Goal: Task Accomplishment & Management: Complete application form

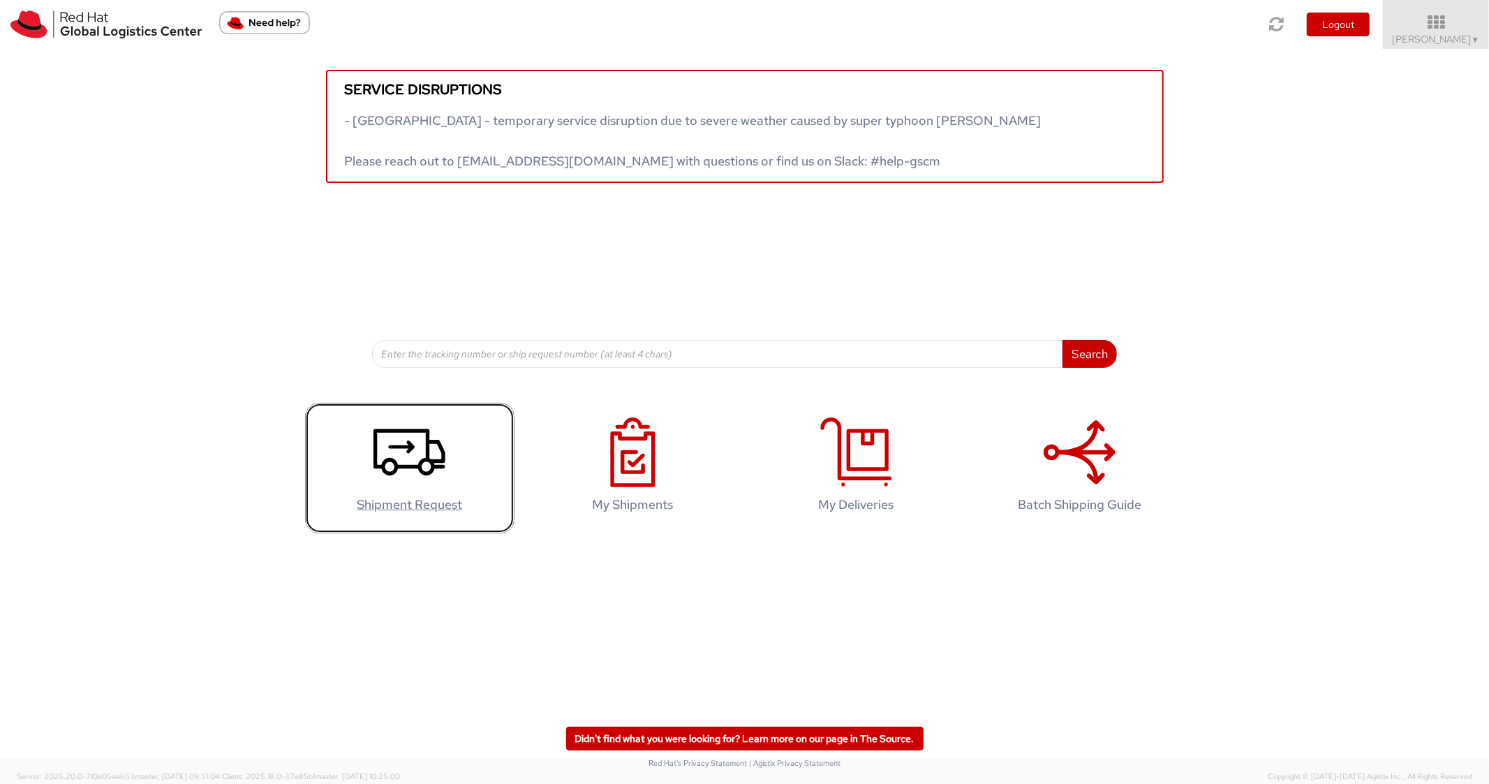
click at [359, 471] on link "Shipment Request" at bounding box center [409, 468] width 209 height 131
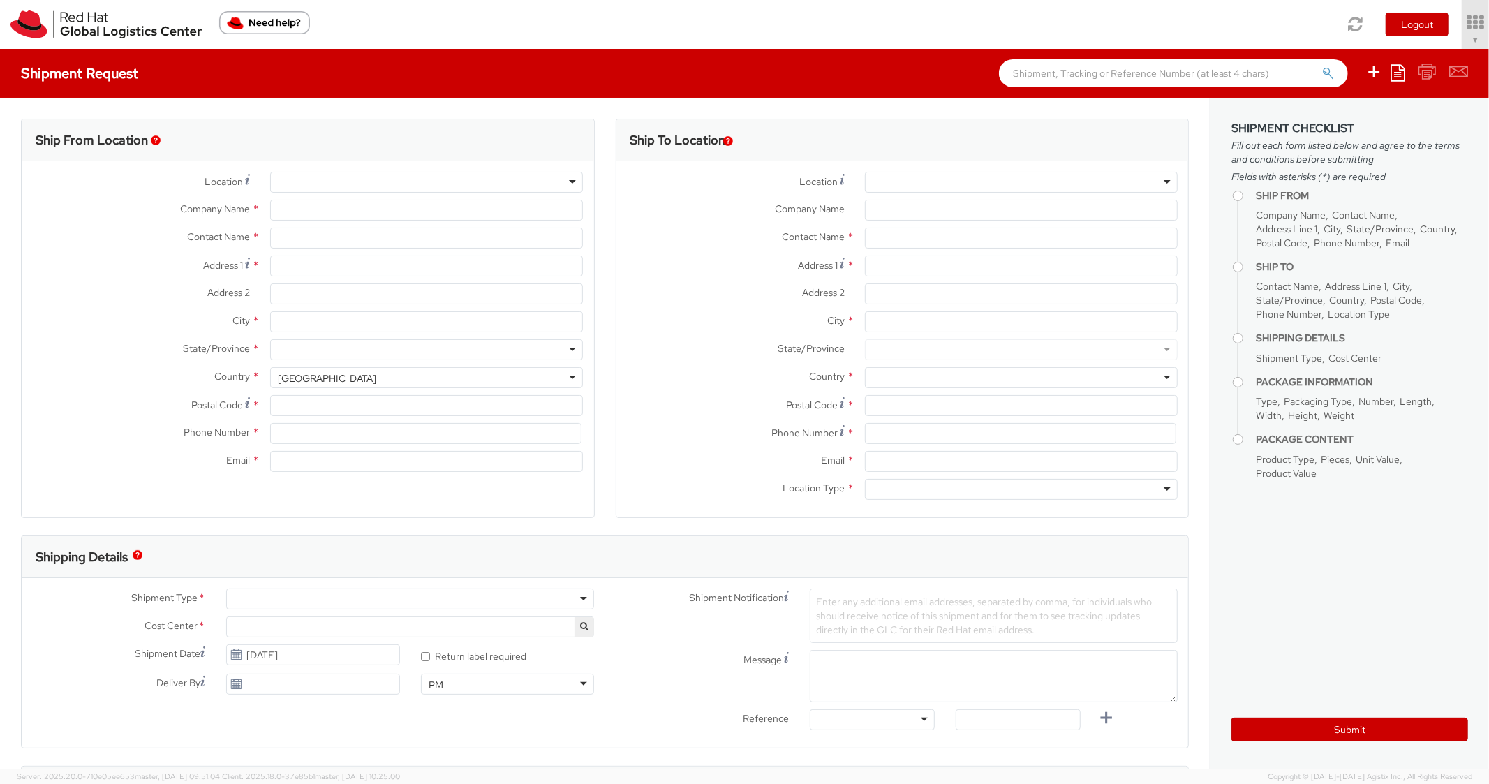
select select "850"
select select
click at [1401, 78] on icon at bounding box center [1398, 72] width 15 height 17
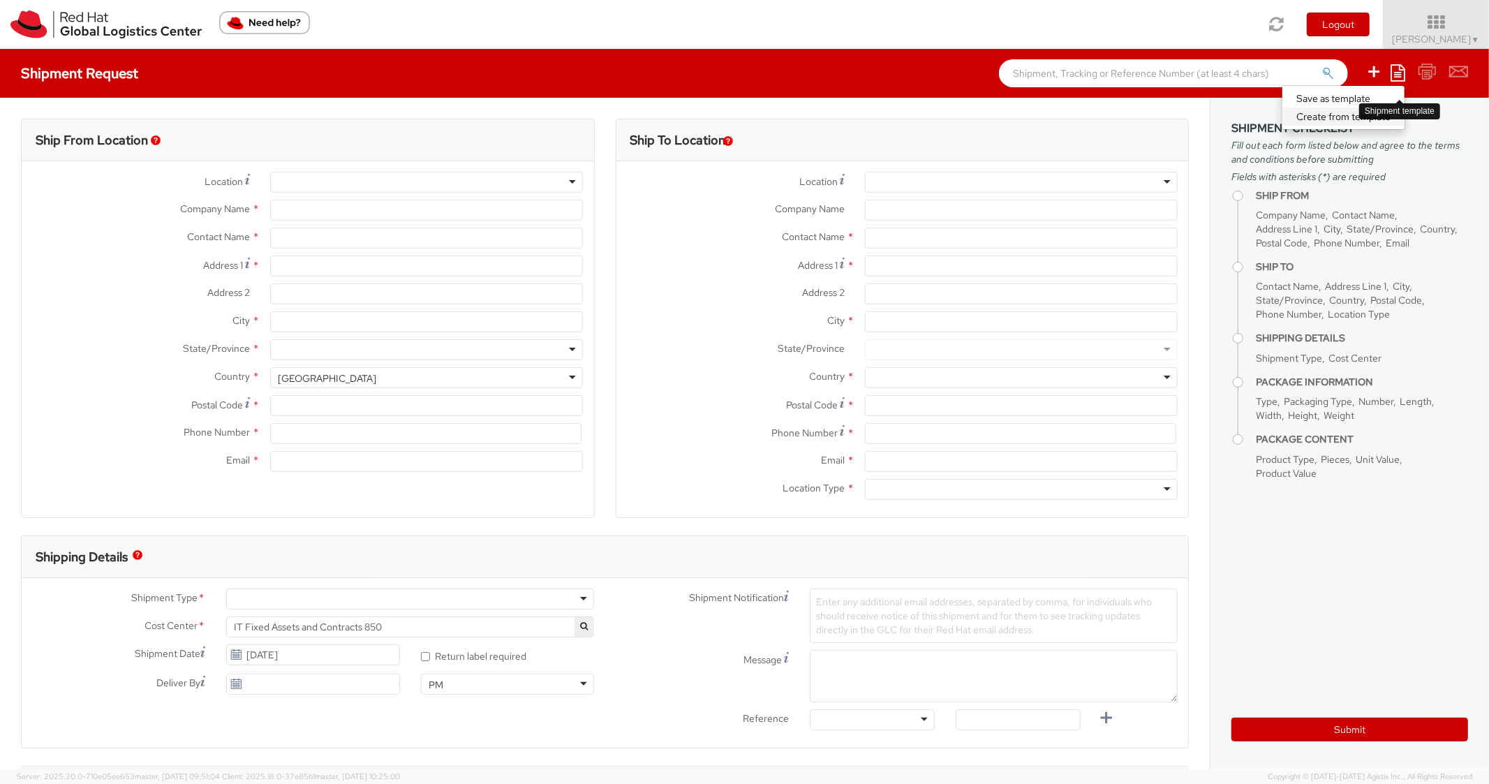
click at [1338, 117] on link "Create from template" at bounding box center [1344, 117] width 122 height 18
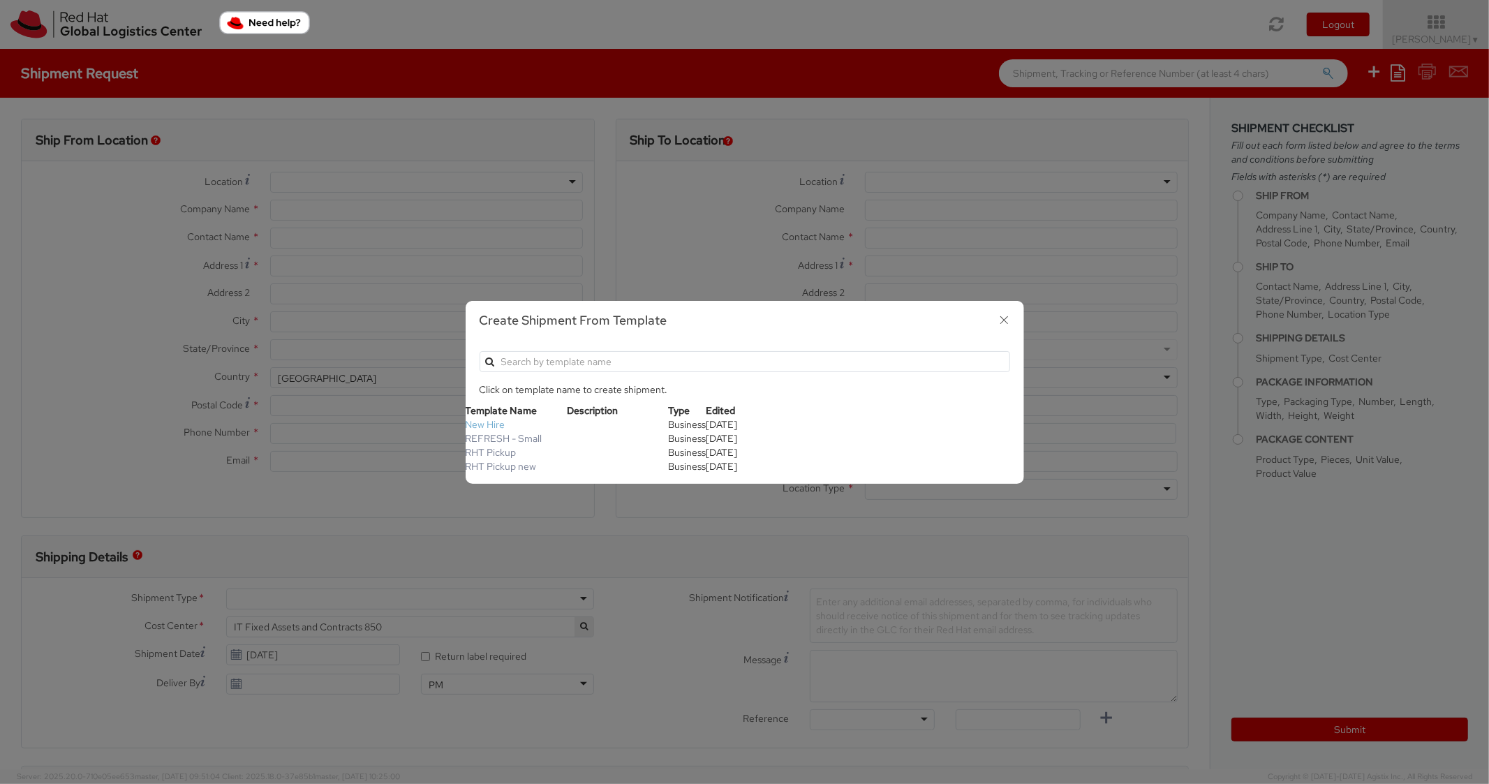
type input "Red Hat, Inc."
type input "[PERSON_NAME]"
type input "[STREET_ADDRESS]"
type input "RALEIGH"
type input "27601"
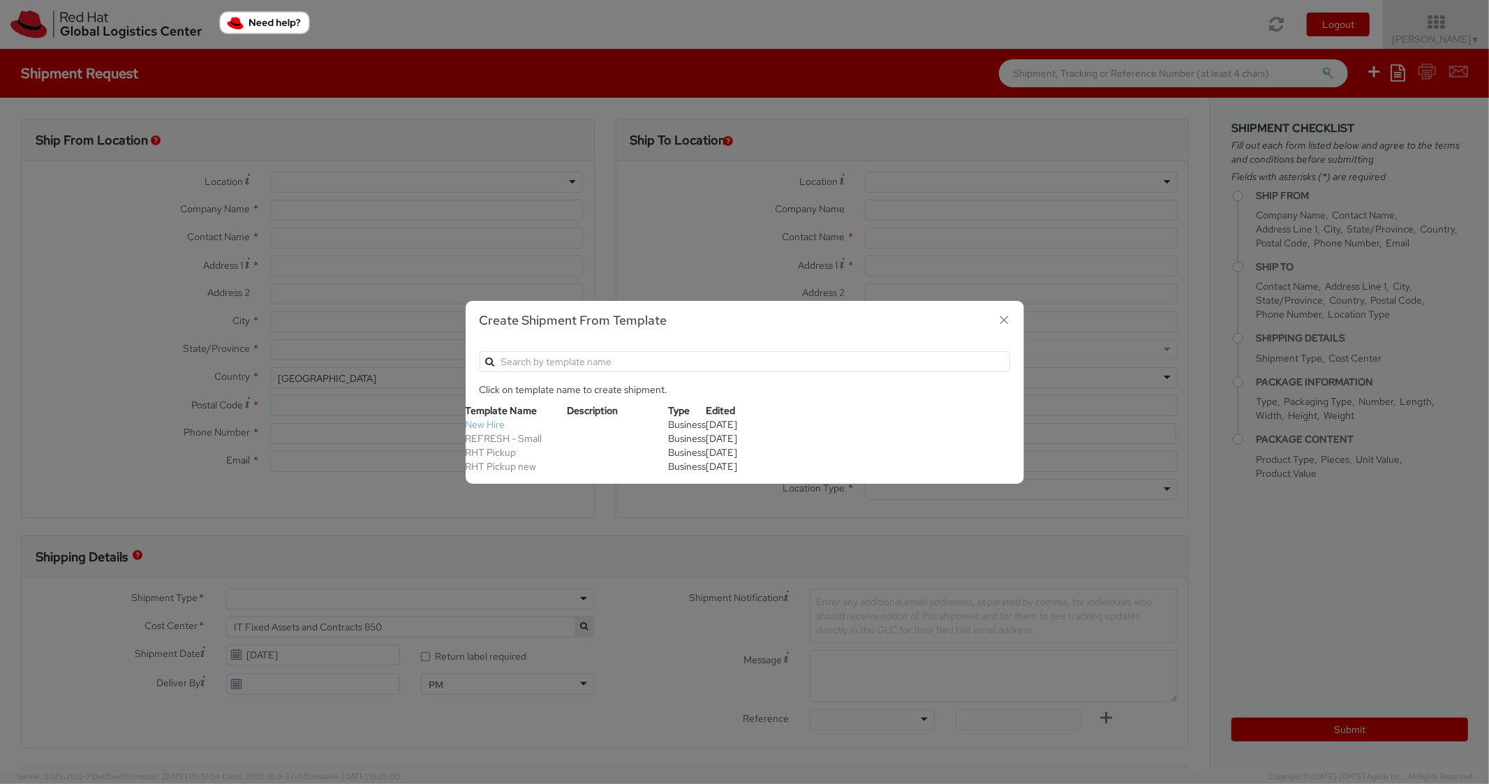
type input "[PHONE_NUMBER]"
type input "[EMAIL_ADDRESS][DOMAIN_NAME]"
click at [497, 422] on link "New Hire" at bounding box center [486, 424] width 40 height 13
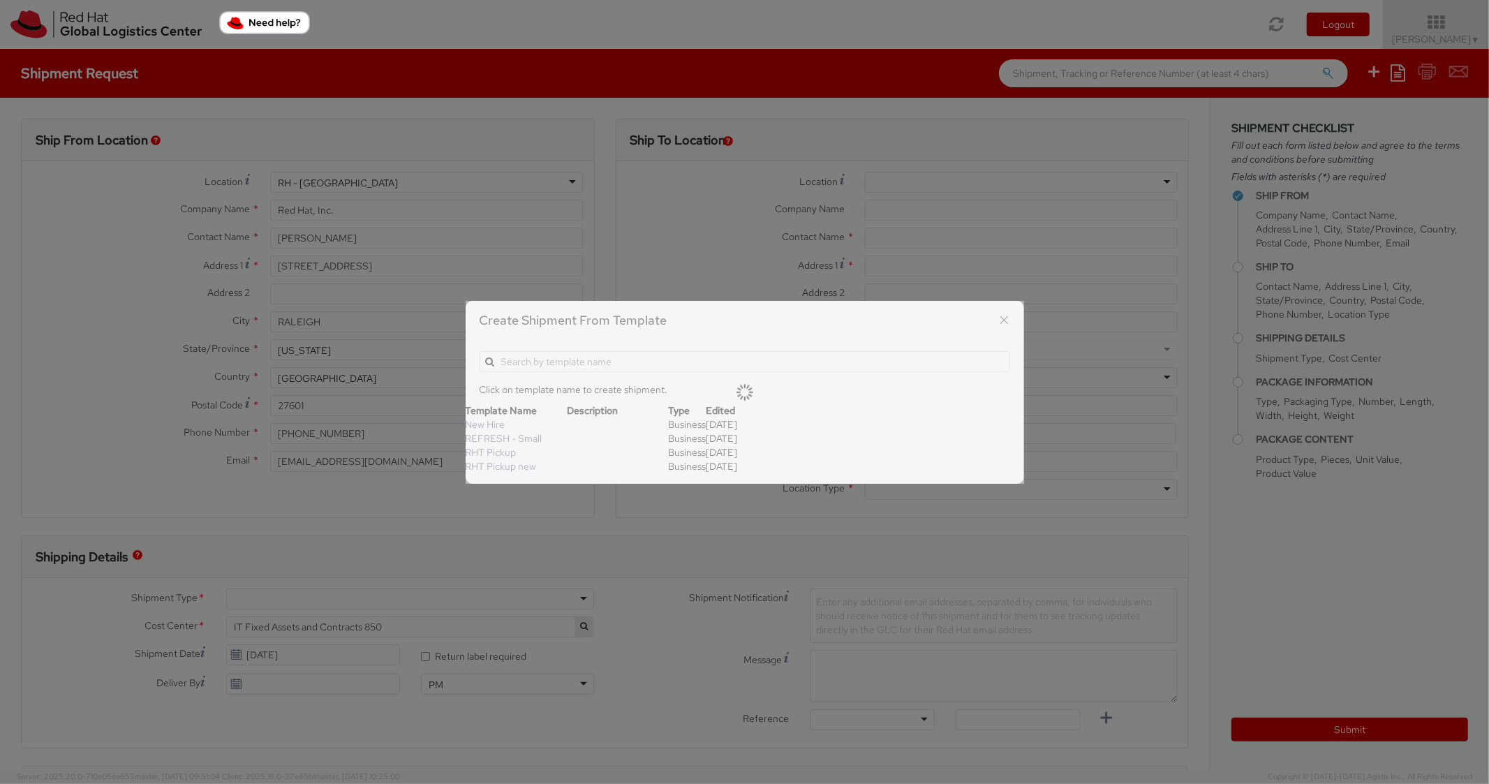
type textarea "Standard Shipping - New hire"
type input "*RPCI*"
select select "LAPTOP"
type input "1"
type input "22"
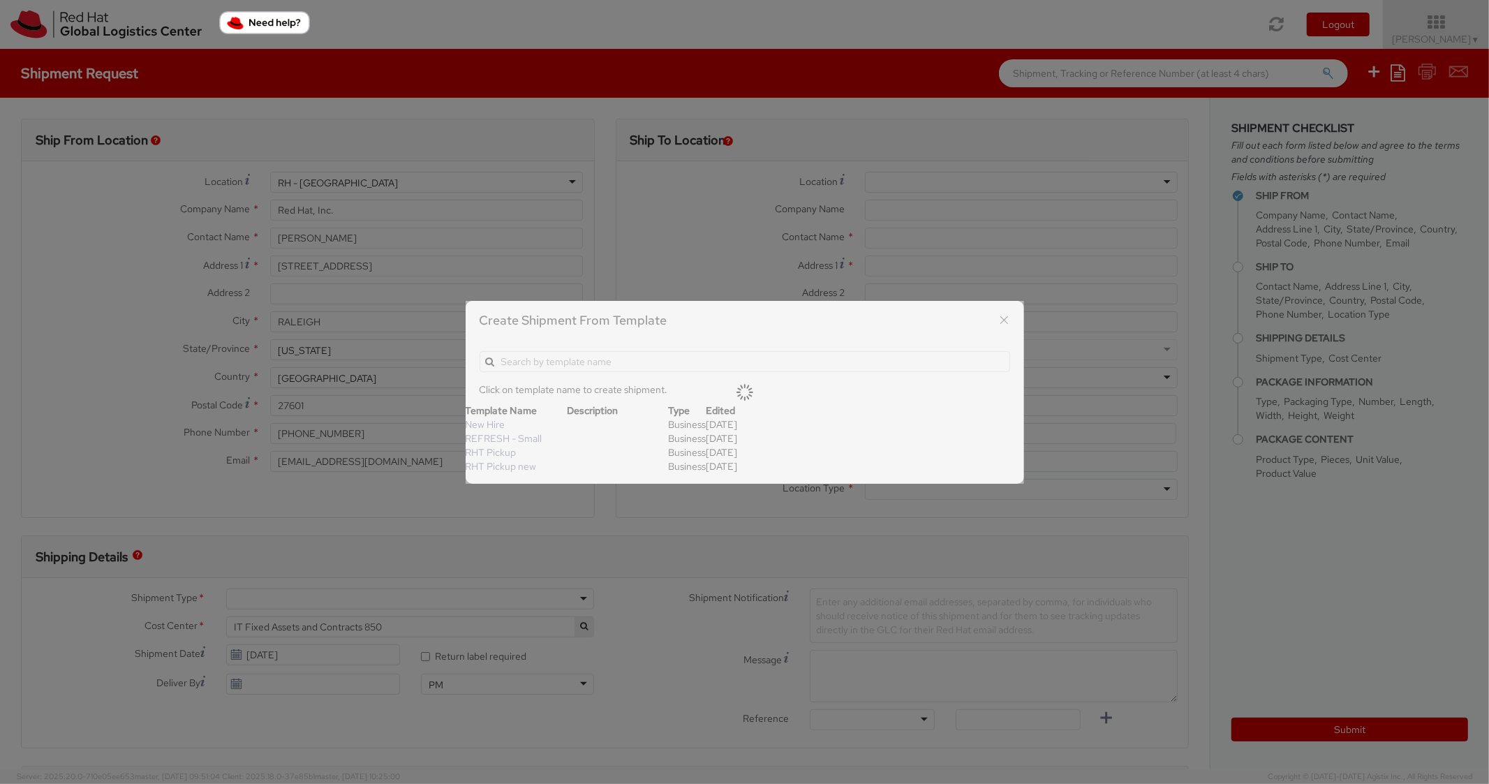
type input "14"
type input "6"
type input "8"
type input "*Laptop model*"
select select "LAPTOP"
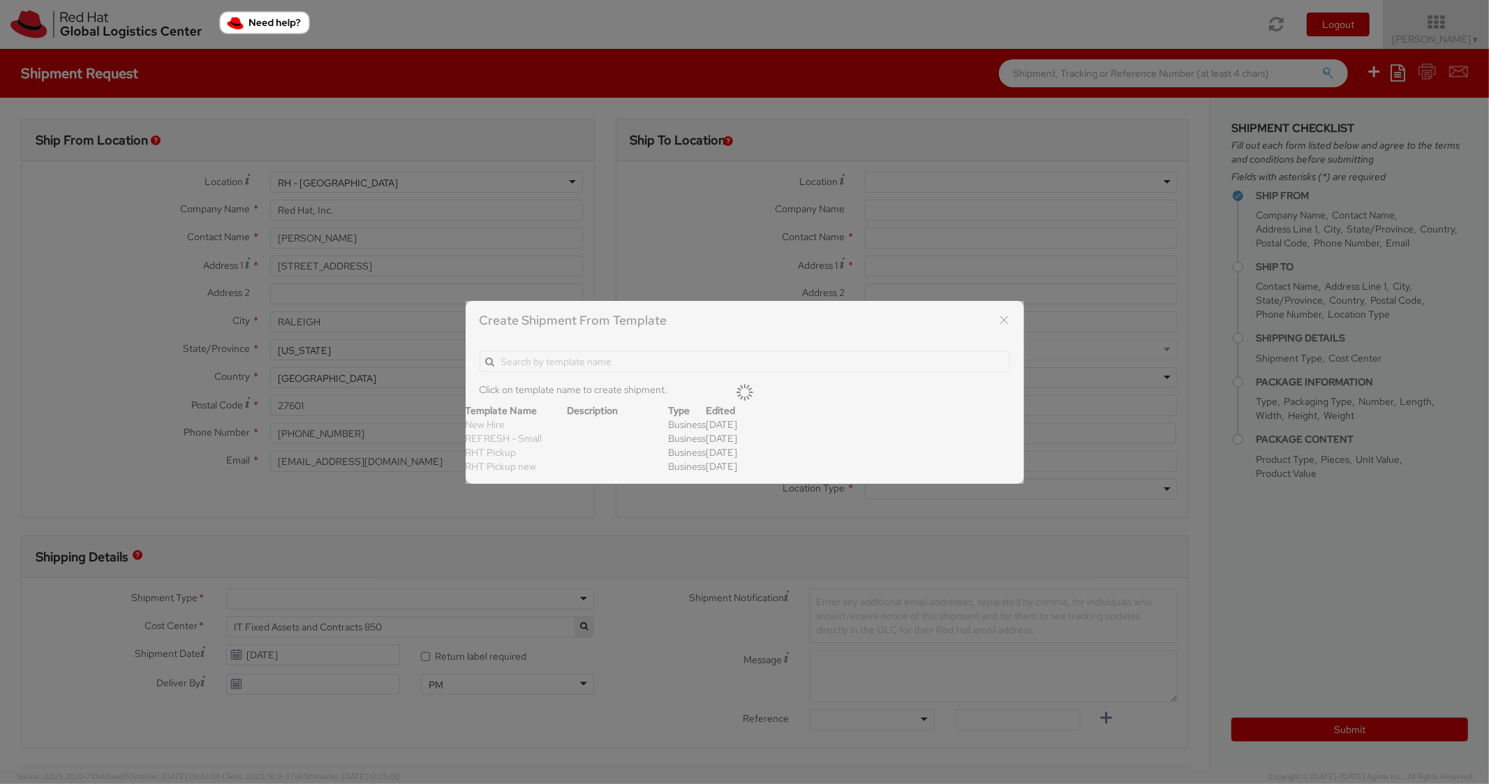
type input "2,000.00"
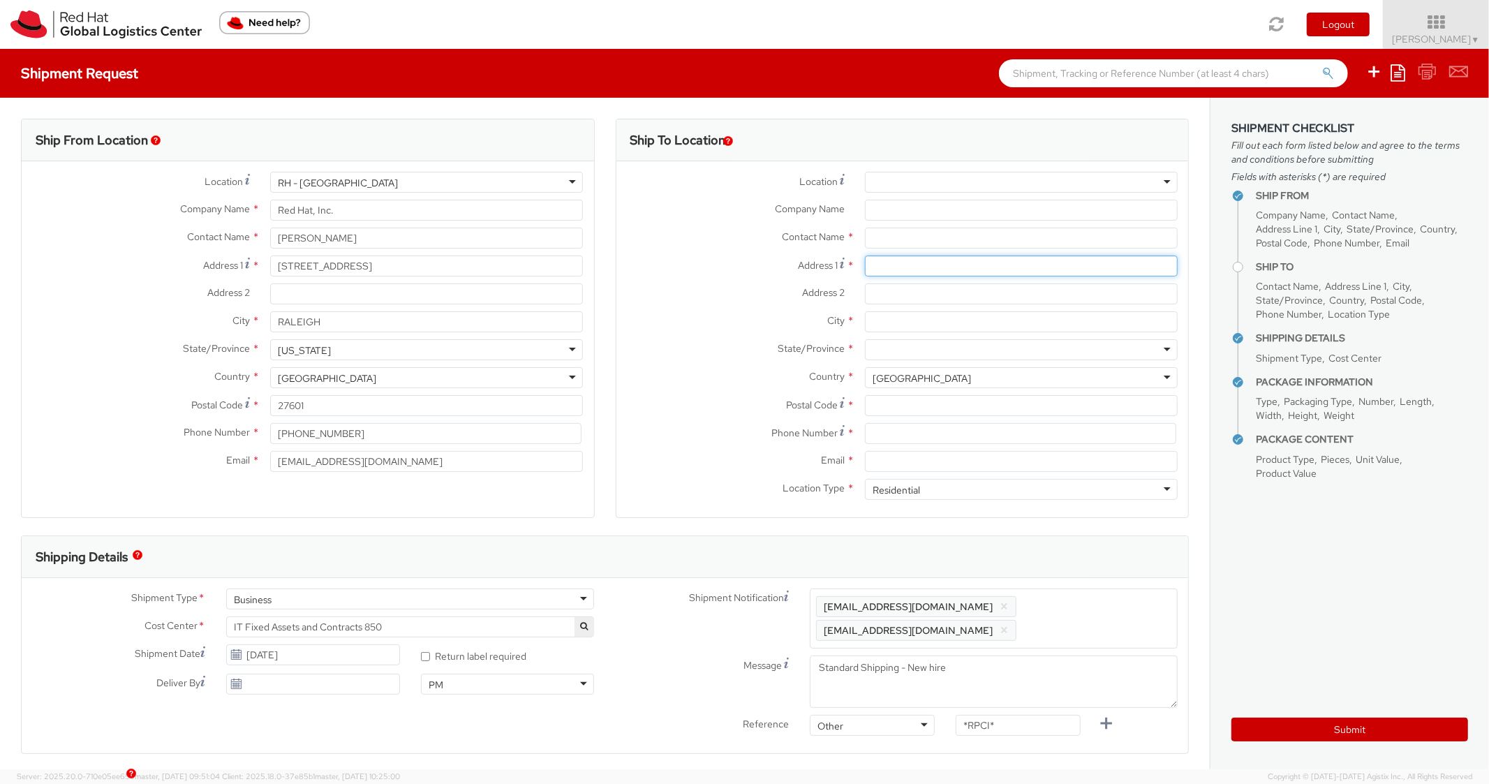
click at [903, 262] on input "Address 1 *" at bounding box center [1021, 266] width 313 height 21
paste input "[STREET_ADDRESS][PERSON_NAME]"
type input "[STREET_ADDRESS][PERSON_NAME]"
click at [901, 314] on input "City *" at bounding box center [1021, 321] width 313 height 21
paste input "Cheektowaga"
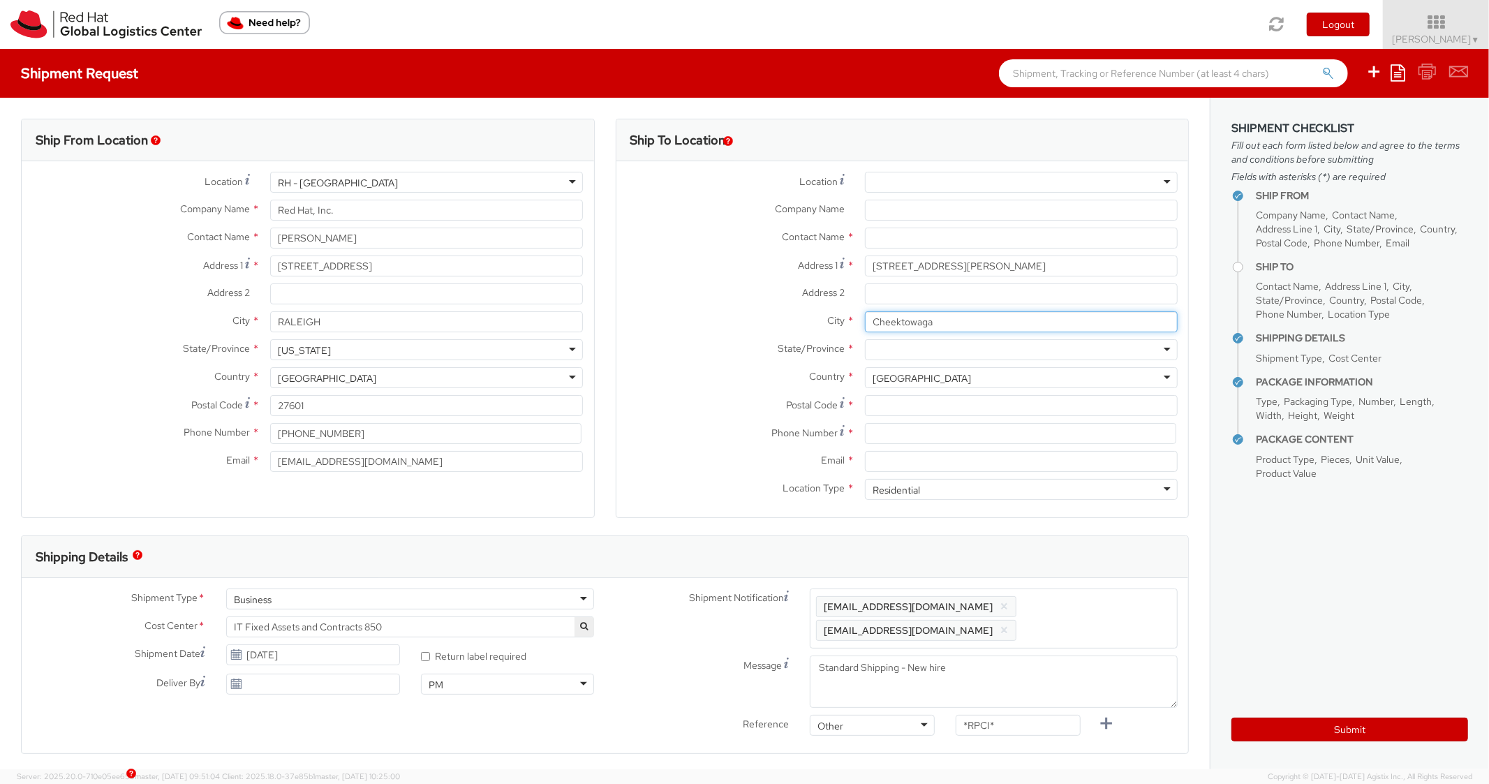
type input "Cheektowaga"
click at [891, 350] on div at bounding box center [1021, 349] width 313 height 21
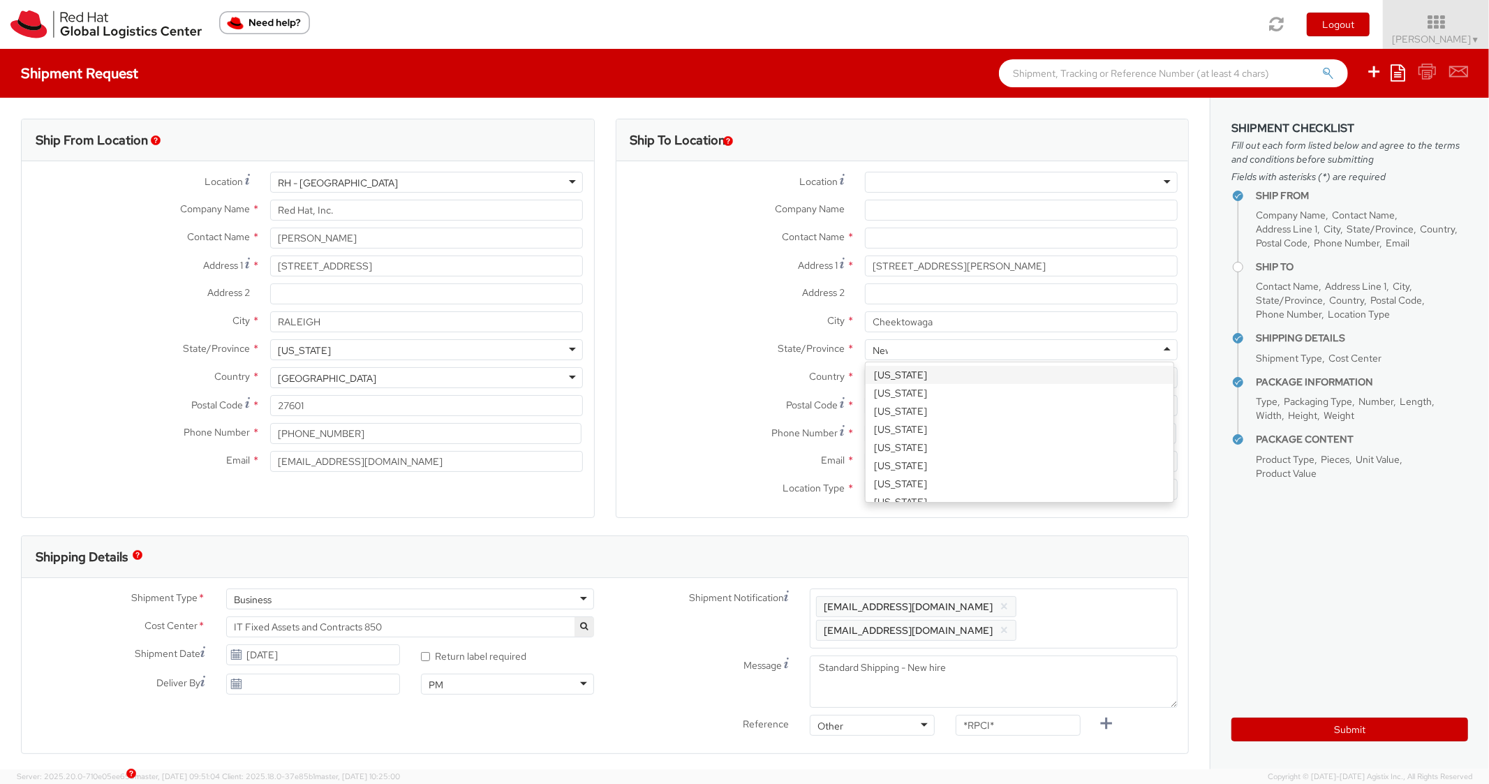
type input "New"
click at [883, 405] on input "Postal Code *" at bounding box center [1021, 405] width 313 height 21
paste input "14227"
type input "14227"
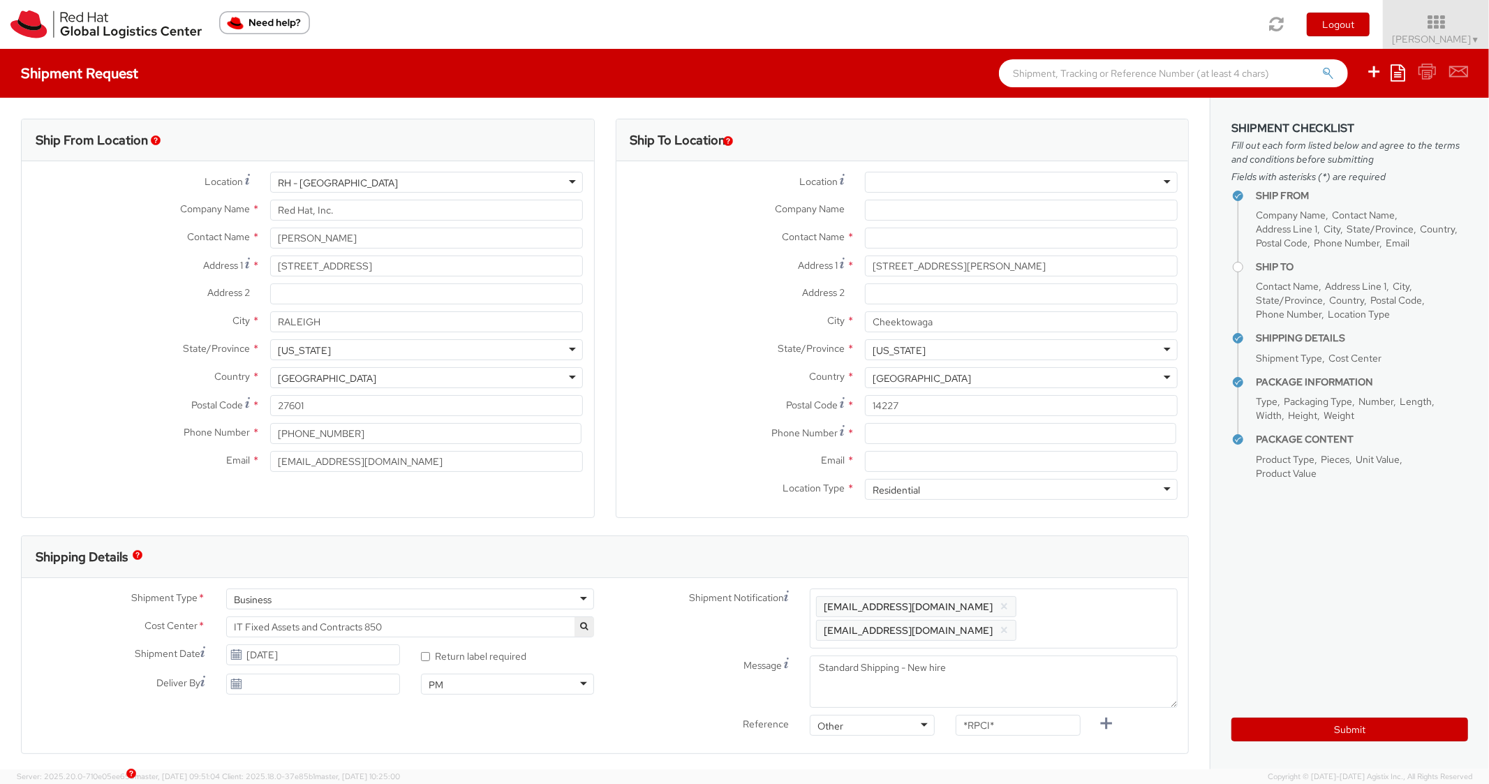
click at [718, 400] on label "Postal Code *" at bounding box center [736, 404] width 238 height 19
click at [865, 400] on input "14227" at bounding box center [1021, 405] width 313 height 21
click at [913, 445] on div "Phone Number *" at bounding box center [903, 437] width 573 height 28
click at [917, 440] on input at bounding box center [1020, 433] width 311 height 21
type input "7163910753"
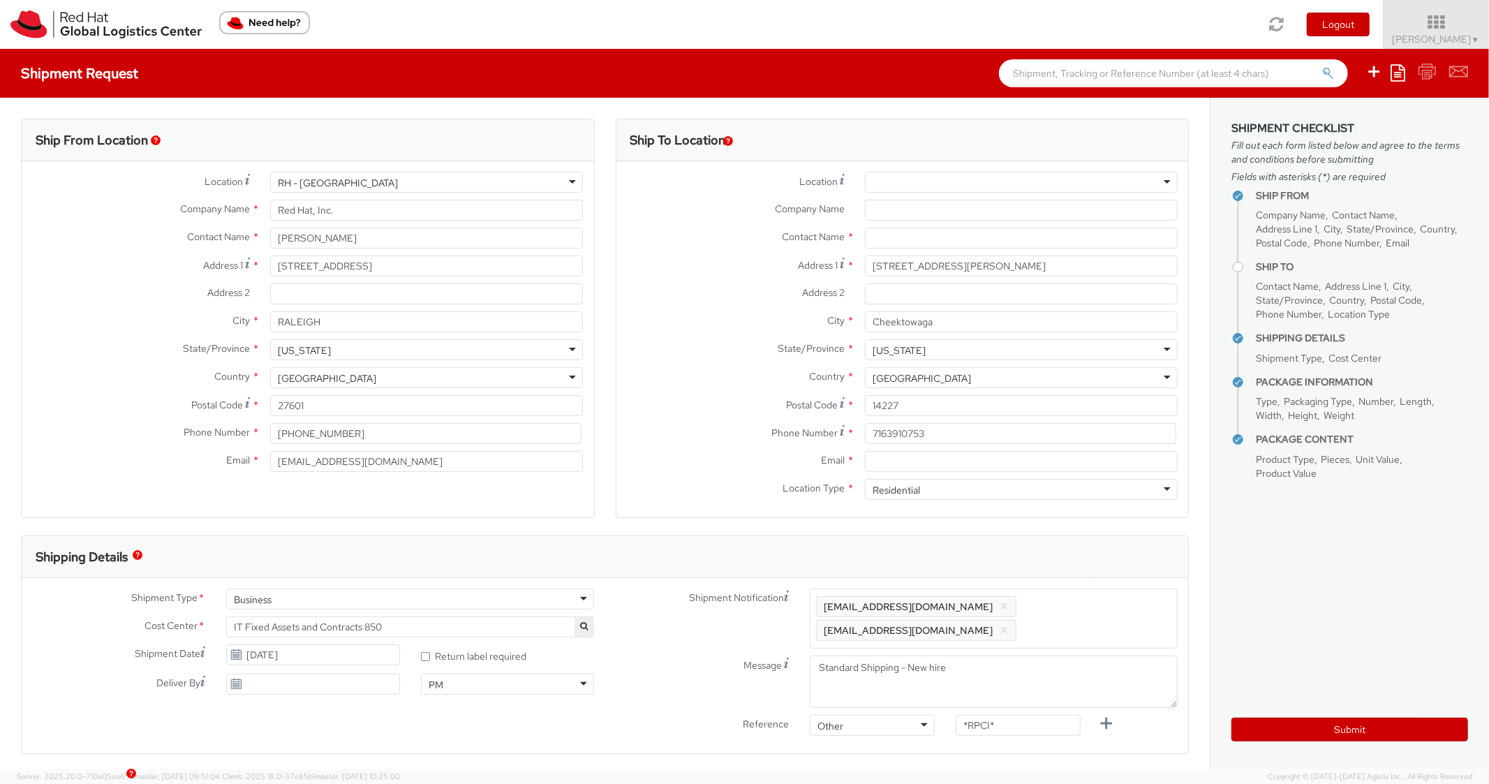
click at [764, 476] on div "Email *" at bounding box center [903, 465] width 573 height 28
click at [930, 462] on input "Email *" at bounding box center [1021, 461] width 313 height 21
paste input "[EMAIL_ADDRESS][DOMAIN_NAME]"
type input "[EMAIL_ADDRESS][DOMAIN_NAME]"
click at [1088, 615] on span "Enter any additional email addresses, separated by comma, for individuals who s…" at bounding box center [993, 619] width 355 height 42
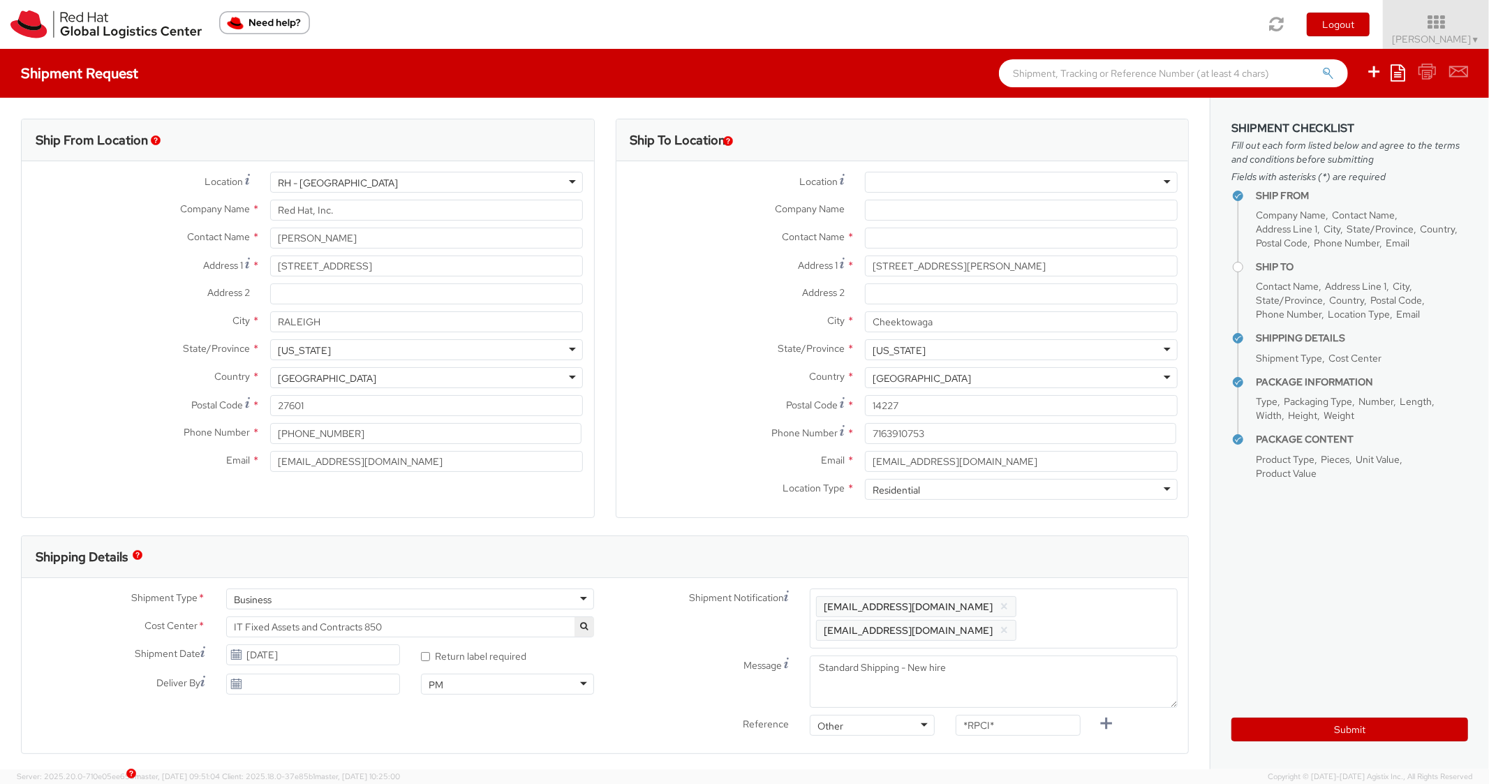
paste input "[EMAIL_ADDRESS][DOMAIN_NAME]"
type input "[EMAIL_ADDRESS][DOMAIN_NAME]"
click at [1092, 576] on div "Shipping Details" at bounding box center [605, 557] width 1167 height 42
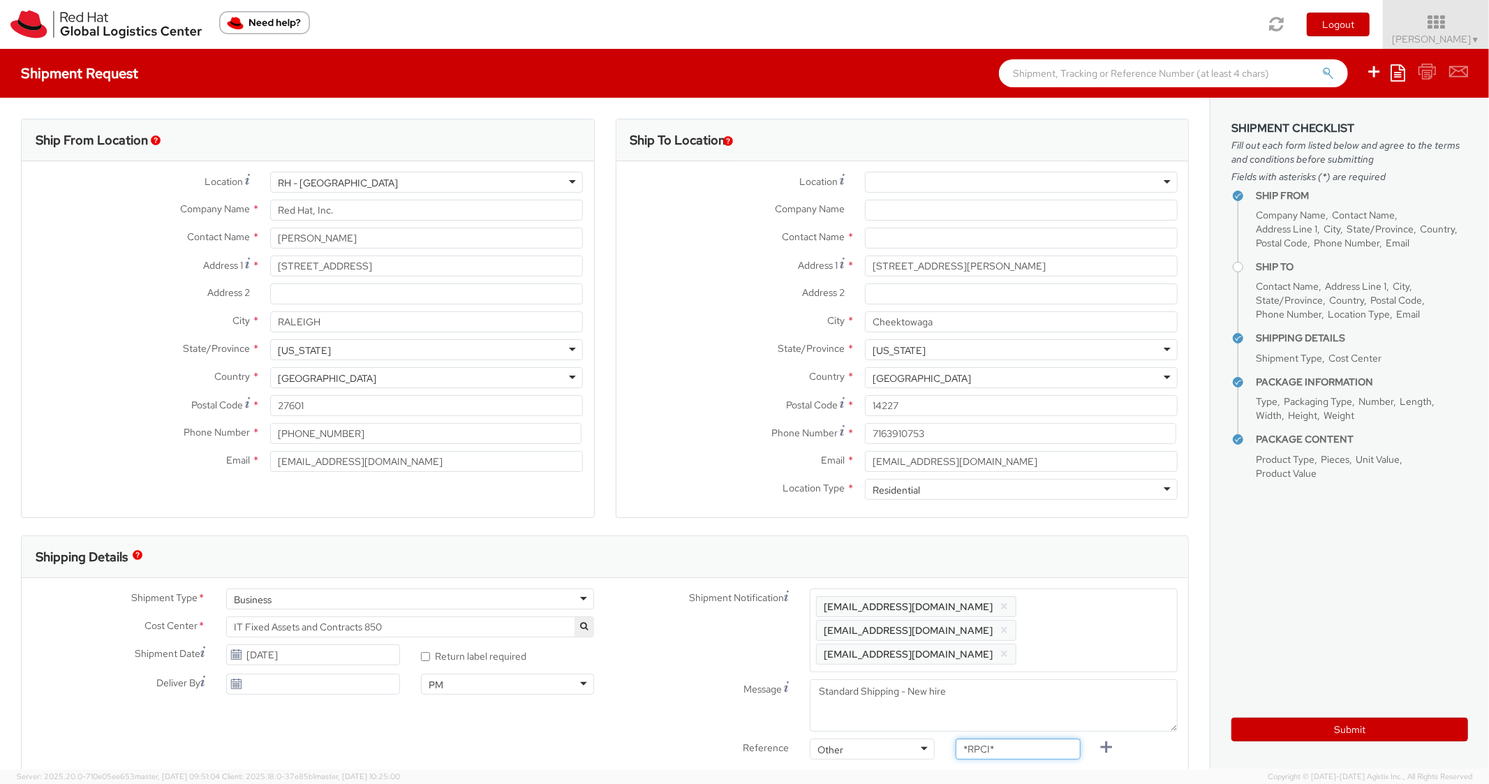
drag, startPoint x: 1024, startPoint y: 729, endPoint x: 917, endPoint y: 718, distance: 107.3
click at [917, 739] on div "Reference Other Other Other Purchase Order Number Reference Number *RPCI*" at bounding box center [897, 753] width 584 height 28
paste input "RPCI0081801"
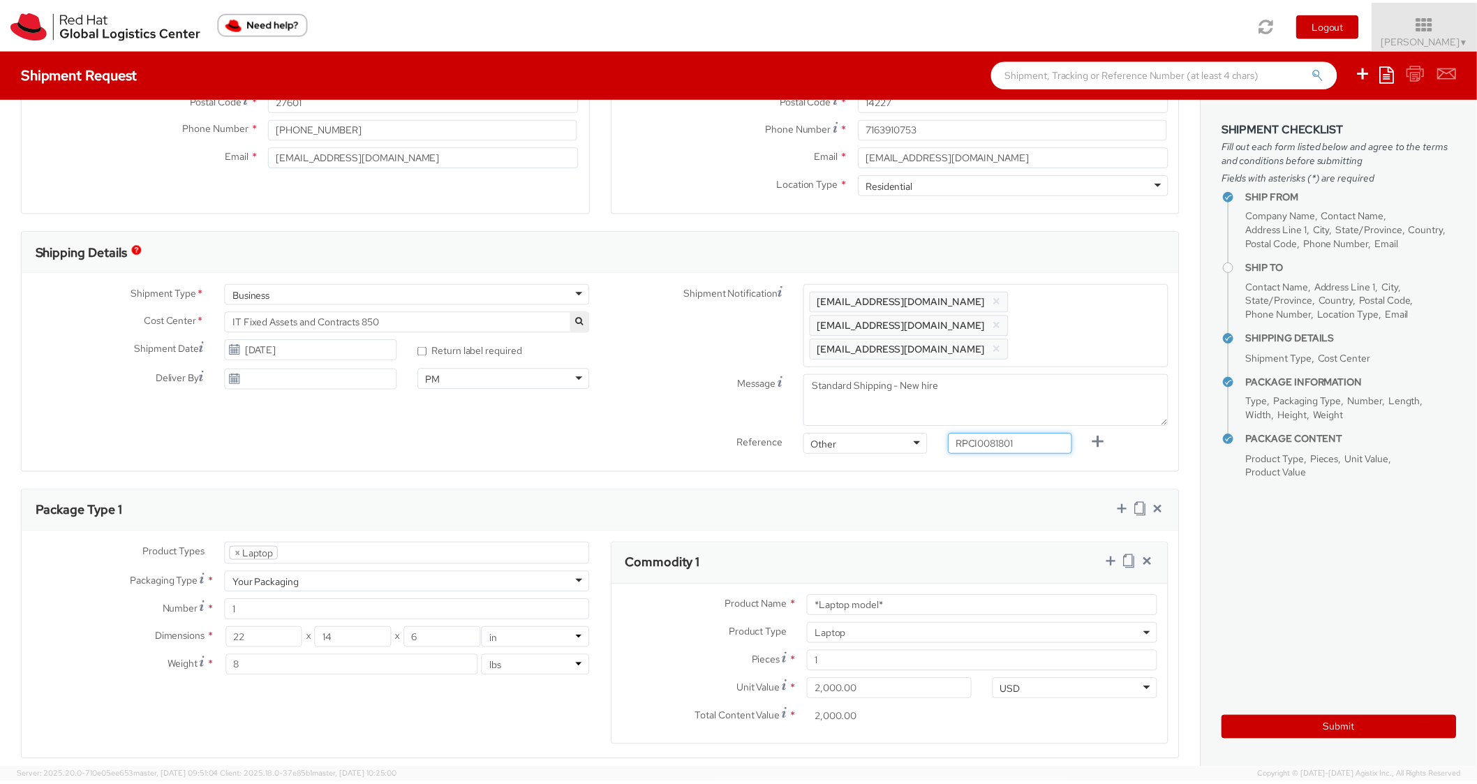
scroll to position [615, 0]
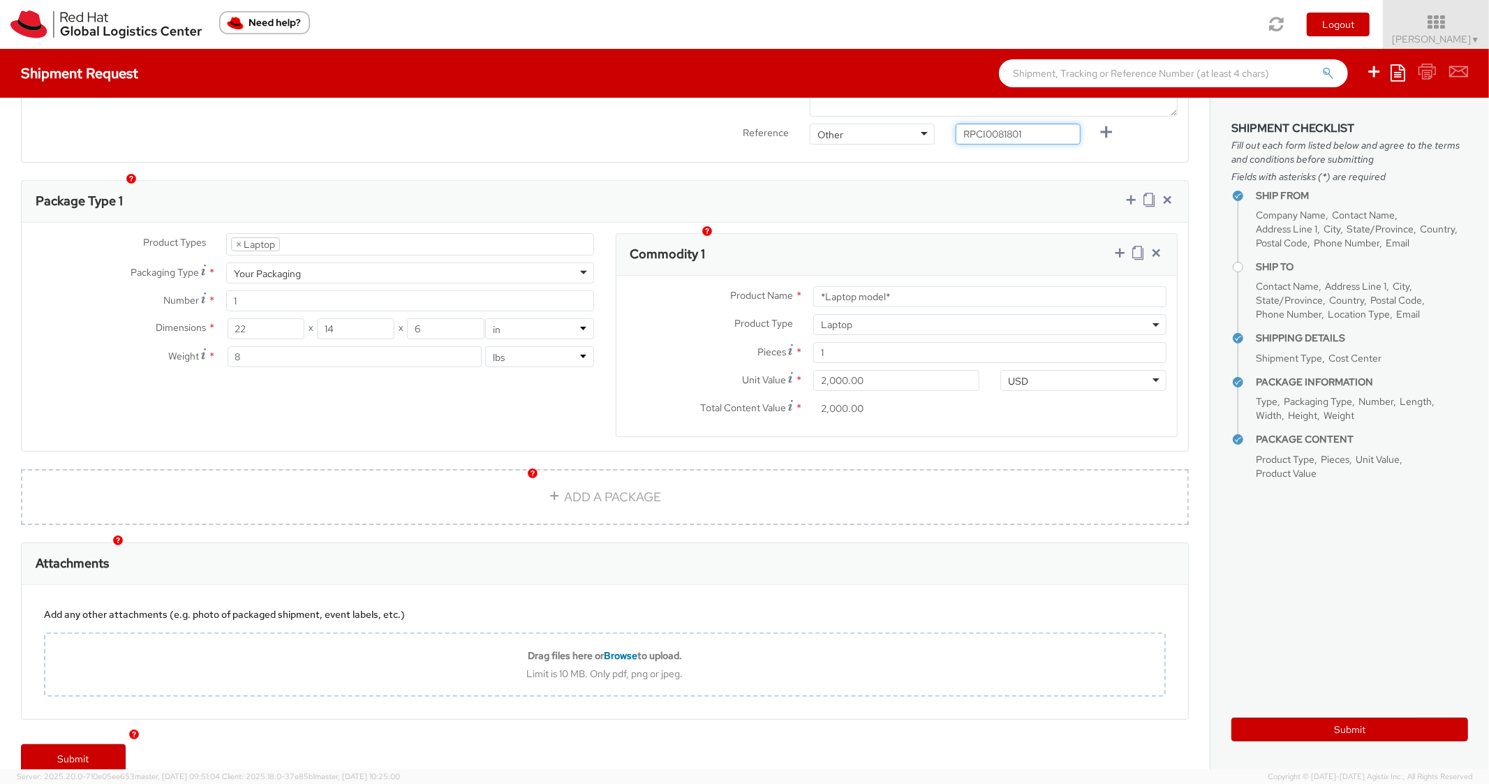
type input "RPCI0081801"
click at [880, 223] on div "Product Types * Documents Docking Station Laptop Monitor Other Hardware Server …" at bounding box center [605, 337] width 1167 height 228
drag, startPoint x: 935, startPoint y: 276, endPoint x: 760, endPoint y: 258, distance: 175.5
click at [744, 286] on div "Product Name * *Laptop model*" at bounding box center [897, 296] width 561 height 21
paste input "DEVELOPER/DESIGNER - Apple"
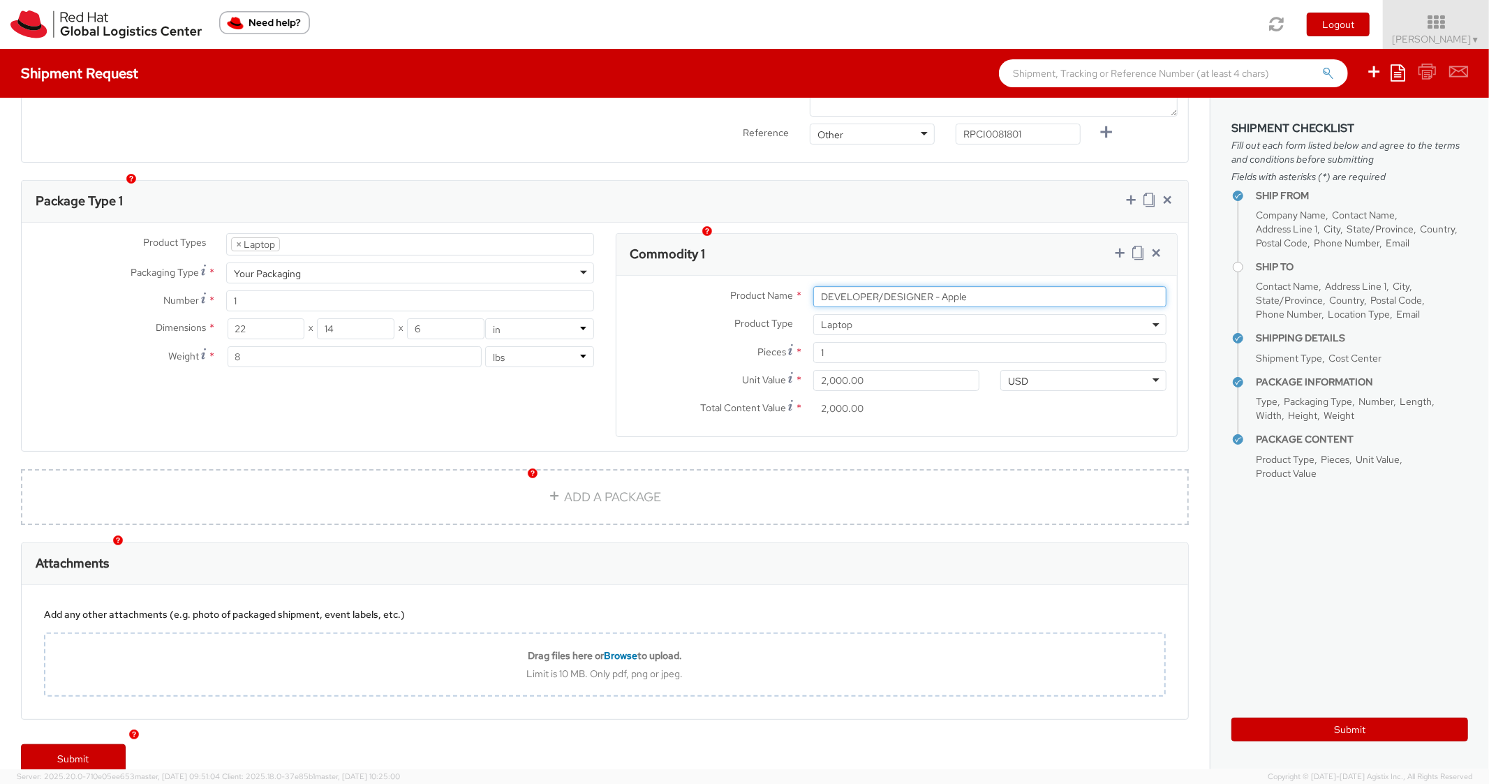
type input "DEVELOPER/DESIGNER - Apple"
click at [875, 223] on div "Product Types * Documents Docking Station Laptop Monitor Other Hardware Server …" at bounding box center [605, 337] width 1167 height 228
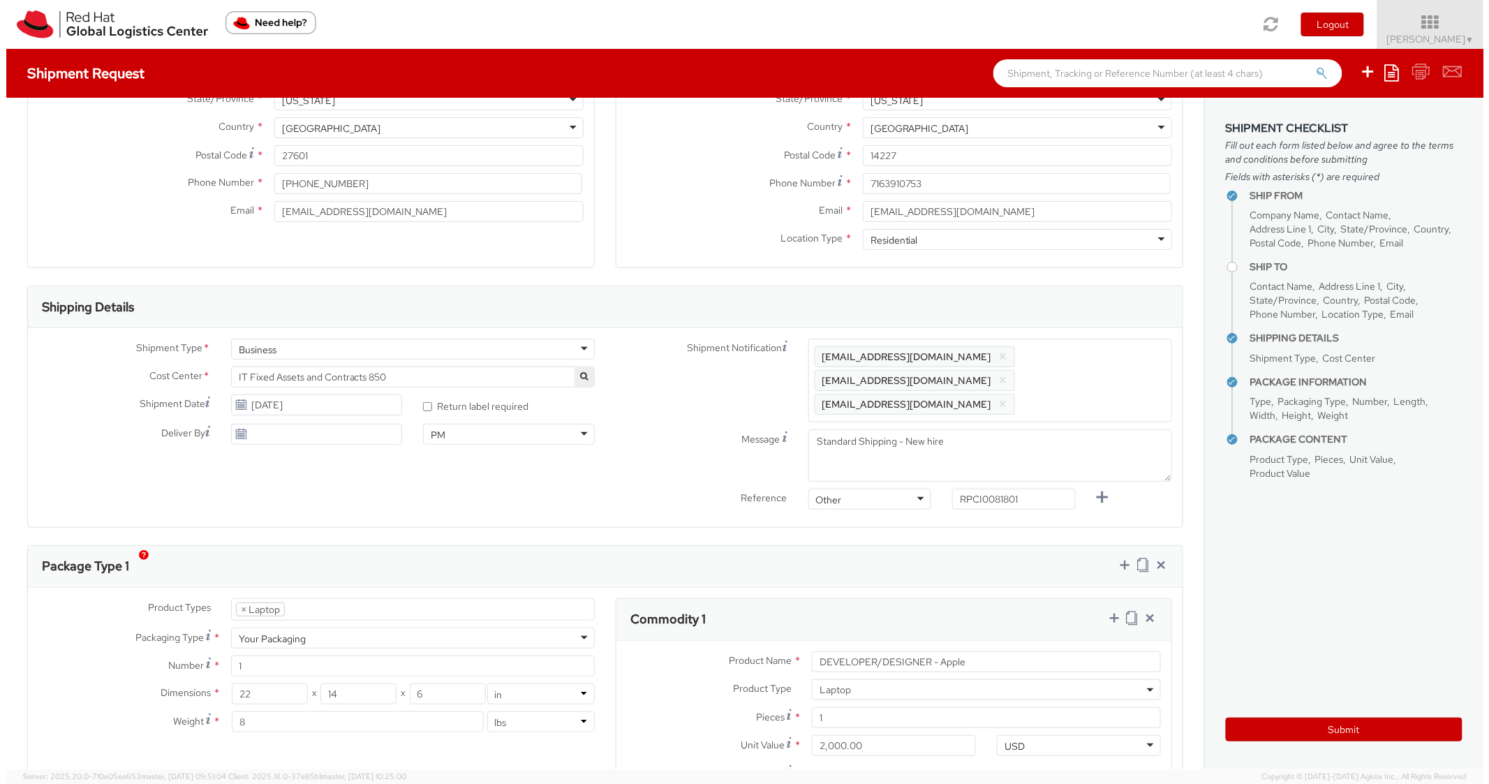
scroll to position [0, 0]
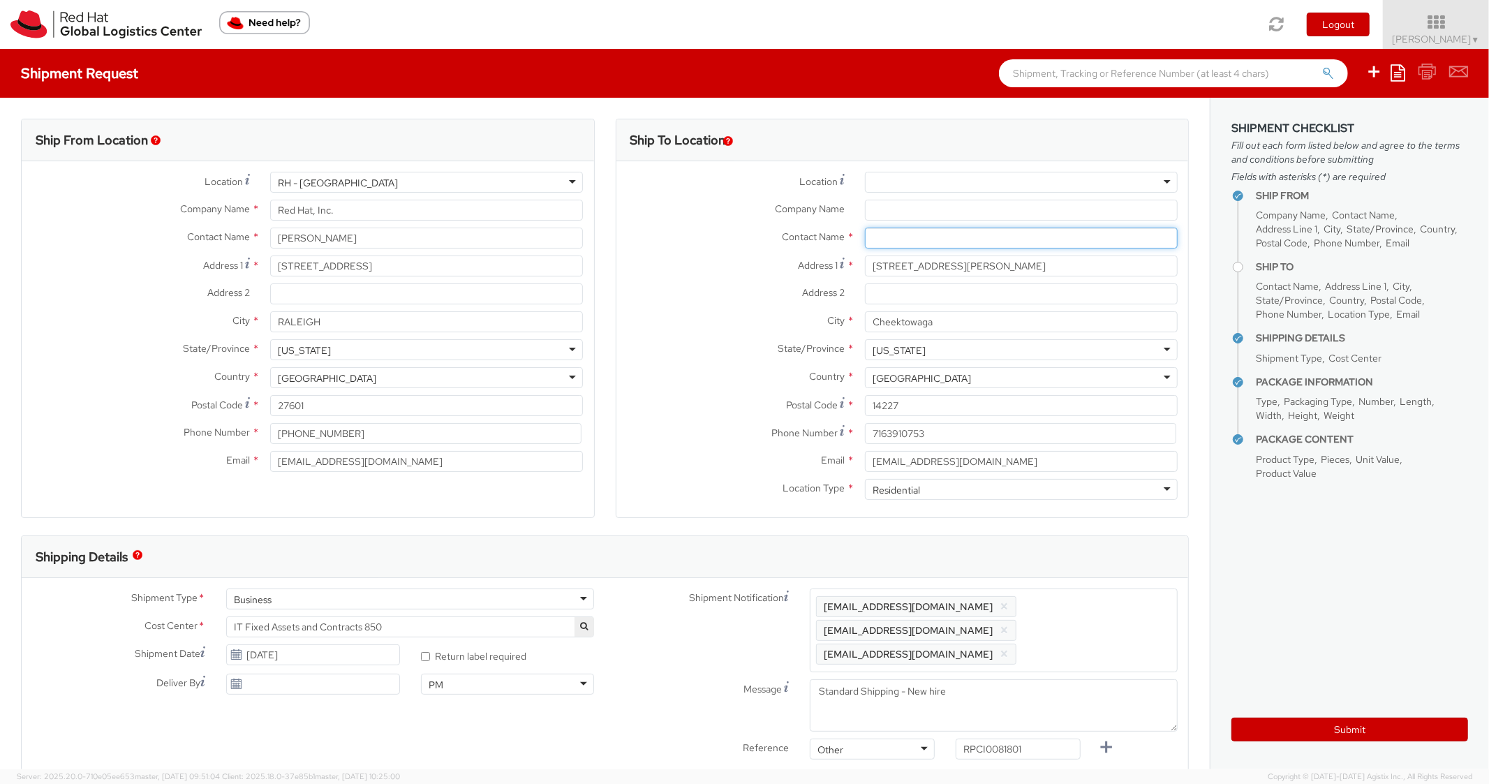
click at [896, 235] on input "text" at bounding box center [1021, 238] width 313 height 21
paste input "[PERSON_NAME]"
type input "[PERSON_NAME]"
click at [691, 257] on label "Address 1 *" at bounding box center [736, 265] width 238 height 19
click at [865, 257] on input "[STREET_ADDRESS][PERSON_NAME]" at bounding box center [1021, 266] width 313 height 21
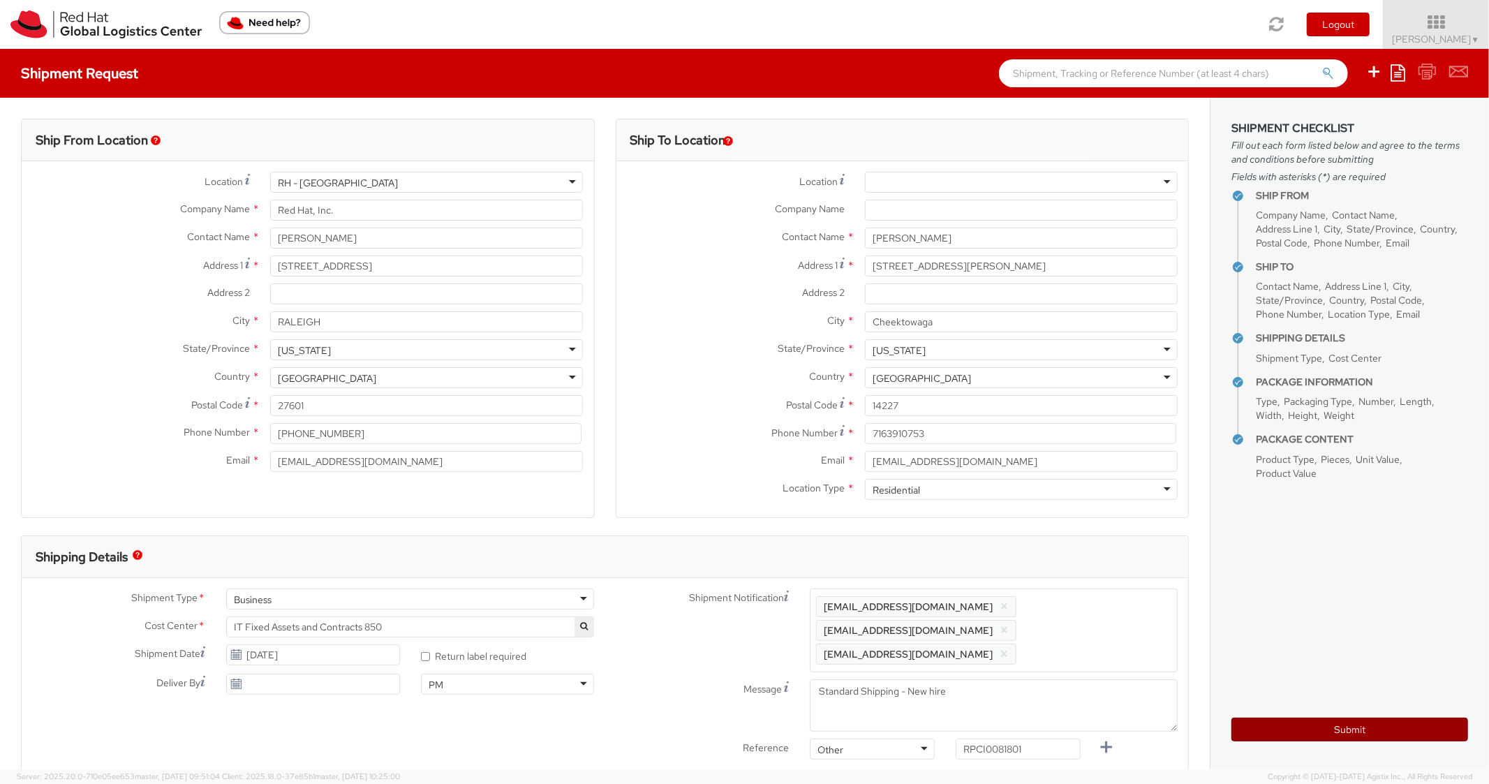
click at [1294, 739] on button "Submit" at bounding box center [1350, 730] width 237 height 24
type input "[PERSON_NAME]"
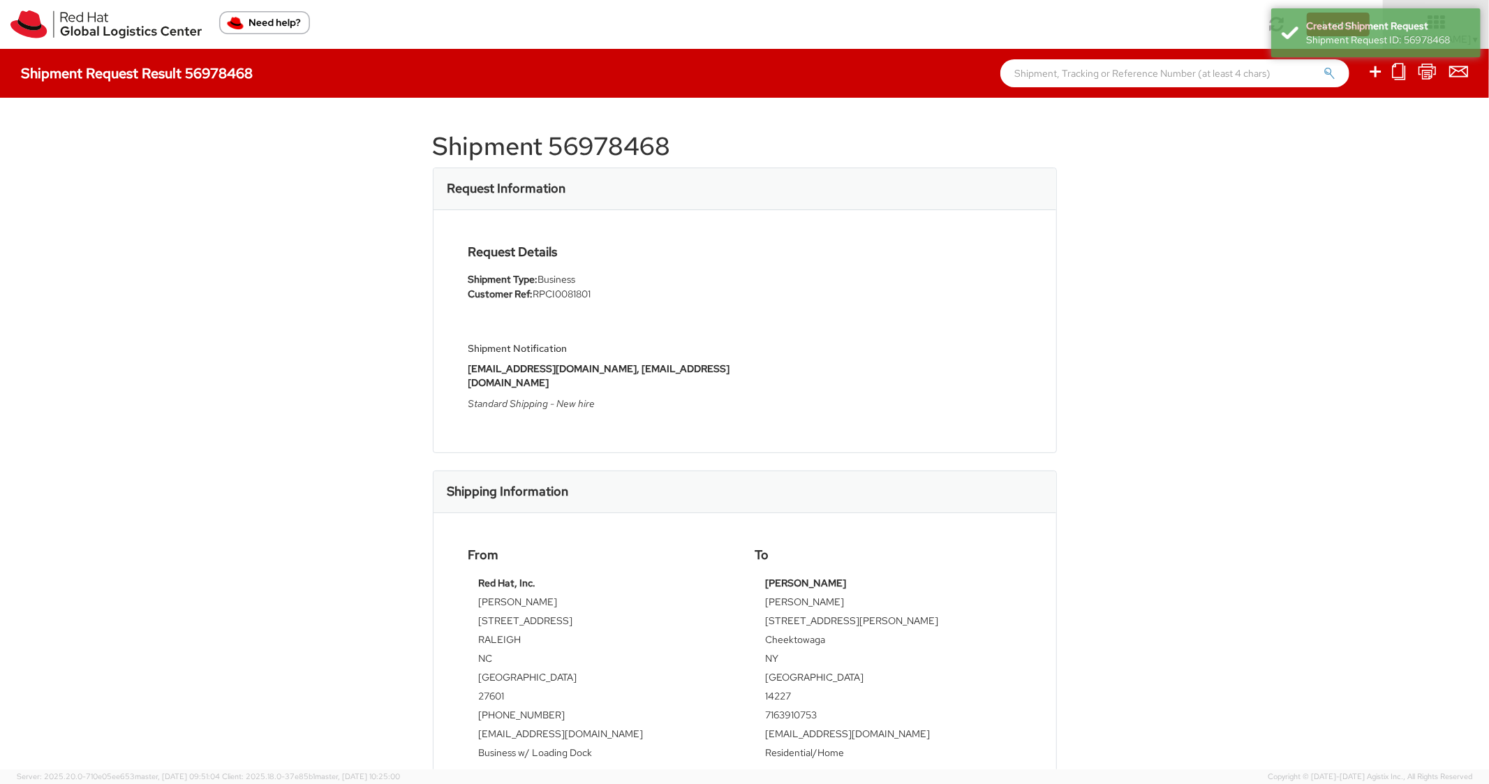
click at [618, 155] on h1 "Shipment 56978468" at bounding box center [745, 147] width 624 height 28
copy h1 "56978468"
click at [804, 205] on div "Request Information" at bounding box center [745, 189] width 623 height 42
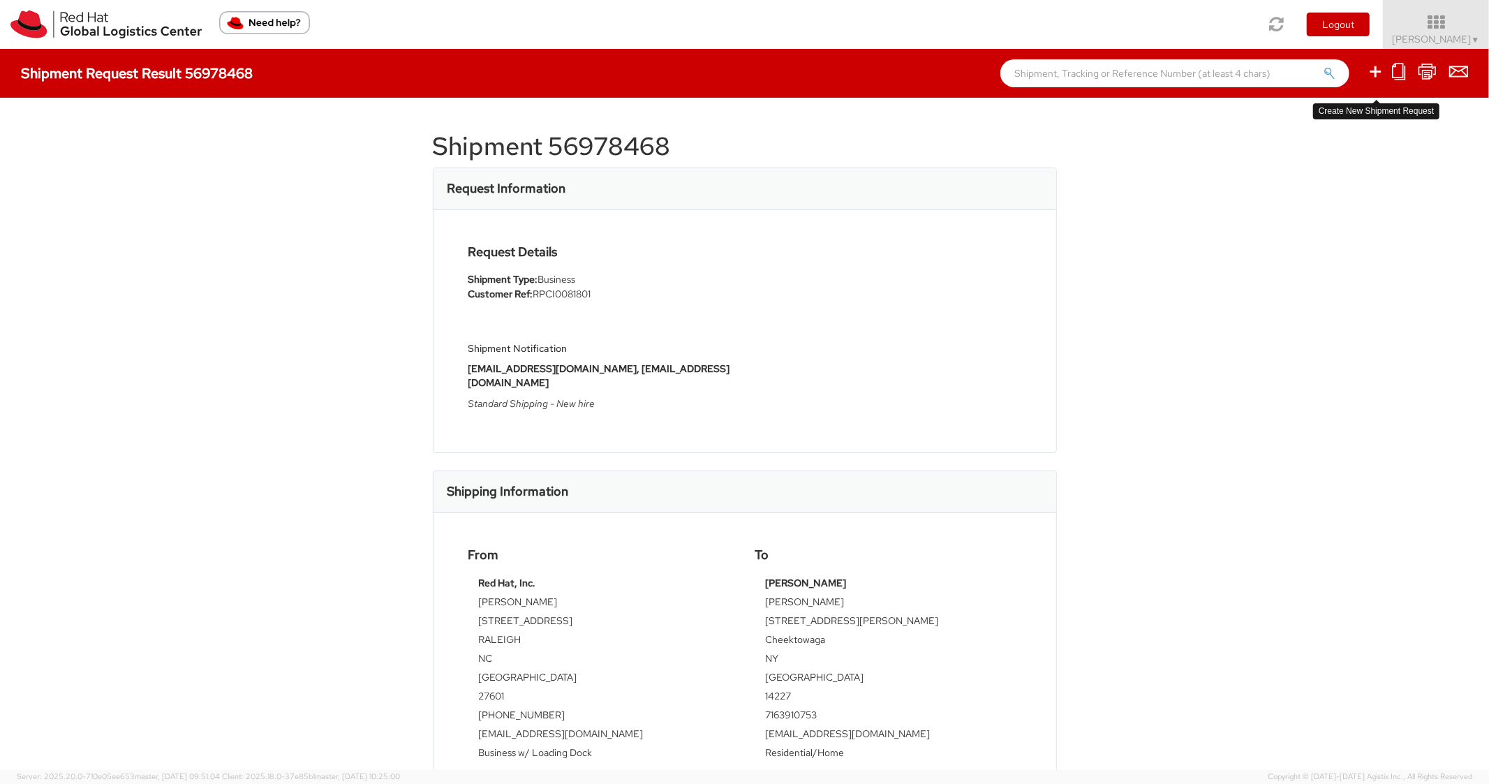
click at [1369, 77] on icon at bounding box center [1375, 71] width 17 height 17
select select
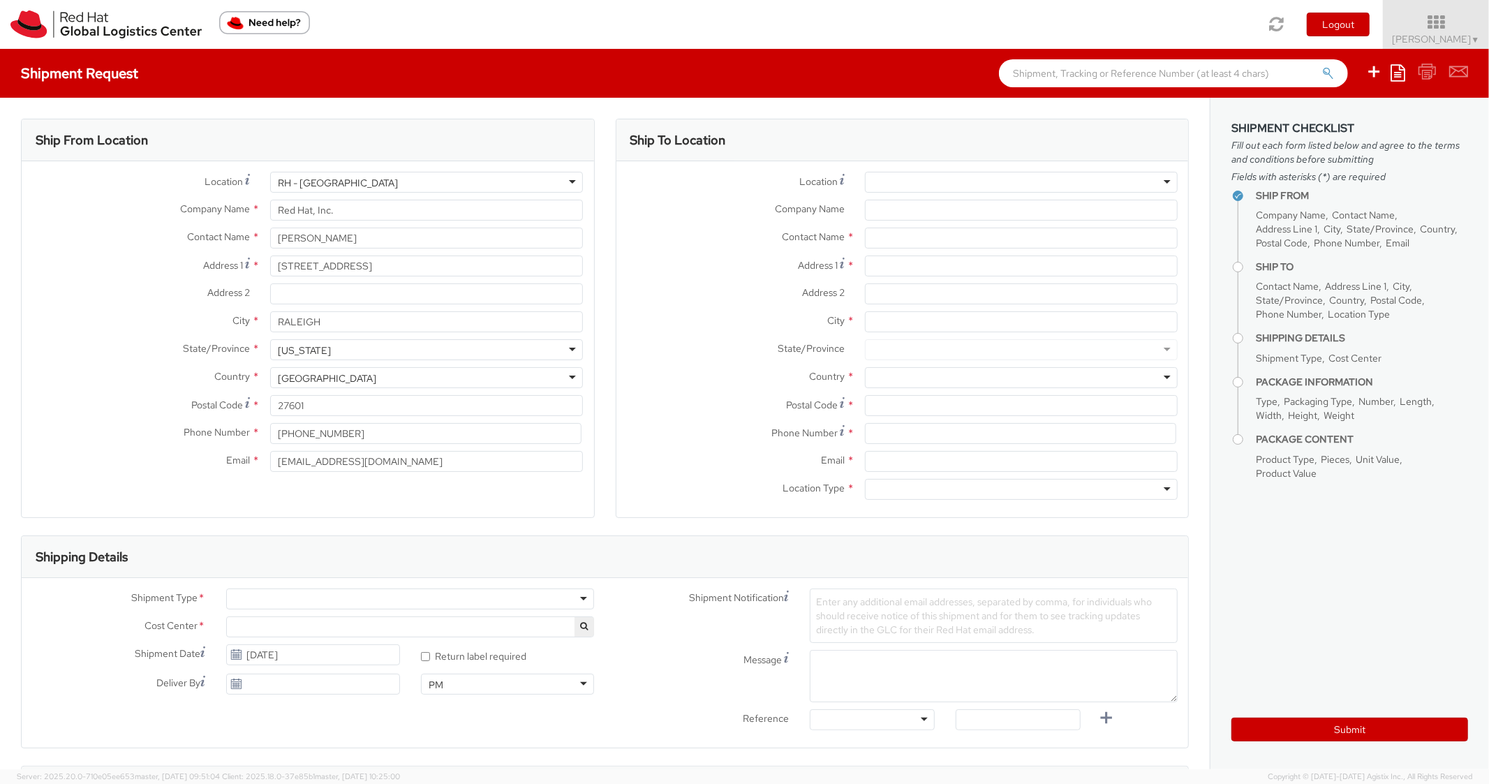
select select "850"
click at [1397, 74] on icon at bounding box center [1398, 72] width 15 height 17
click at [1306, 118] on link "Create from template" at bounding box center [1344, 117] width 122 height 18
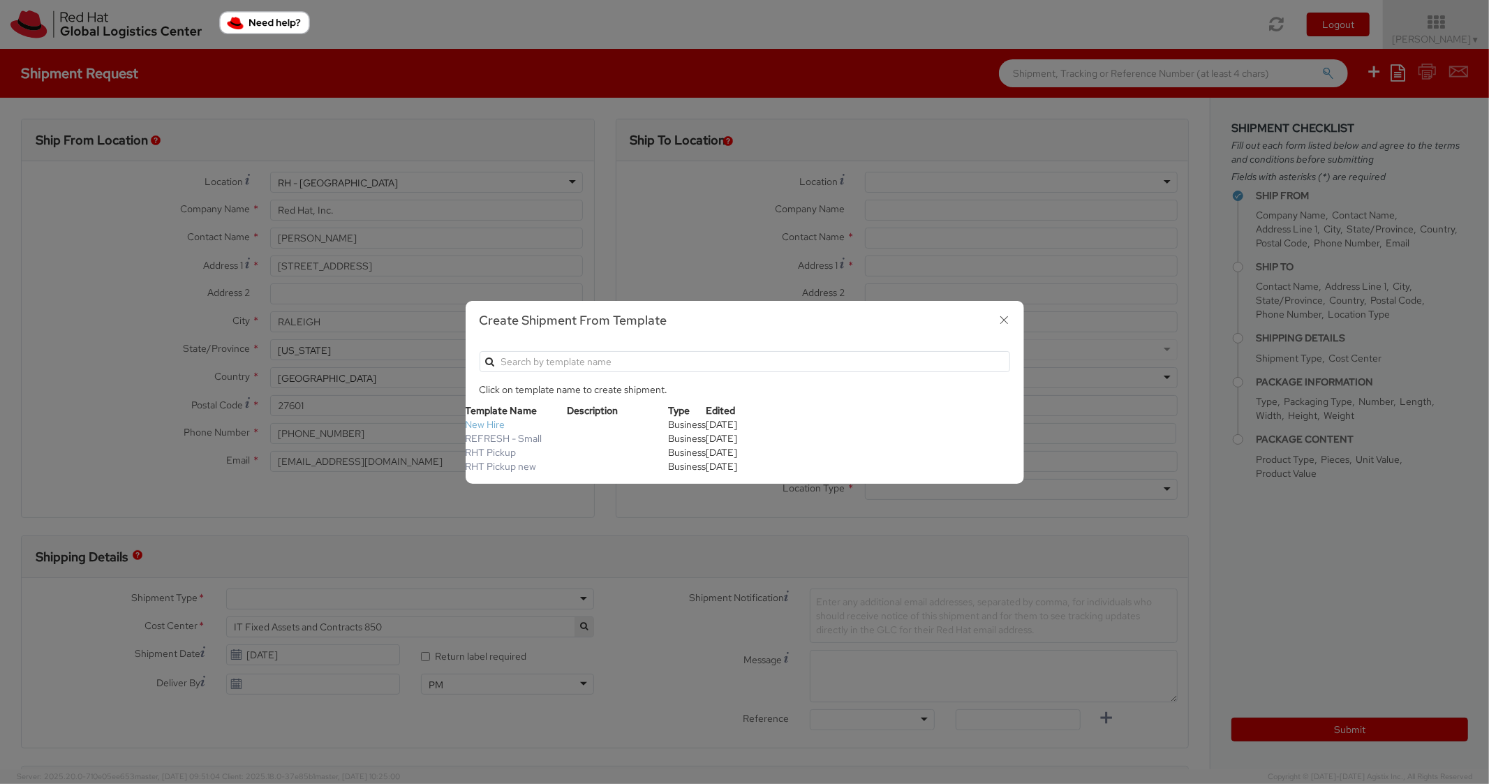
click at [496, 427] on link "New Hire" at bounding box center [486, 424] width 40 height 13
type textarea "Standard Shipping - New hire"
type input "*RPCI*"
select select "LAPTOP"
type input "1"
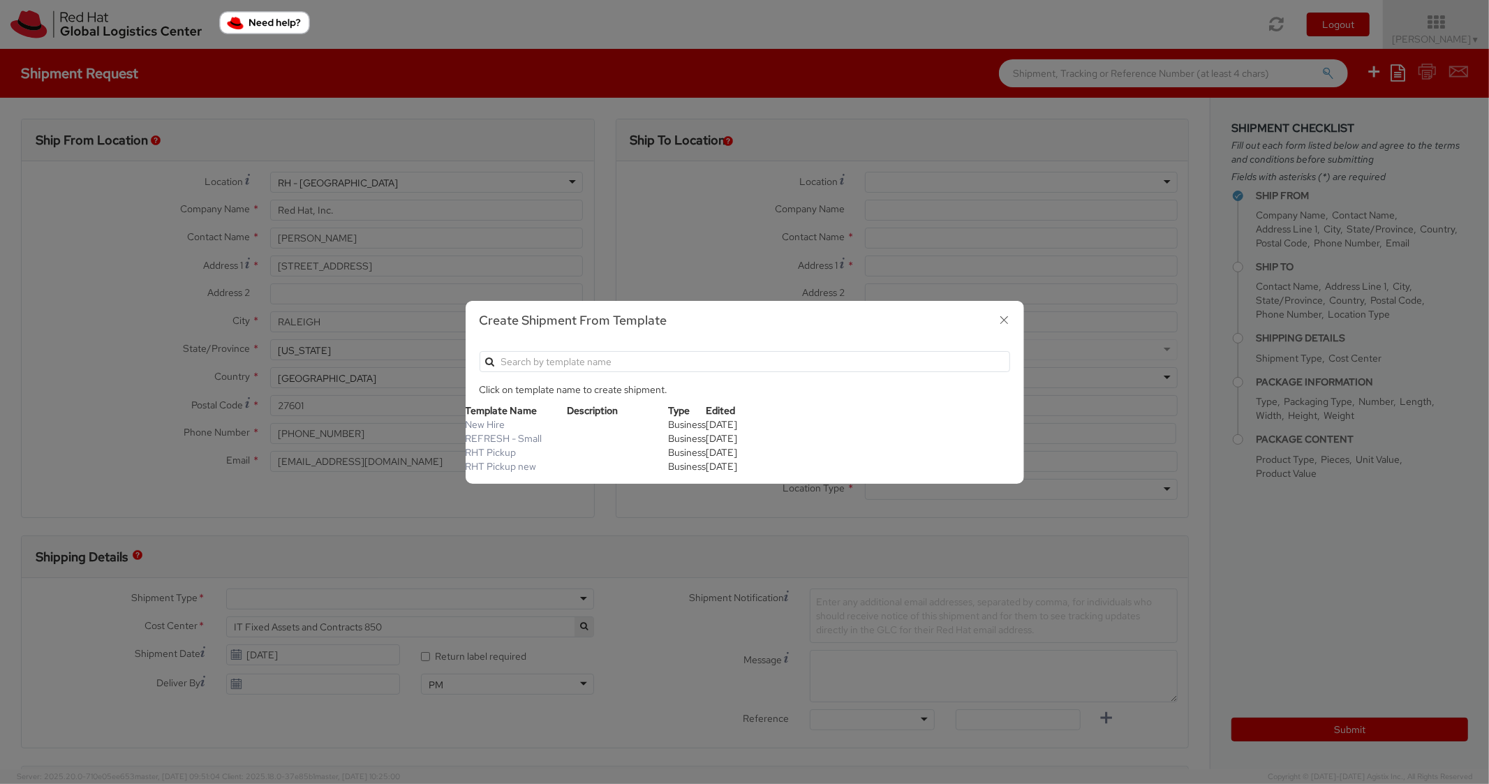
type input "22"
type input "14"
type input "6"
type input "8"
type input "*Laptop model*"
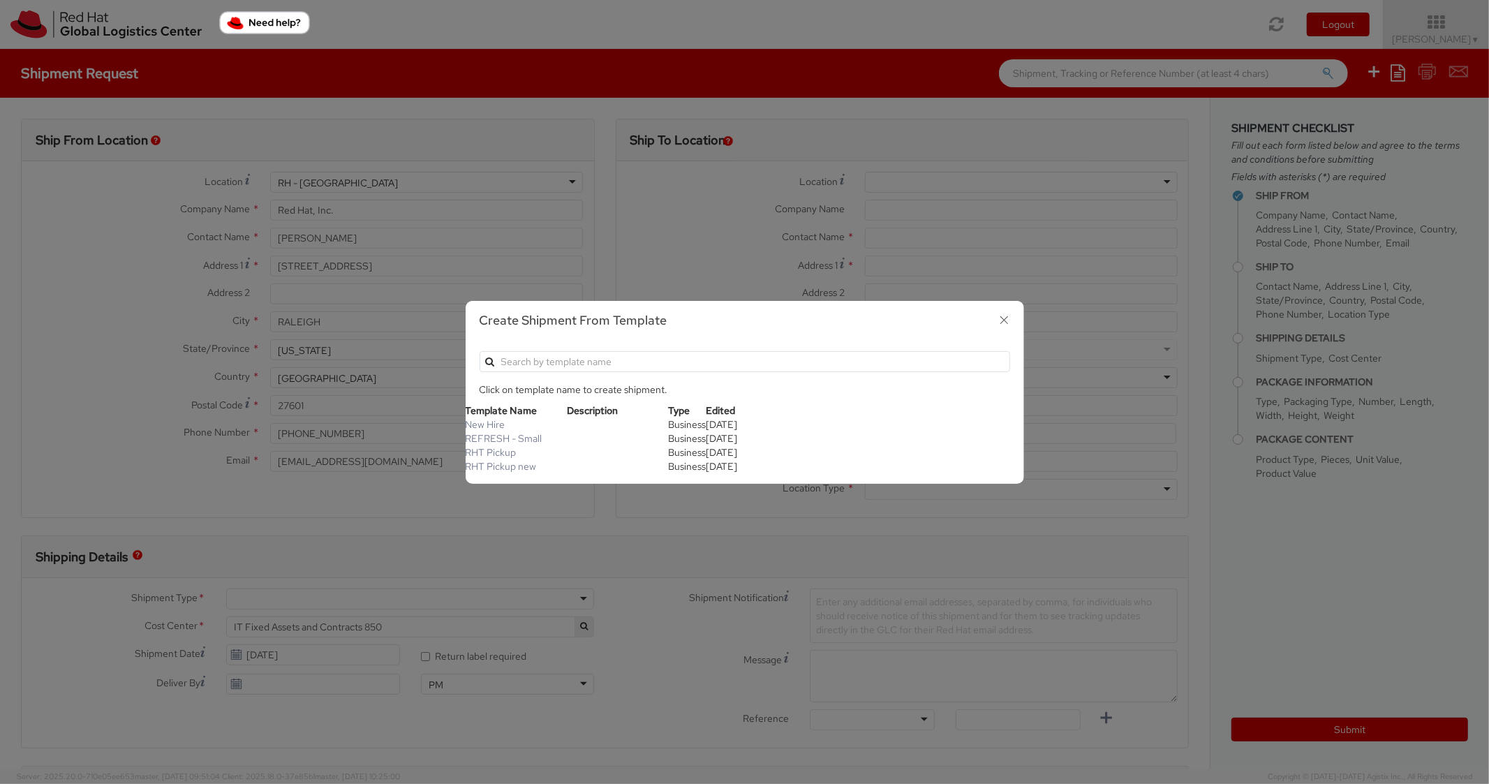
select select "LAPTOP"
type input "2,000.00"
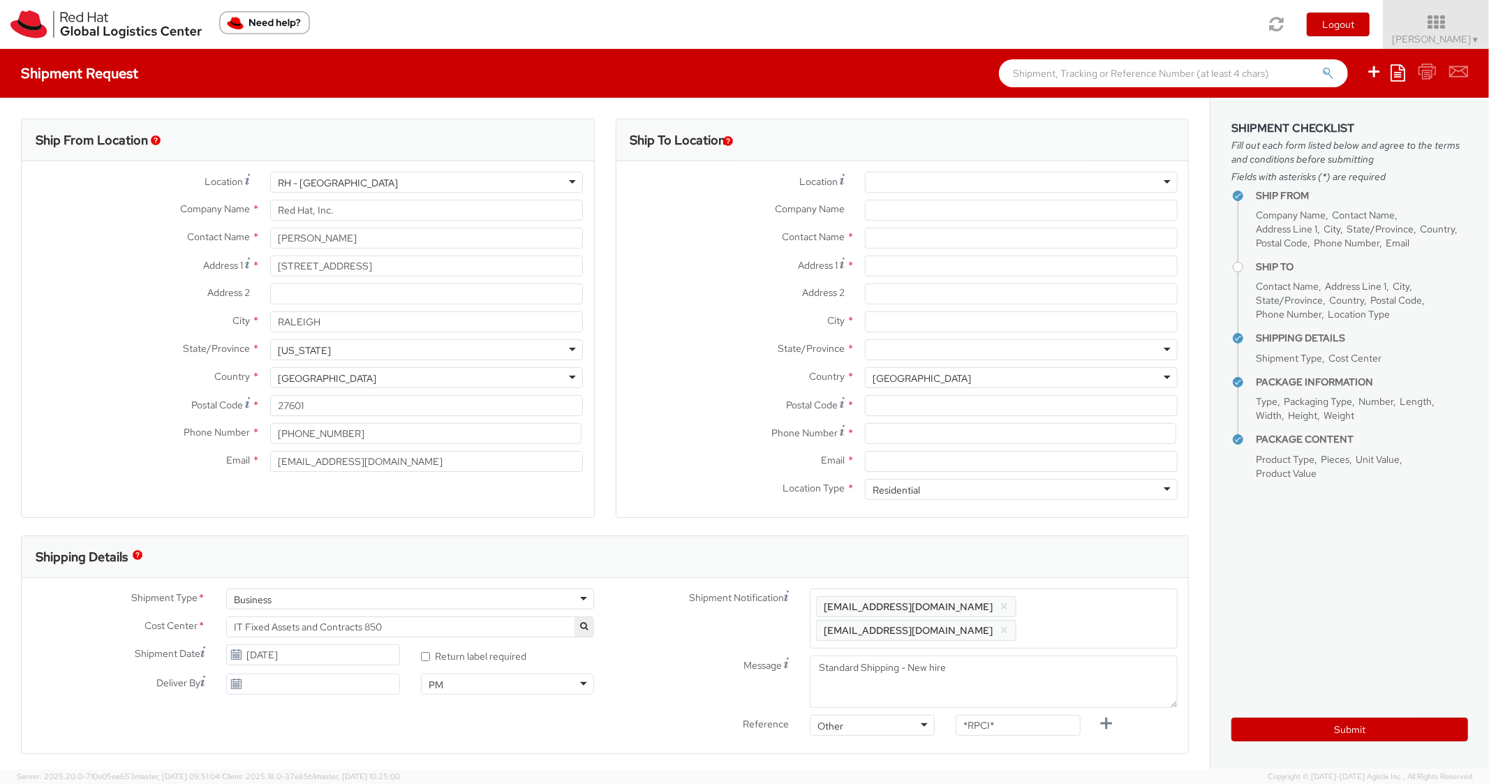
scroll to position [42, 0]
paste input "[STREET_ADDRESS][PERSON_NAME]"
click at [911, 263] on input "Address 1 *" at bounding box center [1021, 266] width 313 height 21
type input "[STREET_ADDRESS][PERSON_NAME]"
click at [915, 320] on input "City *" at bounding box center [1021, 321] width 313 height 21
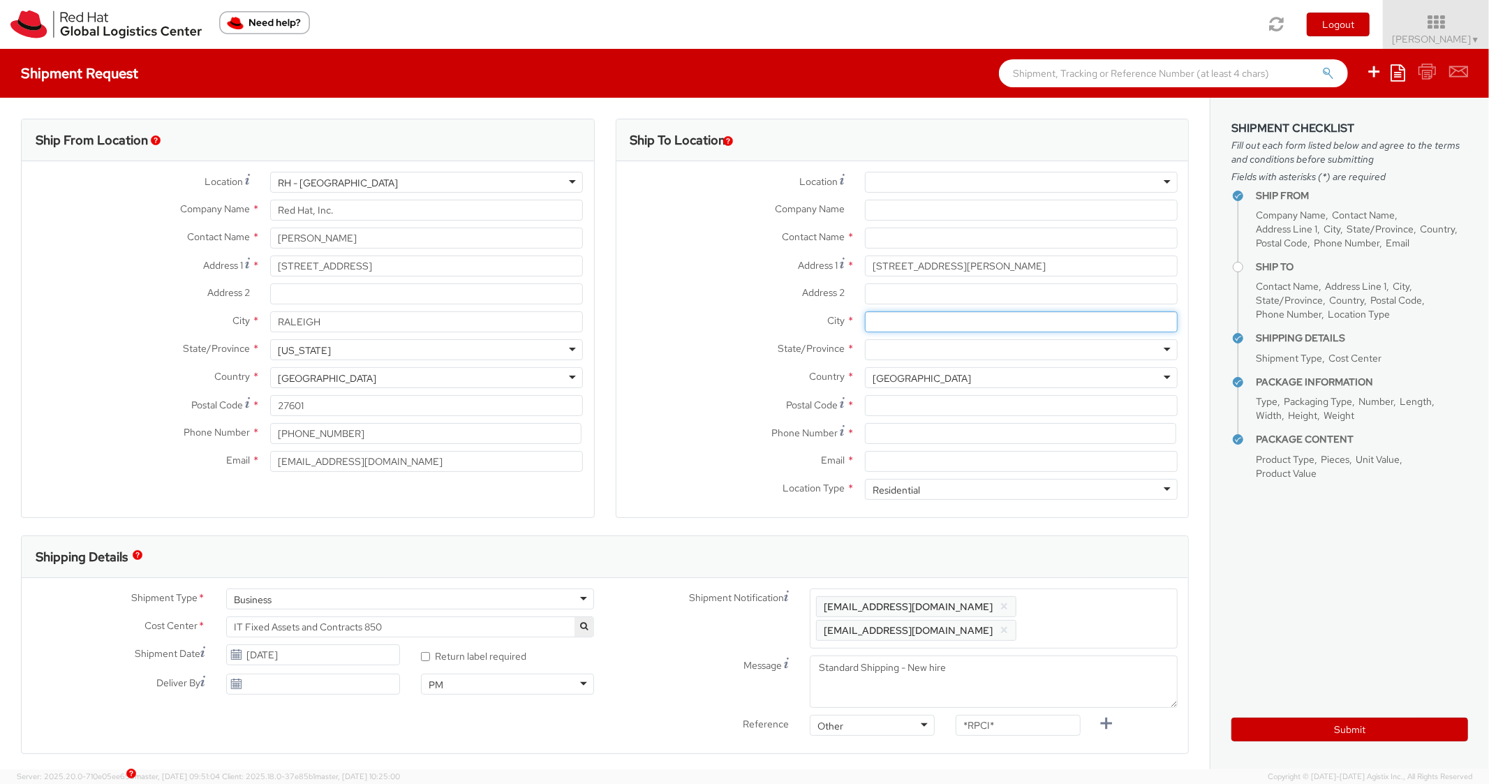
paste input "[GEOGRAPHIC_DATA]"
type input "[GEOGRAPHIC_DATA]"
click at [971, 355] on div at bounding box center [1021, 349] width 313 height 21
type input "Neb"
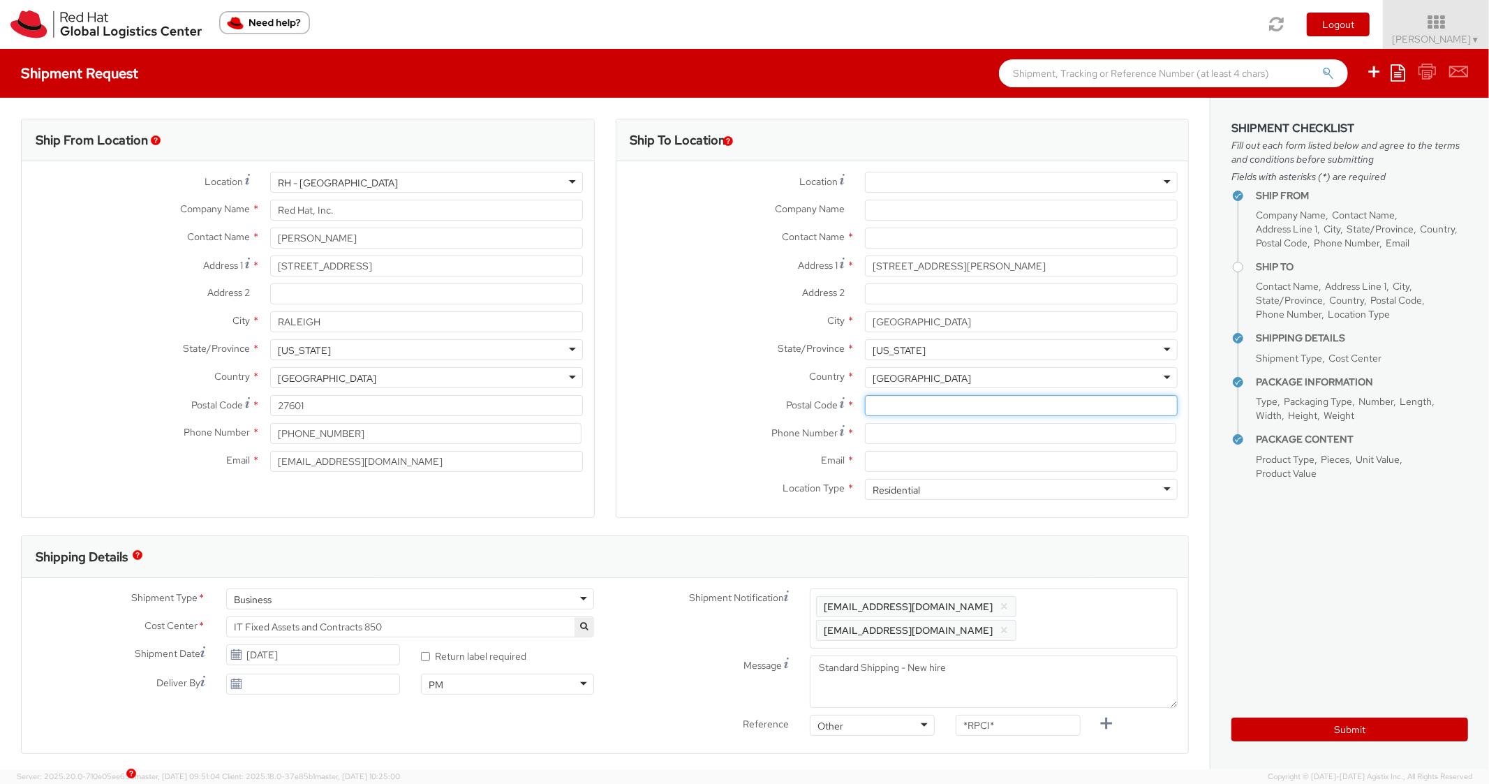
click at [922, 406] on input "Postal Code *" at bounding box center [1021, 405] width 313 height 21
paste input "68022"
type input "68022"
click at [647, 359] on div "State/Province * [US_STATE] [US_STATE] [US_STATE] [US_STATE] [US_STATE] [US_STA…" at bounding box center [903, 349] width 573 height 21
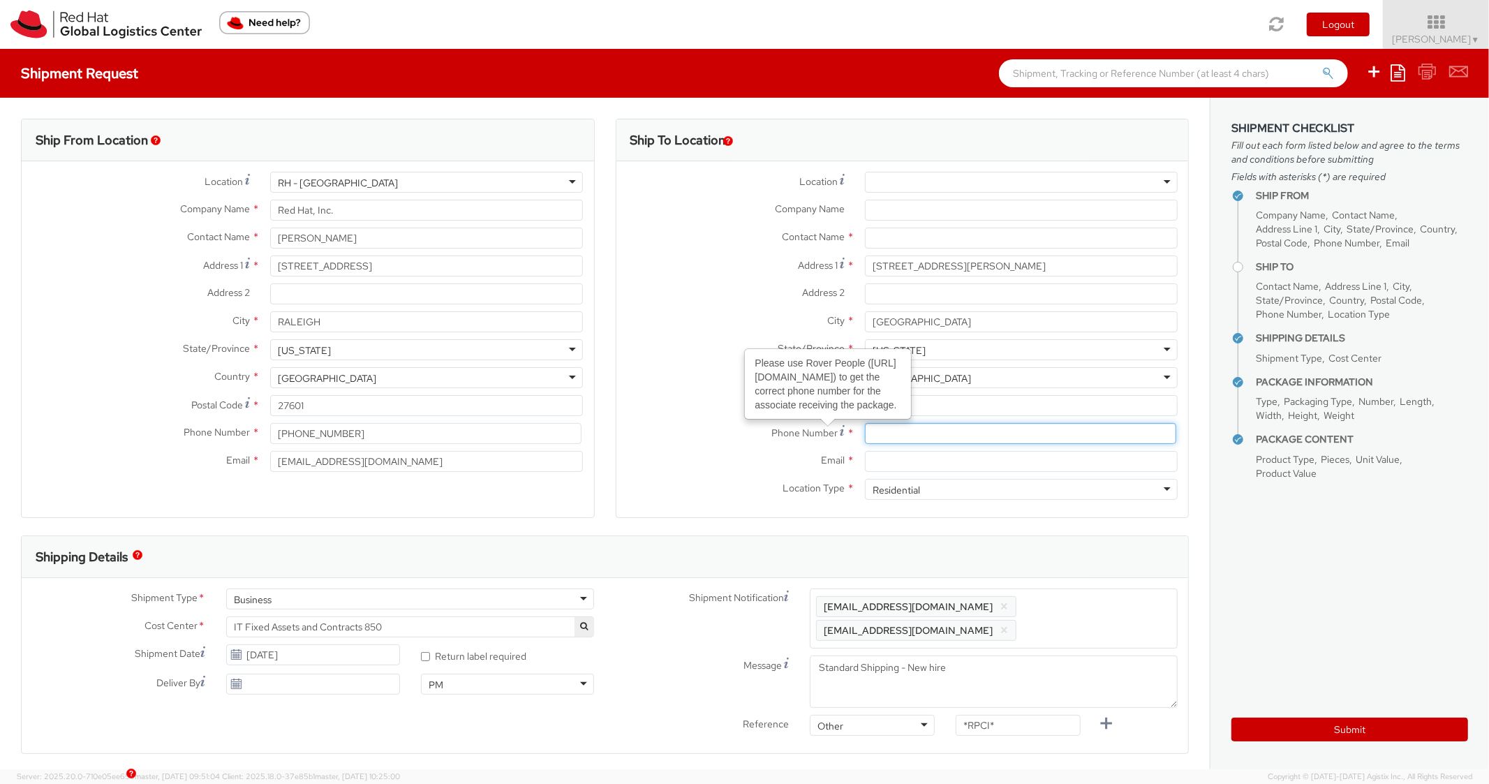
click at [918, 434] on input at bounding box center [1020, 433] width 311 height 21
paste input "[PHONE_NUMBER]"
type input "[PHONE_NUMBER]"
click at [737, 411] on label "Postal Code *" at bounding box center [736, 404] width 238 height 19
click at [865, 411] on input "68022" at bounding box center [1021, 405] width 313 height 21
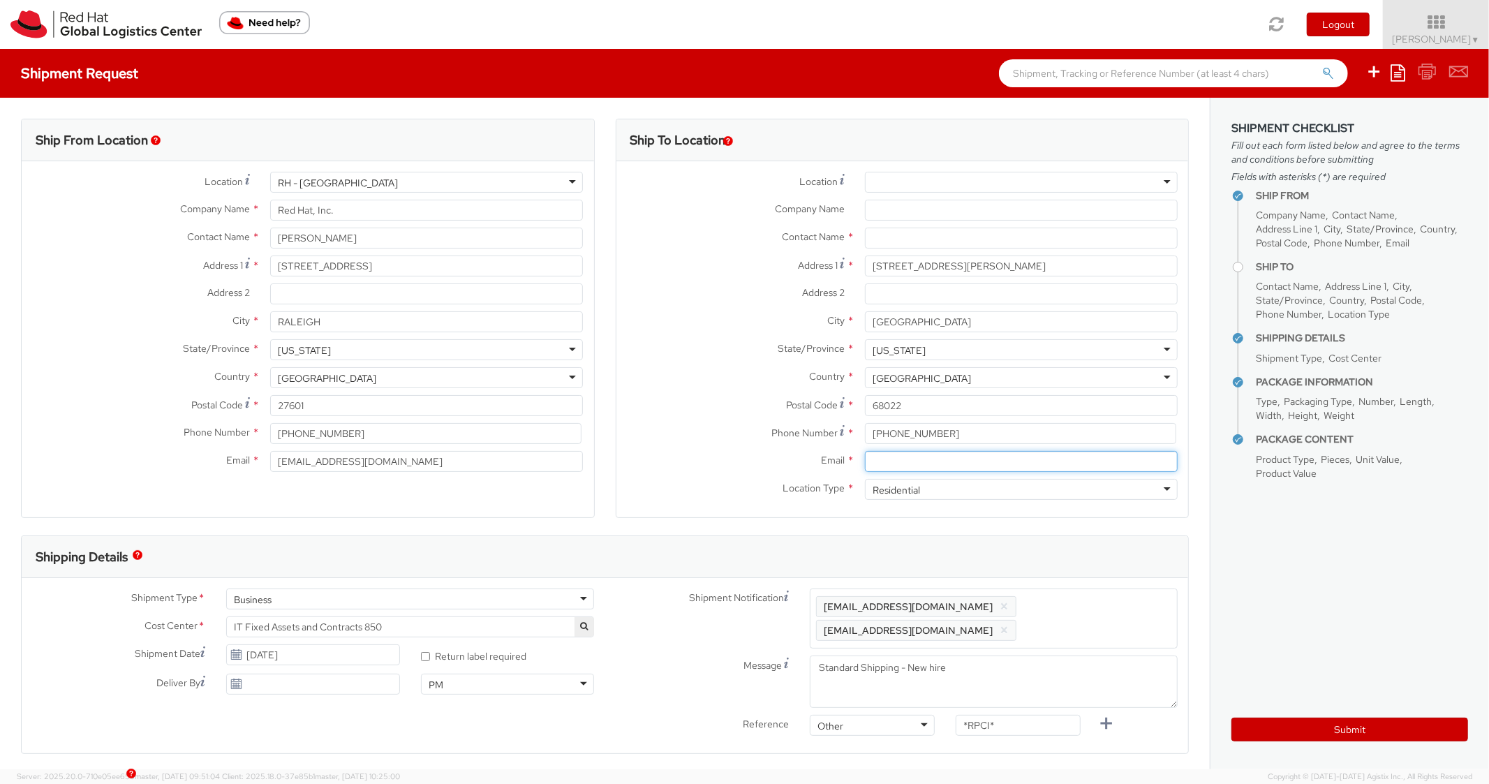
click at [970, 454] on input "Email *" at bounding box center [1021, 461] width 313 height 21
paste input "[EMAIL_ADDRESS][DOMAIN_NAME]"
type input "[EMAIL_ADDRESS][DOMAIN_NAME]"
click at [1072, 603] on span "Enter any additional email addresses, separated by comma, for individuals who s…" at bounding box center [993, 619] width 355 height 42
paste input "[EMAIL_ADDRESS][DOMAIN_NAME]"
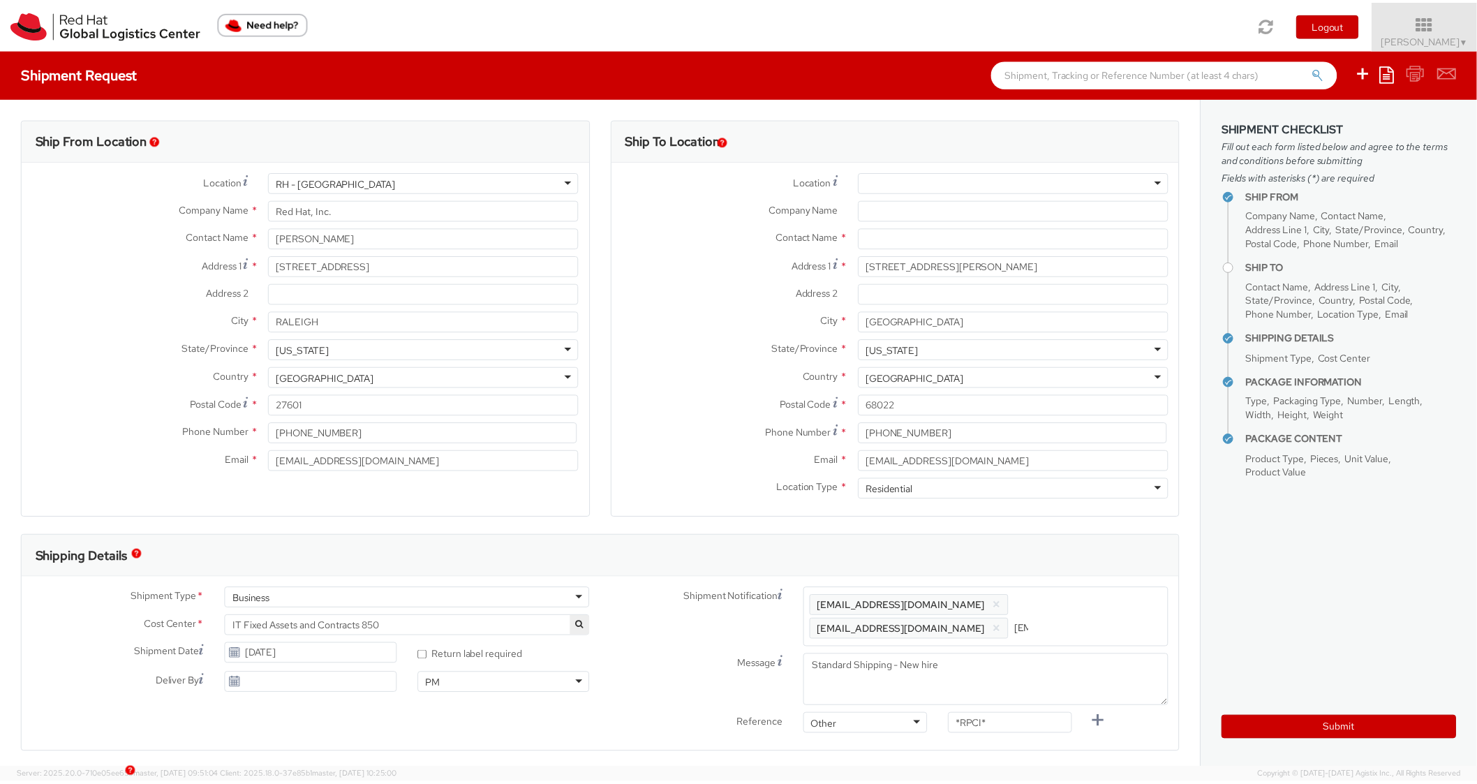
scroll to position [0, 81]
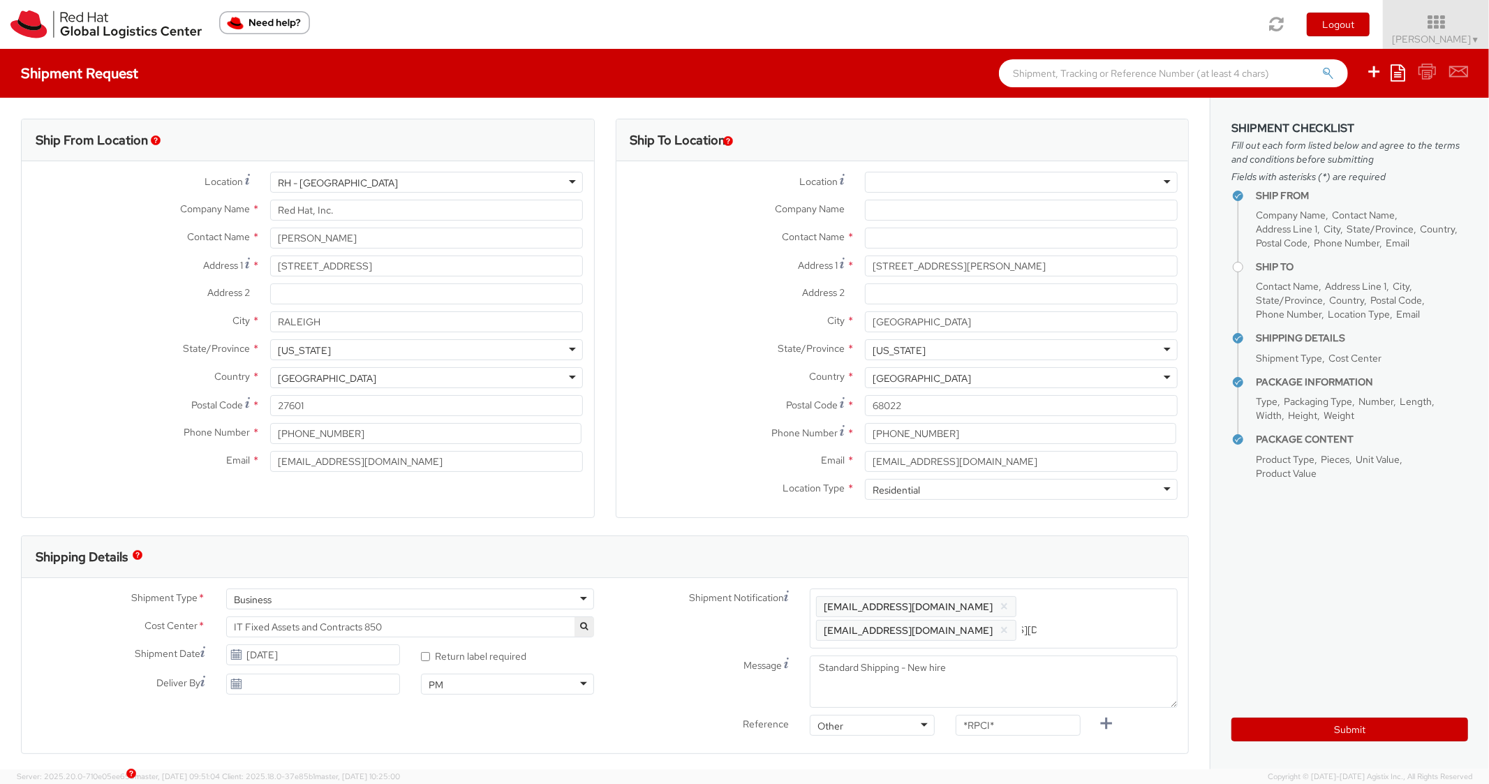
type input "[EMAIL_ADDRESS][DOMAIN_NAME]"
click at [1070, 517] on div "Location * [GEOGRAPHIC_DATA] - [GEOGRAPHIC_DATA] - [GEOGRAPHIC_DATA] [GEOGRAPHI…" at bounding box center [893, 339] width 566 height 356
drag, startPoint x: 1035, startPoint y: 718, endPoint x: 910, endPoint y: 705, distance: 126.4
click at [908, 705] on div "Shipment Notification Enter any additional email addresses, separated by comma,…" at bounding box center [897, 678] width 584 height 178
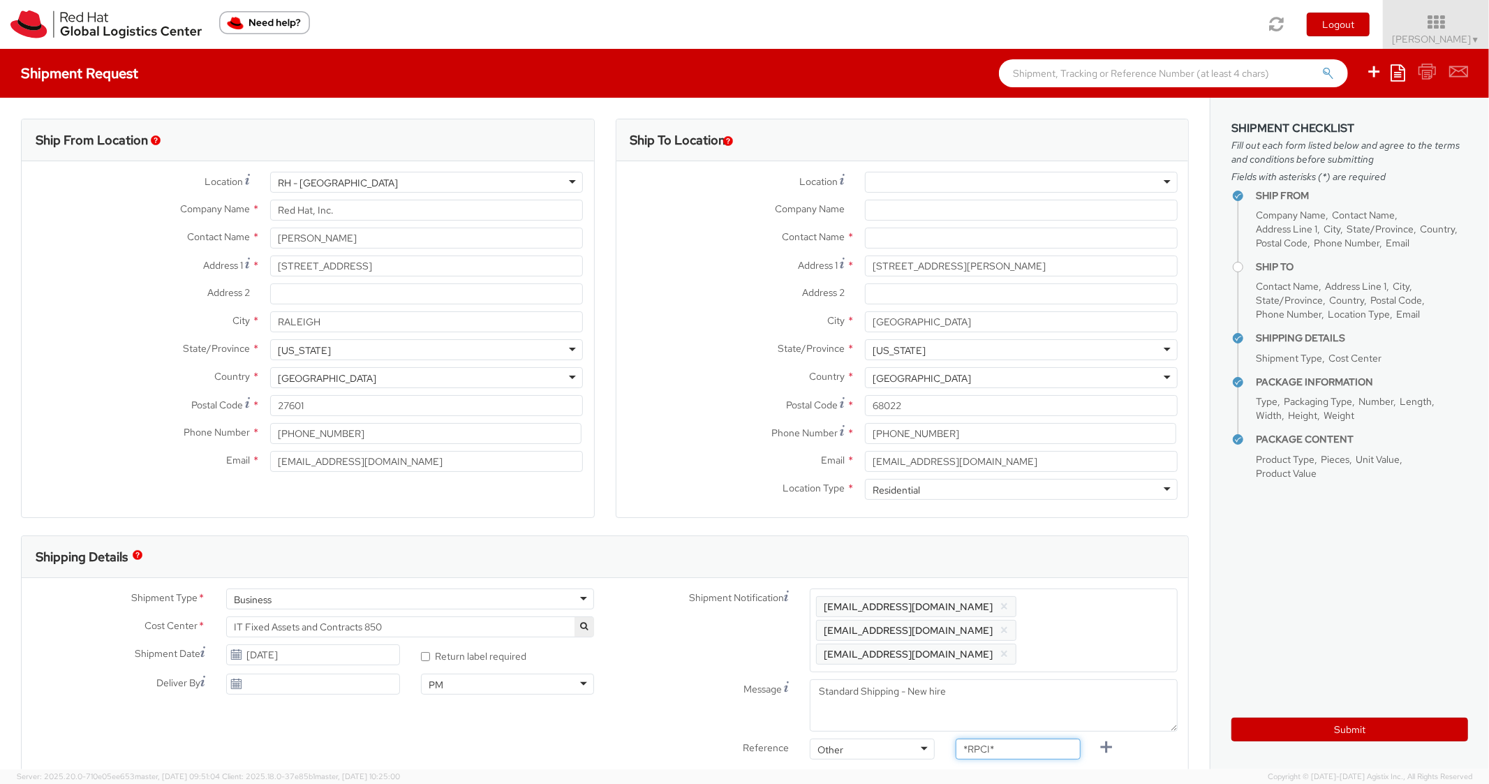
drag, startPoint x: 938, startPoint y: 721, endPoint x: 899, endPoint y: 708, distance: 41.7
click at [899, 709] on div "Shipment Notification Enter any additional email addresses, separated by comma,…" at bounding box center [897, 678] width 584 height 178
paste input "RPCI0081721"
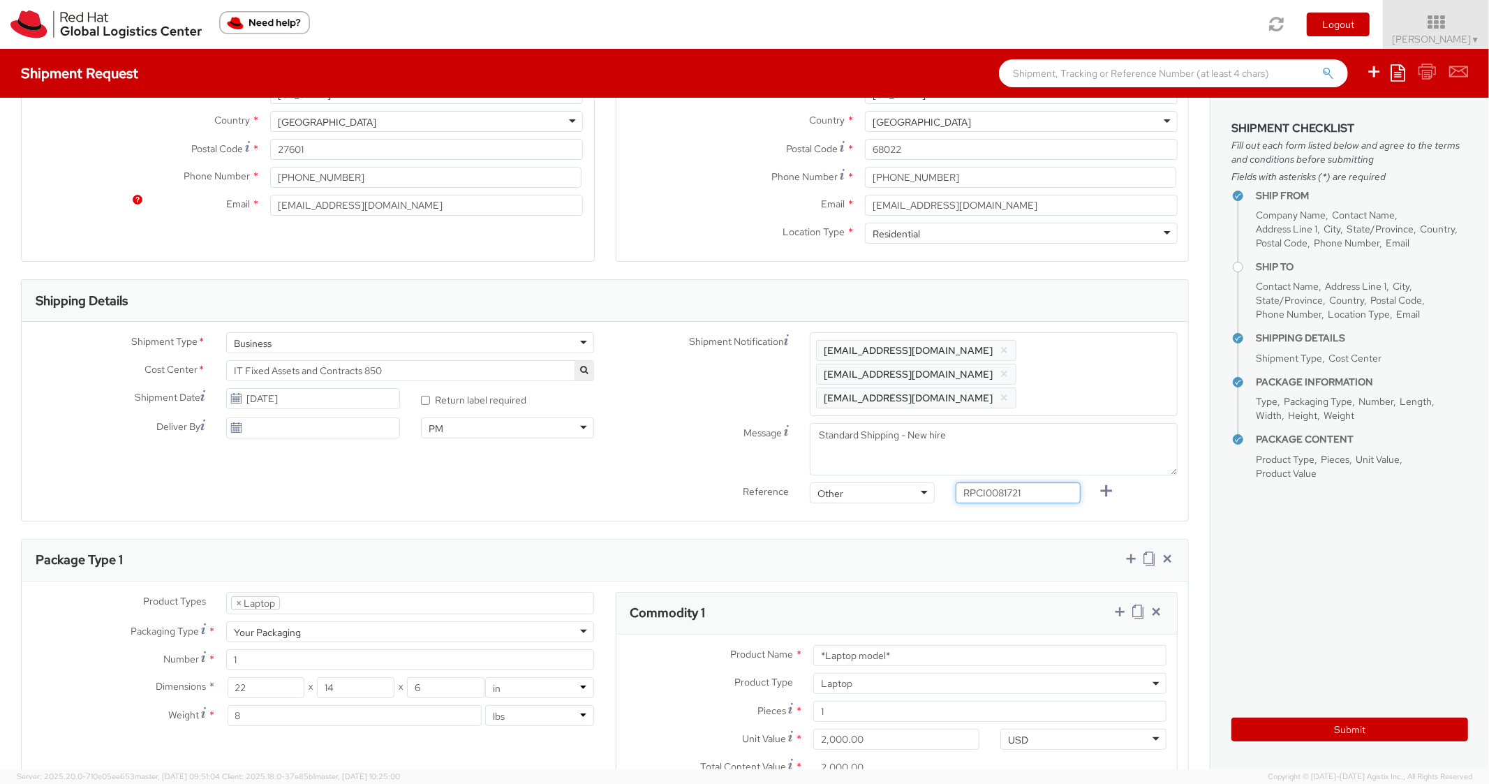
scroll to position [615, 0]
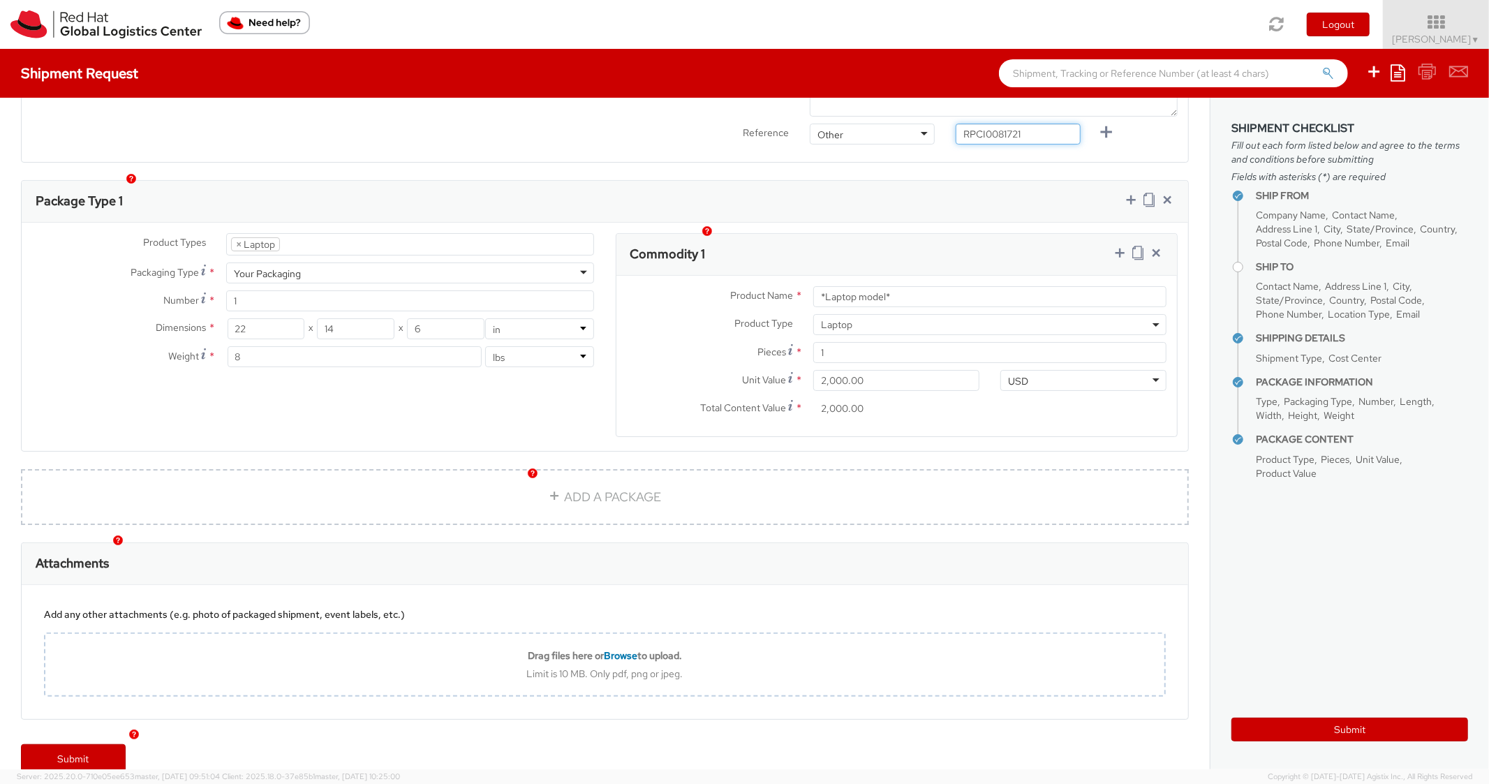
type input "RPCI0081721"
drag, startPoint x: 800, startPoint y: 265, endPoint x: 738, endPoint y: 236, distance: 68.7
click at [722, 276] on div "Product Name * *Laptop model* Product Type * Documents Docking Station Laptop M…" at bounding box center [897, 356] width 561 height 161
click at [896, 234] on div "Commodity 1" at bounding box center [897, 255] width 561 height 42
drag, startPoint x: 810, startPoint y: 269, endPoint x: 700, endPoint y: 265, distance: 109.7
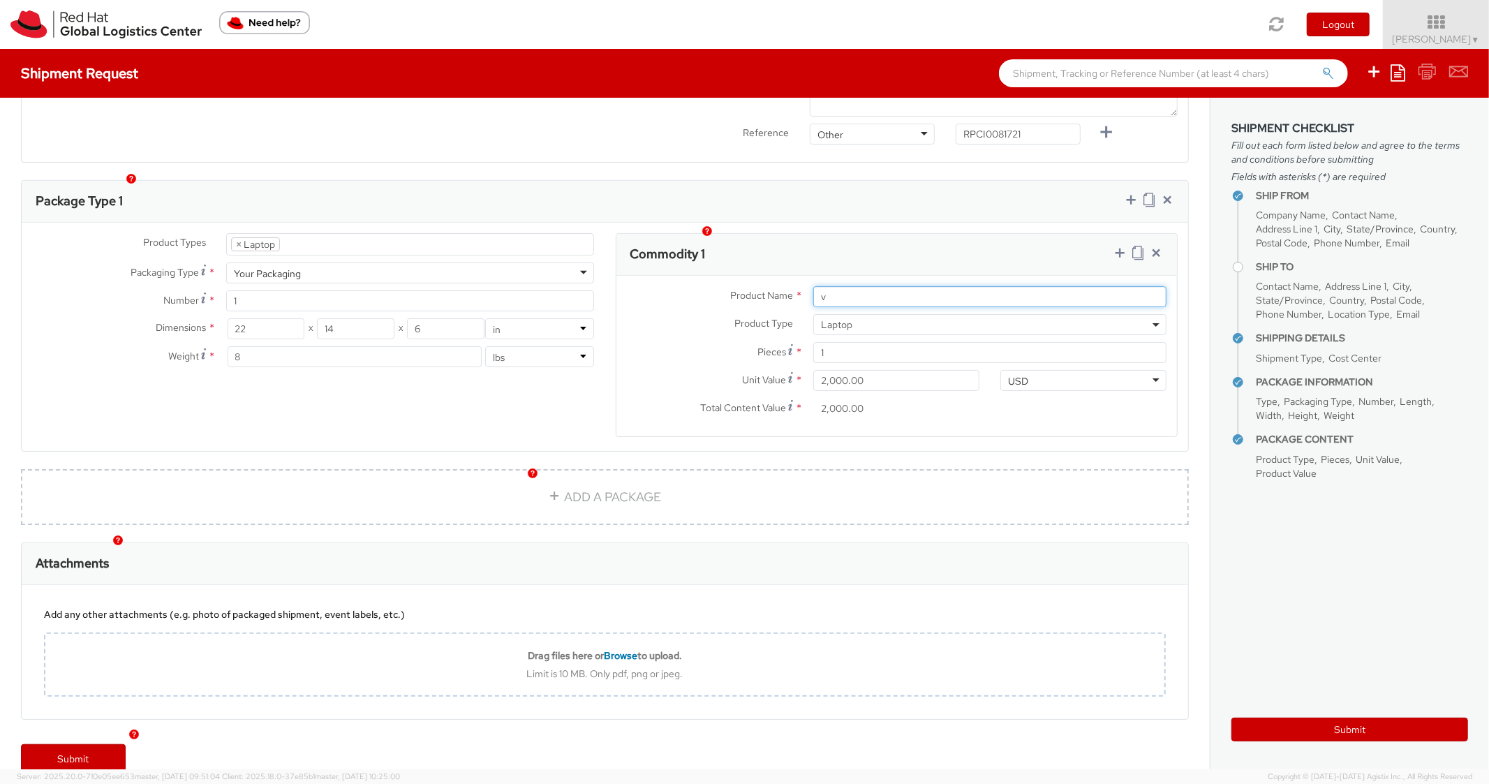
click at [701, 286] on div "Product Name * v" at bounding box center [897, 296] width 561 height 21
paste input "DEVELOPER/DESIGNER - Apple"
type input "DEVELOPER/DESIGNER - Apple"
click at [858, 240] on div "Commodity 1" at bounding box center [897, 255] width 561 height 42
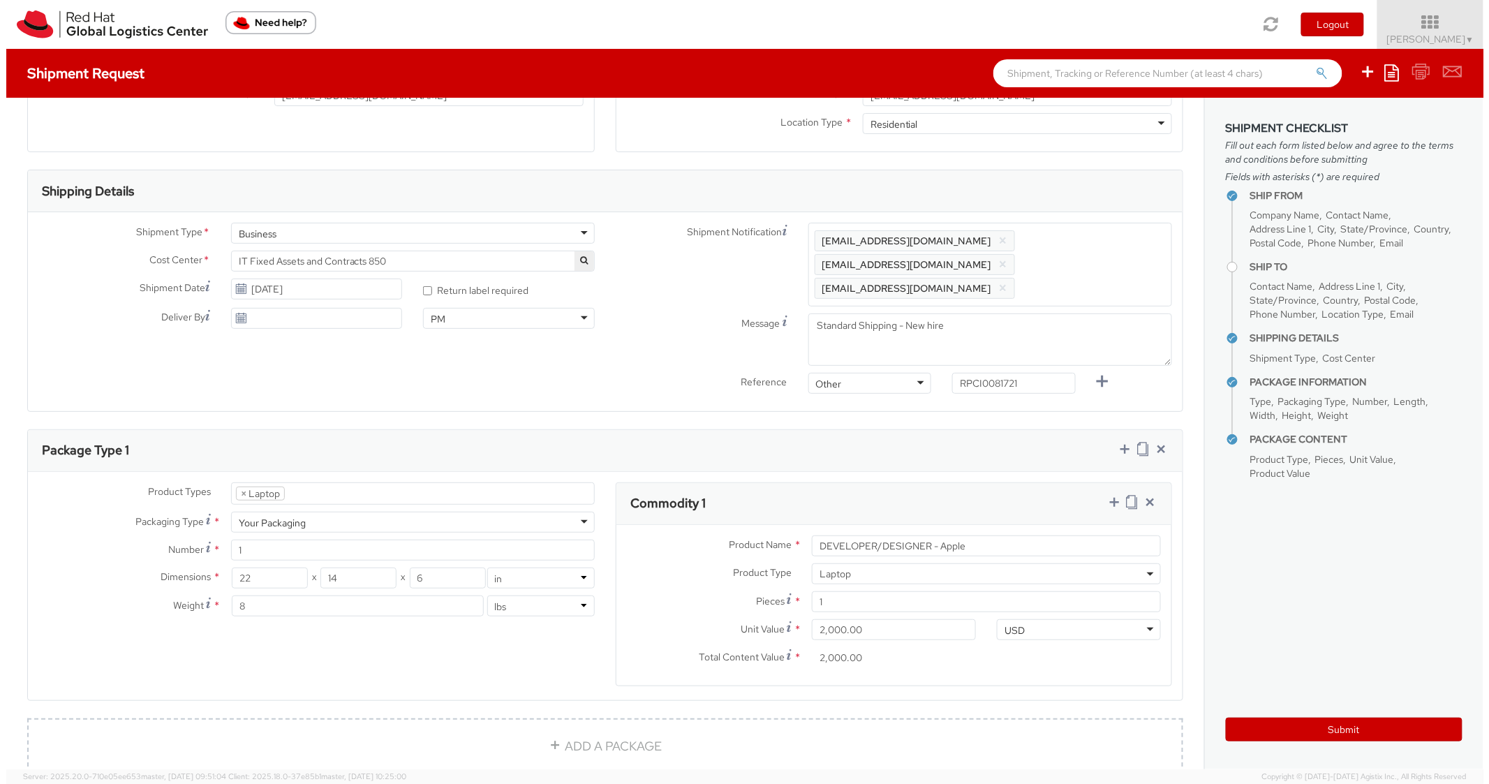
scroll to position [0, 0]
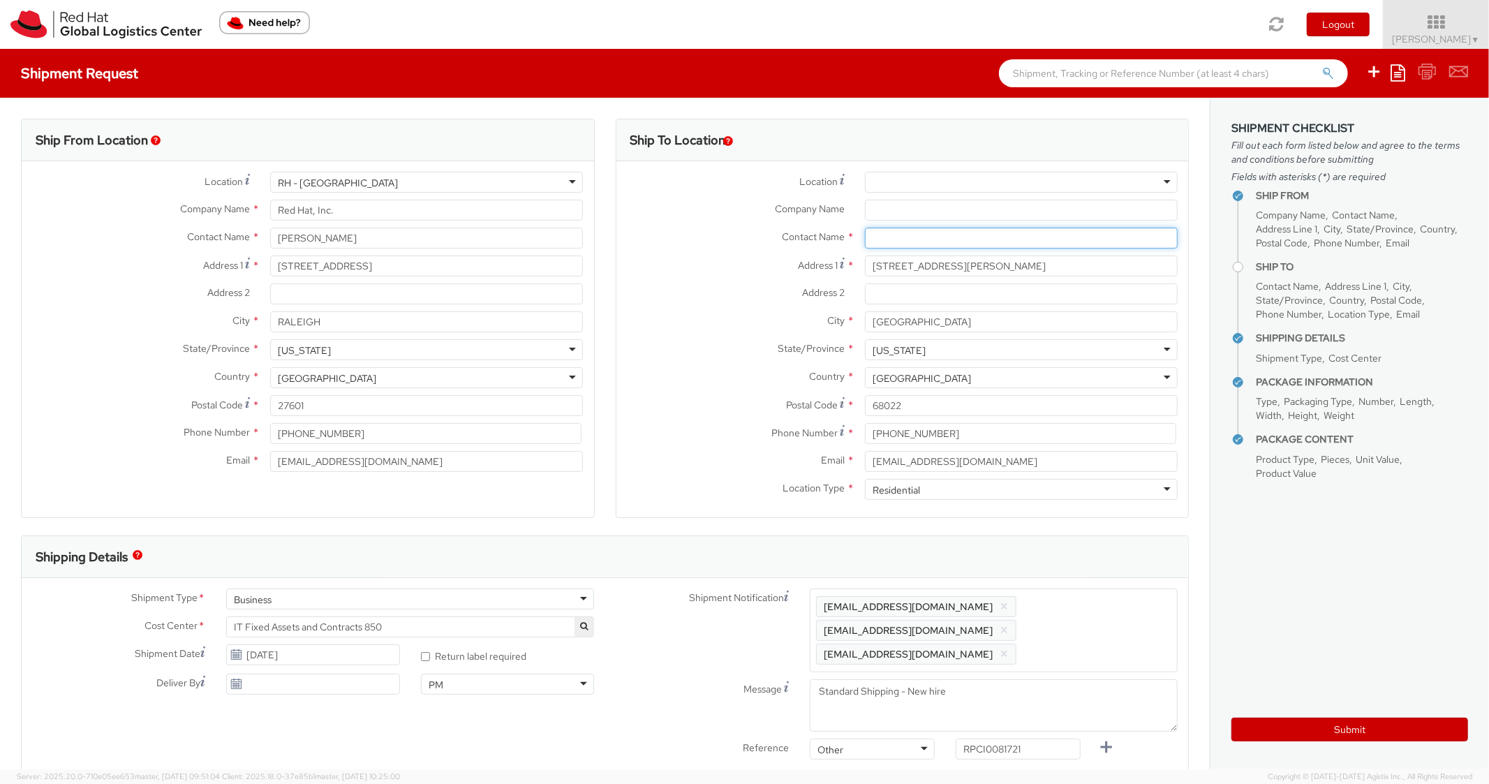
click at [890, 242] on input "text" at bounding box center [1021, 238] width 313 height 21
paste input "[PERSON_NAME]"
type input "[PERSON_NAME]"
click at [734, 352] on label "State/Province *" at bounding box center [736, 348] width 238 height 18
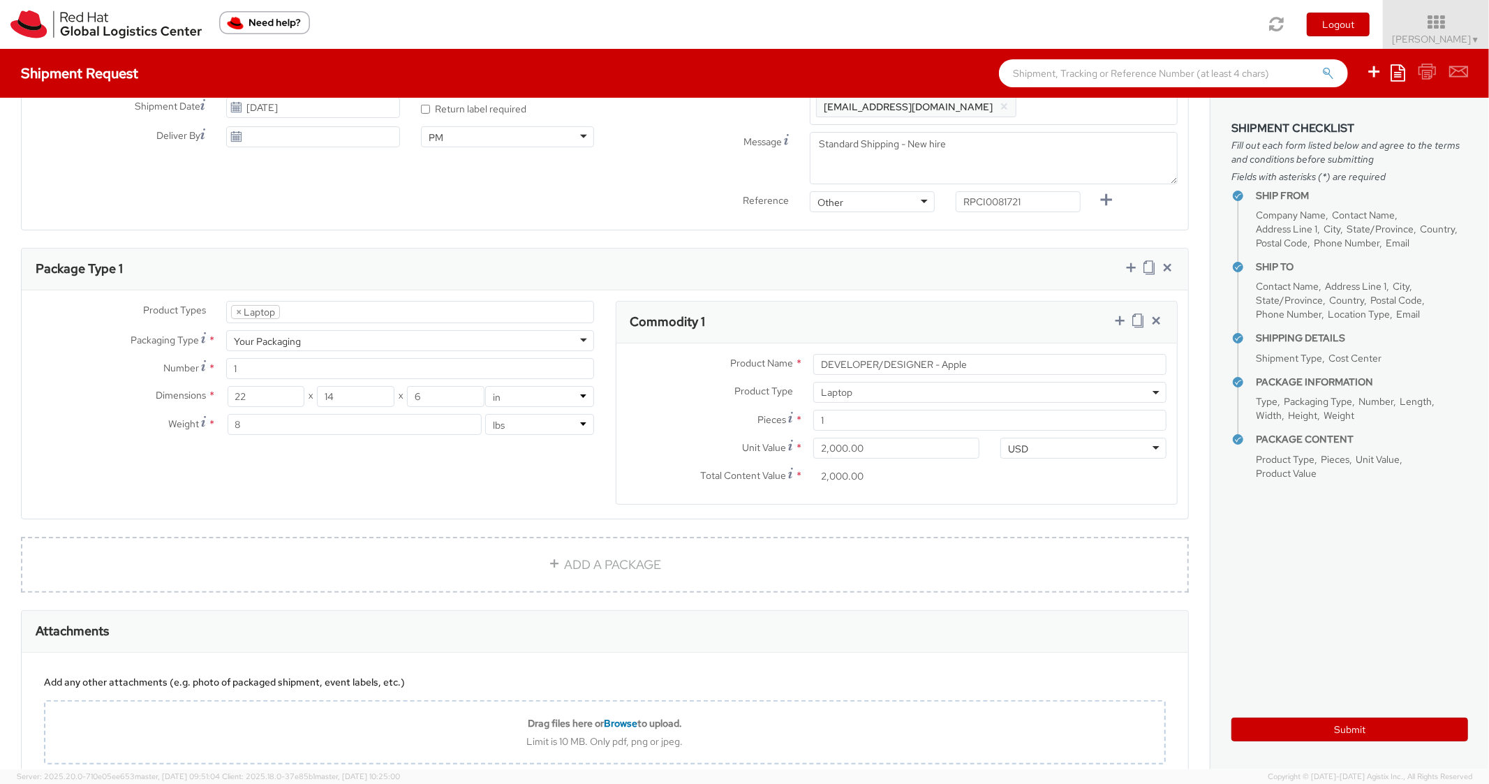
scroll to position [615, 0]
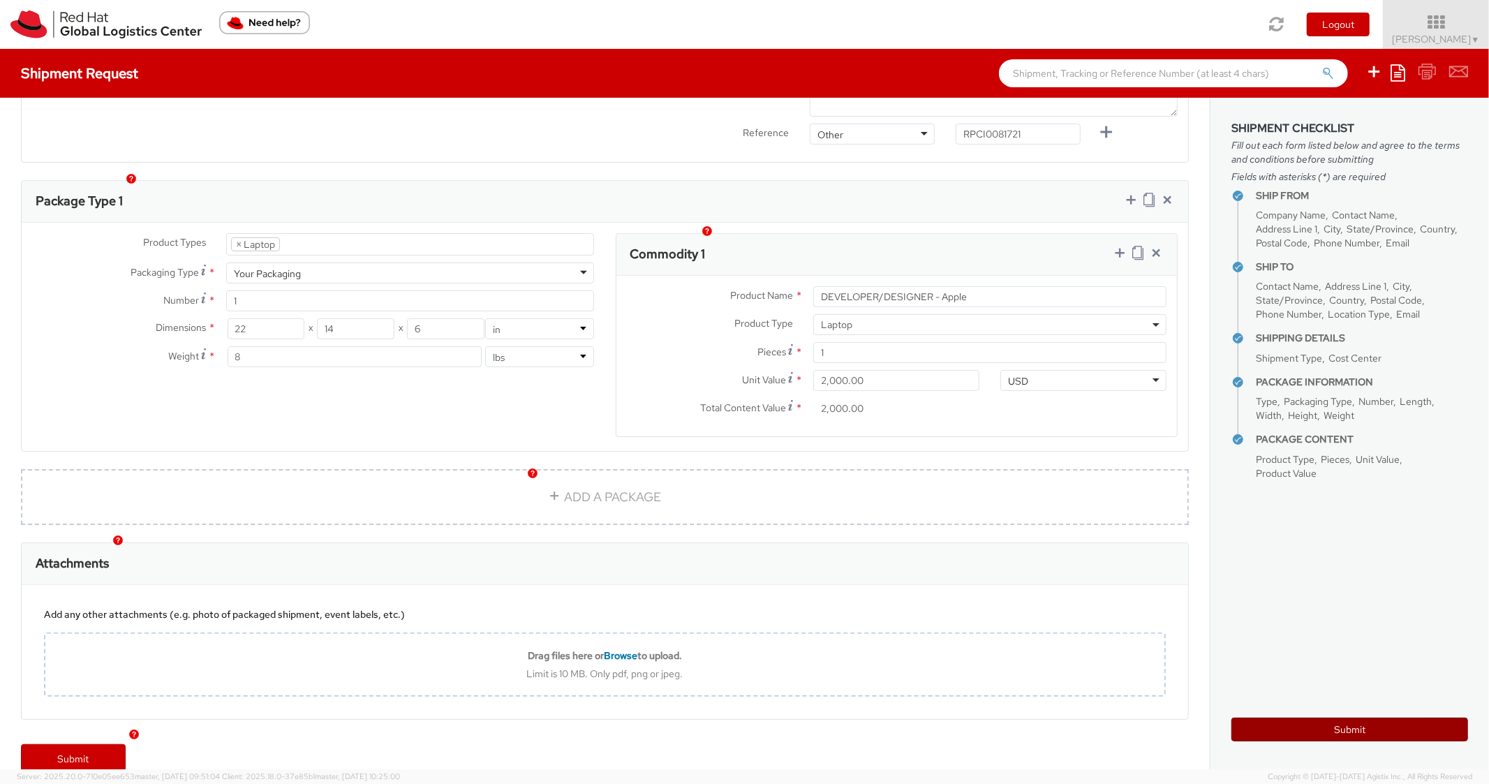
click at [1274, 732] on button "Submit" at bounding box center [1350, 730] width 237 height 24
type input "[PERSON_NAME]"
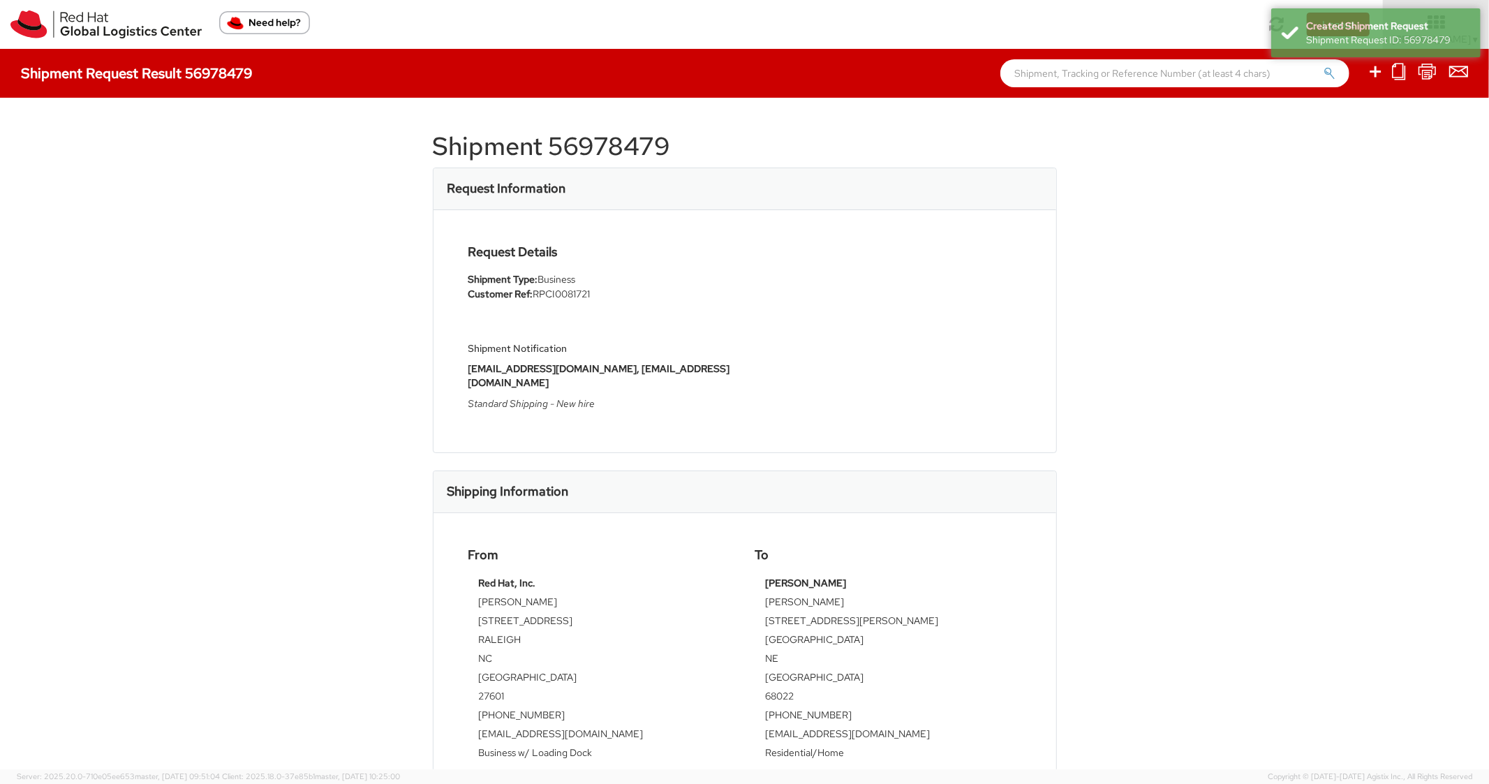
click at [612, 147] on h1 "Shipment 56978479" at bounding box center [745, 147] width 624 height 28
copy h1 "56978479"
click at [522, 363] on strong "[EMAIL_ADDRESS][DOMAIN_NAME], [EMAIL_ADDRESS][DOMAIN_NAME]" at bounding box center [600, 375] width 262 height 27
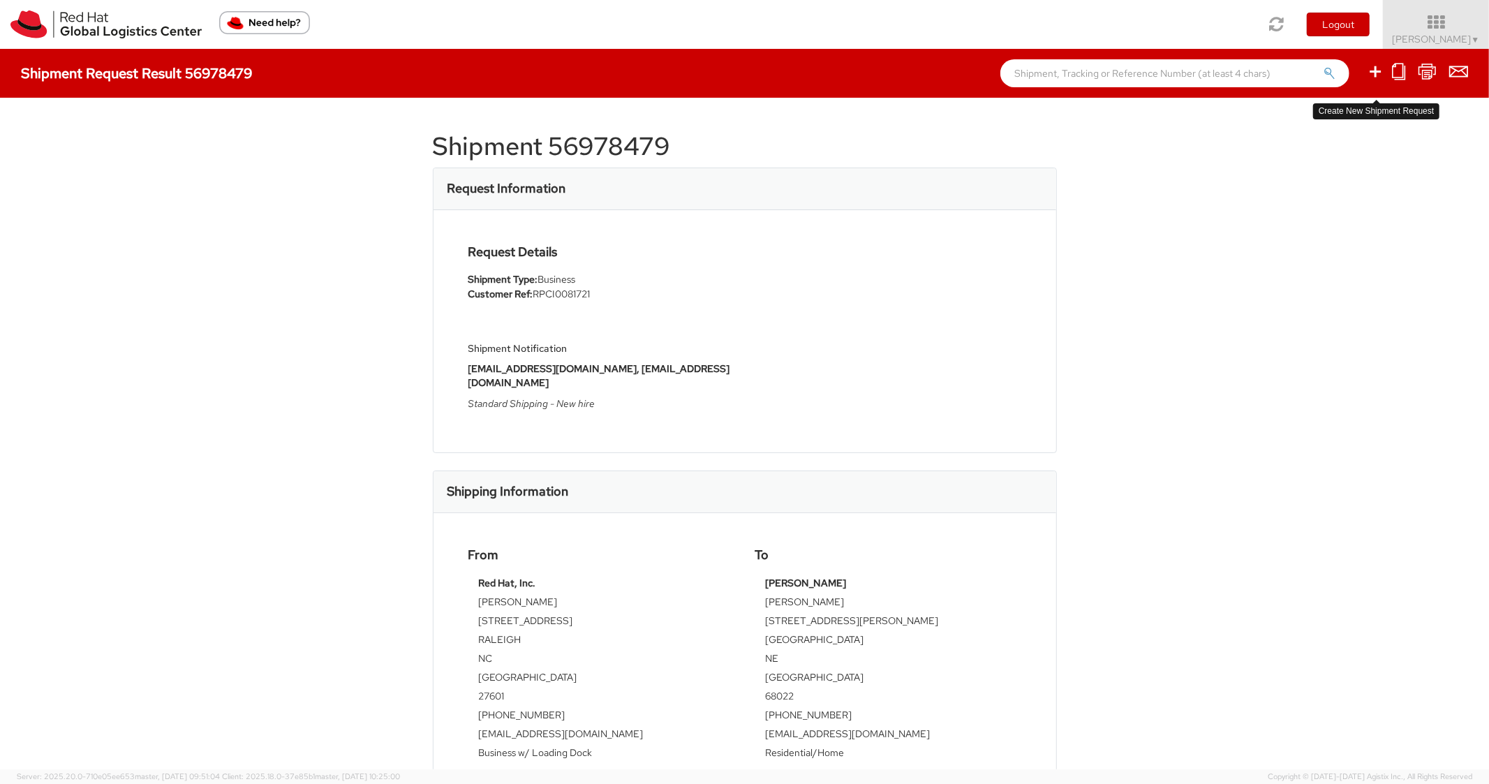
click at [1373, 66] on icon at bounding box center [1375, 71] width 17 height 17
select select
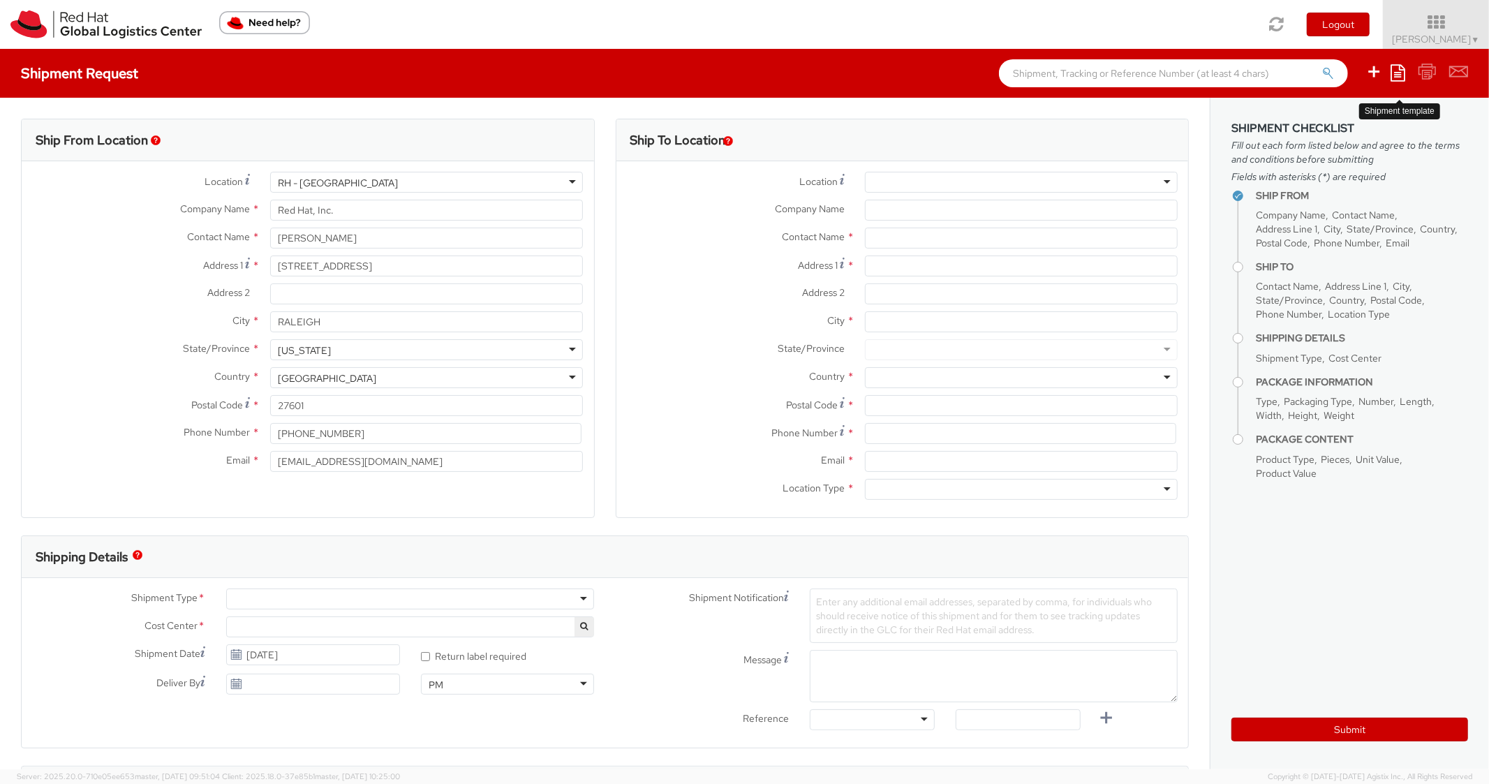
click at [1396, 81] on icon at bounding box center [1398, 72] width 15 height 17
select select "850"
click at [1338, 117] on link "Create from template" at bounding box center [1344, 117] width 122 height 18
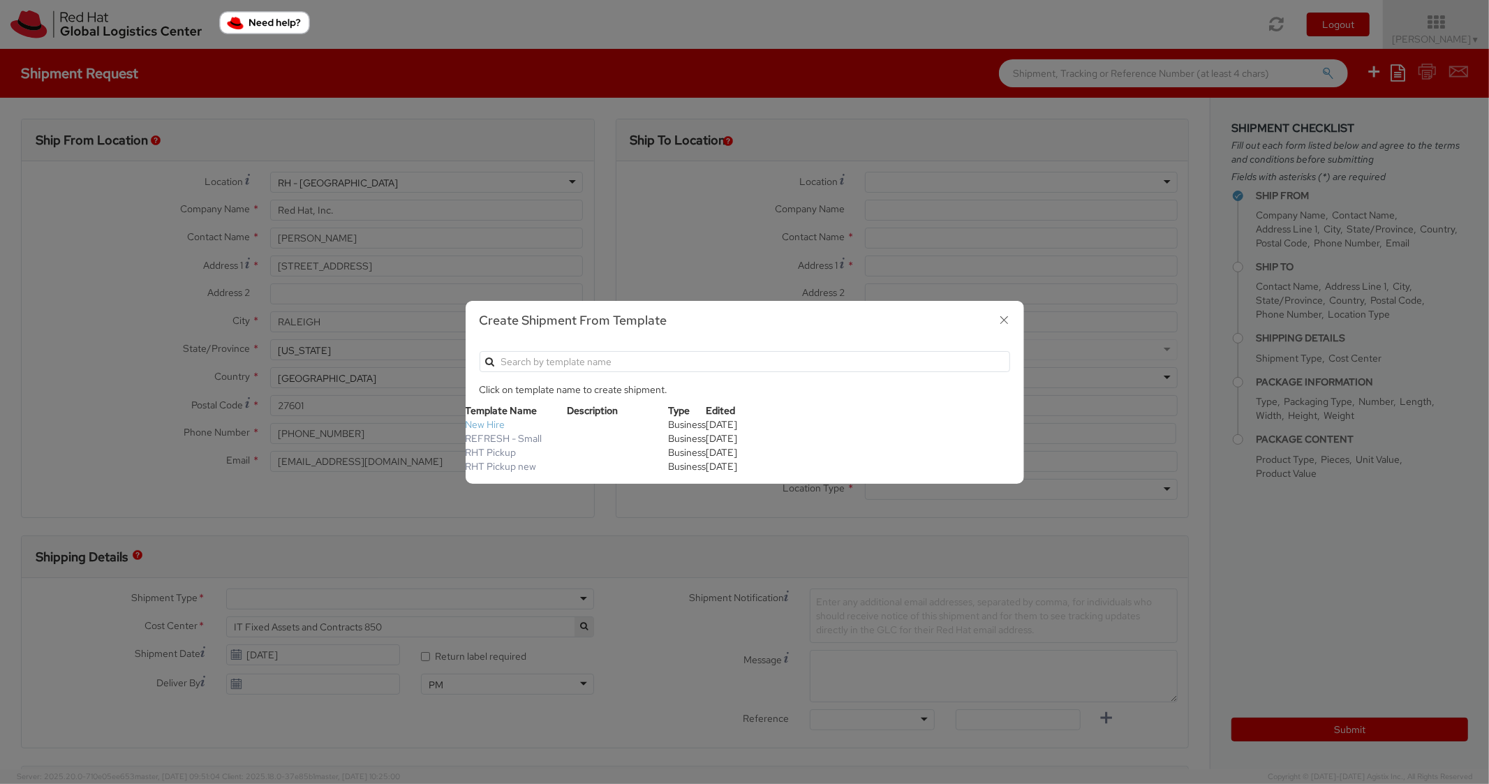
click at [488, 420] on link "New Hire" at bounding box center [486, 424] width 40 height 13
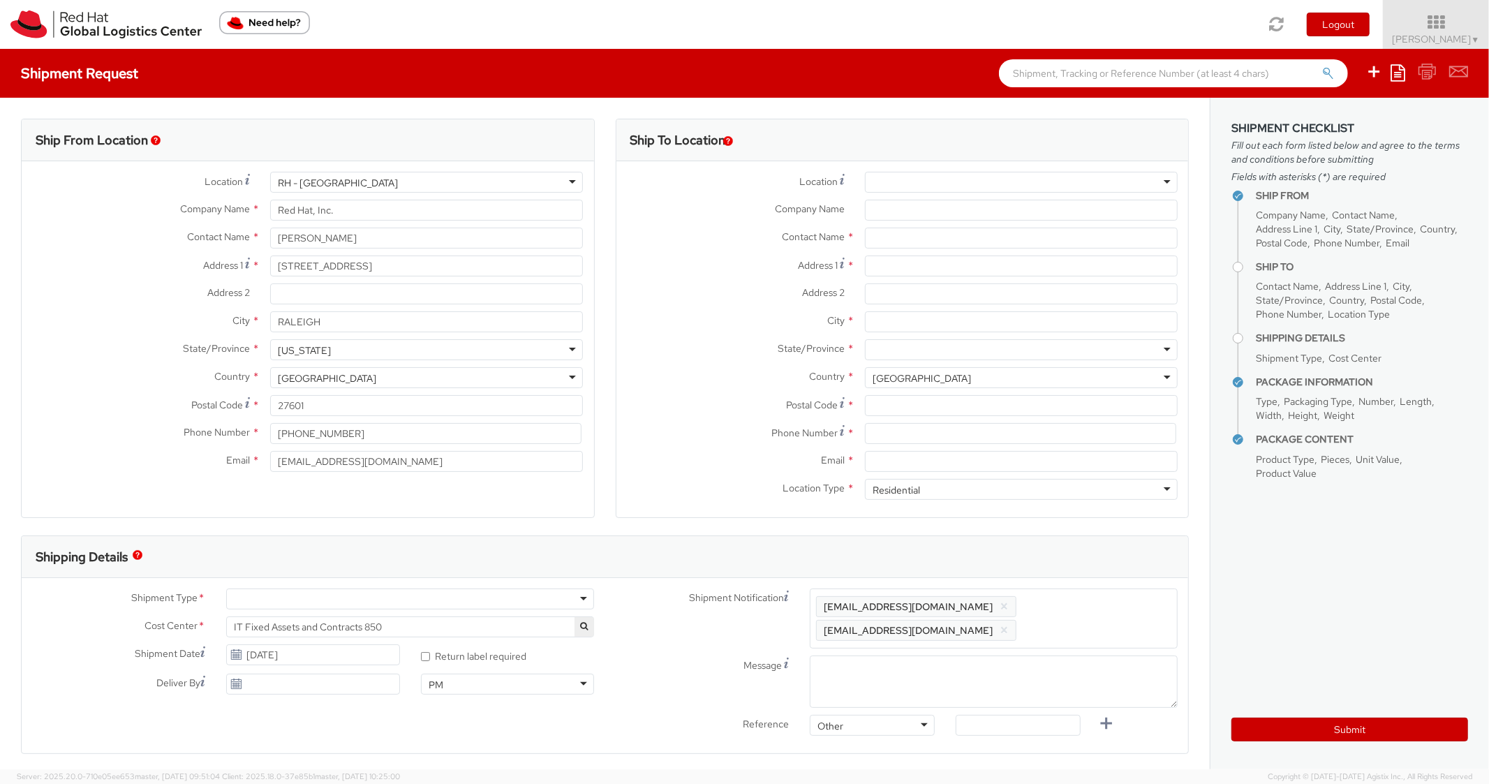
type textarea "Standard Shipping - New hire"
type input "*RPCI*"
select select "LAPTOP"
type input "1"
type input "22"
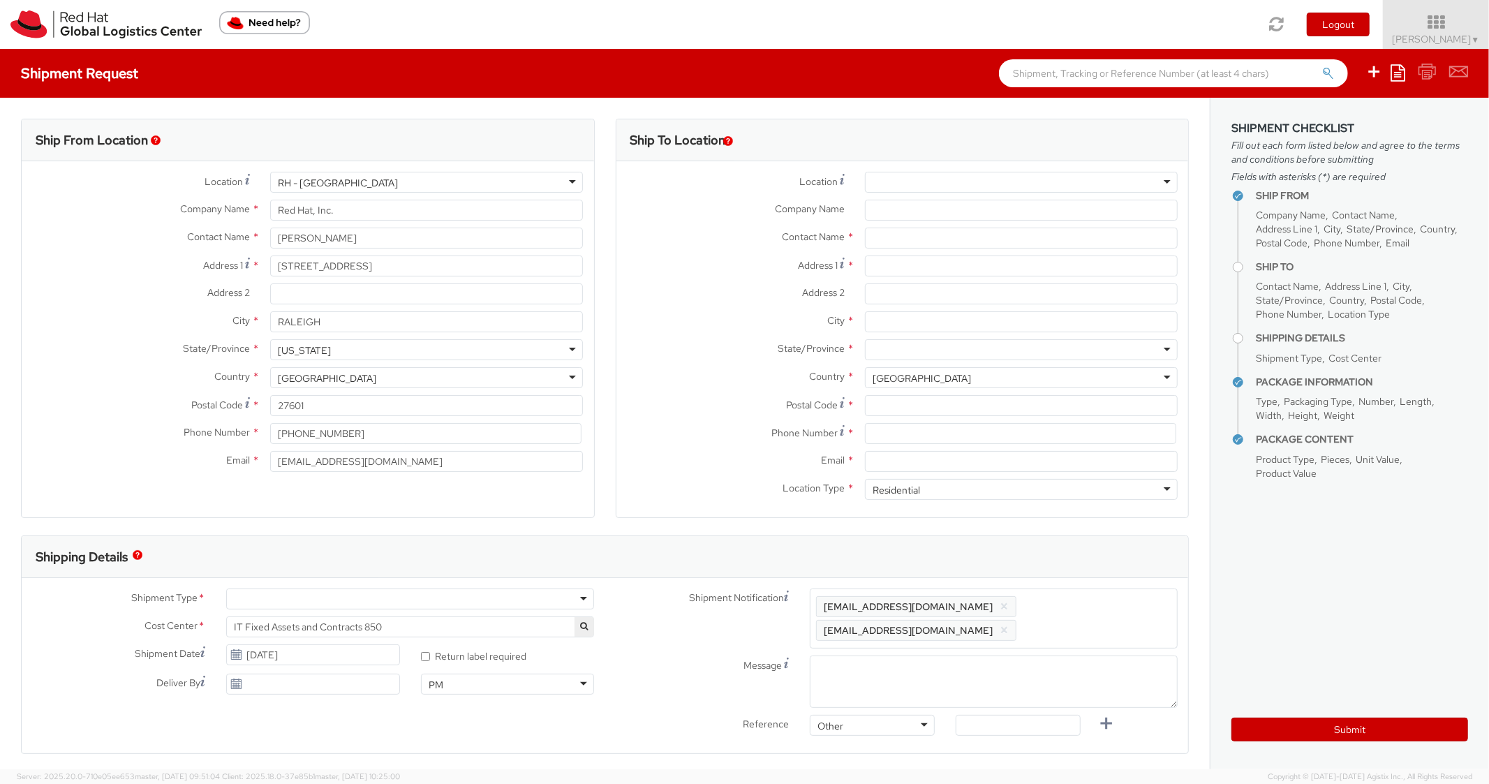
type input "14"
type input "6"
type input "8"
type input "*Laptop model*"
select select "LAPTOP"
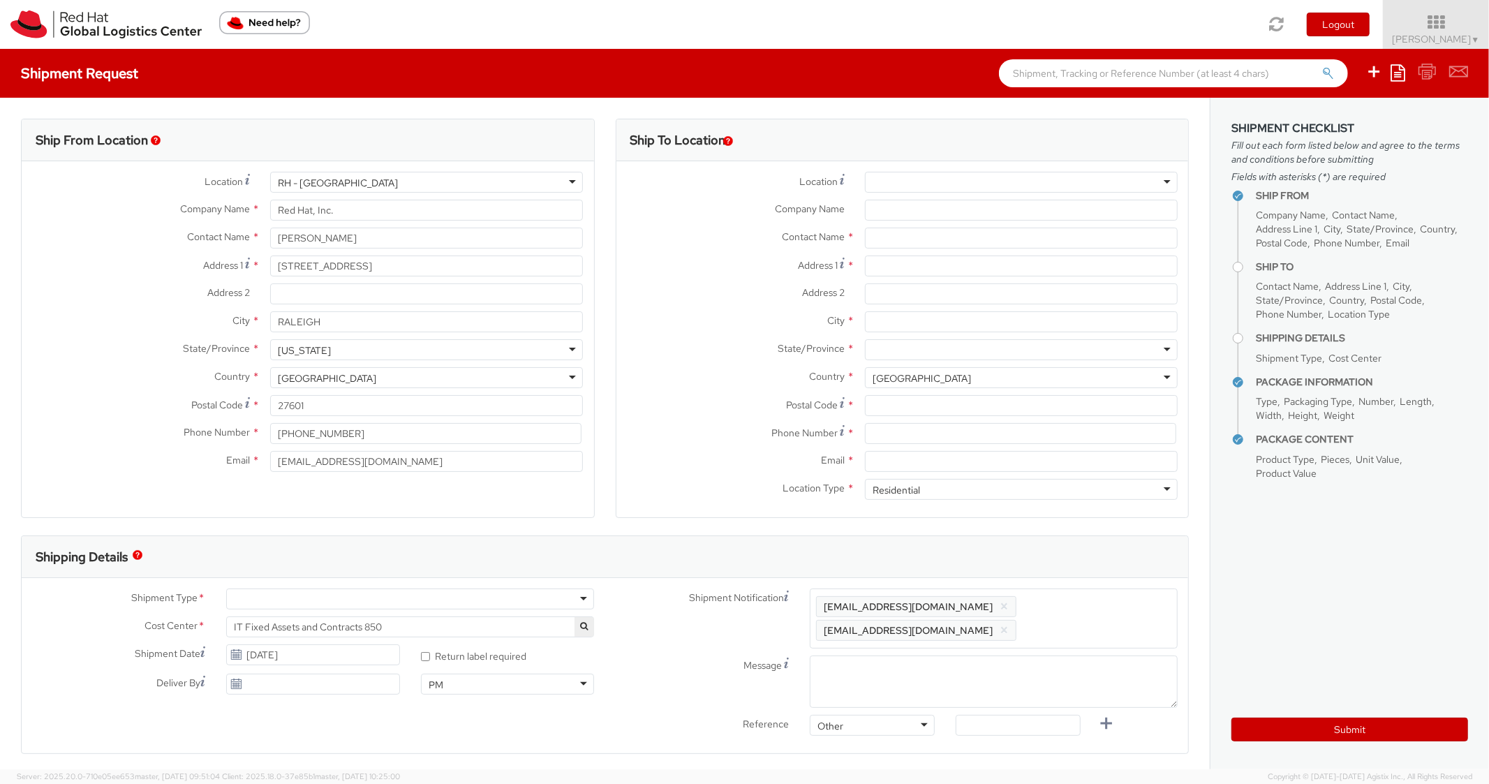
type input "2,000.00"
click at [892, 262] on input "Address 1 *" at bounding box center [1021, 266] width 313 height 21
paste input "[STREET_ADDRESS],"
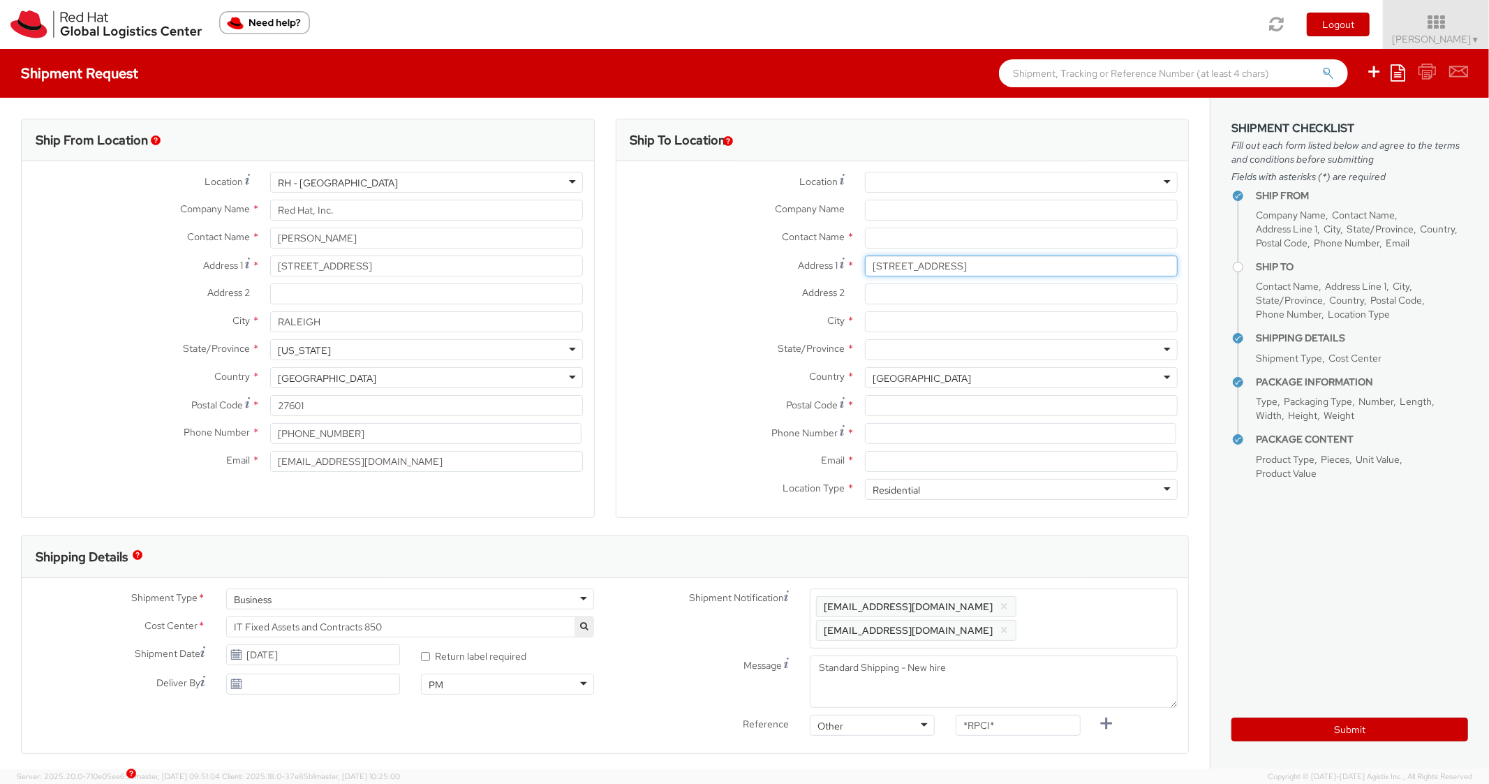
type input "[STREET_ADDRESS]"
paste input "Unit C"
click at [894, 293] on input "Address 2 *" at bounding box center [1021, 293] width 313 height 21
type input "Unit C"
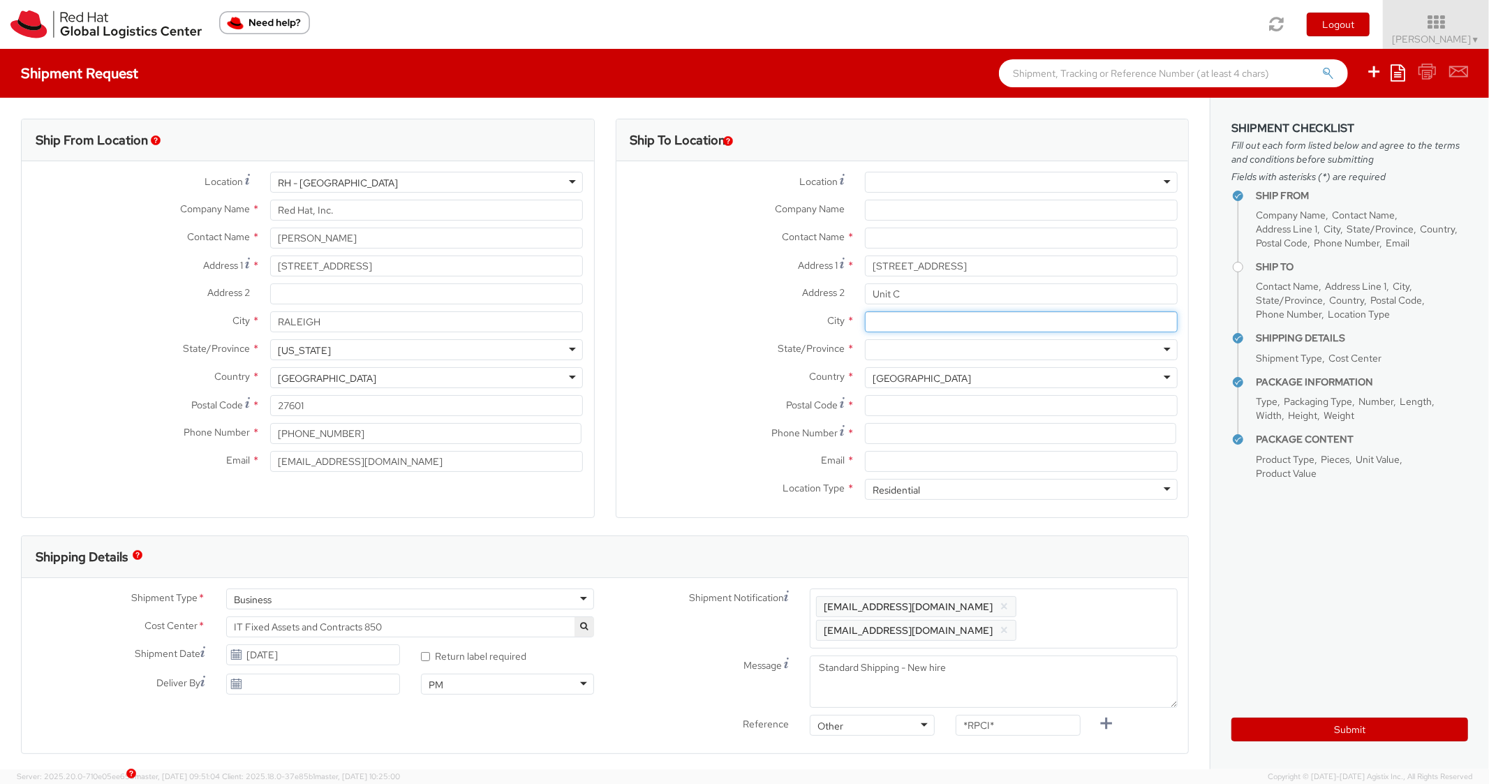
click at [901, 328] on input "City *" at bounding box center [1021, 321] width 313 height 21
paste input "[GEOGRAPHIC_DATA]"
type input "[GEOGRAPHIC_DATA]"
click at [901, 357] on div at bounding box center [1021, 349] width 313 height 21
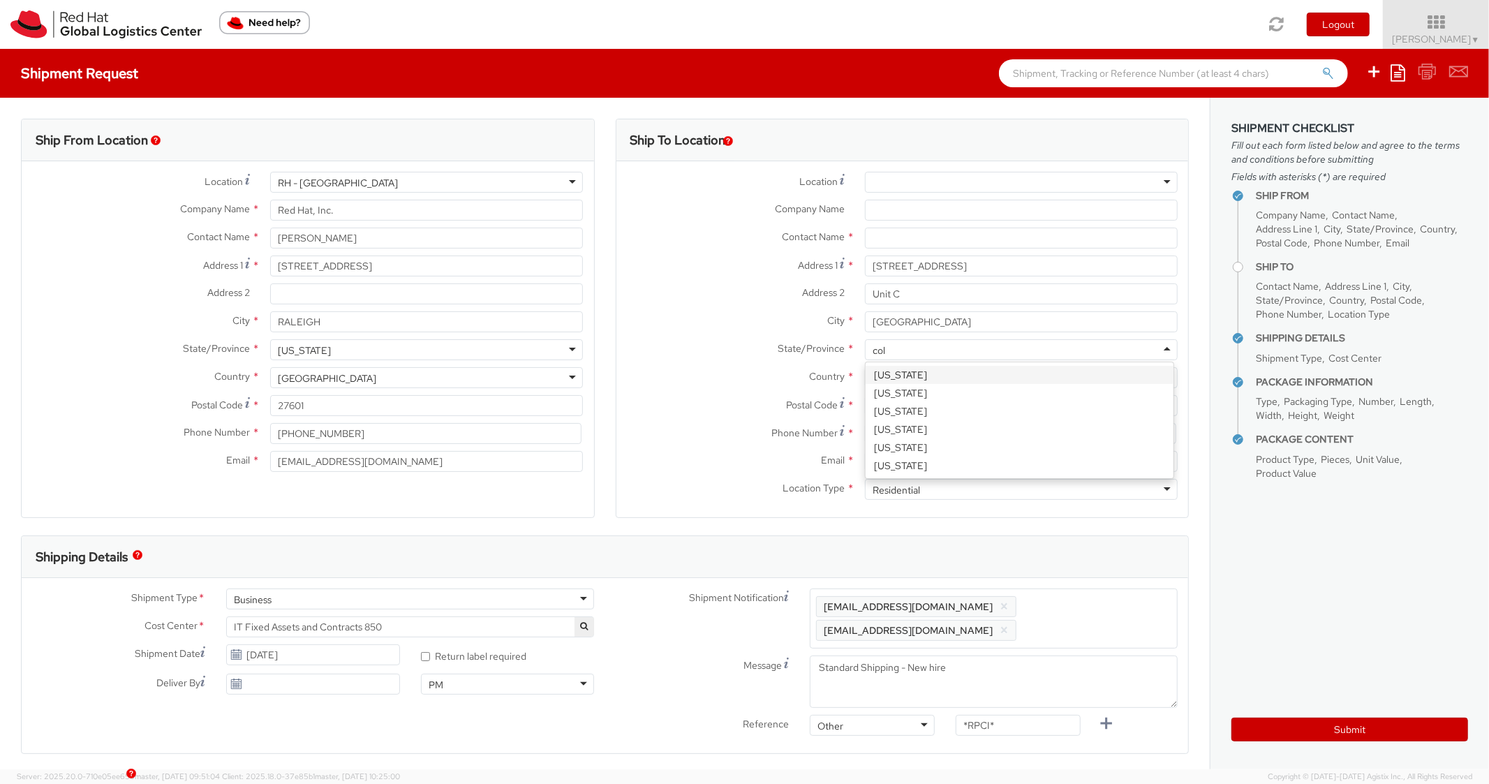
type input "colo"
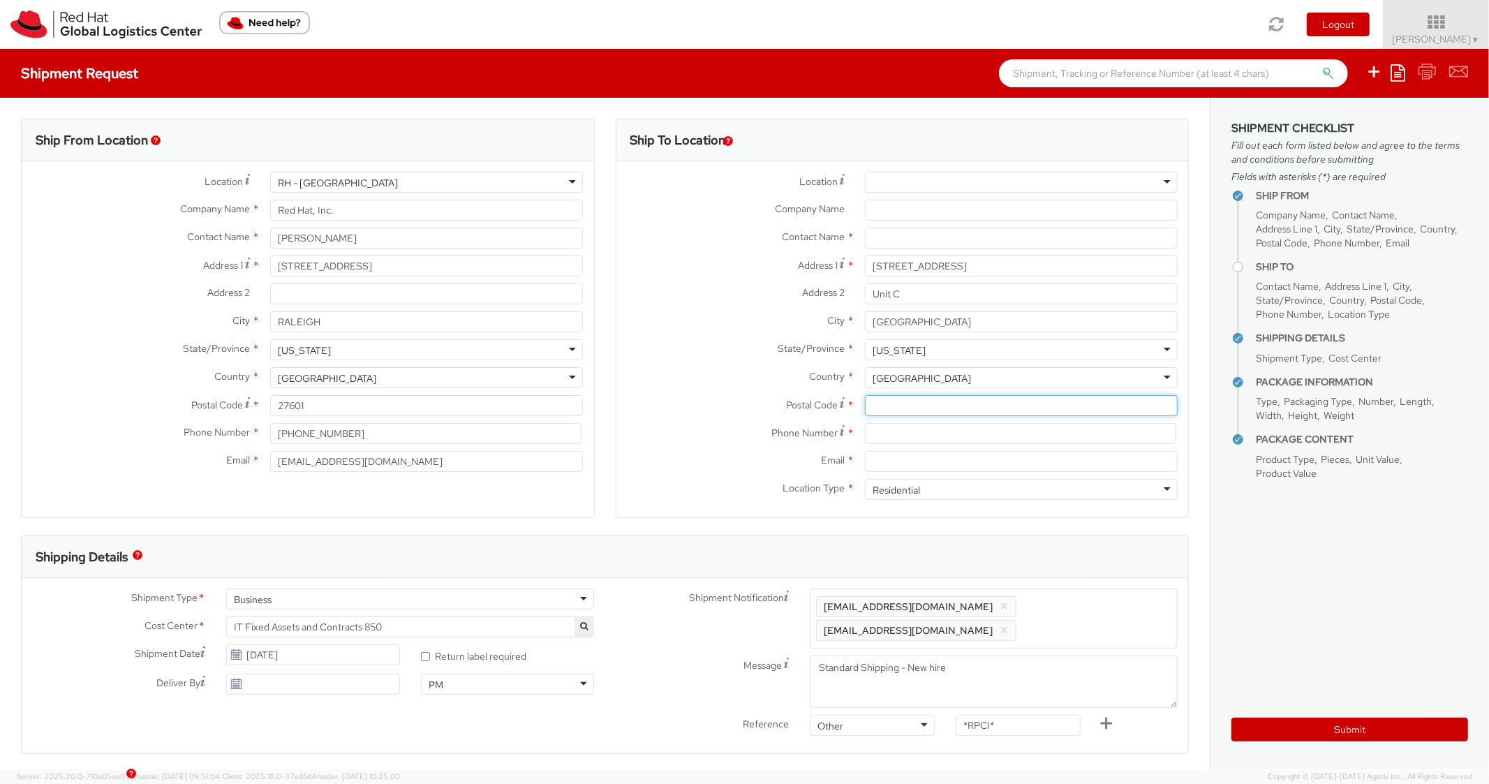
click at [914, 408] on input "Postal Code *" at bounding box center [1021, 405] width 313 height 21
paste input "80129"
type input "80129"
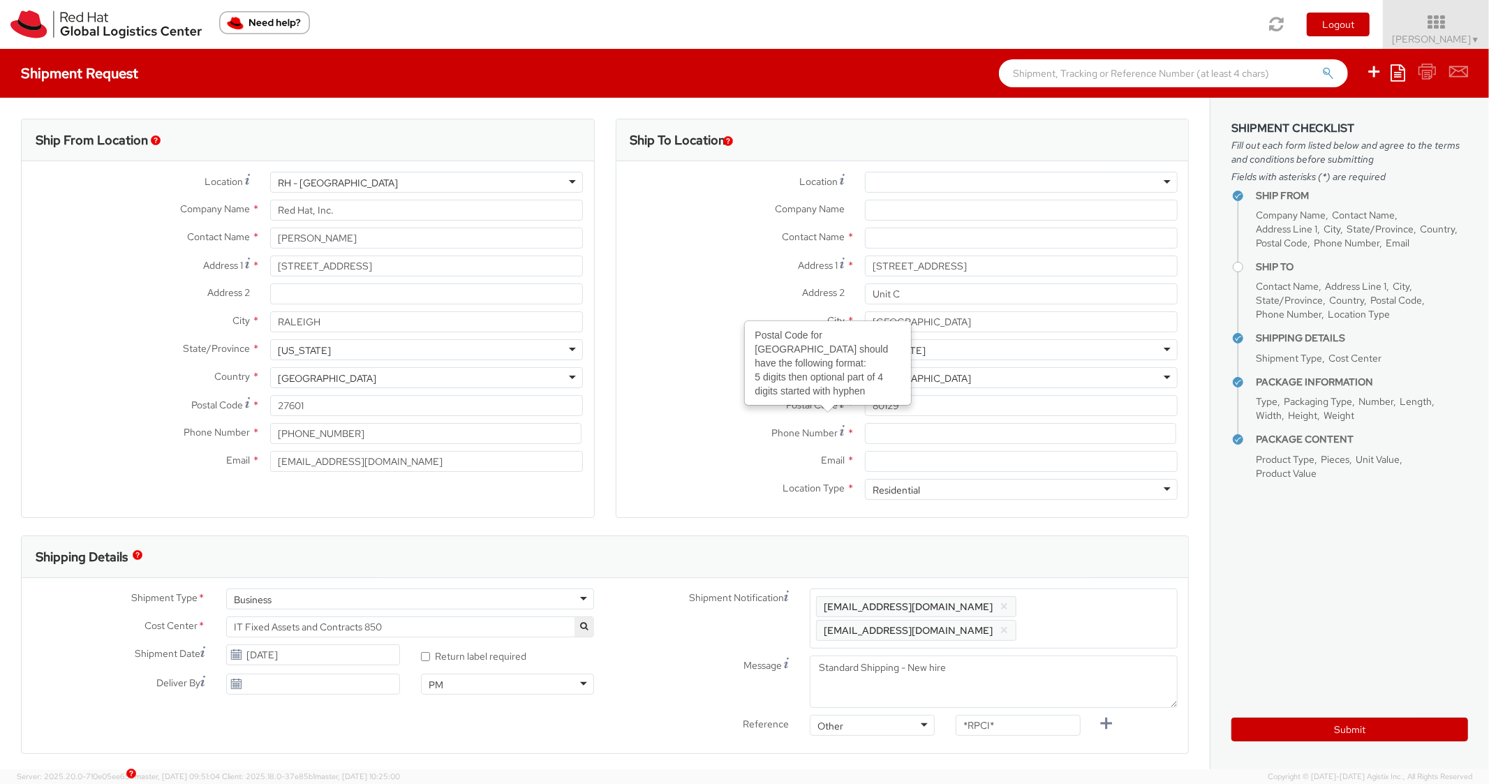
click at [700, 379] on label "Country *" at bounding box center [736, 376] width 238 height 18
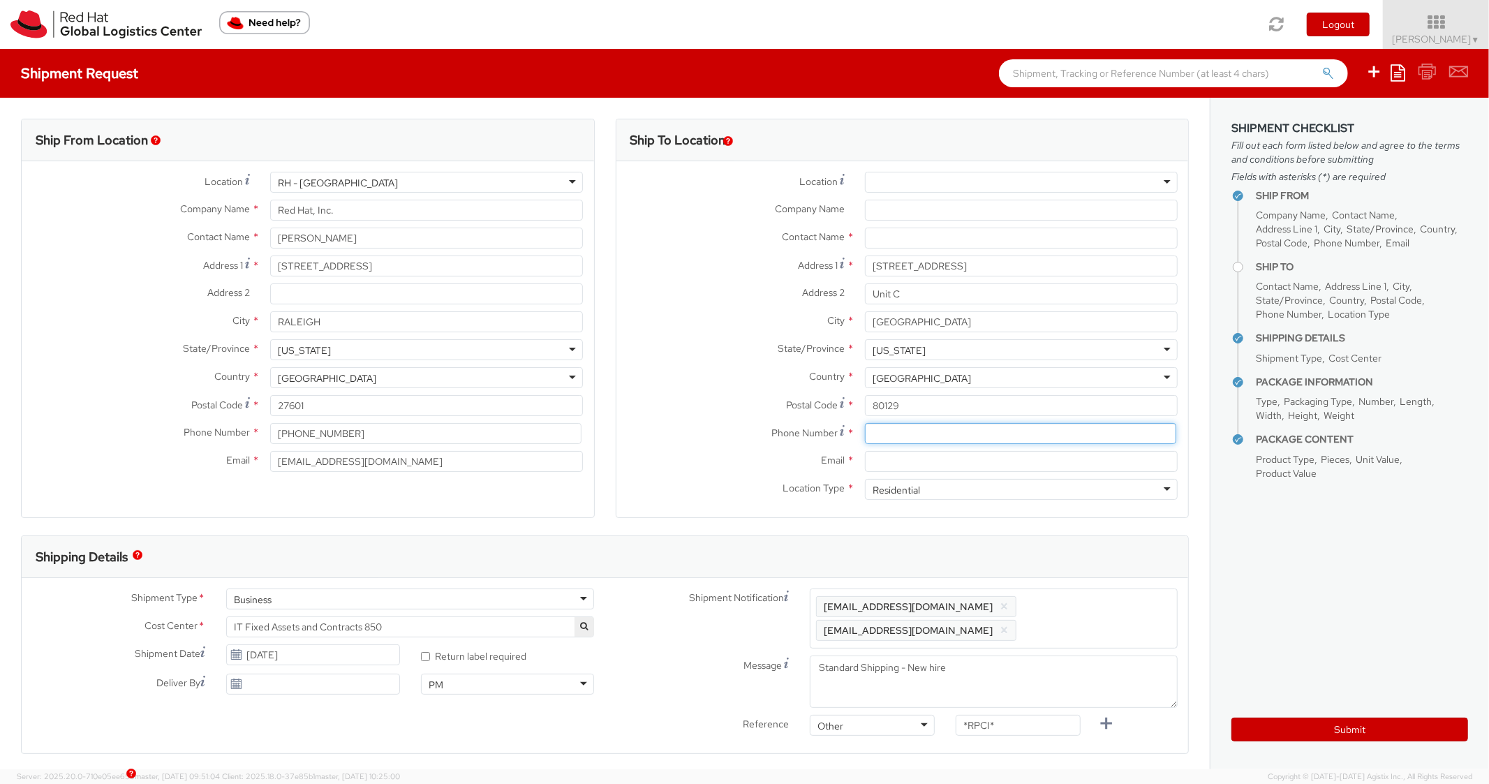
click at [917, 443] on input at bounding box center [1020, 433] width 311 height 21
paste input "[PHONE_NUMBER]"
type input "[PHONE_NUMBER]"
click at [709, 406] on label "Postal Code *" at bounding box center [736, 404] width 238 height 19
click at [865, 406] on input "80129" at bounding box center [1021, 405] width 313 height 21
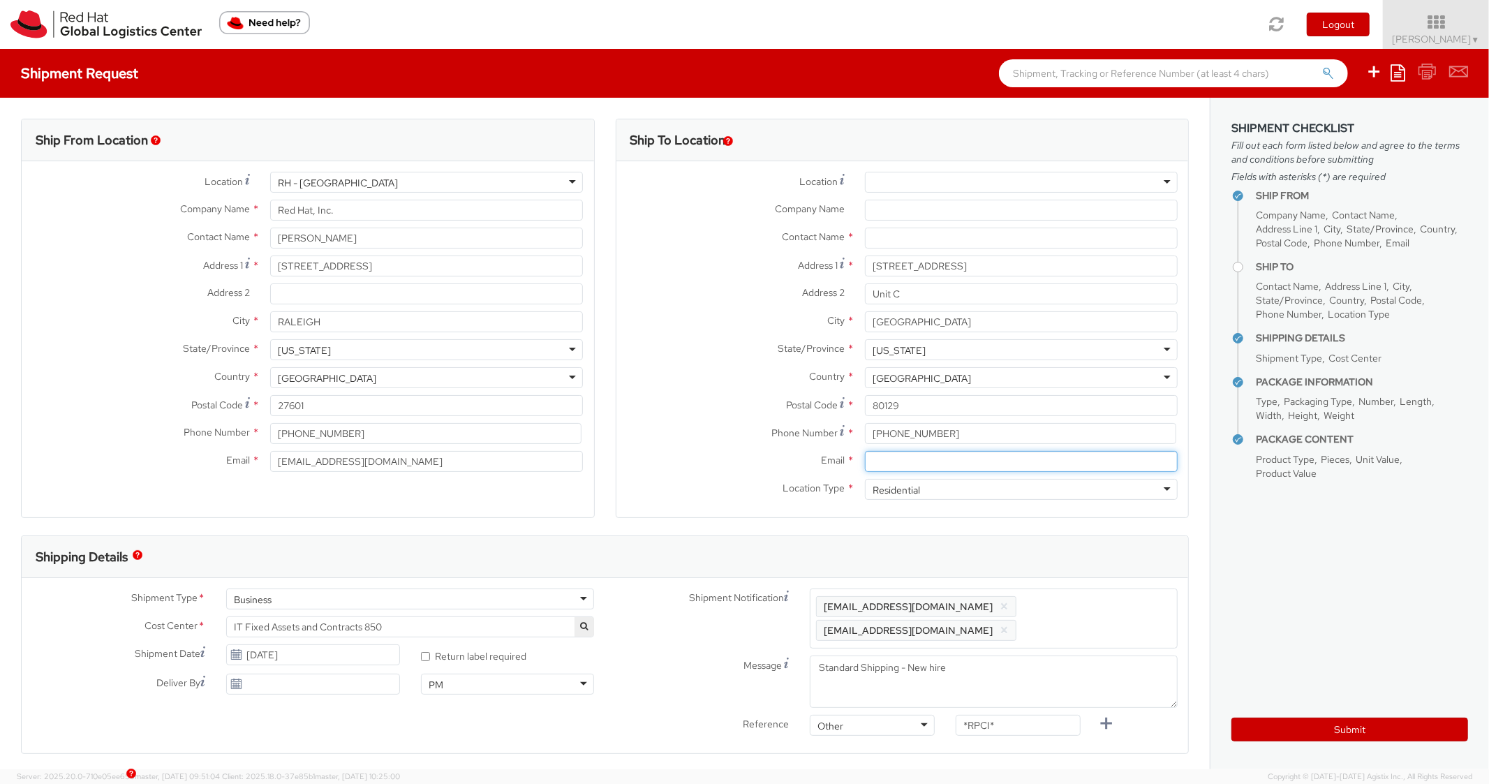
paste input "[EMAIL_ADDRESS][DOMAIN_NAME]"
click at [922, 469] on input "Email *" at bounding box center [1021, 461] width 313 height 21
type input "[EMAIL_ADDRESS][DOMAIN_NAME]"
click at [1075, 605] on span "Enter any additional email addresses, separated by comma, for individuals who s…" at bounding box center [993, 619] width 355 height 42
paste input "[EMAIL_ADDRESS][DOMAIN_NAME]"
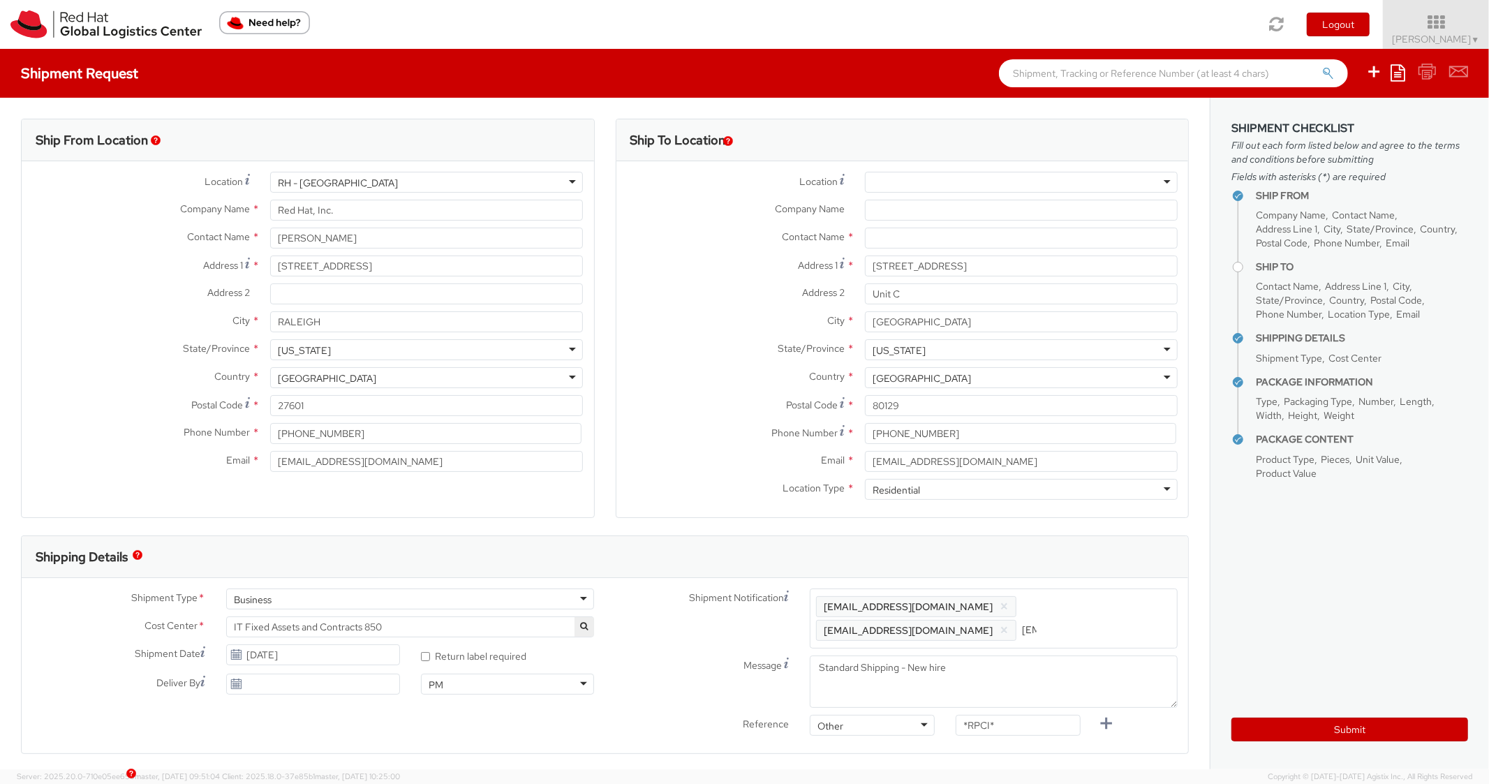
scroll to position [0, 75]
type input "[EMAIL_ADDRESS][DOMAIN_NAME]"
click at [1074, 533] on div "Ship To Location Location * [GEOGRAPHIC_DATA] - [GEOGRAPHIC_DATA] - [GEOGRAPHIC…" at bounding box center [903, 327] width 574 height 417
click at [881, 712] on div "Shipment Notification Enter any additional email addresses, separated by comma,…" at bounding box center [897, 678] width 584 height 178
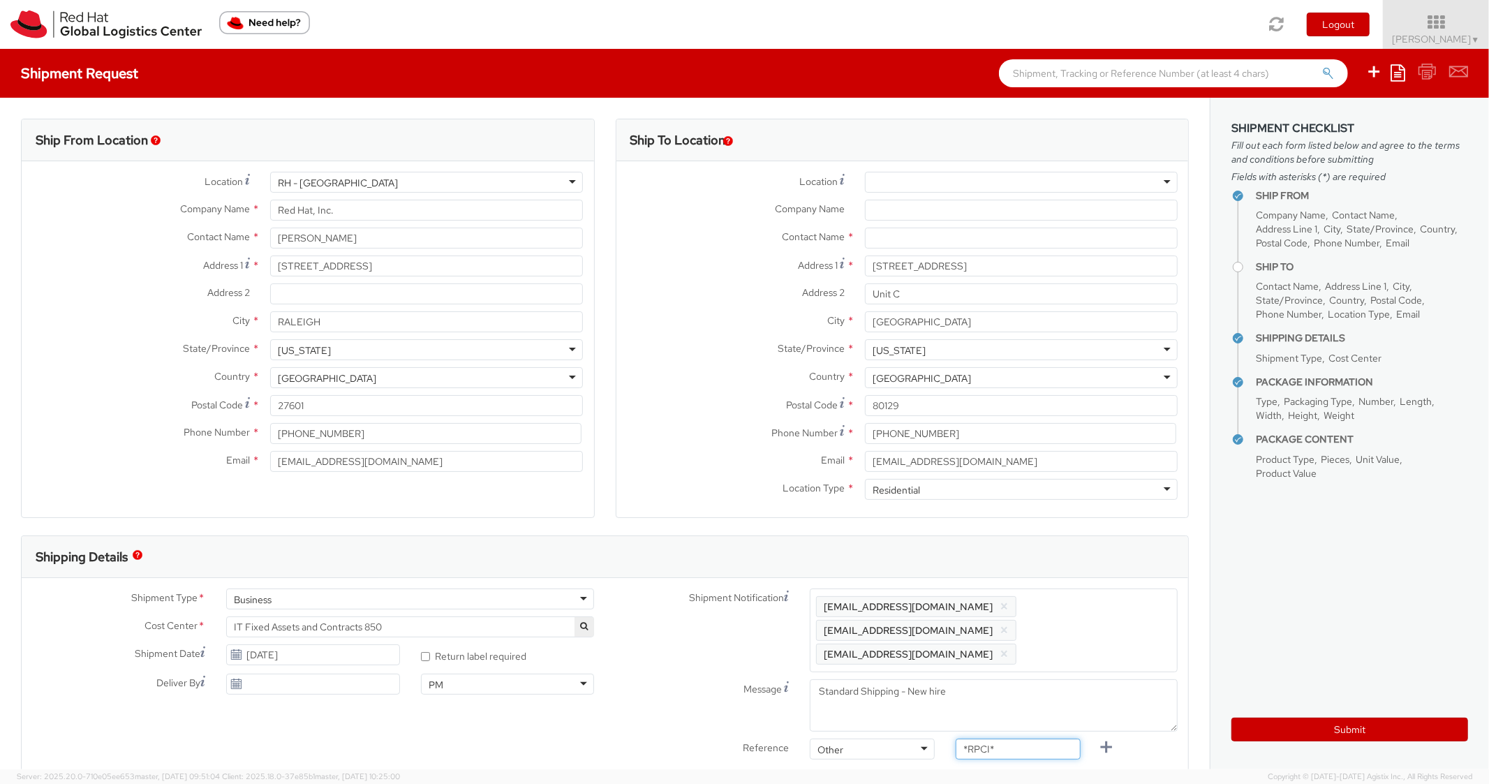
paste input "RPCI0081890"
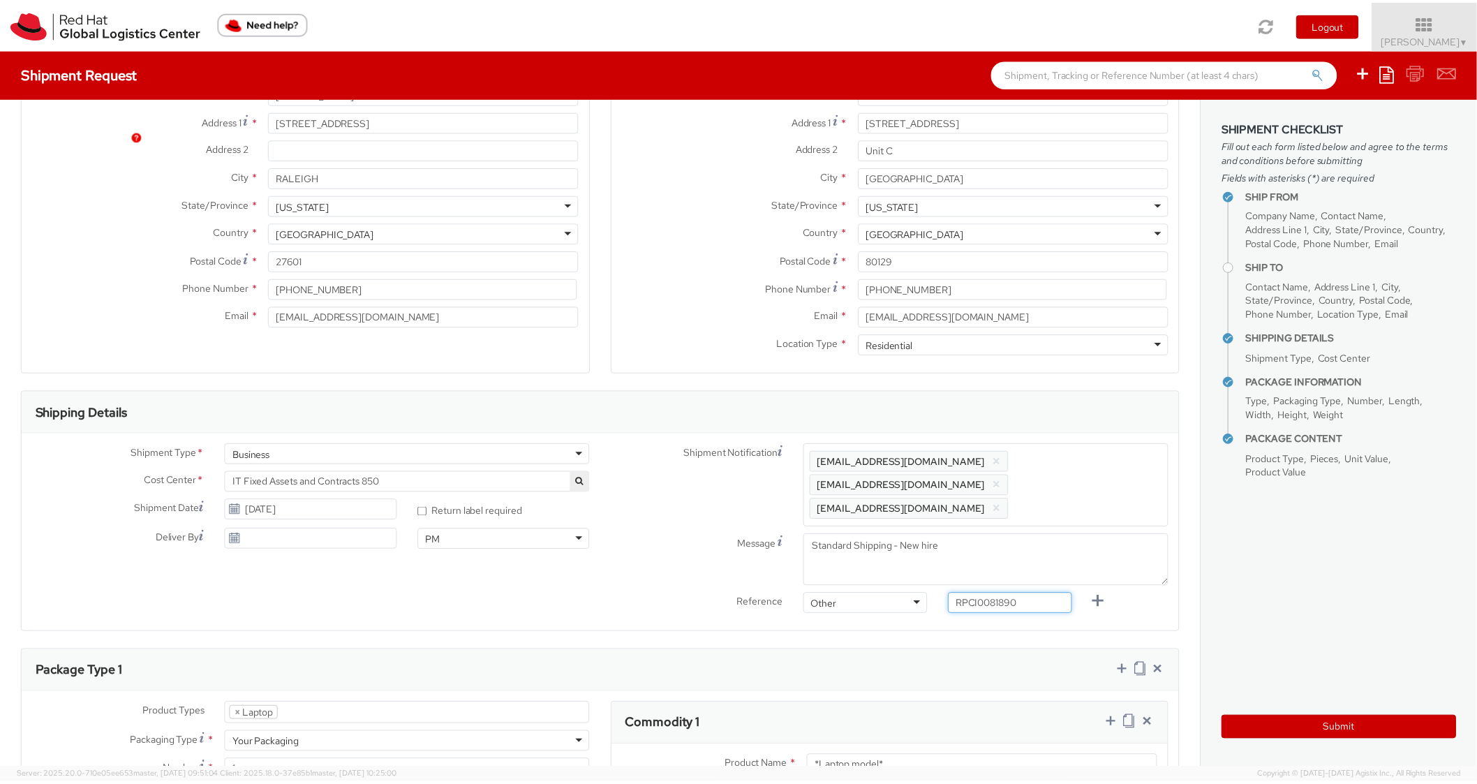
scroll to position [419, 0]
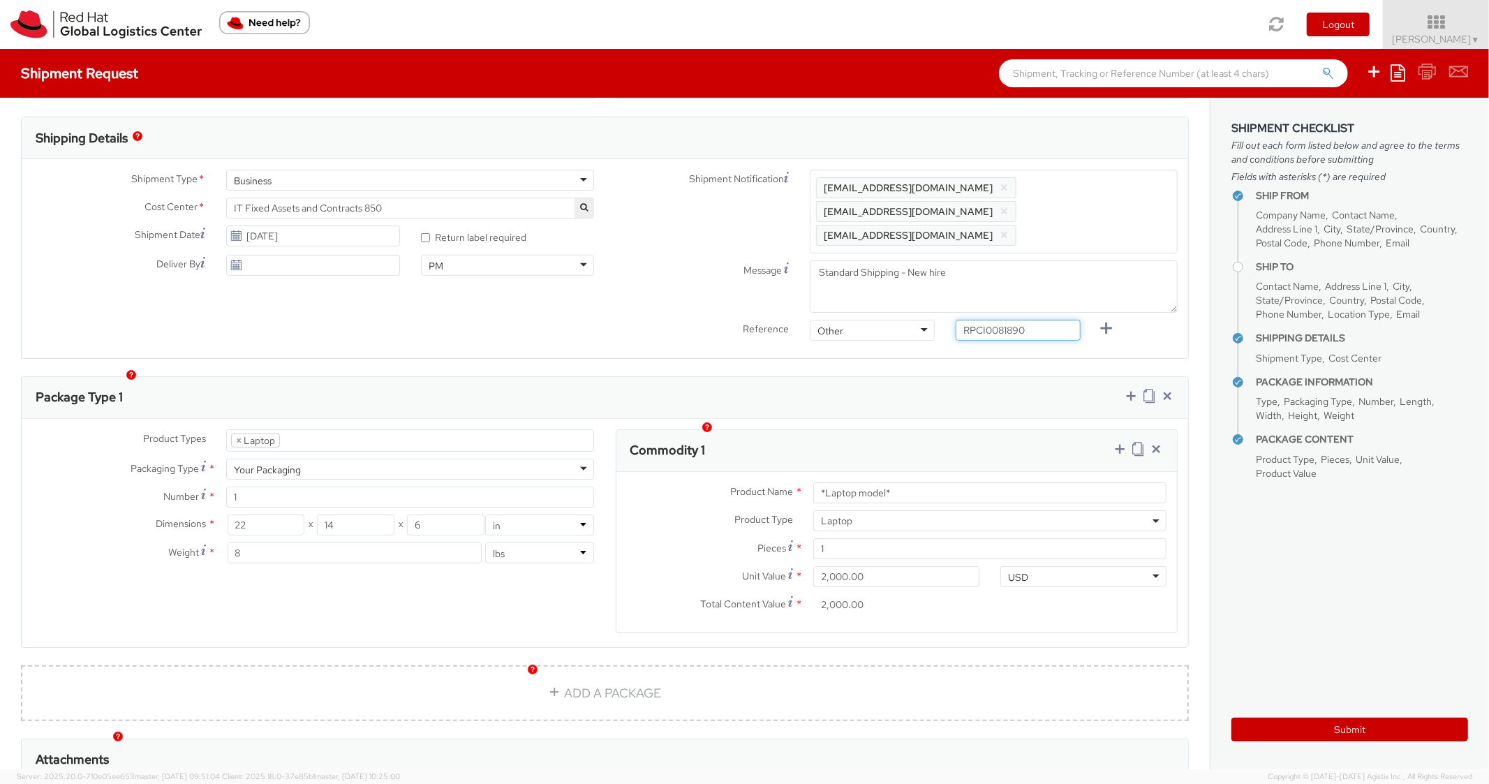
type input "RPCI0081890"
drag, startPoint x: 920, startPoint y: 482, endPoint x: 961, endPoint y: 496, distance: 43.5
click at [831, 482] on div "Product Name * *Laptop model*" at bounding box center [897, 496] width 561 height 28
drag, startPoint x: 922, startPoint y: 469, endPoint x: 741, endPoint y: 463, distance: 181.6
click at [740, 482] on div "Product Name * *Laptop model*" at bounding box center [897, 492] width 561 height 21
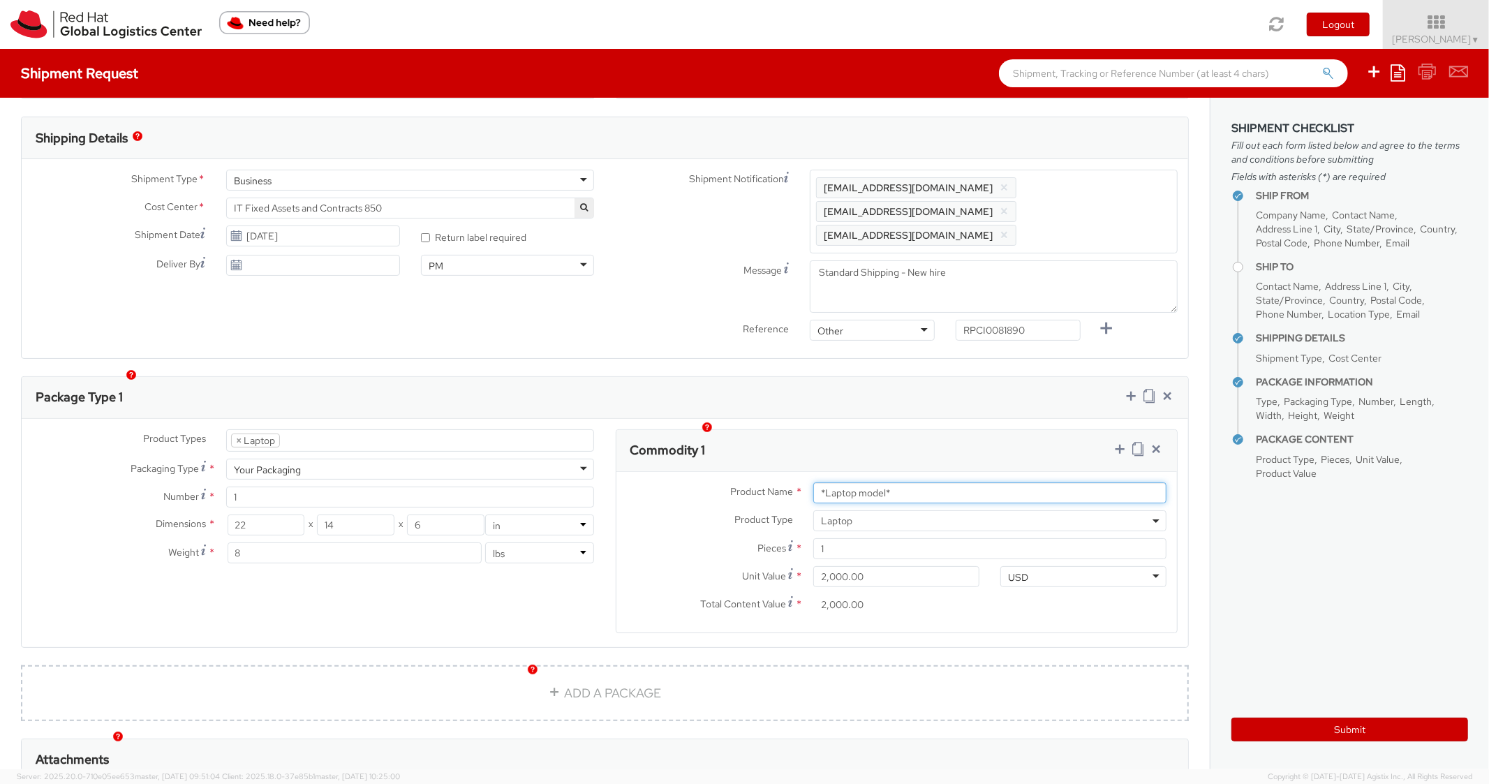
paste input "DEVELOPER/DESIGNER - Apple"
type input "DEVELOPER/DESIGNER - Apple"
click at [910, 430] on div "Commodity 1" at bounding box center [897, 451] width 561 height 42
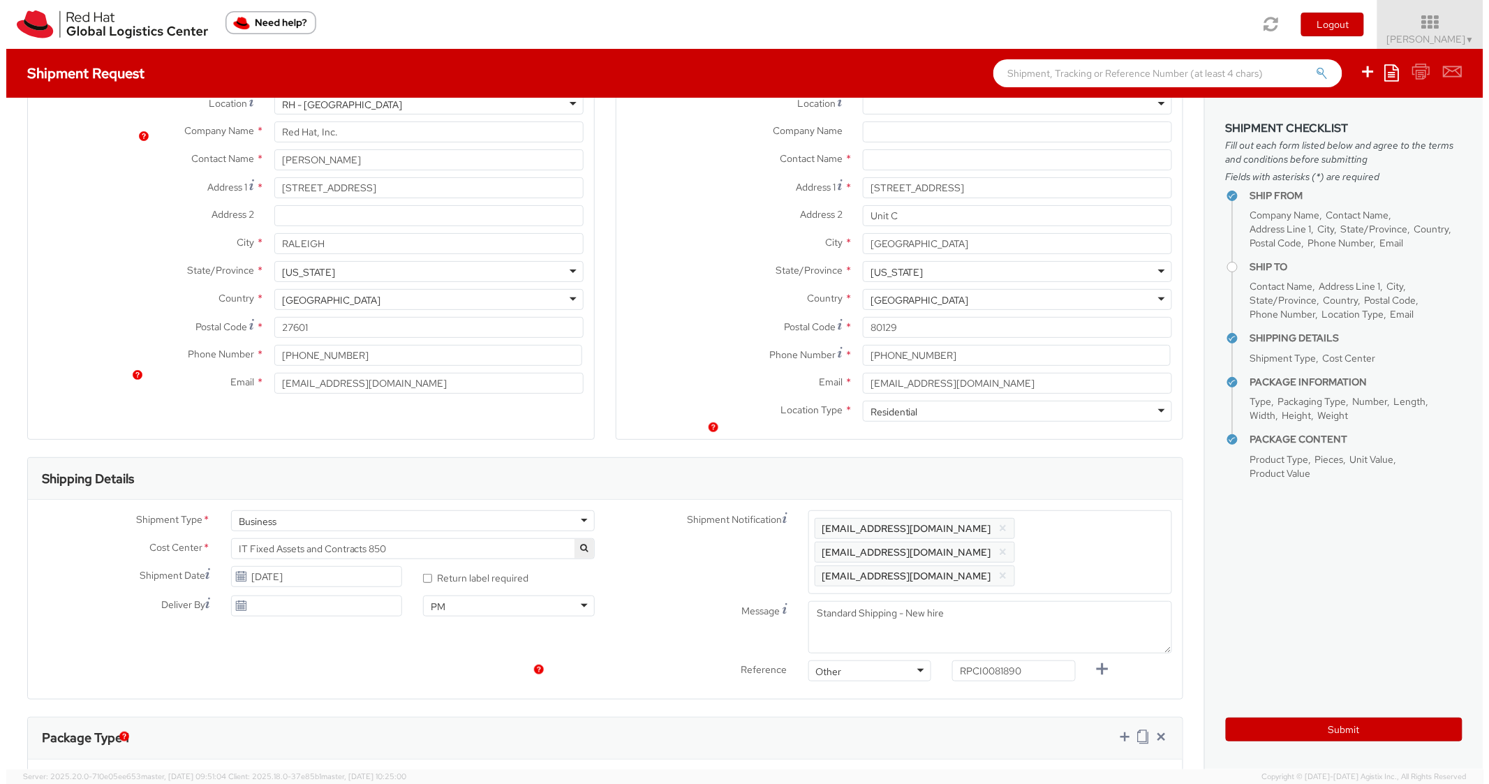
scroll to position [0, 0]
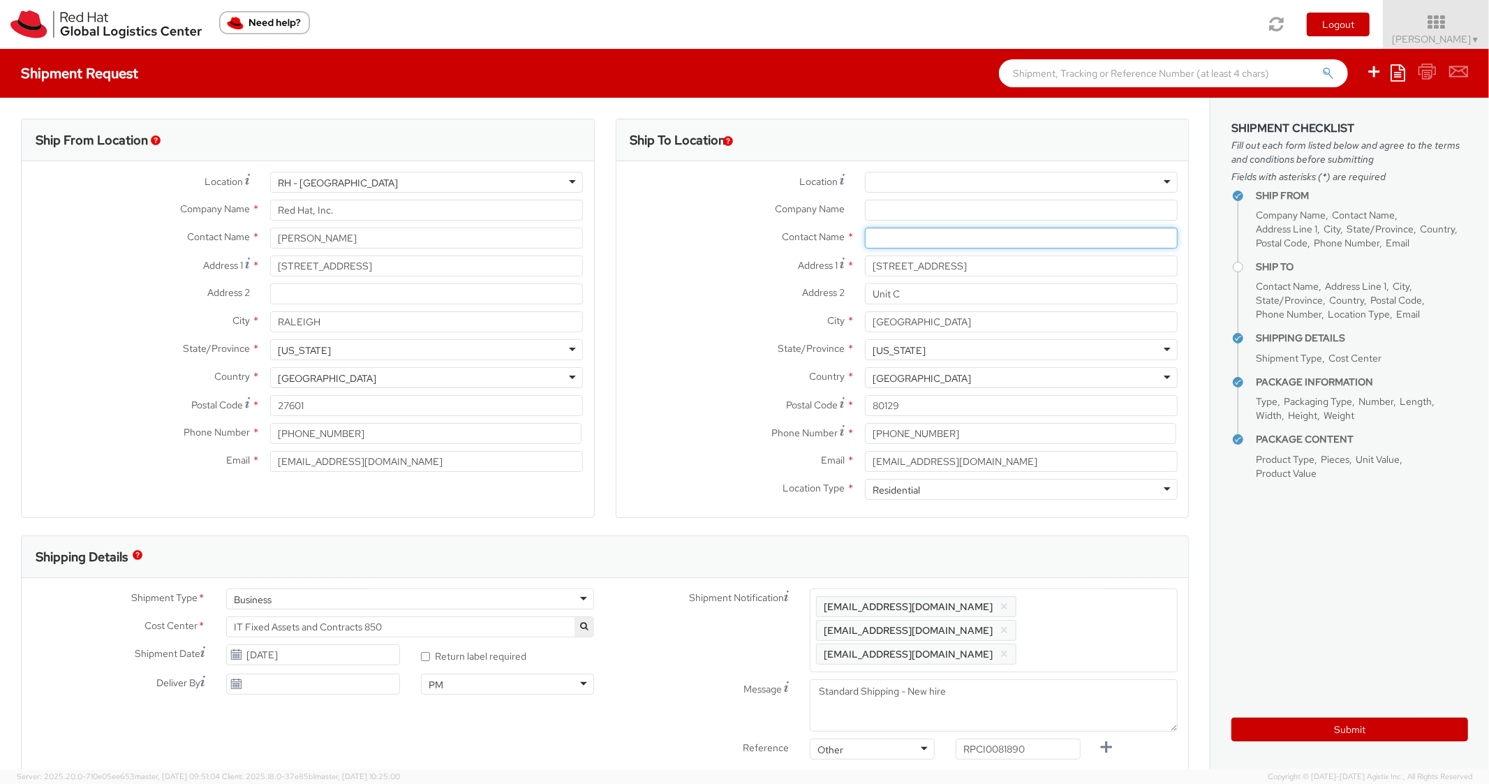
click at [882, 235] on input "text" at bounding box center [1021, 238] width 313 height 21
paste input "[PERSON_NAME]"
type input "[PERSON_NAME]"
click at [649, 290] on label "Address 2 *" at bounding box center [736, 292] width 238 height 18
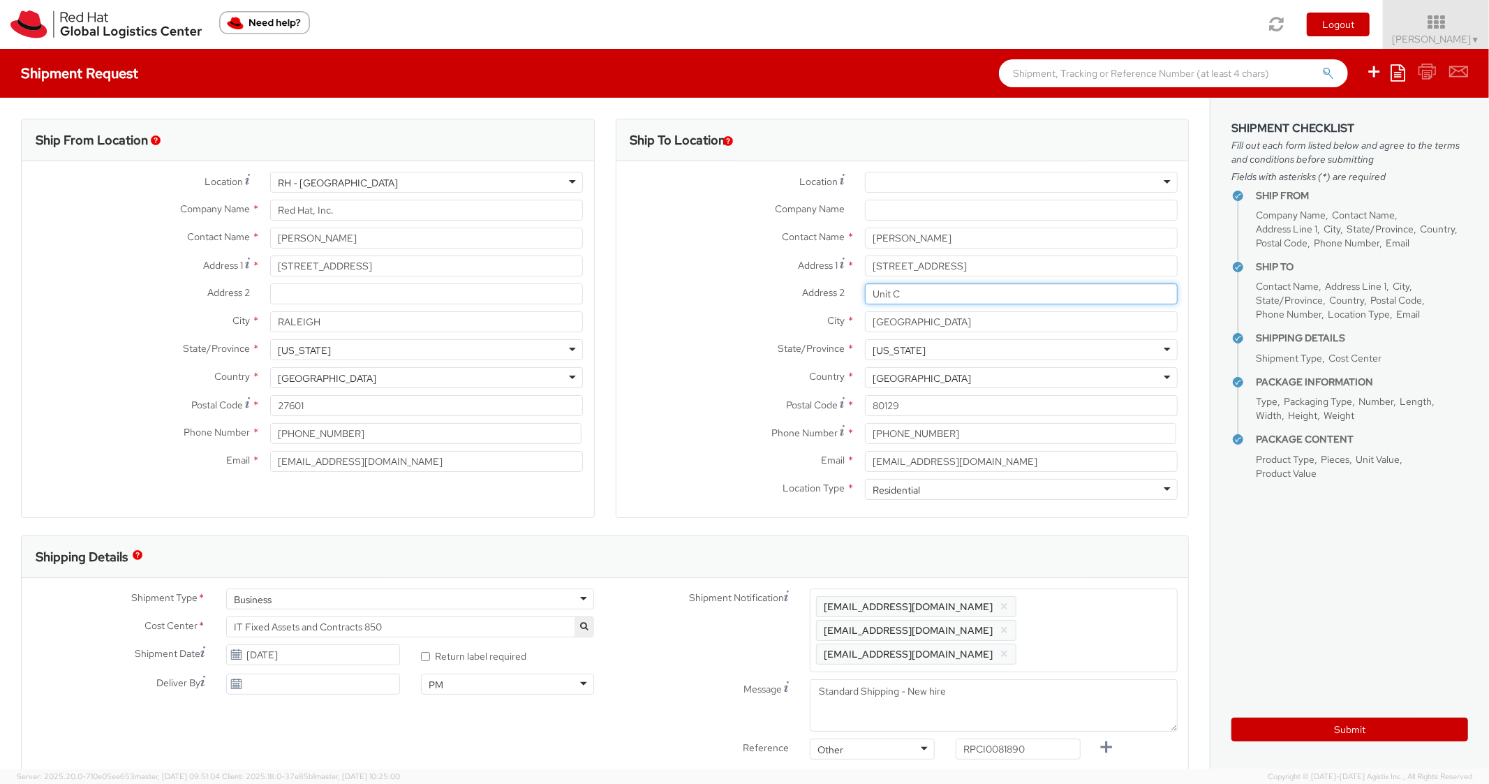
click at [865, 290] on input "Unit C" at bounding box center [1021, 293] width 313 height 21
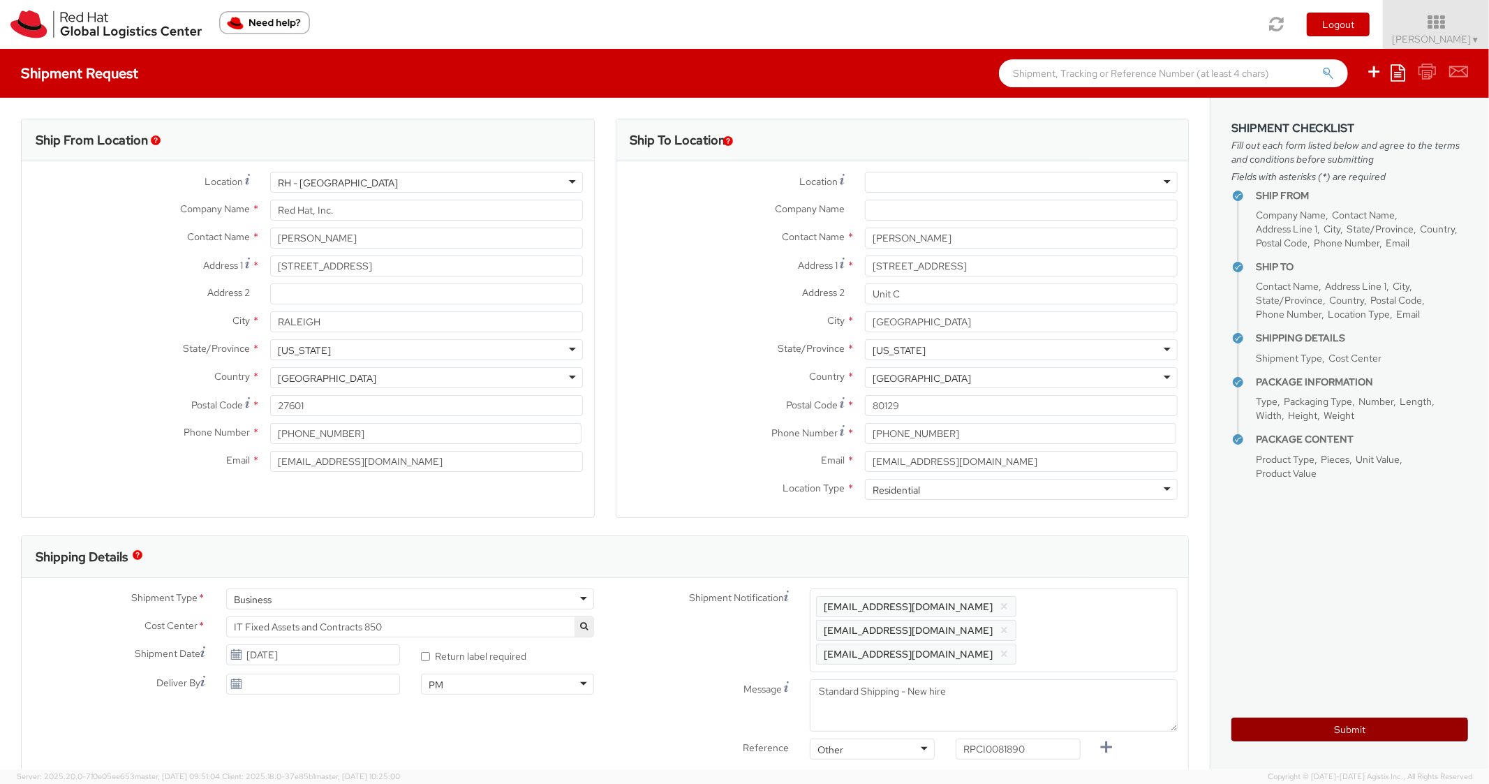
click at [1274, 723] on button "Submit" at bounding box center [1350, 730] width 237 height 24
type input "[PERSON_NAME]"
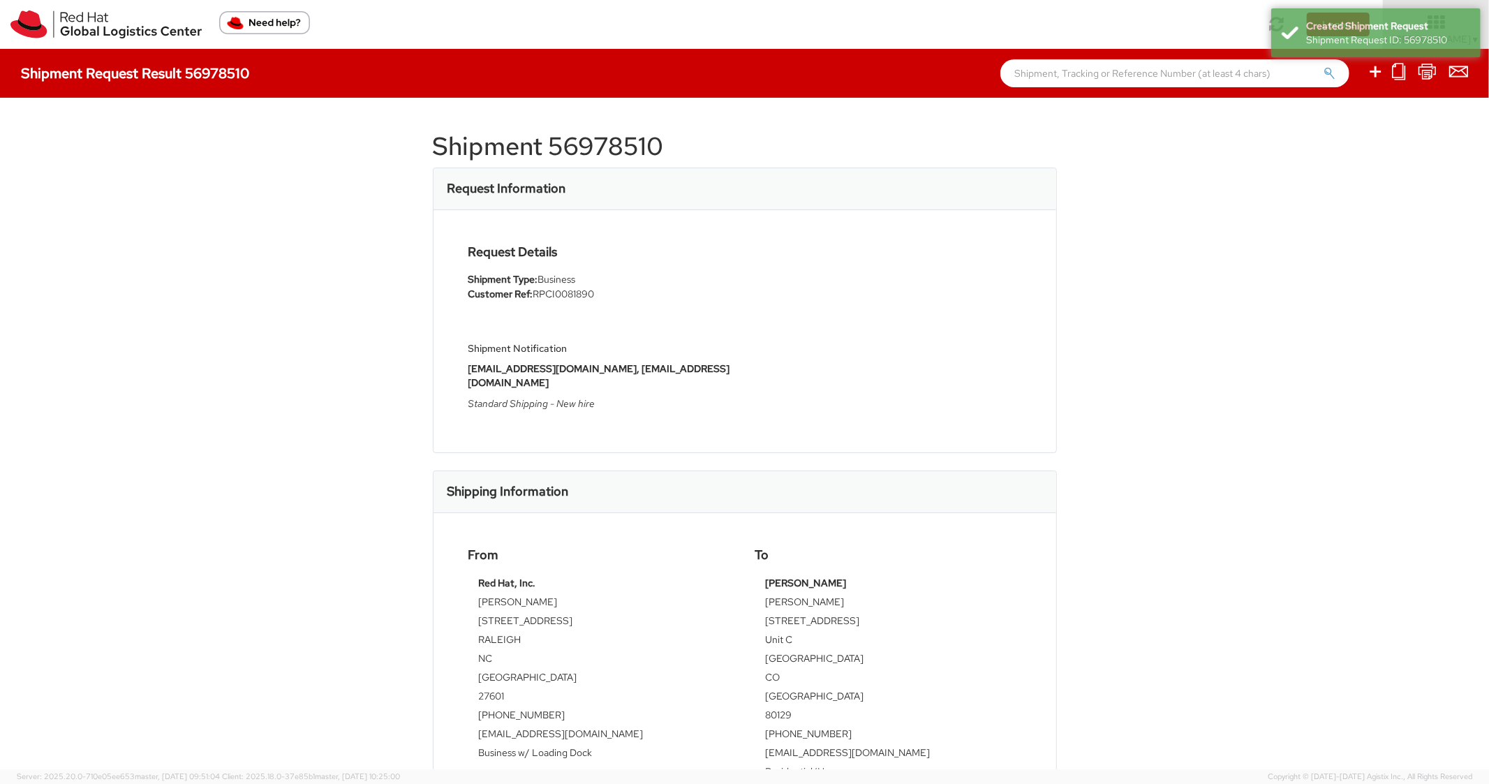
click at [581, 143] on h1 "Shipment 56978510" at bounding box center [745, 147] width 624 height 28
copy h1 "56978510"
click at [816, 472] on div "Shipping Information" at bounding box center [745, 492] width 623 height 42
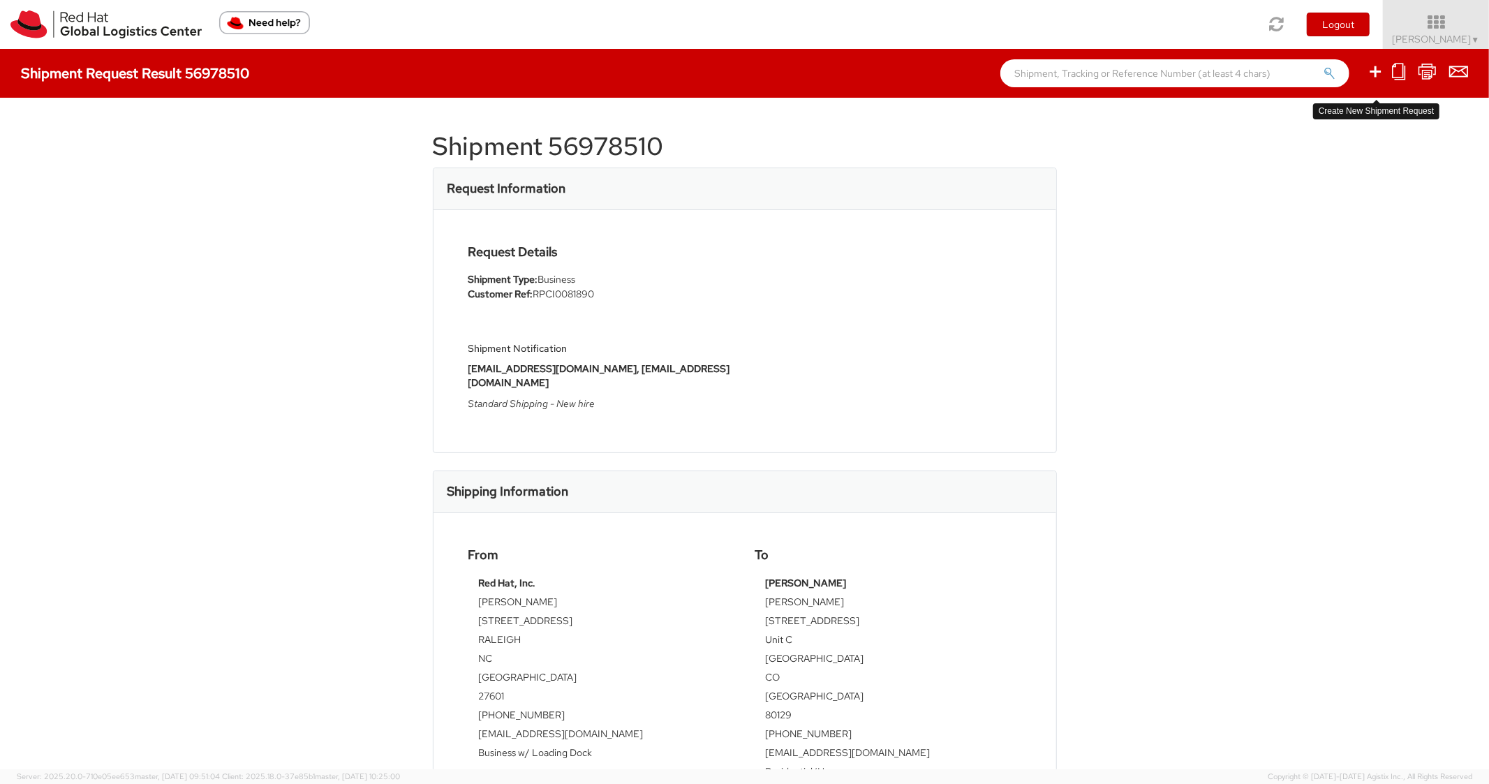
click at [1382, 71] on icon at bounding box center [1375, 71] width 17 height 17
select select
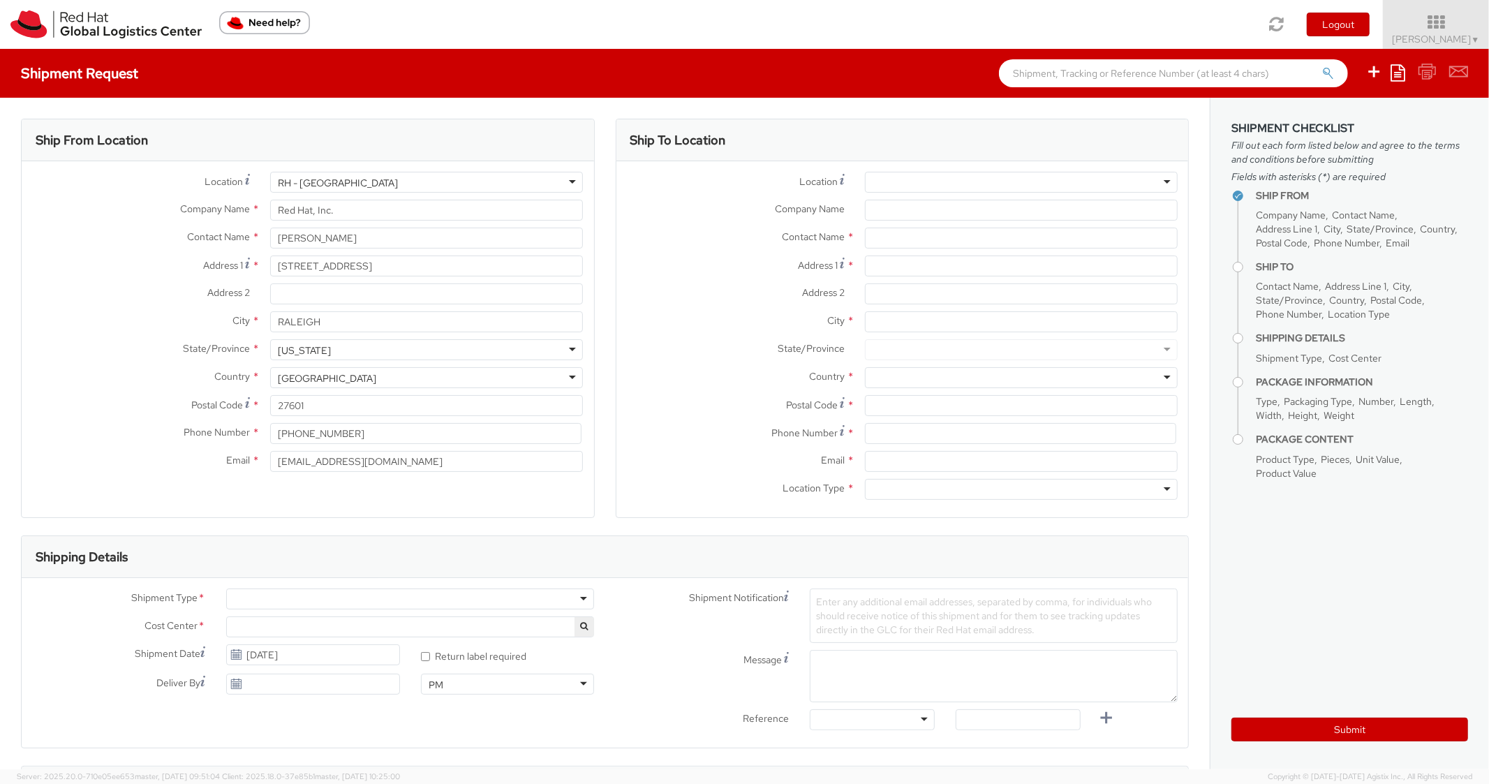
click at [1399, 71] on icon at bounding box center [1398, 72] width 15 height 17
select select "850"
click at [1303, 125] on link "Create from template" at bounding box center [1344, 117] width 122 height 18
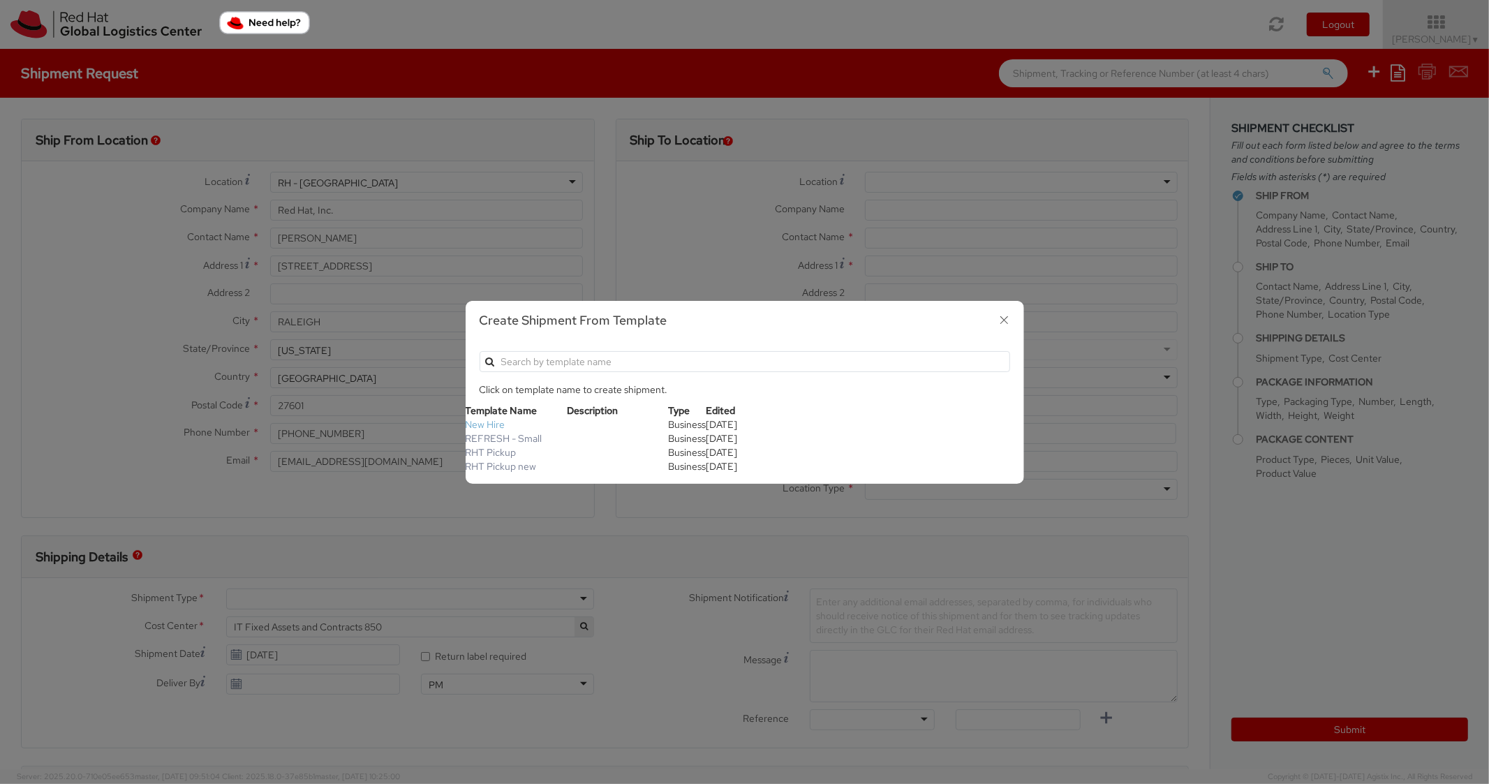
click at [496, 429] on link "New Hire" at bounding box center [486, 424] width 40 height 13
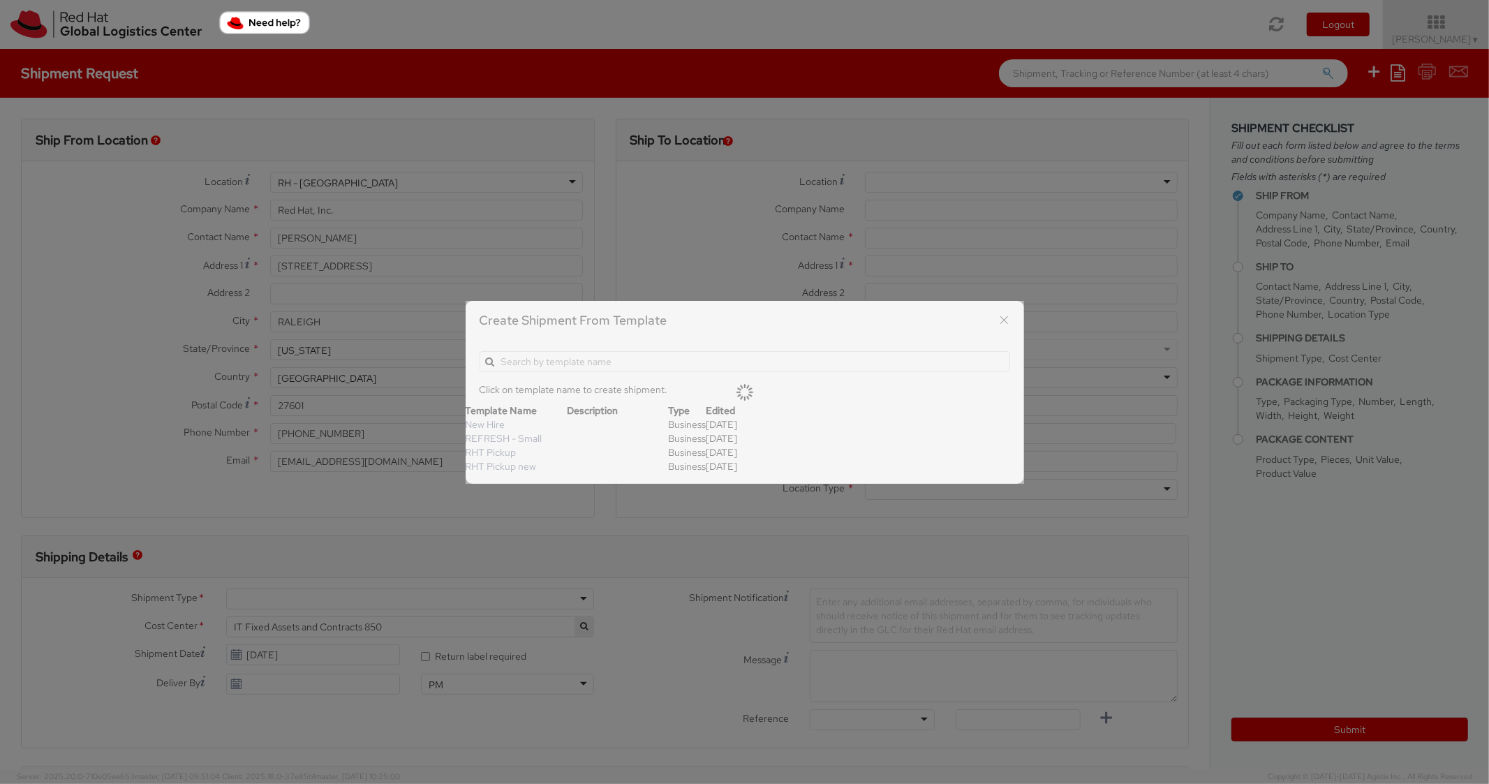
type textarea "Standard Shipping - New hire"
type input "*RPCI*"
select select "LAPTOP"
type input "1"
type input "22"
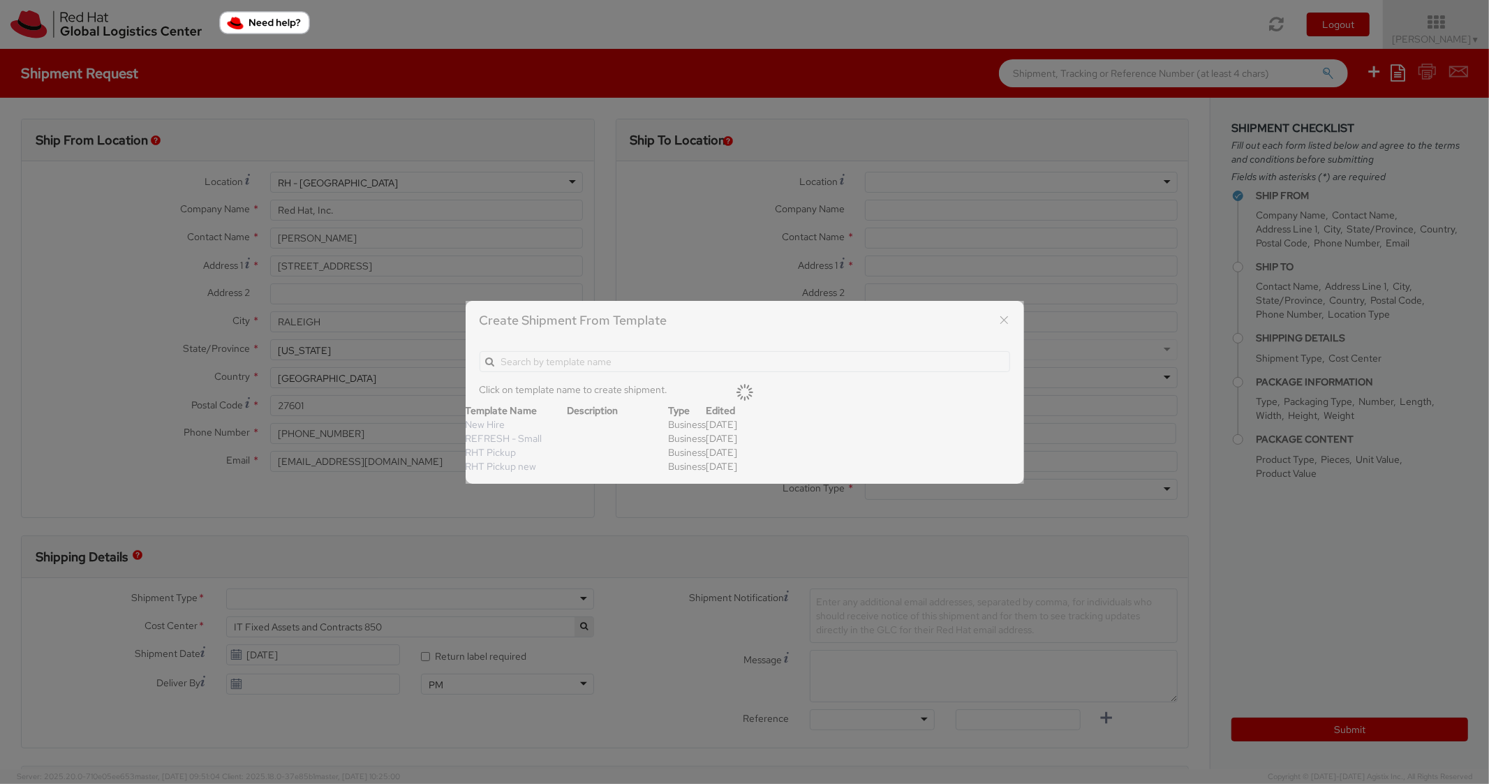
type input "14"
type input "6"
type input "8"
type input "*Laptop model*"
select select "LAPTOP"
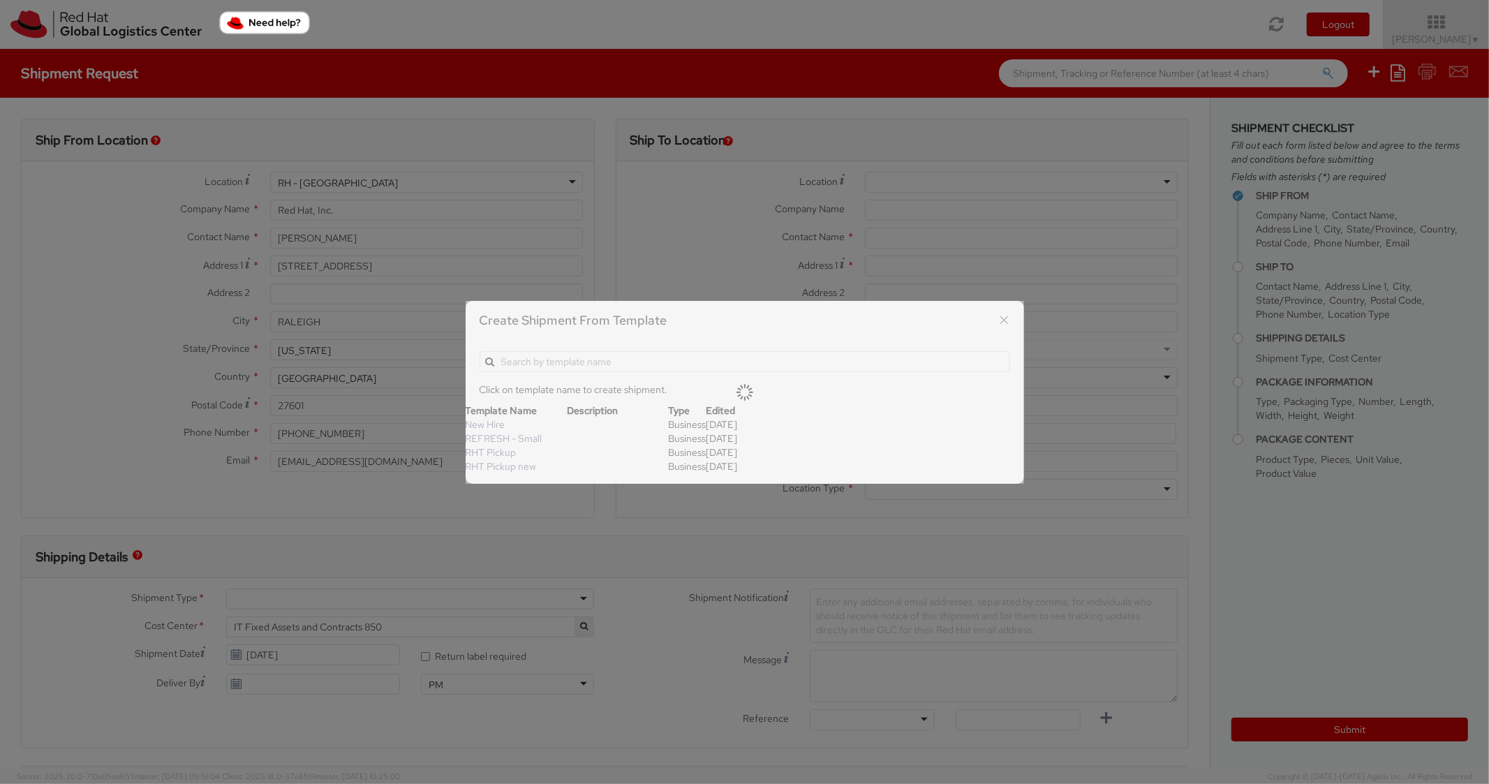
type input "2,000.00"
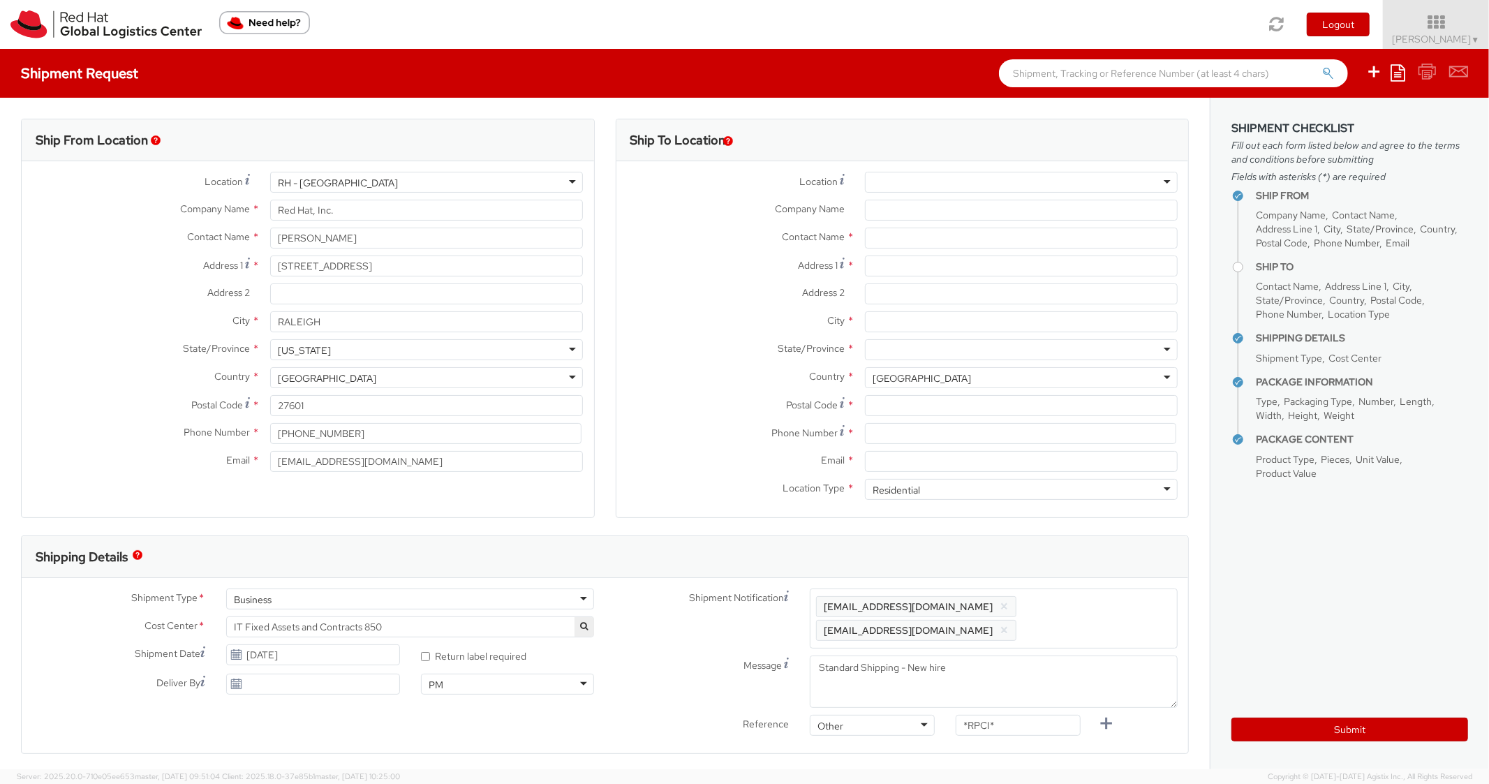
scroll to position [42, 0]
click at [906, 177] on div at bounding box center [1021, 182] width 313 height 21
type input "[PERSON_NAME]"
type input "Red Hat Inc."
type input "[STREET_ADDRESS]"
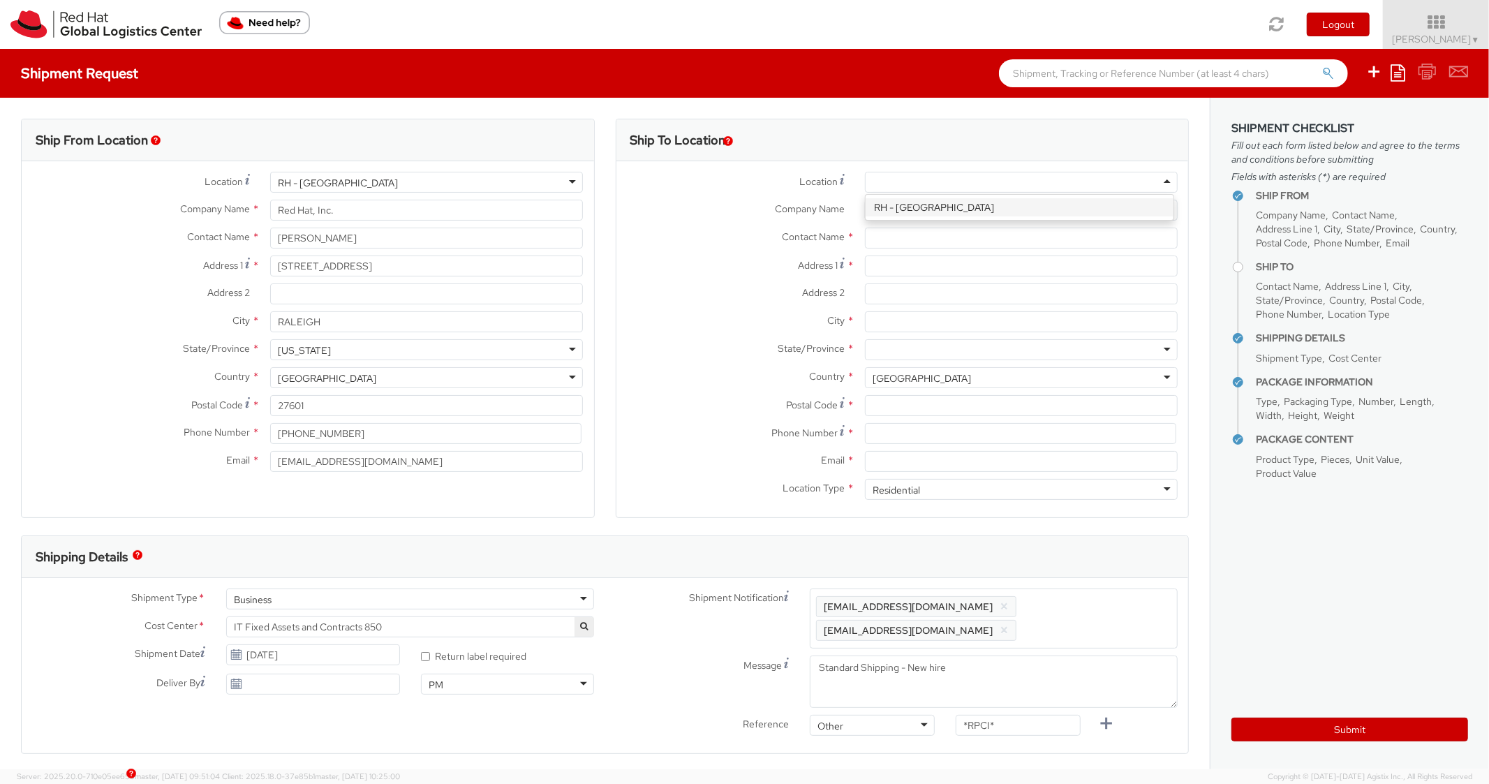
type input "4th Floor"
type input "[GEOGRAPHIC_DATA]"
type input "02210"
type input "[PHONE_NUMBER]"
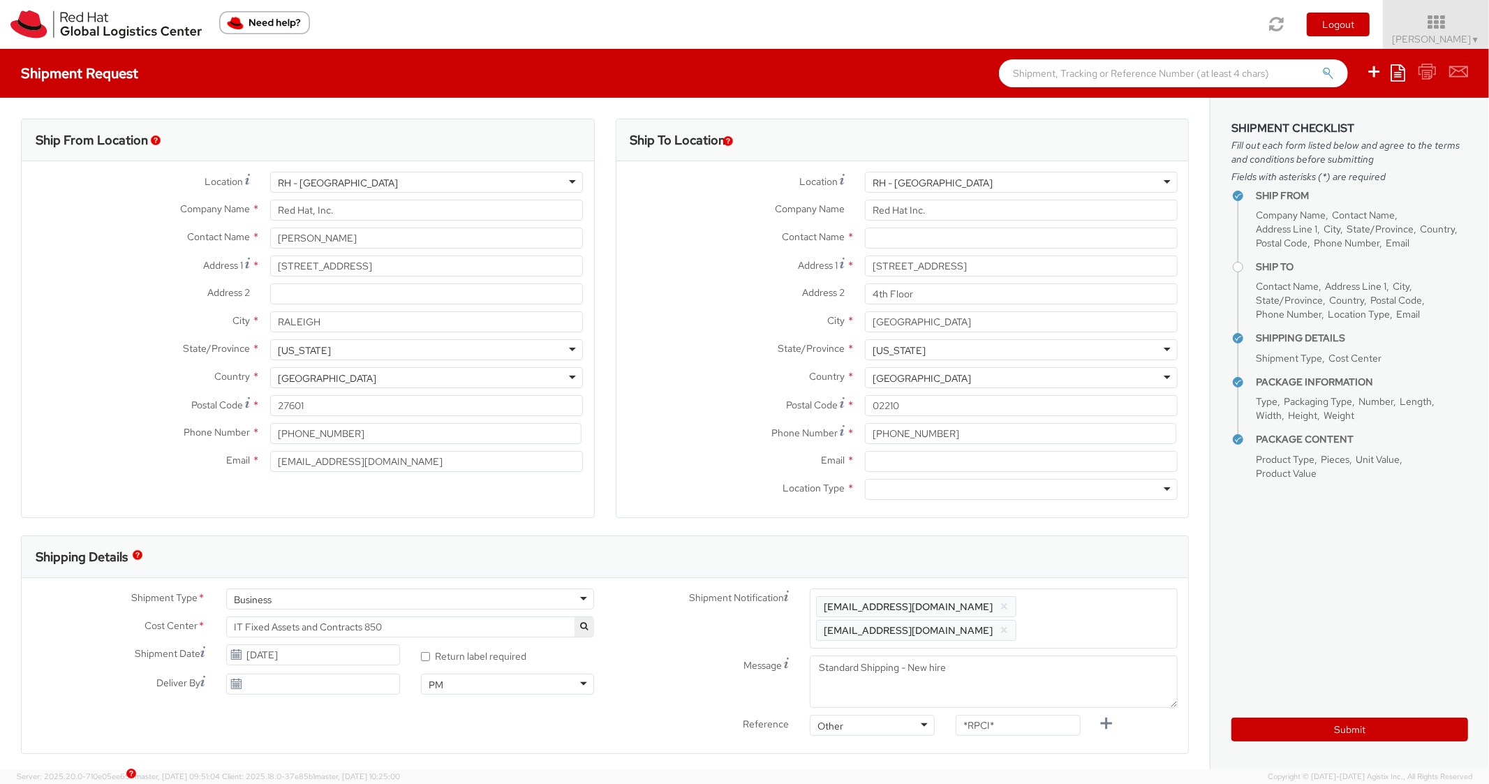
scroll to position [0, 0]
click at [968, 459] on input "Email *" at bounding box center [1021, 461] width 313 height 21
paste input "[EMAIL_ADDRESS][DOMAIN_NAME]"
type input "[EMAIL_ADDRESS][DOMAIN_NAME]"
click at [1093, 612] on span "Enter any additional email addresses, separated by comma, for individuals who s…" at bounding box center [993, 619] width 355 height 42
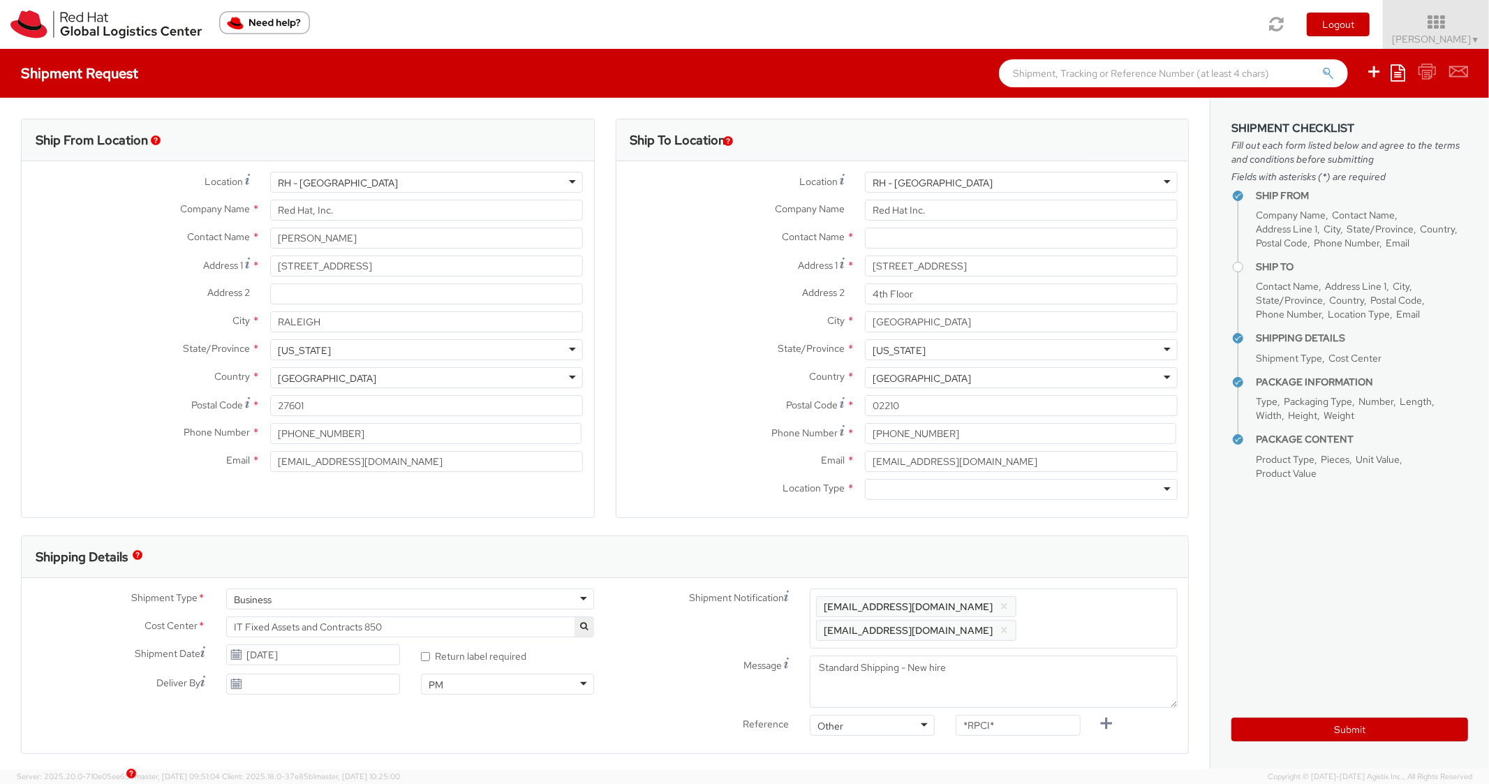
paste input "[EMAIL_ADDRESS][DOMAIN_NAME]"
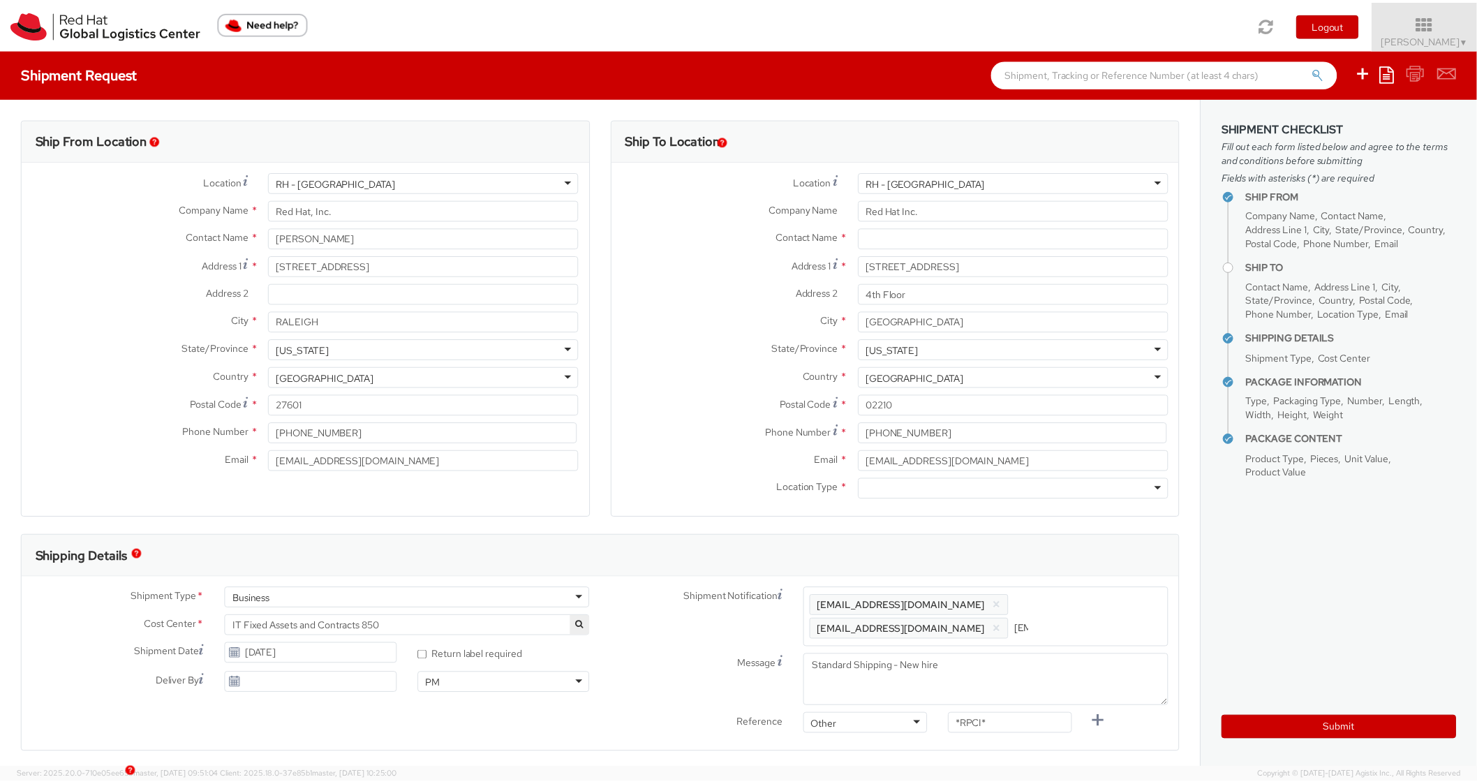
scroll to position [0, 75]
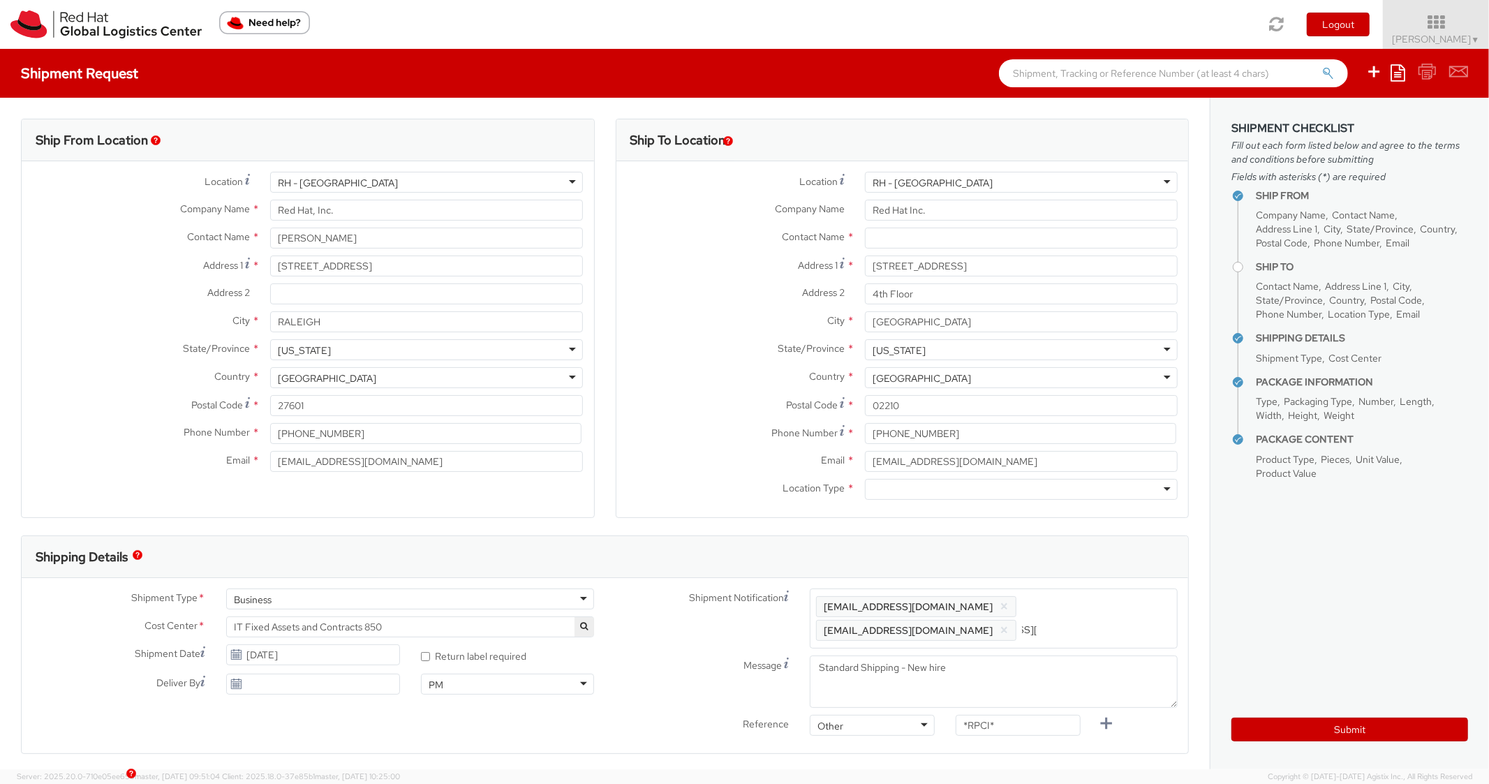
type input "[EMAIL_ADDRESS][DOMAIN_NAME]"
click at [1049, 556] on div "Shipping Details" at bounding box center [599, 557] width 1155 height 42
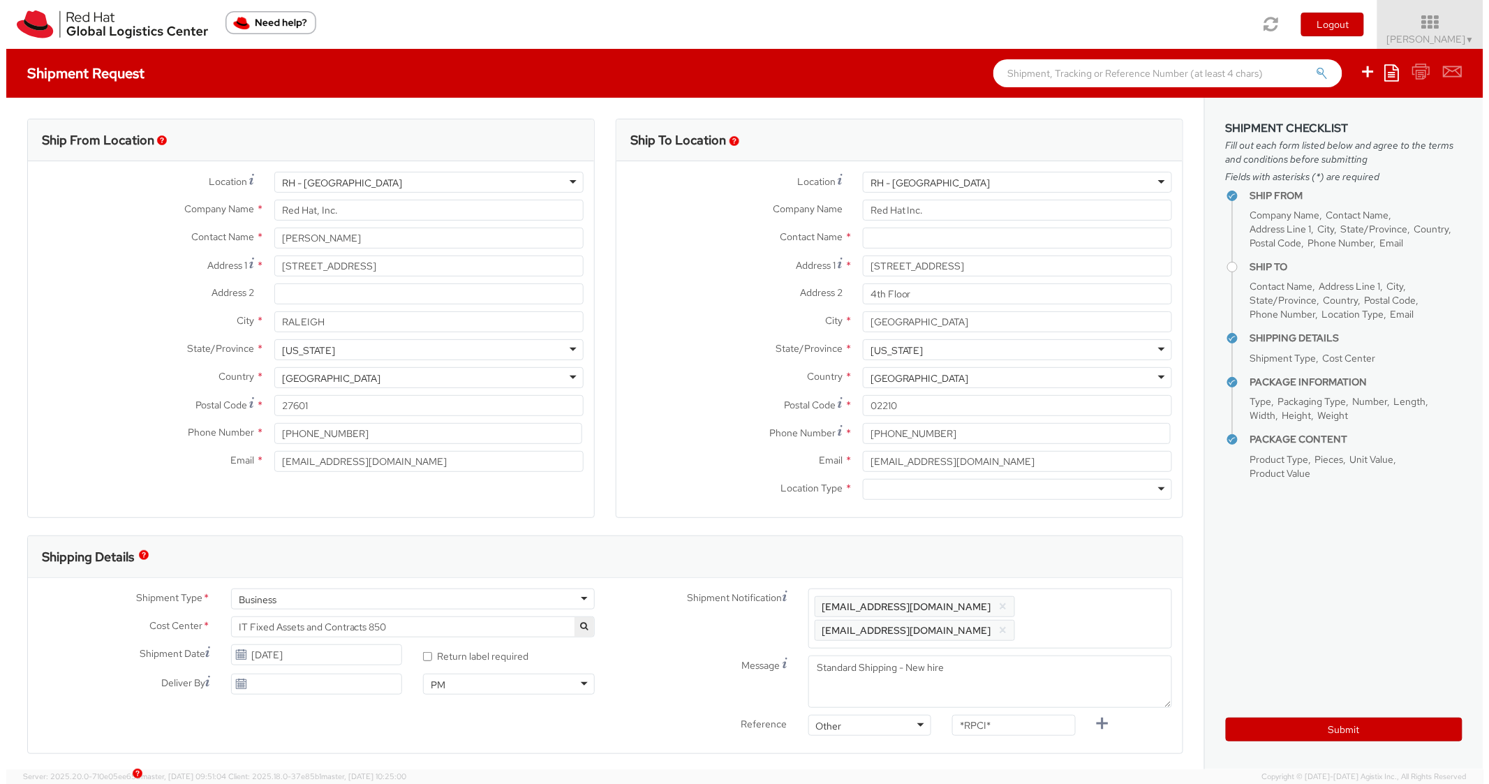
scroll to position [0, 0]
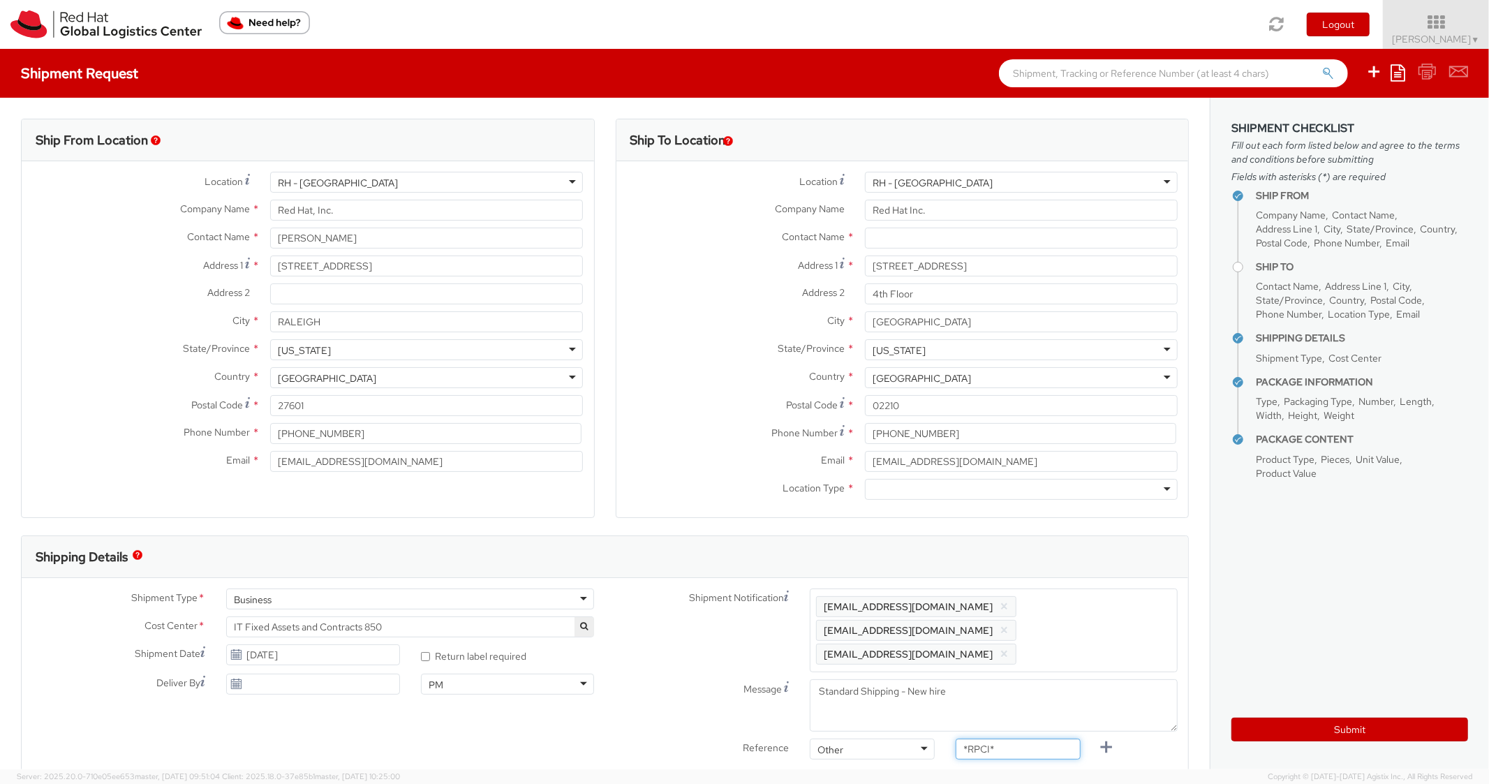
paste input "RPCI0081805"
drag, startPoint x: 1002, startPoint y: 725, endPoint x: 863, endPoint y: 711, distance: 139.7
click at [863, 712] on div "Shipment Notification Enter any additional email addresses, separated by comma,…" at bounding box center [897, 678] width 584 height 178
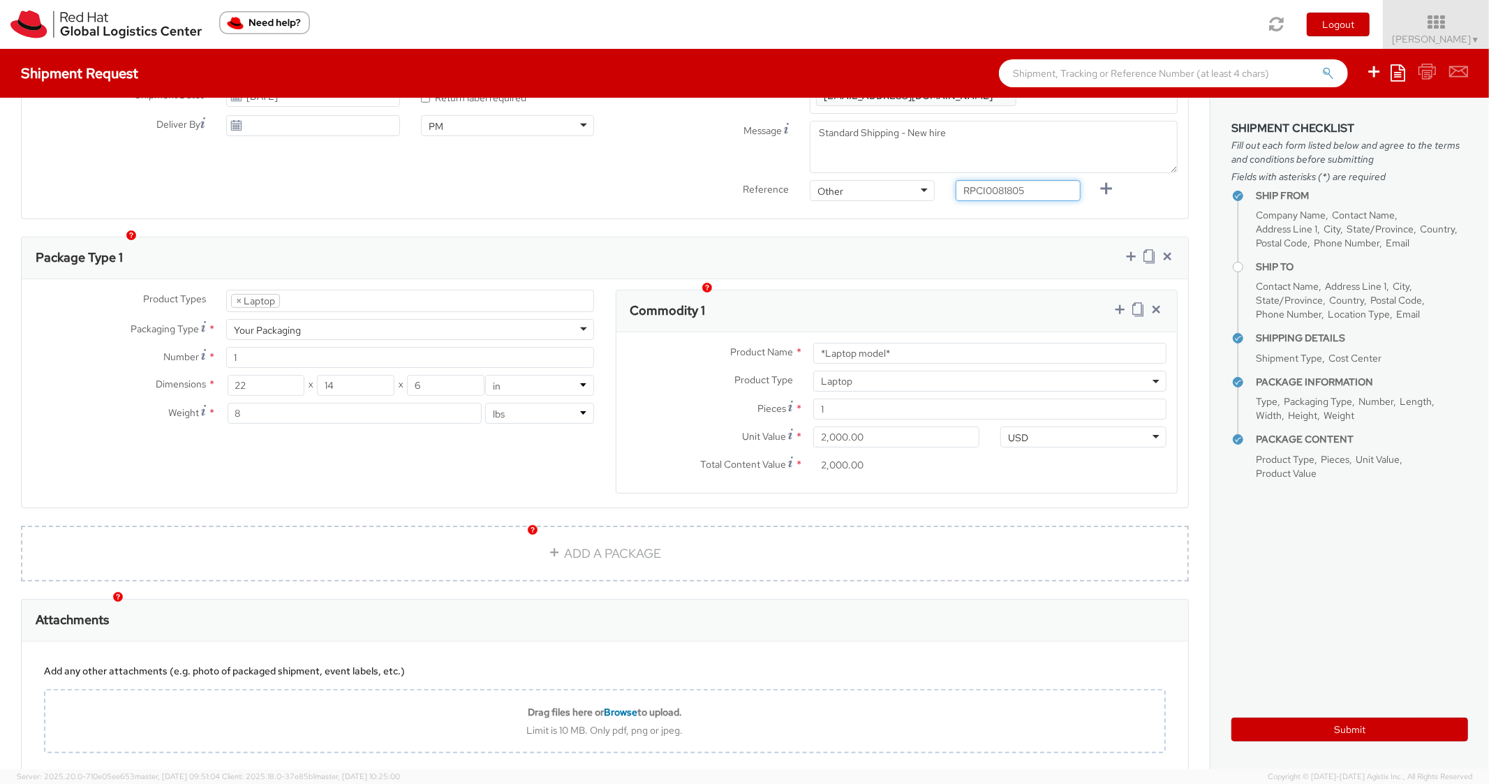
type input "RPCI0081805"
paste input "DEVELOPER/DESIGNER - Apple"
drag, startPoint x: 916, startPoint y: 330, endPoint x: 742, endPoint y: 321, distance: 174.1
click at [737, 343] on div "Product Name * *Laptop model*" at bounding box center [897, 353] width 561 height 21
type input "DEVELOPER/DESIGNER - Apple"
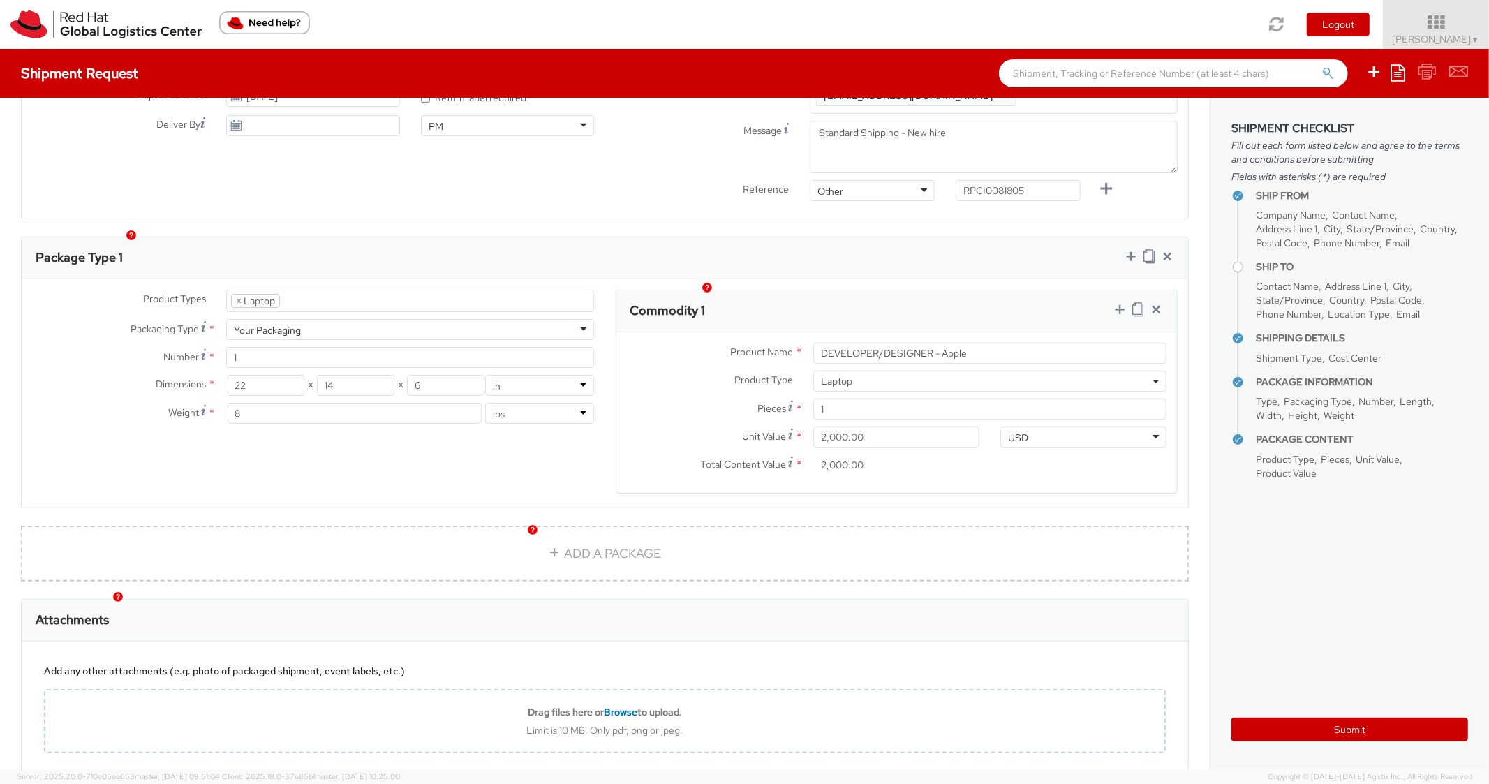
click at [898, 290] on div "Commodity 1" at bounding box center [897, 311] width 561 height 42
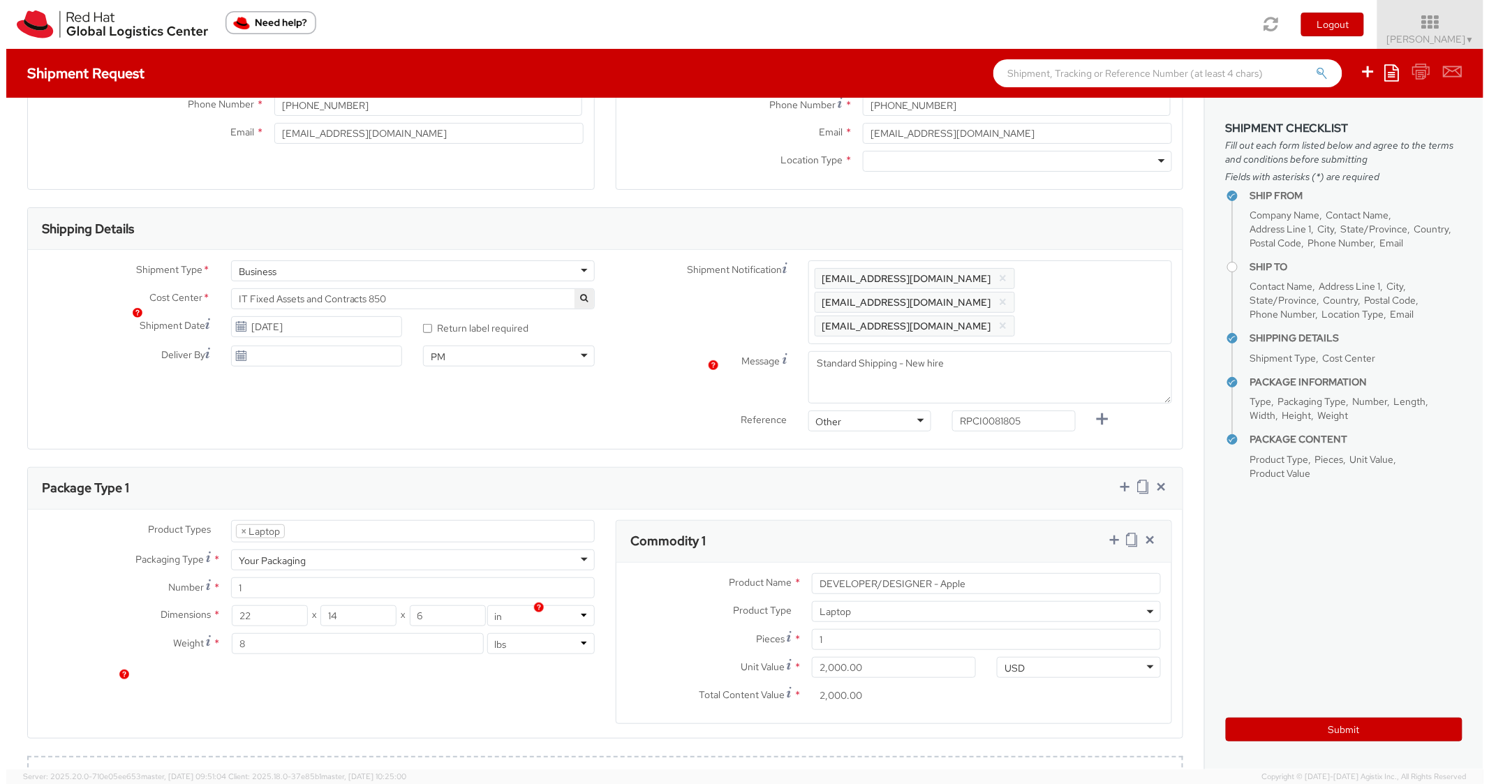
scroll to position [0, 0]
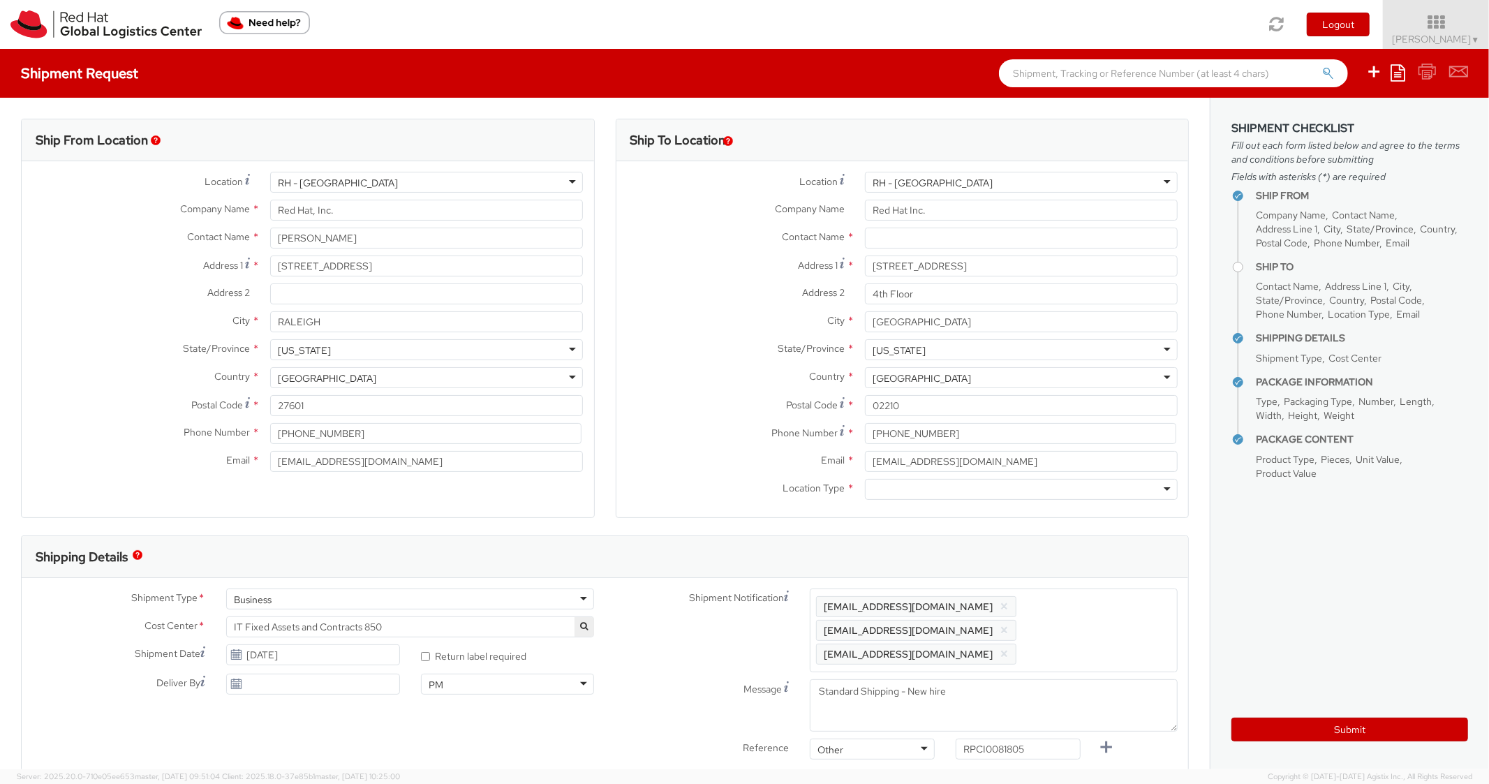
click at [947, 492] on div at bounding box center [1021, 489] width 313 height 21
paste input "[PERSON_NAME]"
click at [897, 239] on input "text" at bounding box center [1021, 238] width 313 height 21
type input "[PERSON_NAME]"
click at [702, 348] on label "State/Province *" at bounding box center [736, 348] width 238 height 18
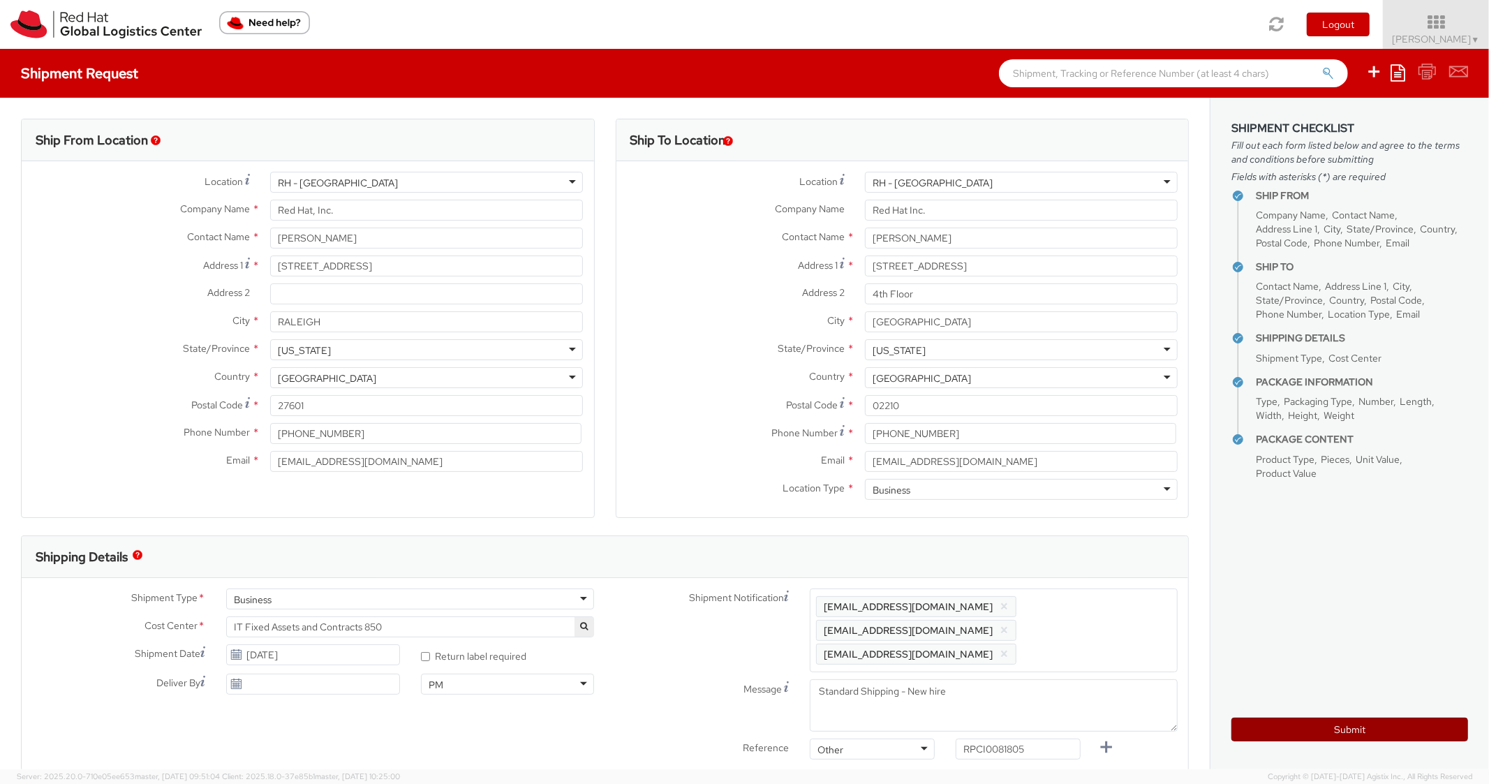
click at [1266, 729] on button "Submit" at bounding box center [1350, 730] width 237 height 24
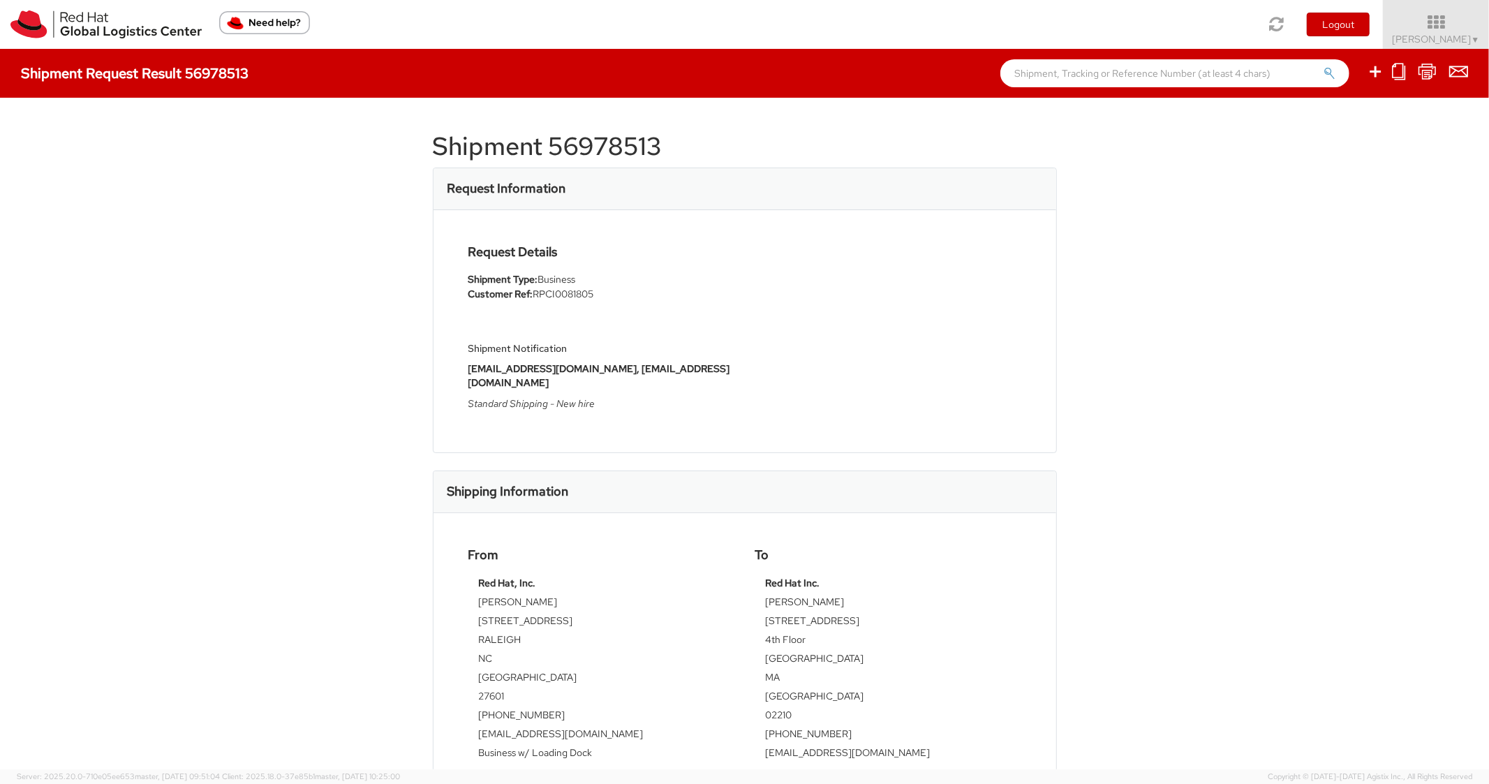
click at [600, 156] on h1 "Shipment 56978513" at bounding box center [745, 147] width 624 height 28
copy h1 "56978513"
click at [648, 325] on div "Shipment Notification [EMAIL_ADDRESS][DOMAIN_NAME], [EMAIL_ADDRESS][DOMAIN_NAME…" at bounding box center [602, 366] width 266 height 101
click at [1373, 75] on icon at bounding box center [1375, 71] width 17 height 17
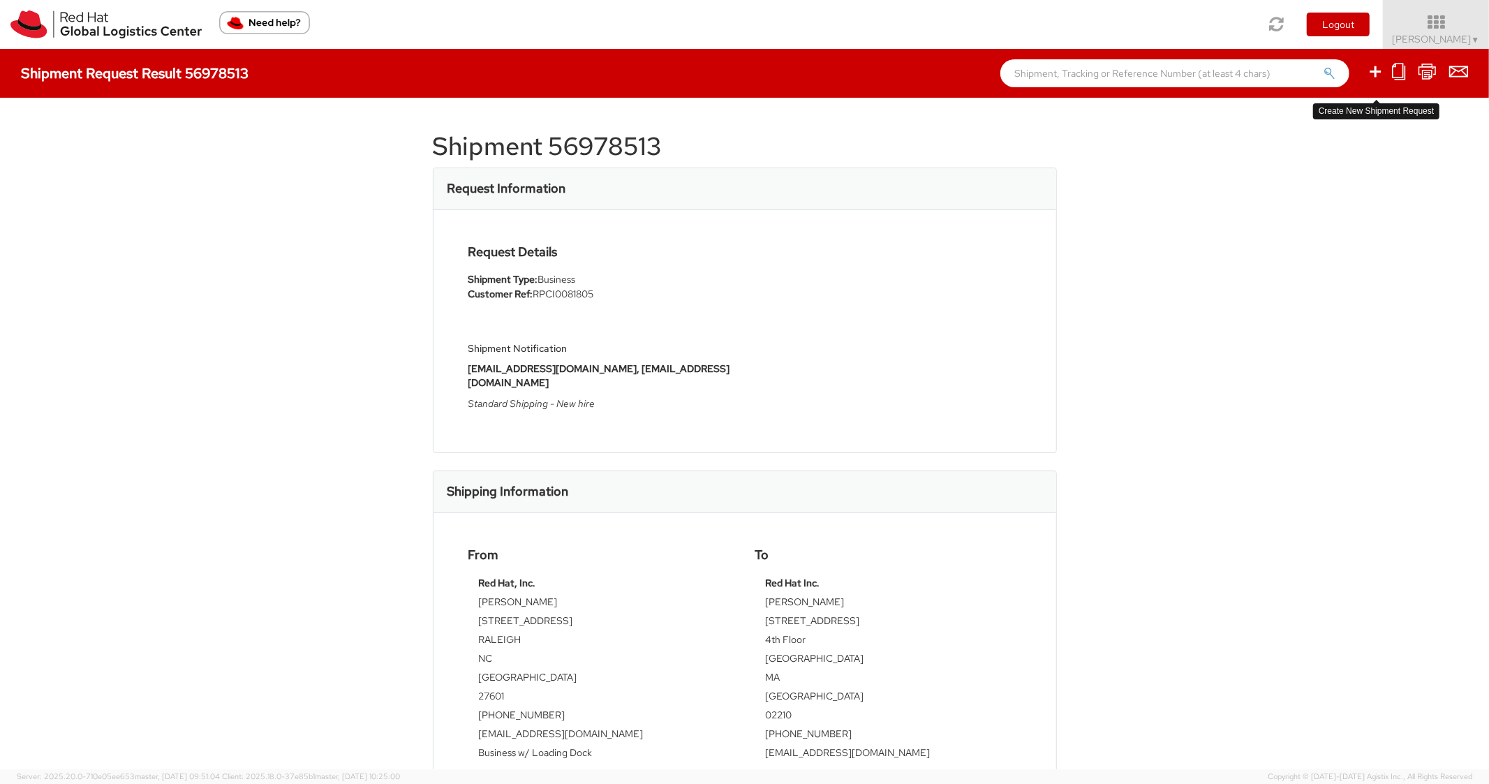
select select
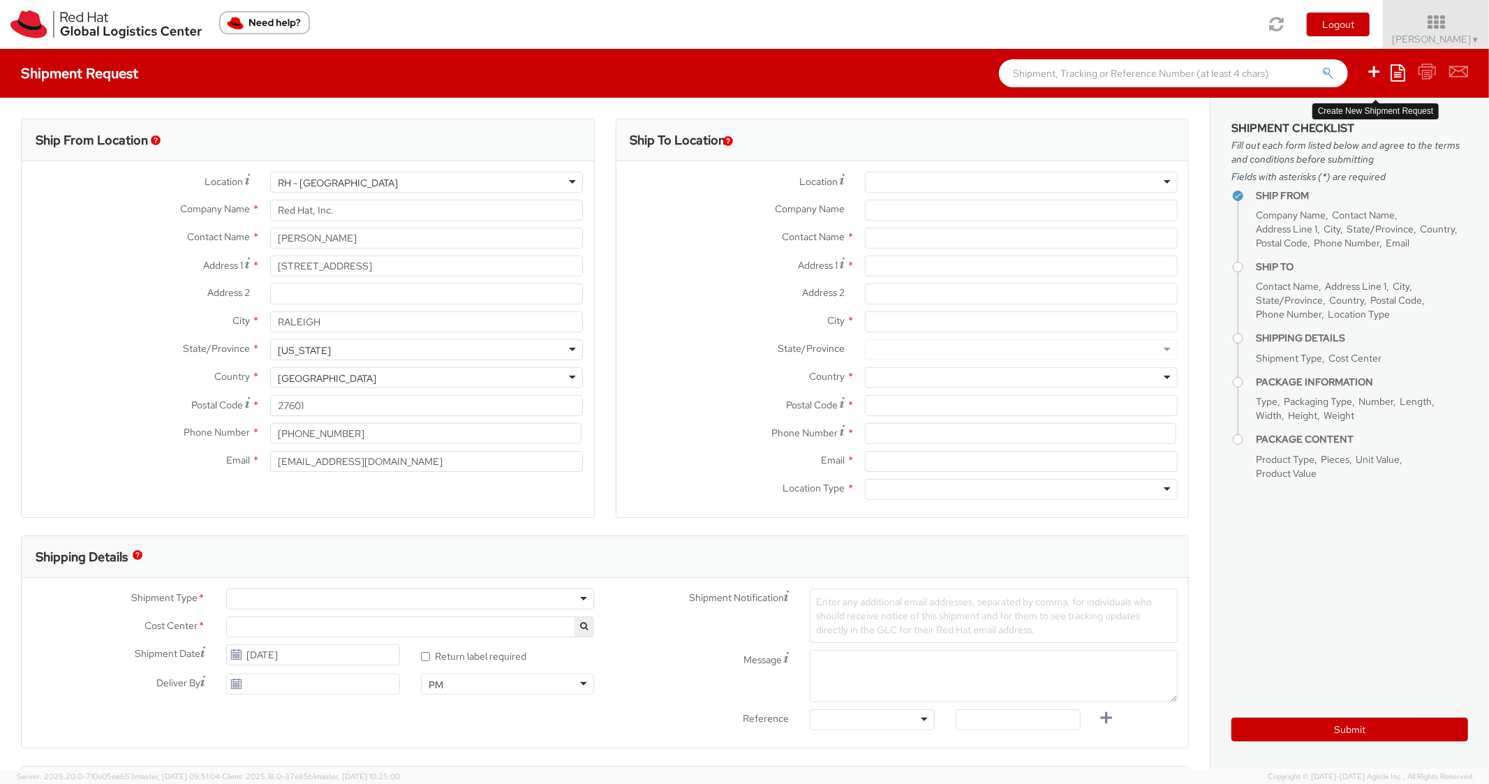
select select "850"
click at [1399, 73] on icon at bounding box center [1398, 72] width 15 height 17
click at [1338, 123] on link "Create from template" at bounding box center [1344, 117] width 122 height 18
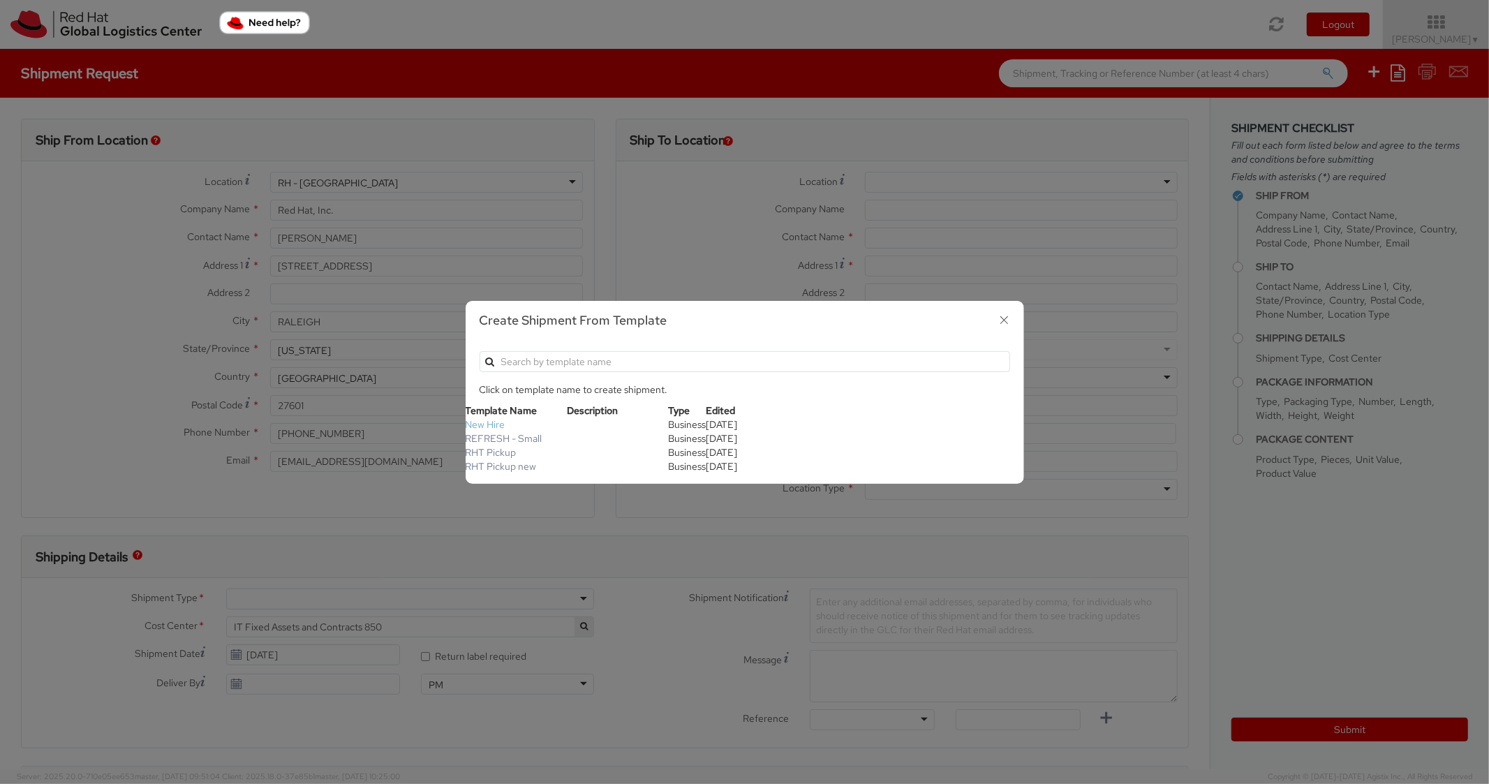
click at [500, 425] on link "New Hire" at bounding box center [486, 424] width 40 height 13
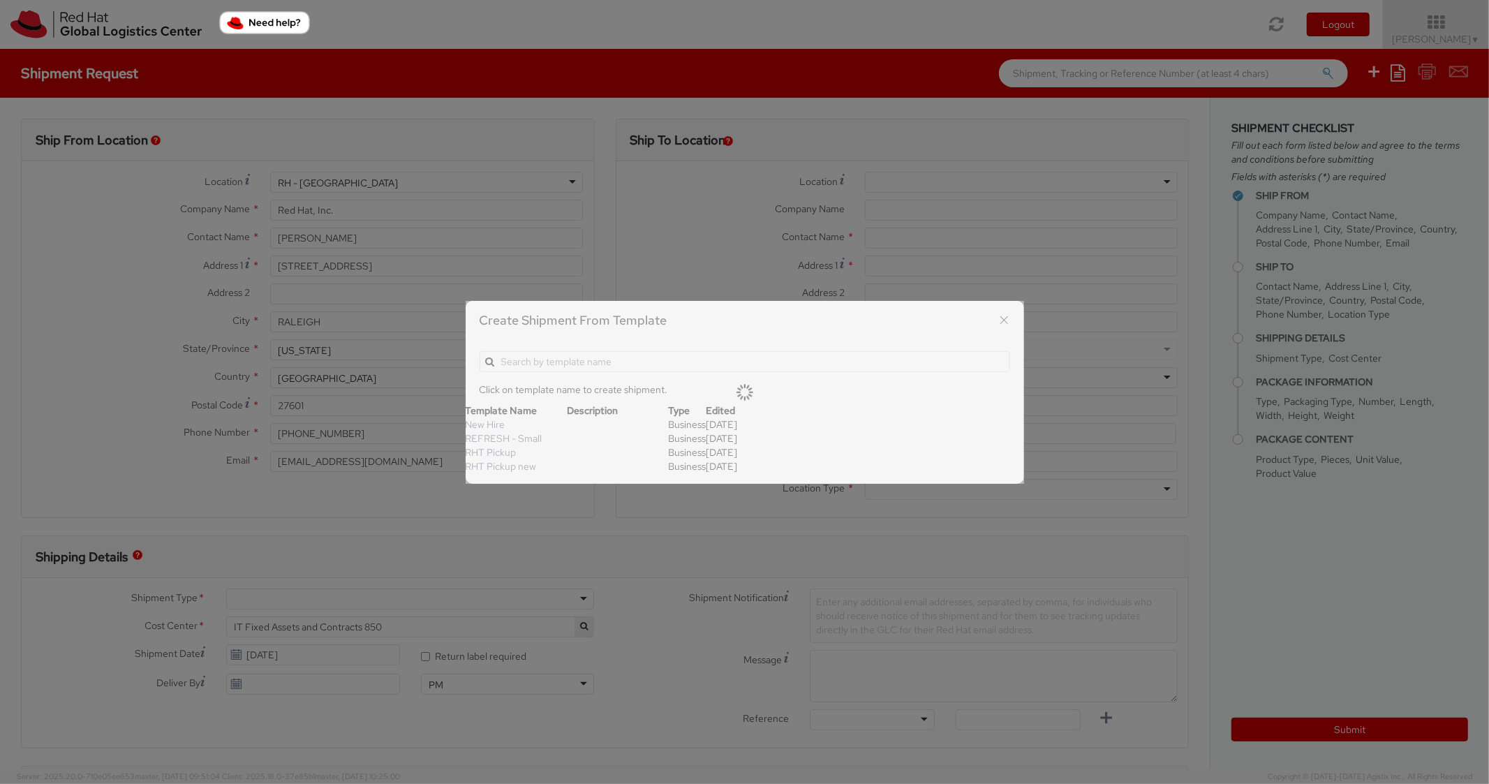
type textarea "Standard Shipping - New hire"
type input "*RPCI*"
select select "LAPTOP"
type input "1"
type input "22"
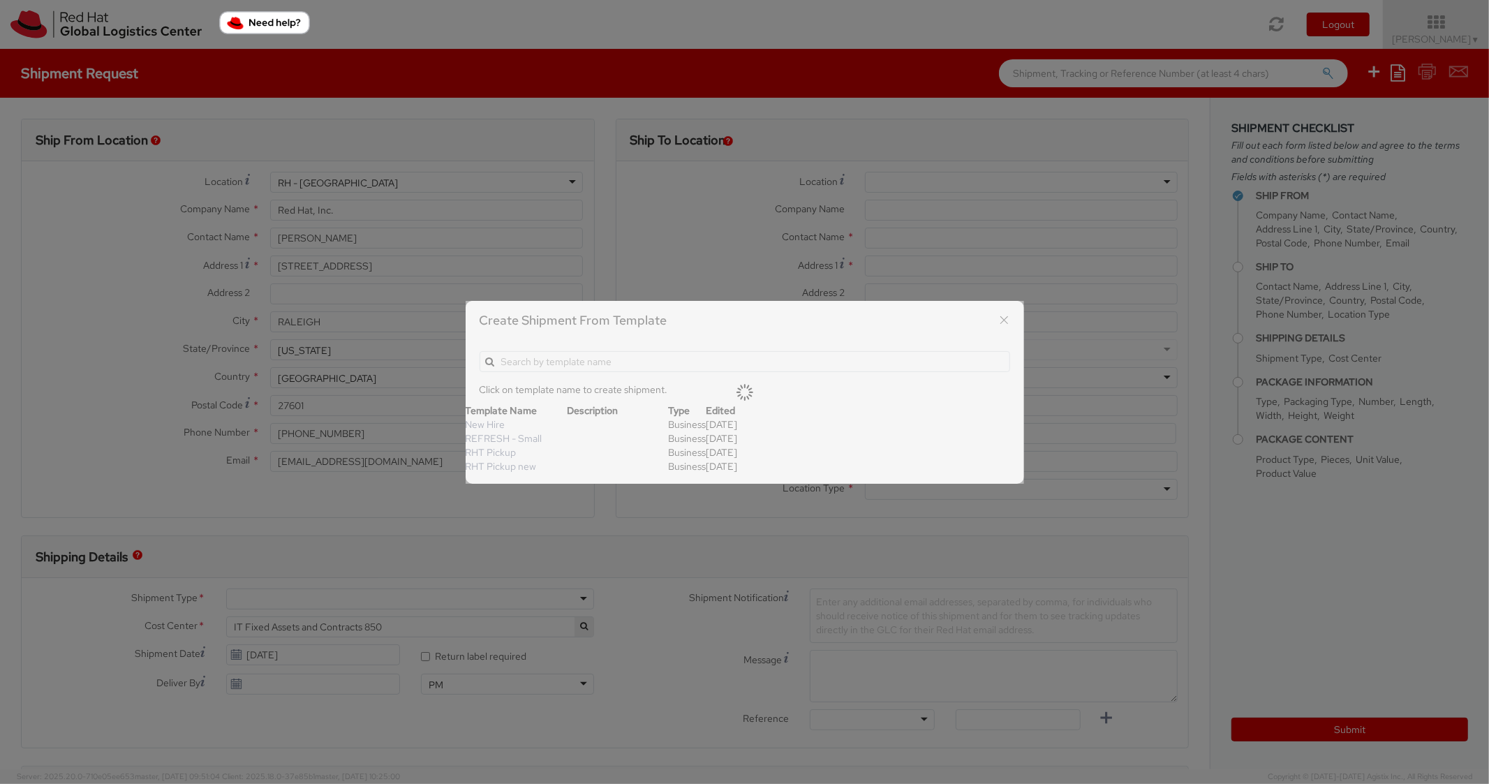
type input "14"
type input "6"
type input "8"
type input "*Laptop model*"
select select "LAPTOP"
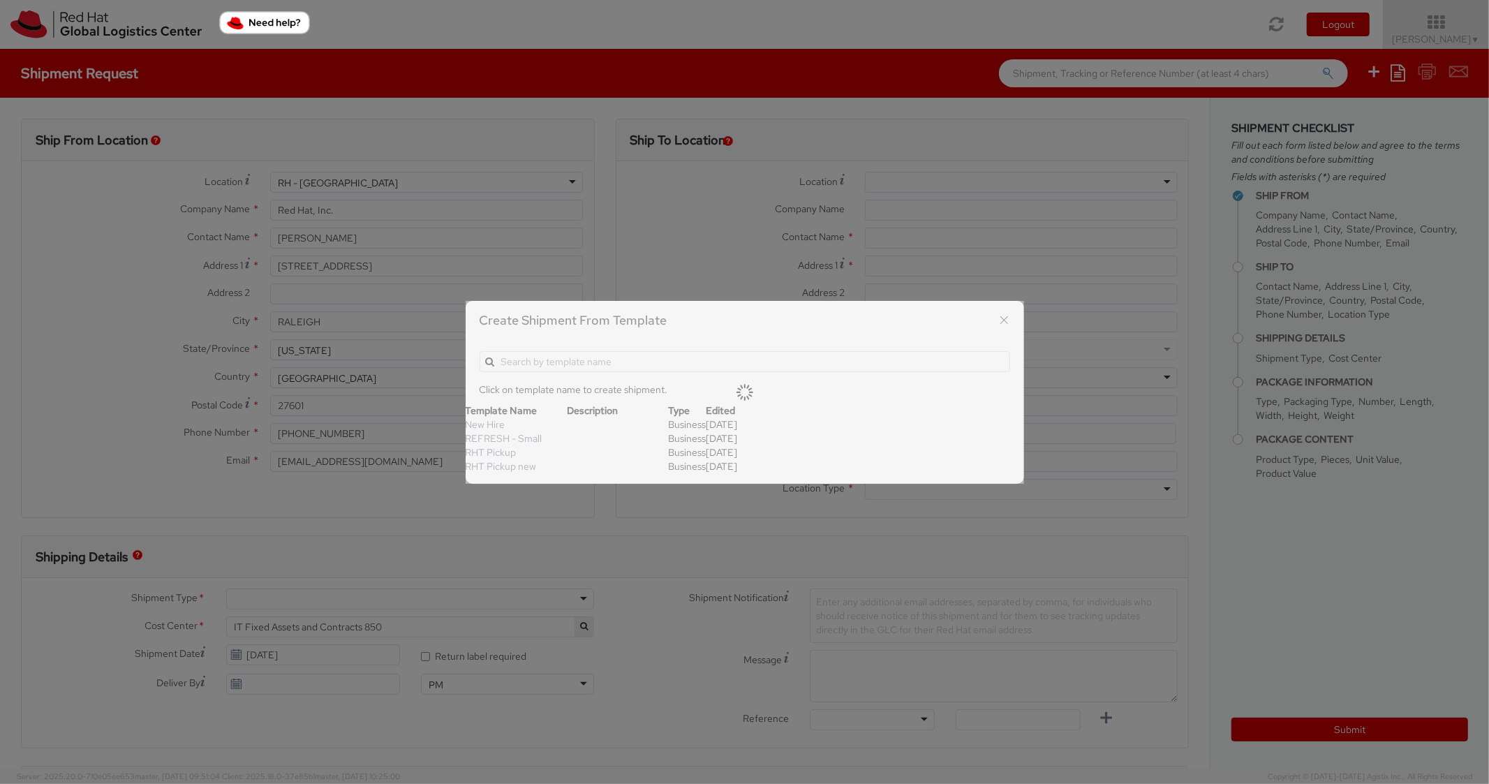
type input "2,000.00"
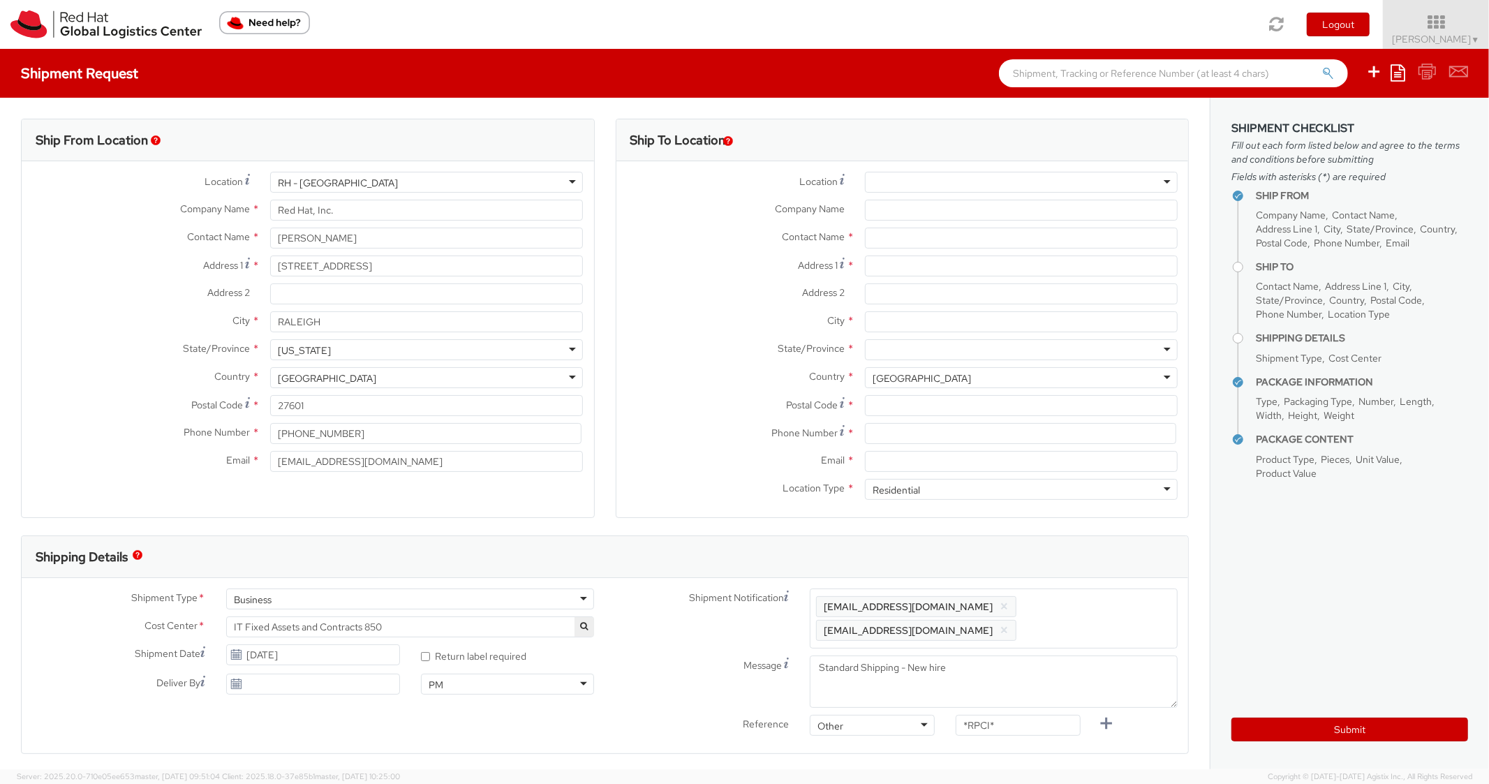
scroll to position [42, 0]
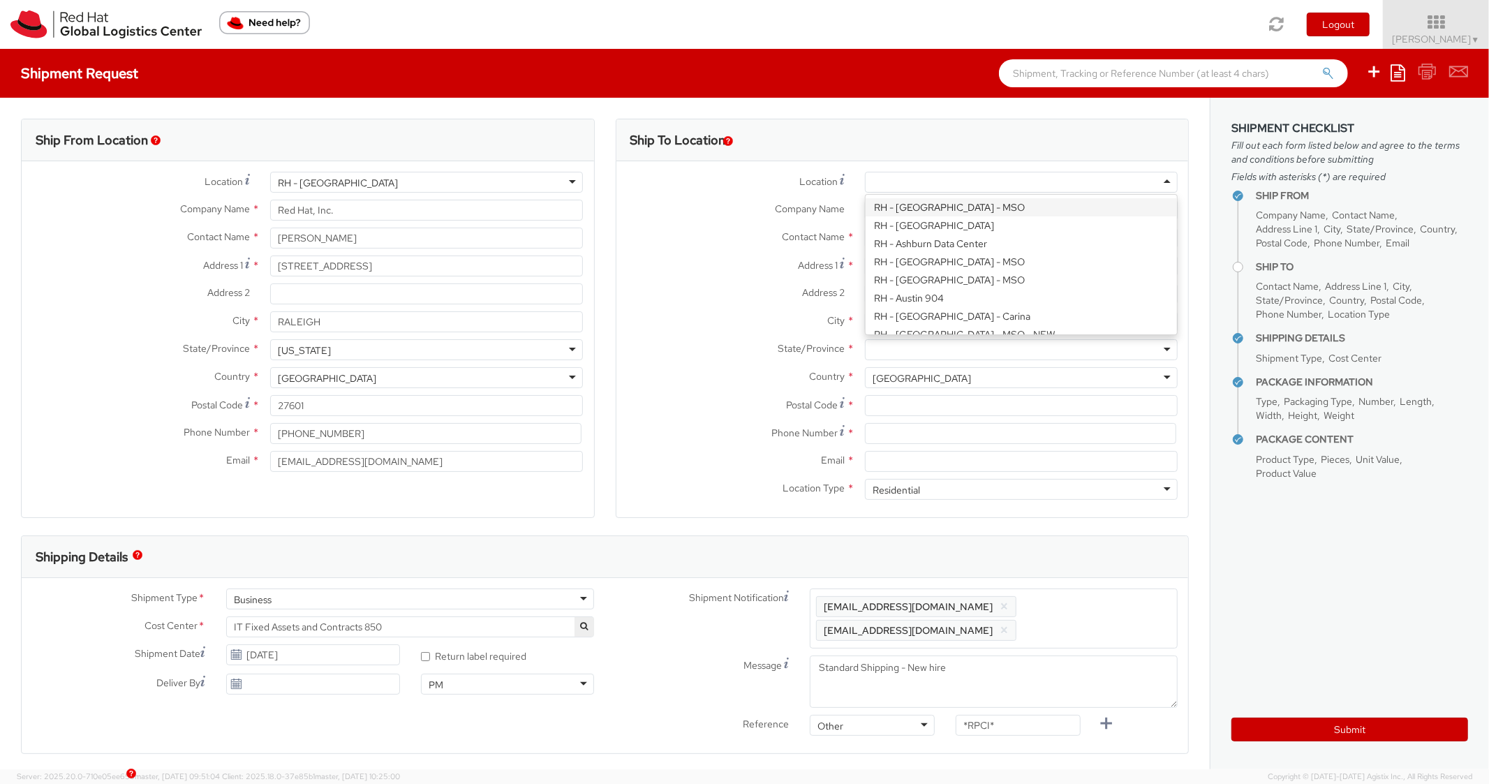
click at [975, 176] on div at bounding box center [1021, 182] width 313 height 21
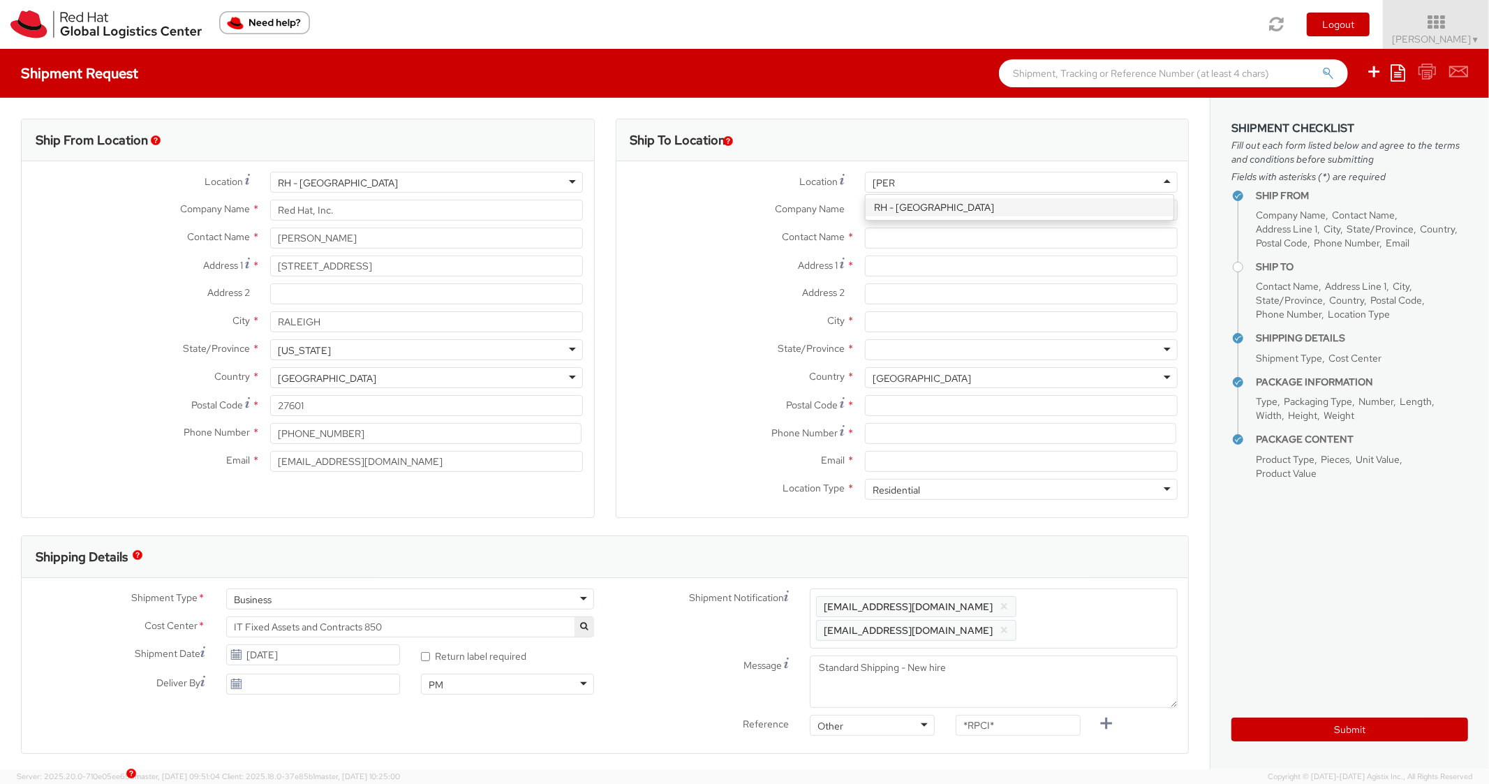
type input "bosto"
type input "Red Hat Inc."
type input "[STREET_ADDRESS]"
type input "4th Floor"
type input "[GEOGRAPHIC_DATA]"
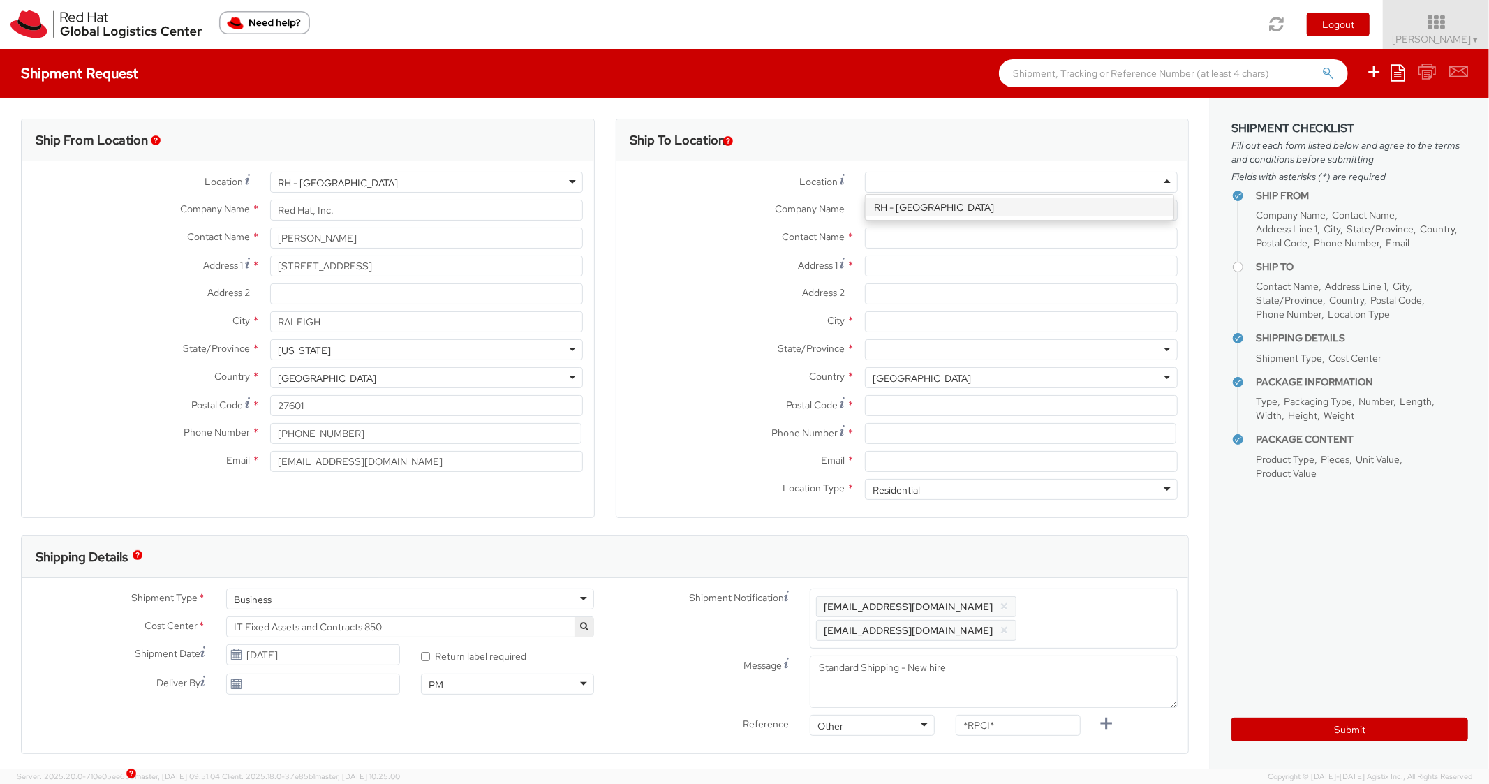
type input "02210"
type input "[PHONE_NUMBER]"
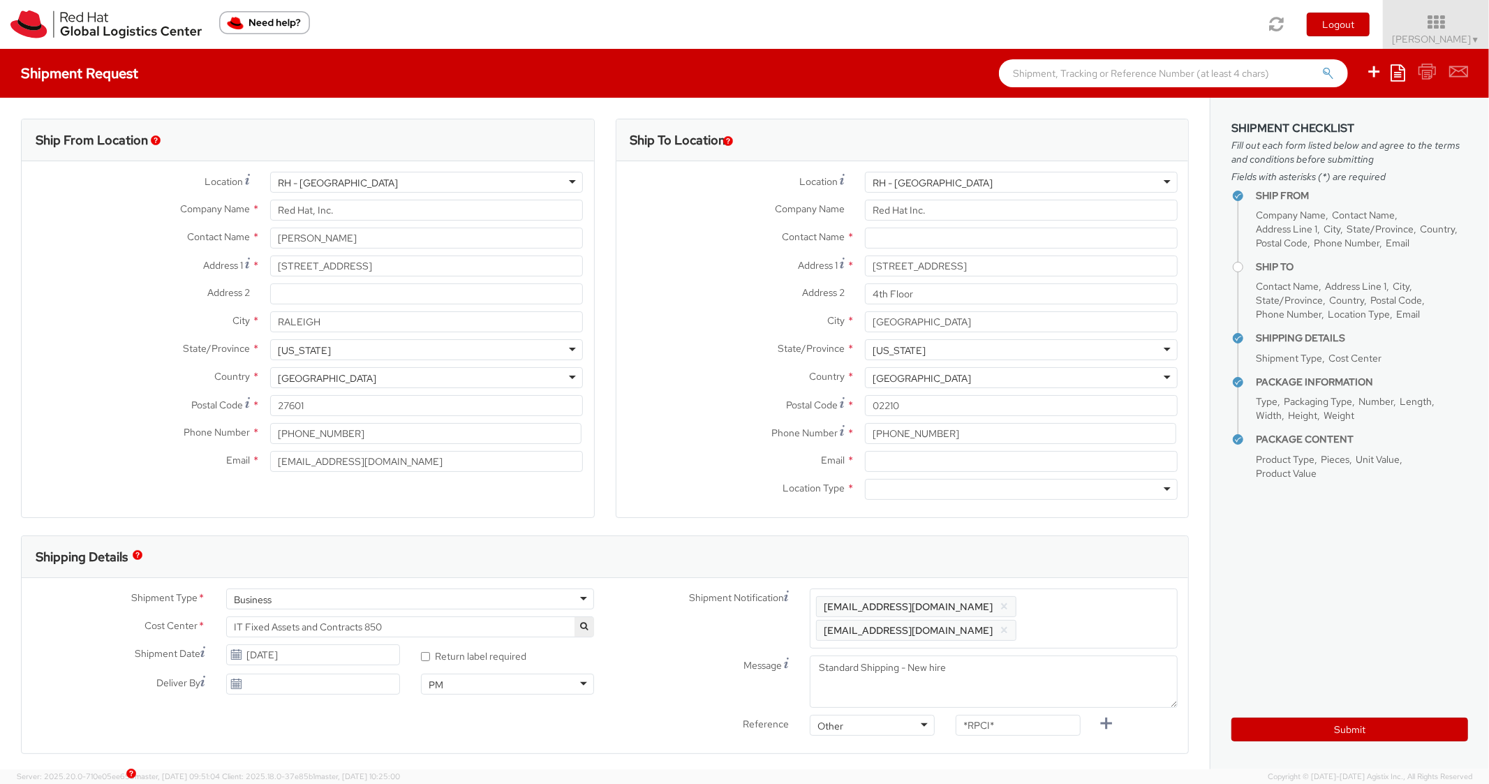
scroll to position [0, 0]
click at [895, 457] on input "Email *" at bounding box center [1021, 461] width 313 height 21
paste input "[EMAIL_ADDRESS][DOMAIN_NAME]"
type input "[EMAIL_ADDRESS][DOMAIN_NAME]"
click at [1105, 610] on span "Enter any additional email addresses, separated by comma, for individuals who s…" at bounding box center [993, 619] width 355 height 42
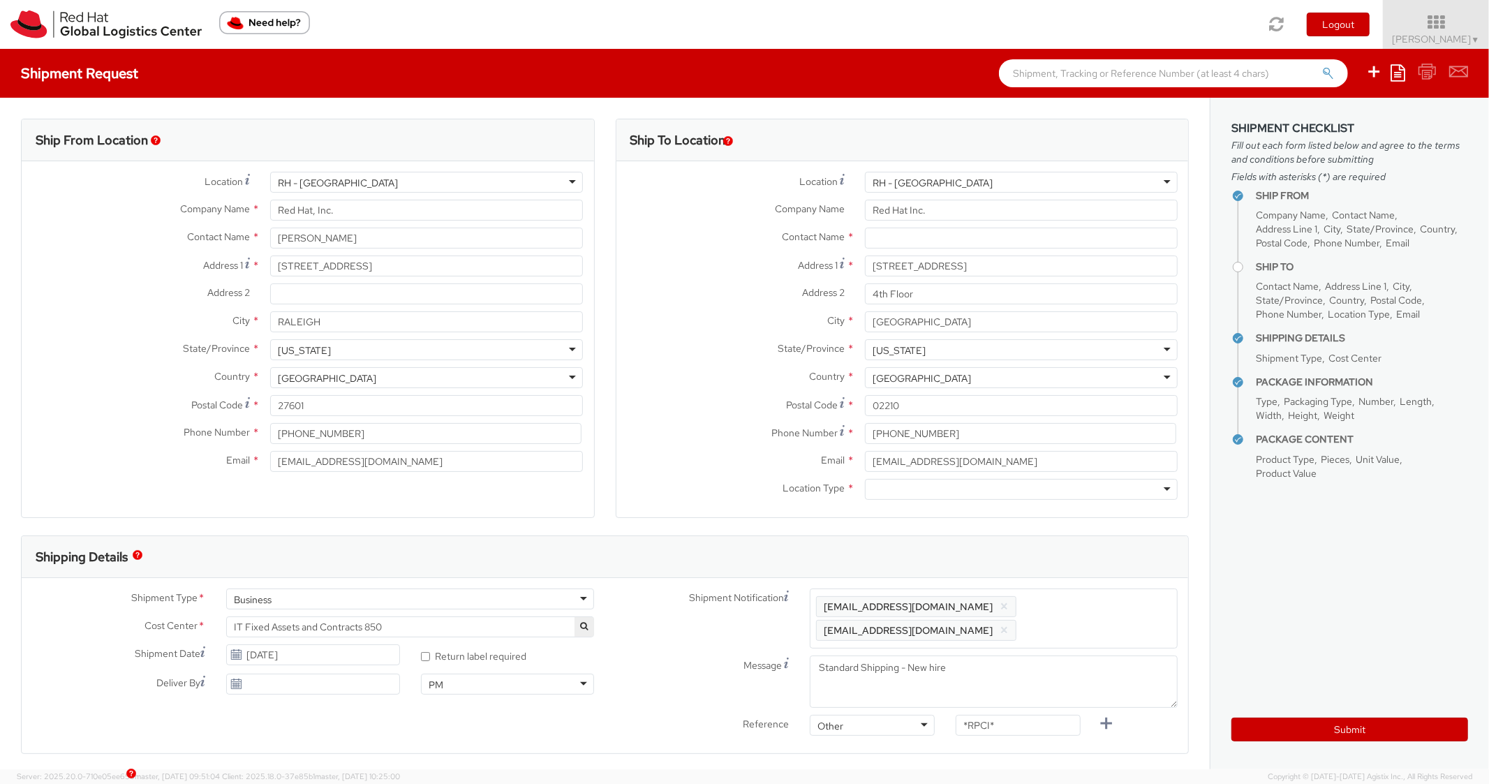
paste input "[EMAIL_ADDRESS][DOMAIN_NAME]"
type input "[EMAIL_ADDRESS][DOMAIN_NAME]"
click at [903, 496] on div at bounding box center [1021, 489] width 313 height 21
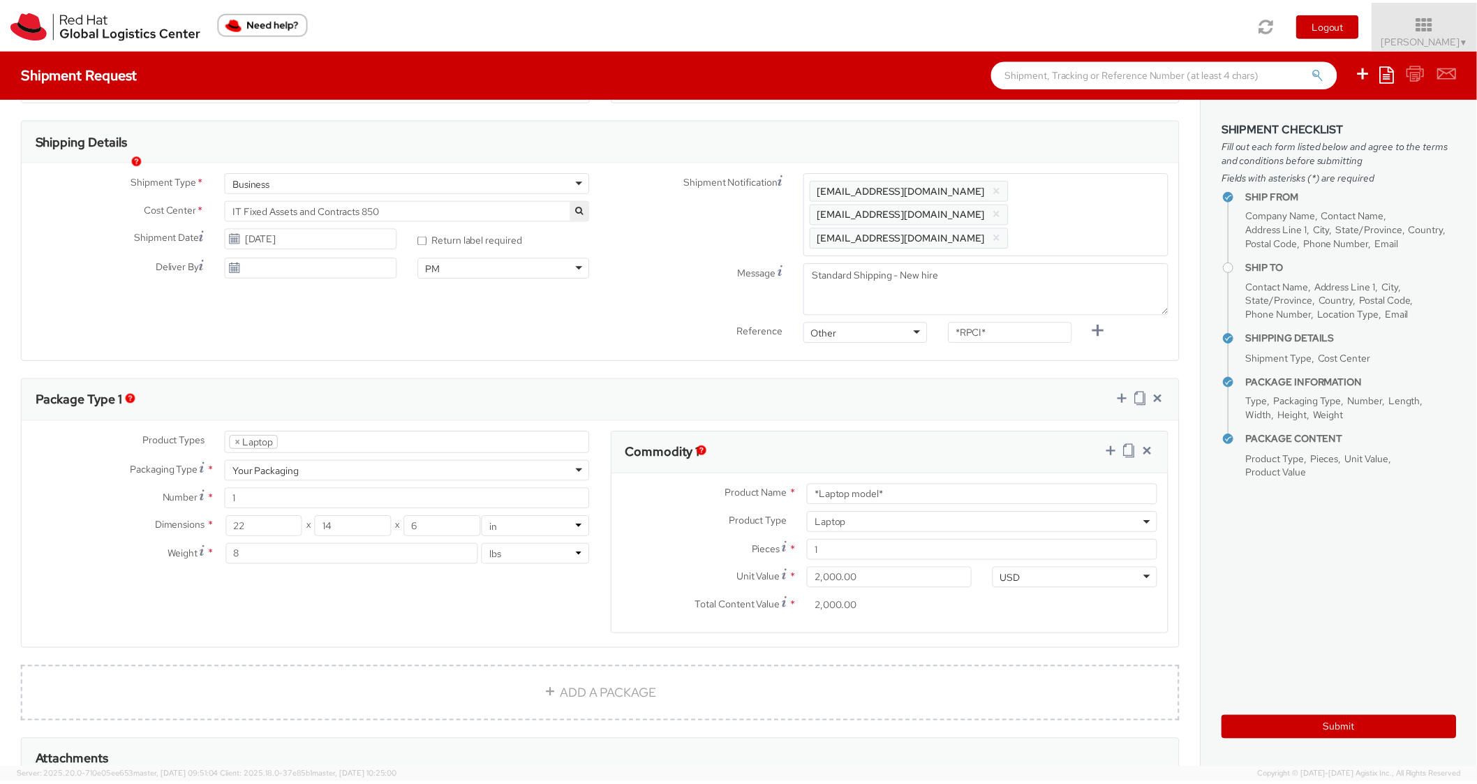
scroll to position [419, 0]
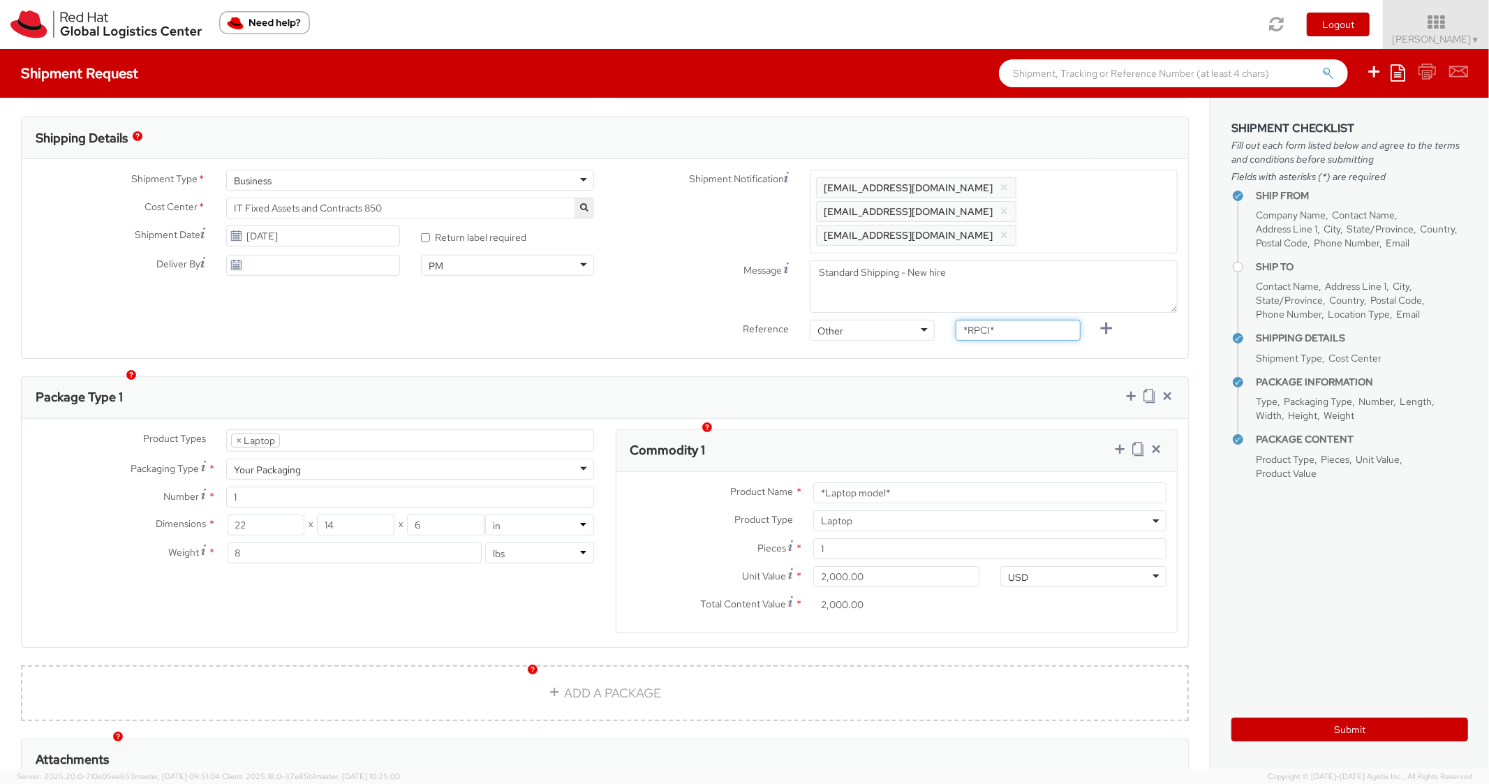
paste input "RPCI0081746"
drag, startPoint x: 993, startPoint y: 310, endPoint x: 915, endPoint y: 304, distance: 78.4
click at [915, 320] on div "Reference Other Other Other Purchase Order Number Reference Number *RPCI*" at bounding box center [897, 334] width 584 height 28
type input "RPCI0081746"
click at [902, 377] on div "Package Type 1" at bounding box center [605, 398] width 1167 height 42
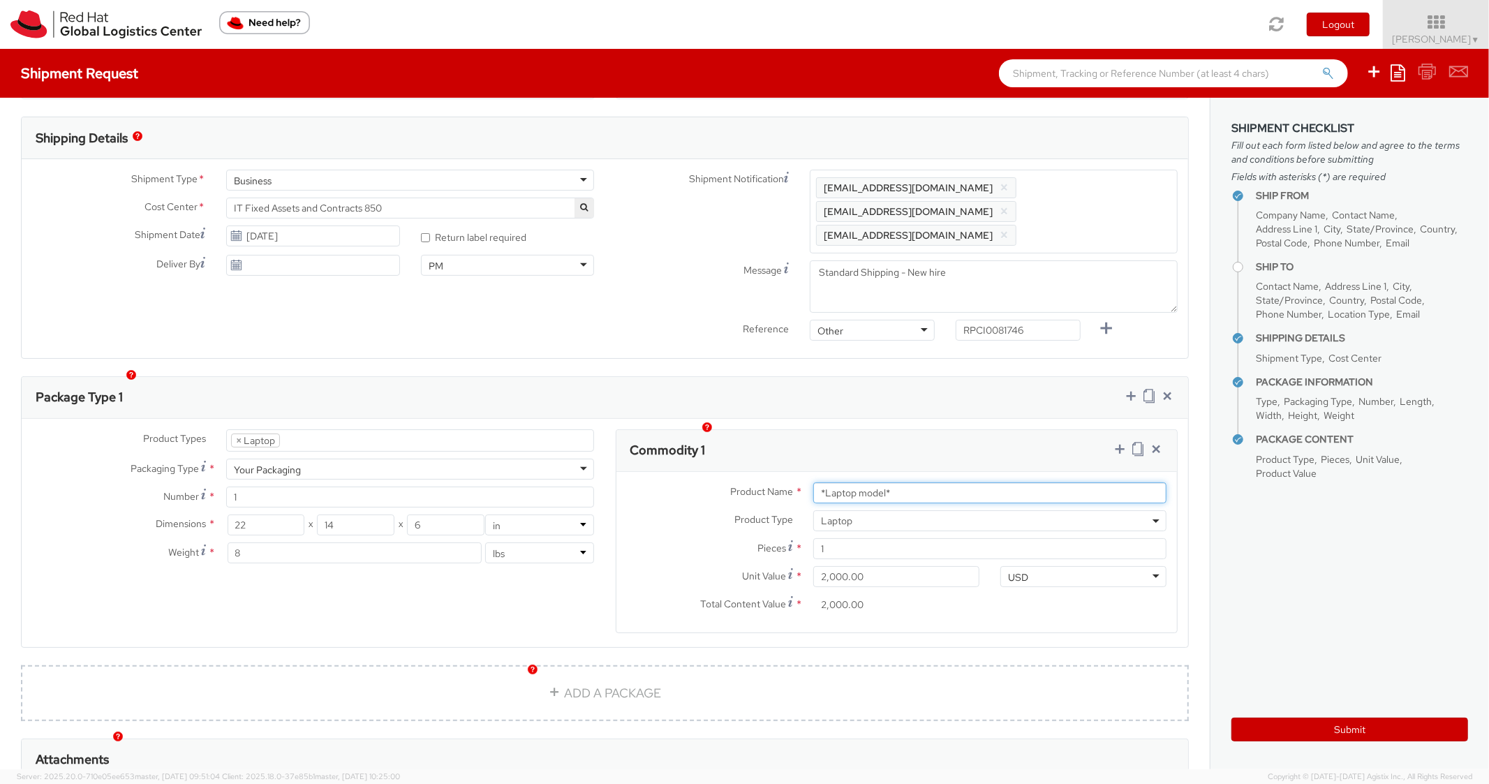
drag, startPoint x: 920, startPoint y: 464, endPoint x: 786, endPoint y: 454, distance: 134.4
click at [767, 482] on div "Product Name * *Laptop model*" at bounding box center [897, 492] width 561 height 21
paste input "DEVELOPER/DESIGNER - Apple"
drag, startPoint x: 1035, startPoint y: 474, endPoint x: 783, endPoint y: 466, distance: 252.9
click at [787, 482] on div "Product Name * DEVELOPER/DESIGNER - Apple*Laptop model*" at bounding box center [897, 492] width 561 height 21
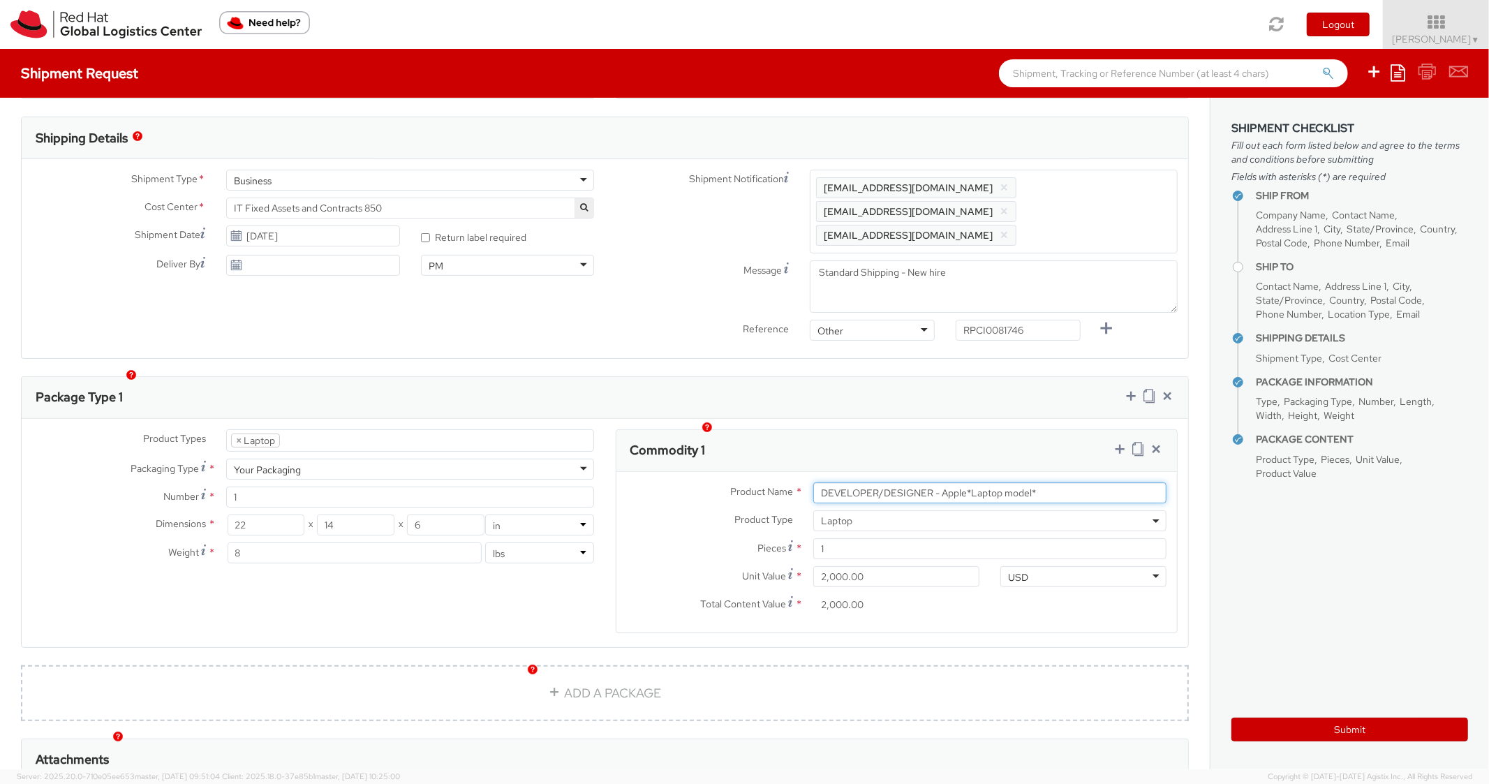
paste input "text"
type input "DEVELOPER/DESIGNER - Apple"
click at [915, 431] on div "Commodity 1" at bounding box center [897, 451] width 561 height 42
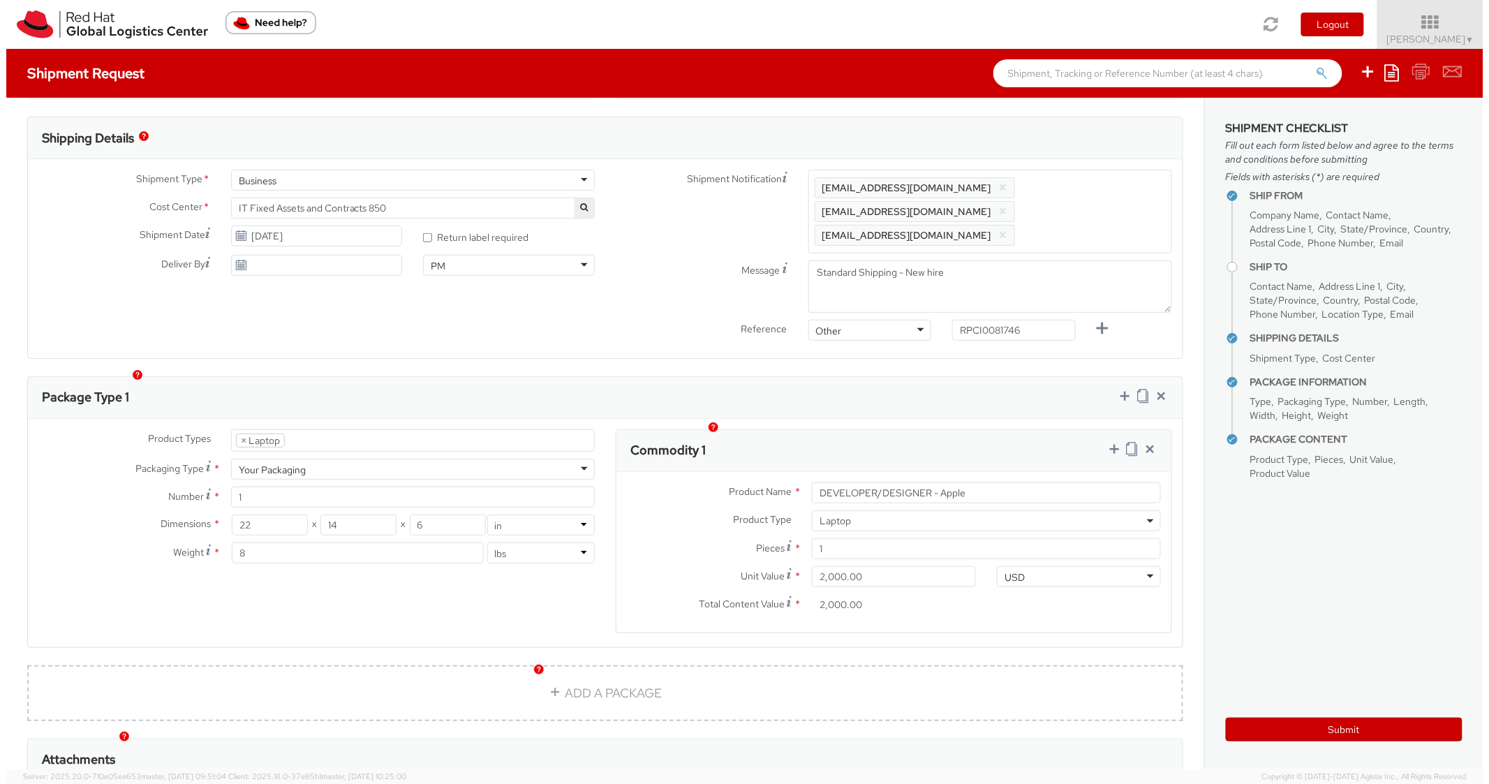
scroll to position [0, 0]
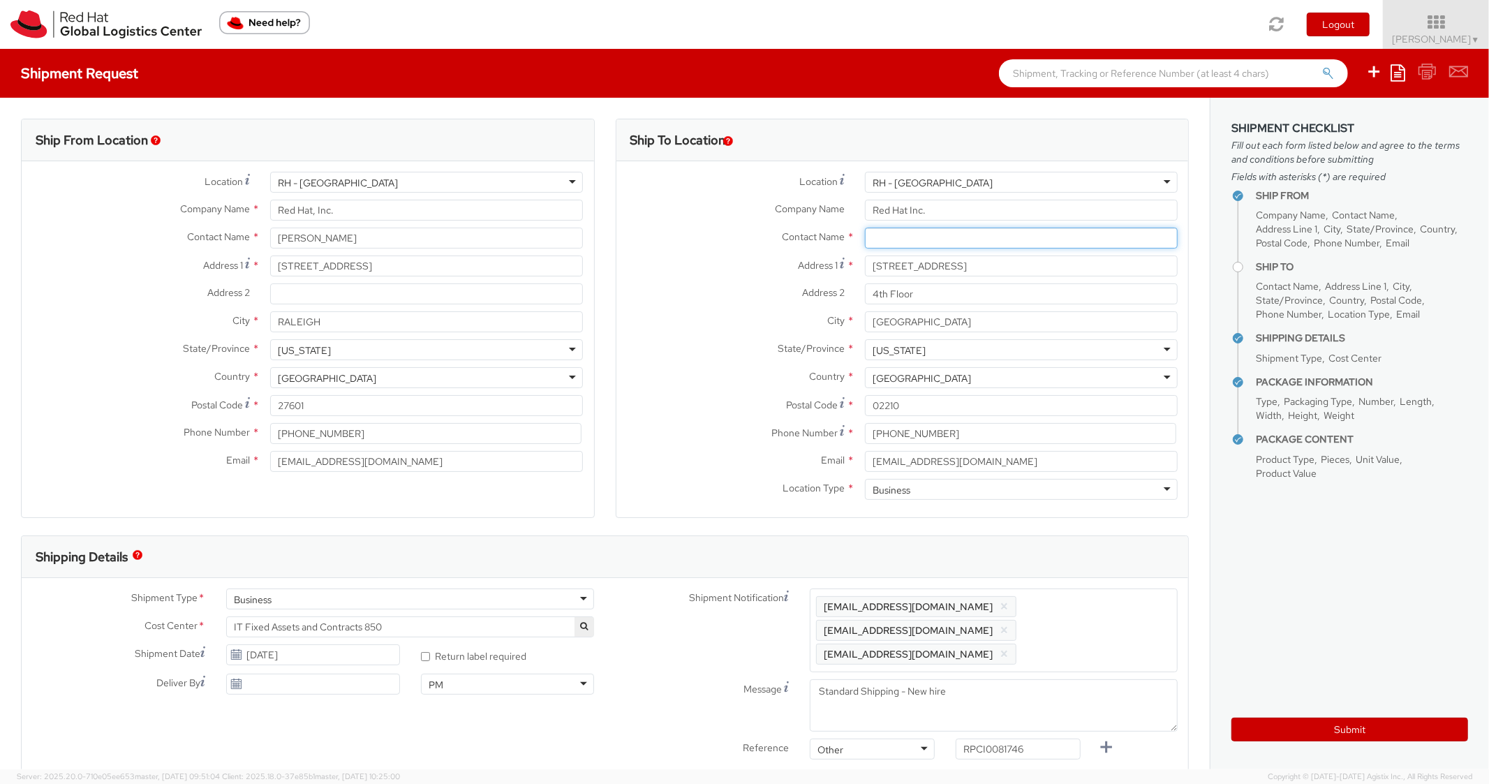
click at [911, 243] on input "text" at bounding box center [1021, 238] width 313 height 21
paste input "[PERSON_NAME]"
type input "[PERSON_NAME]"
click at [700, 337] on div "City * [GEOGRAPHIC_DATA]" at bounding box center [903, 325] width 573 height 28
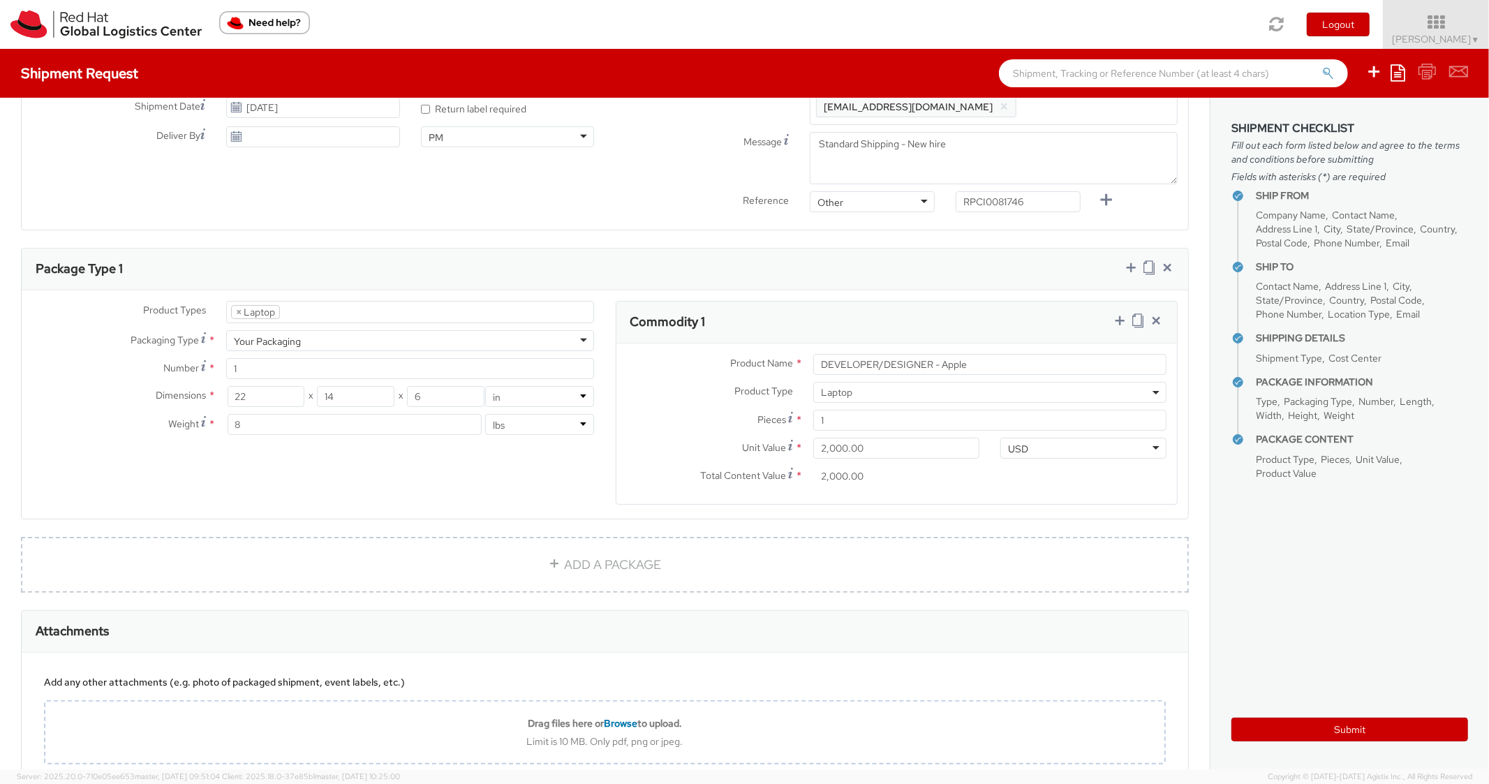
scroll to position [559, 0]
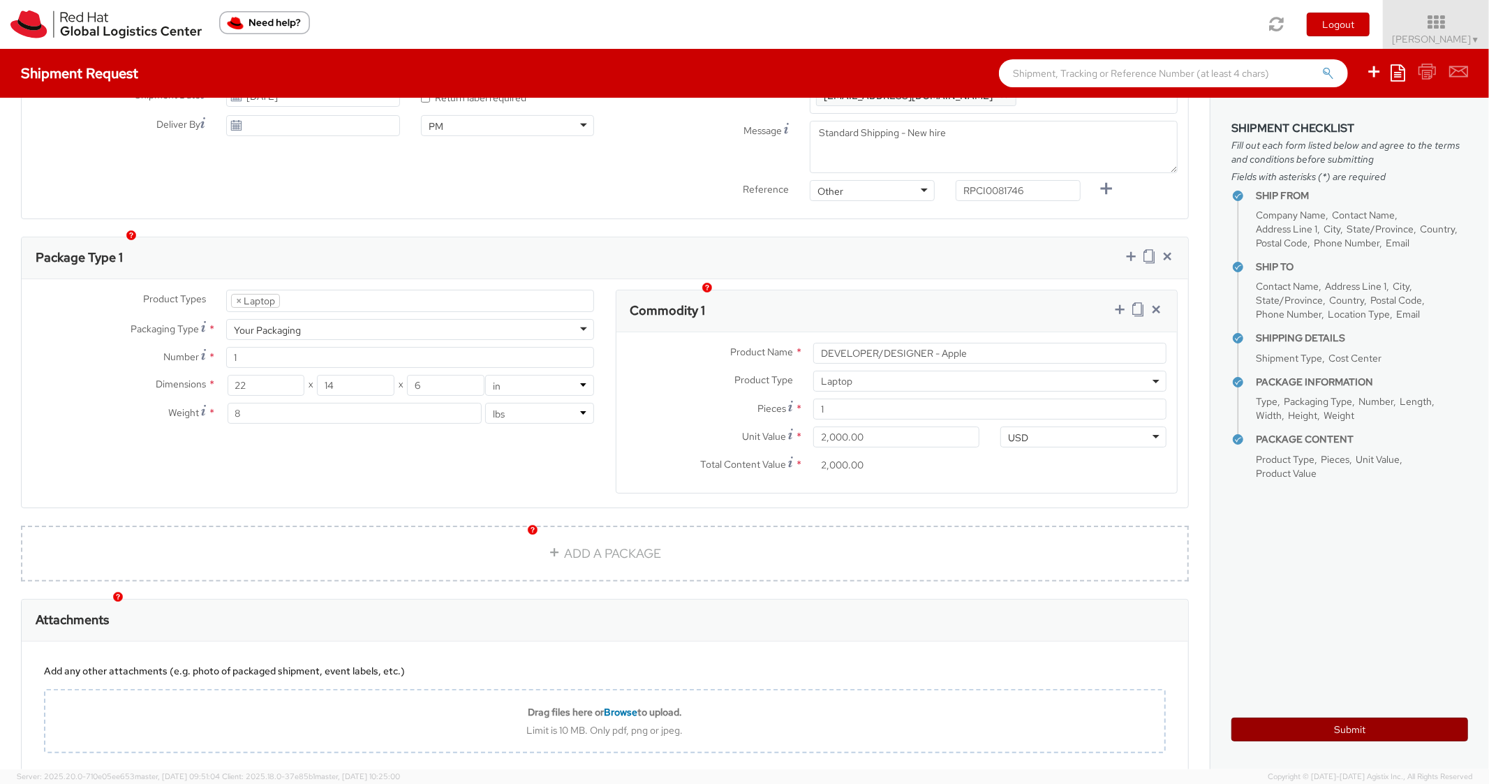
click at [1298, 724] on button "Submit" at bounding box center [1350, 730] width 237 height 24
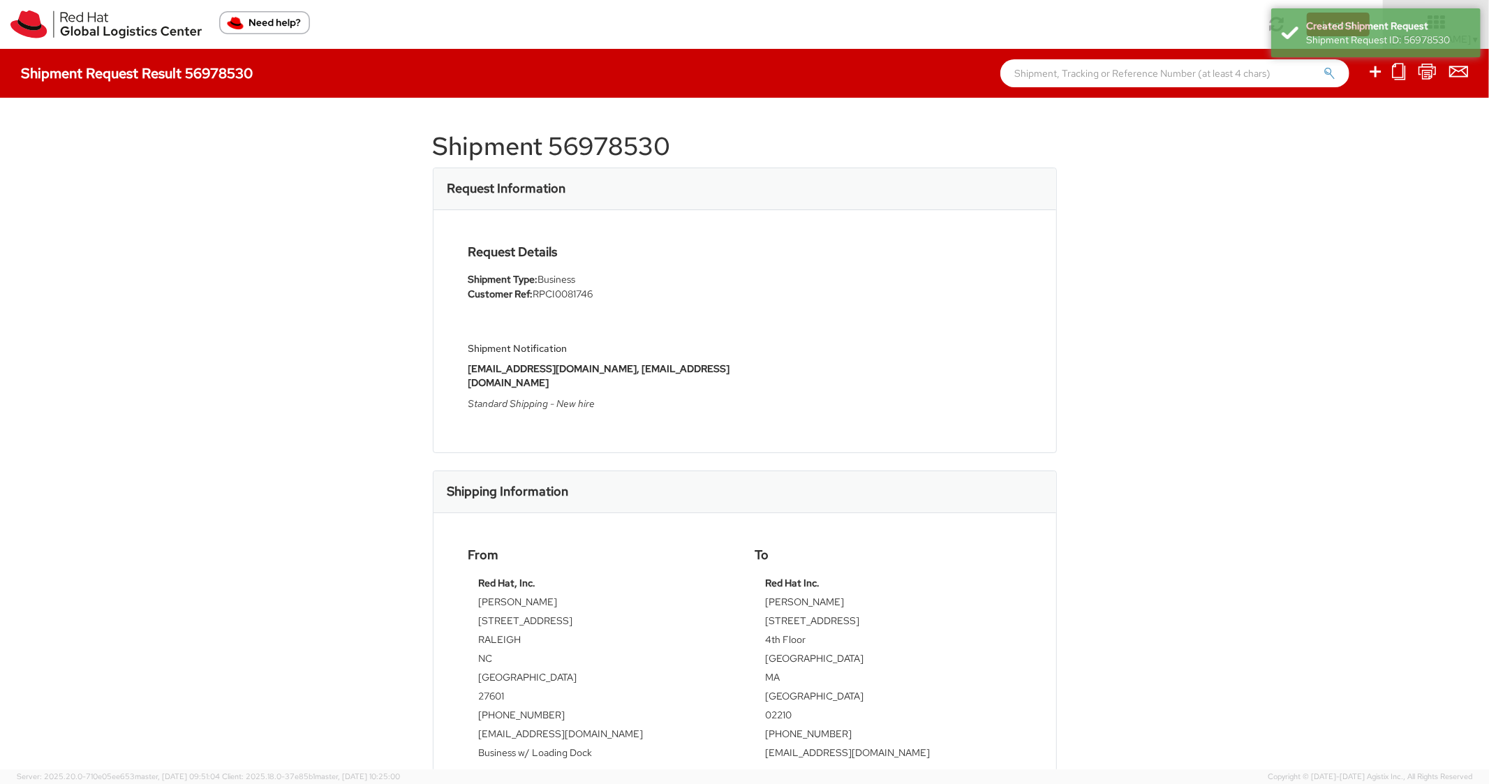
click at [603, 145] on h1 "Shipment 56978530" at bounding box center [745, 147] width 624 height 28
copy h1 "56978530"
click at [853, 614] on td "[STREET_ADDRESS]" at bounding box center [888, 623] width 245 height 19
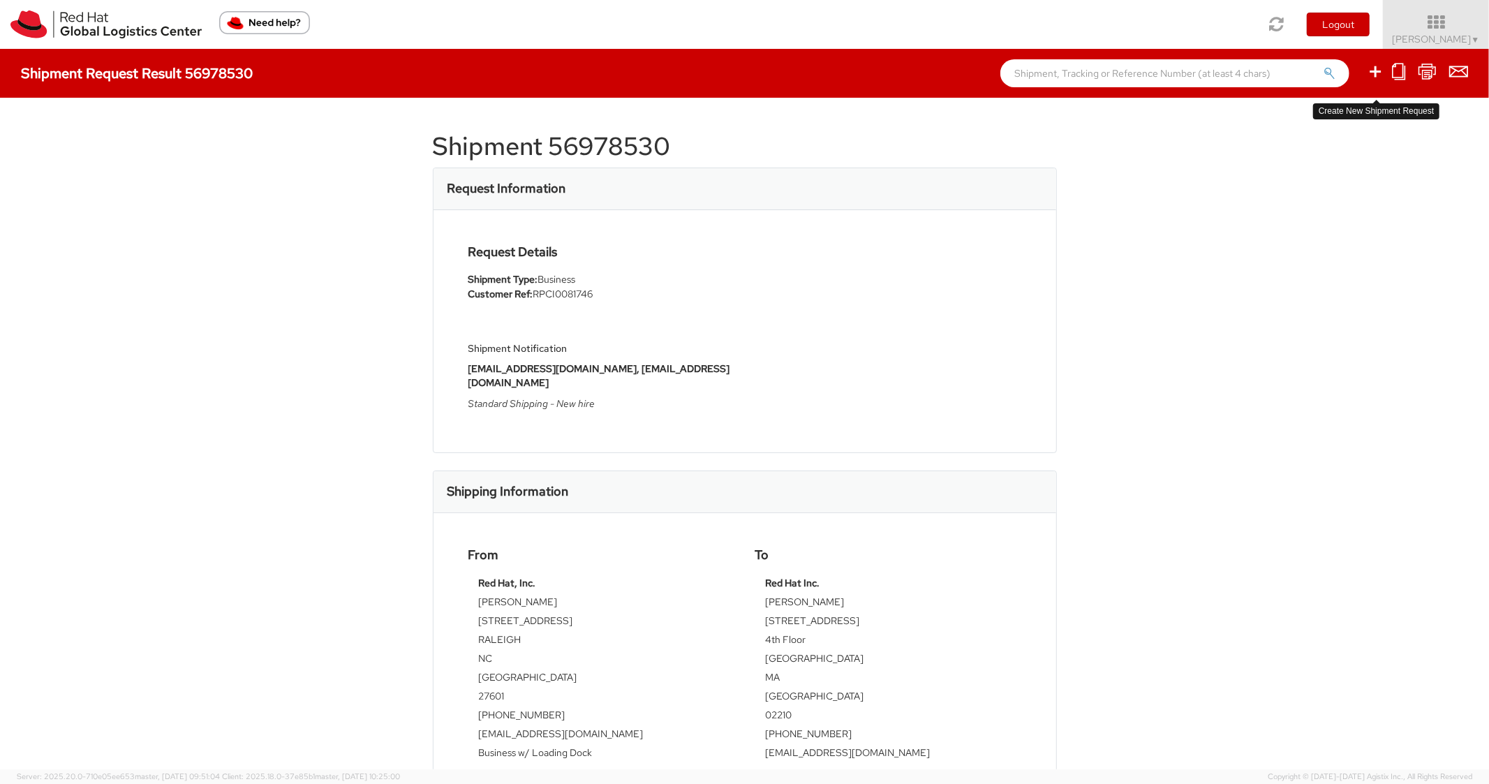
click at [1373, 66] on icon at bounding box center [1375, 71] width 17 height 17
select select
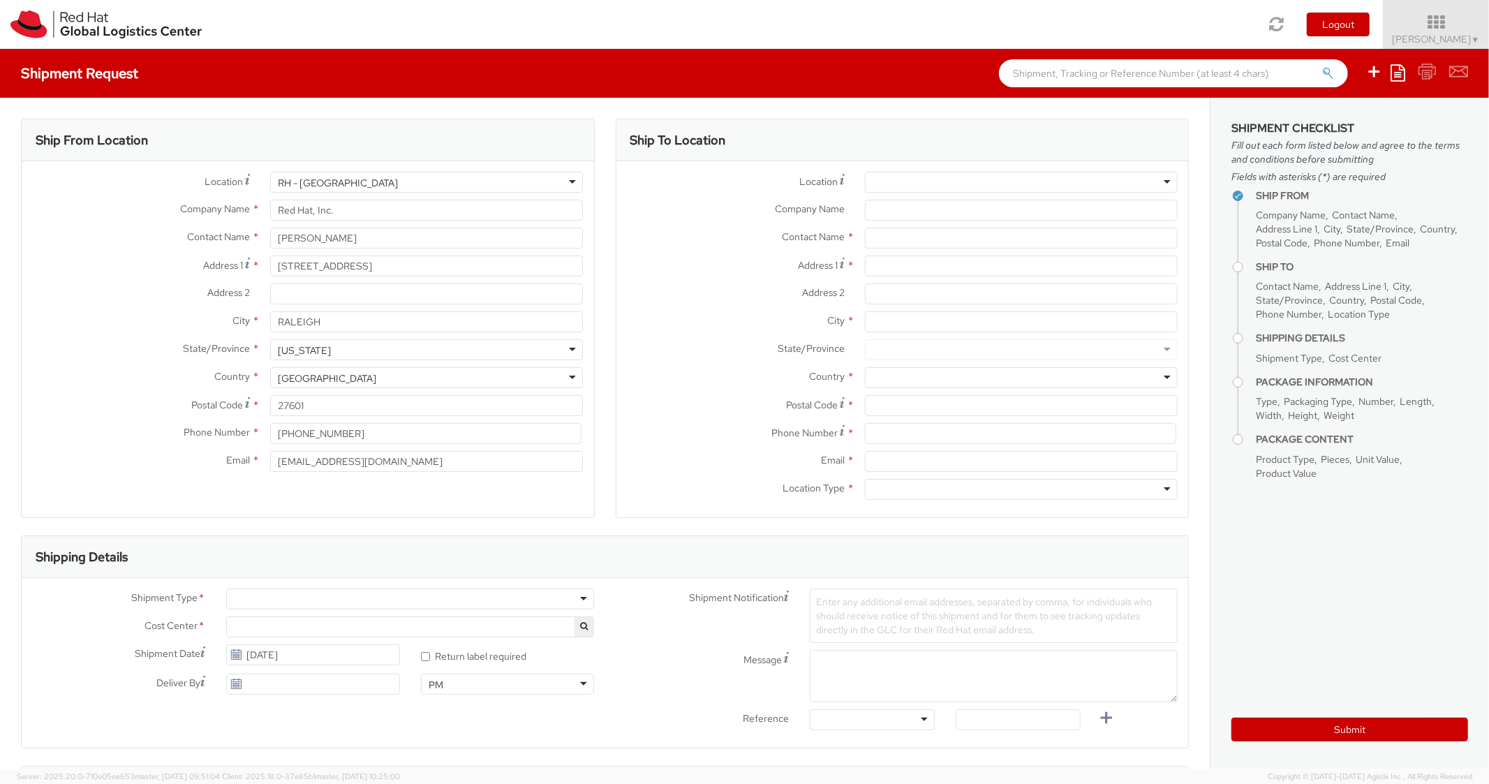
select select "850"
click at [1393, 71] on icon at bounding box center [1398, 72] width 15 height 17
click at [1349, 117] on link "Create from template" at bounding box center [1344, 117] width 122 height 18
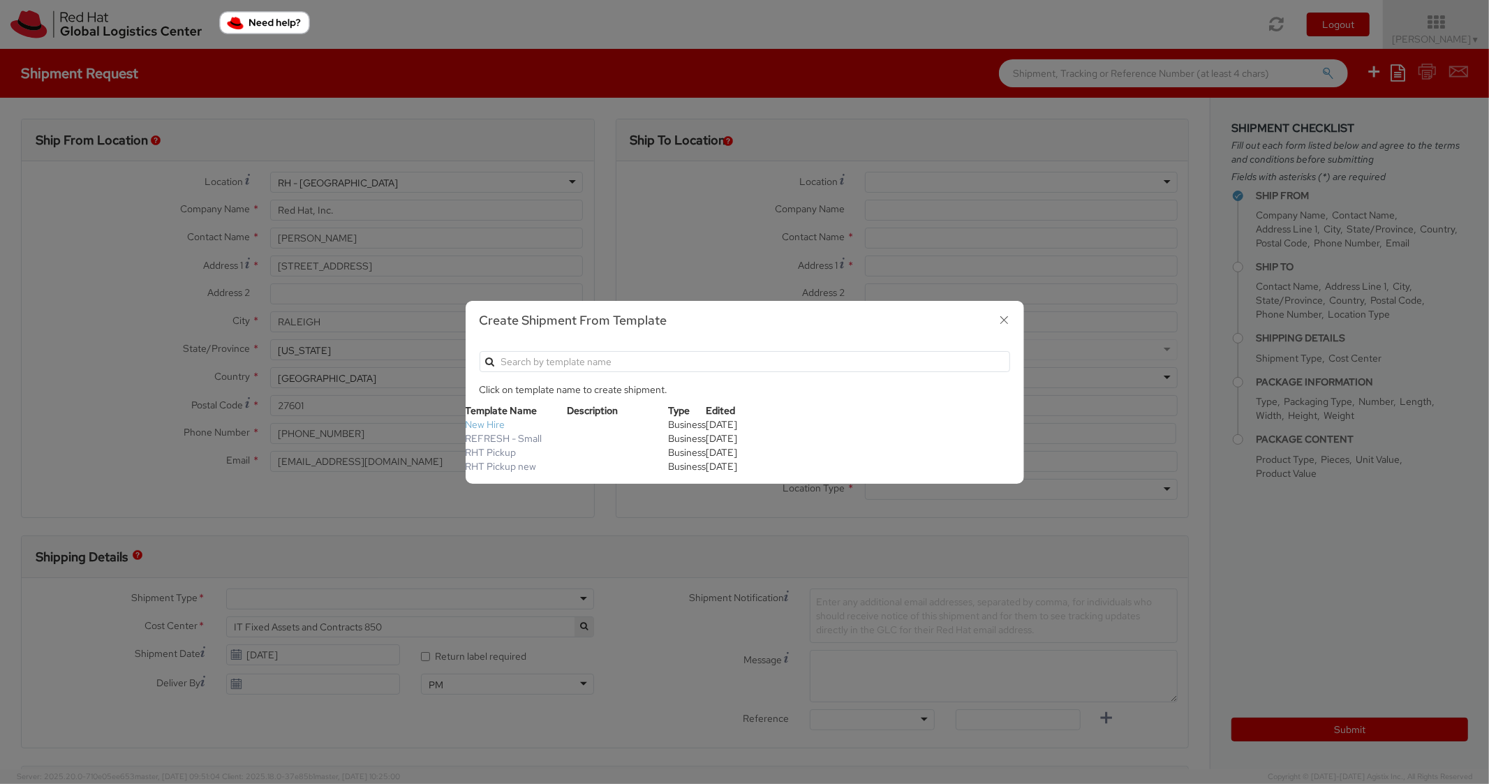
click at [475, 428] on link "New Hire" at bounding box center [486, 424] width 40 height 13
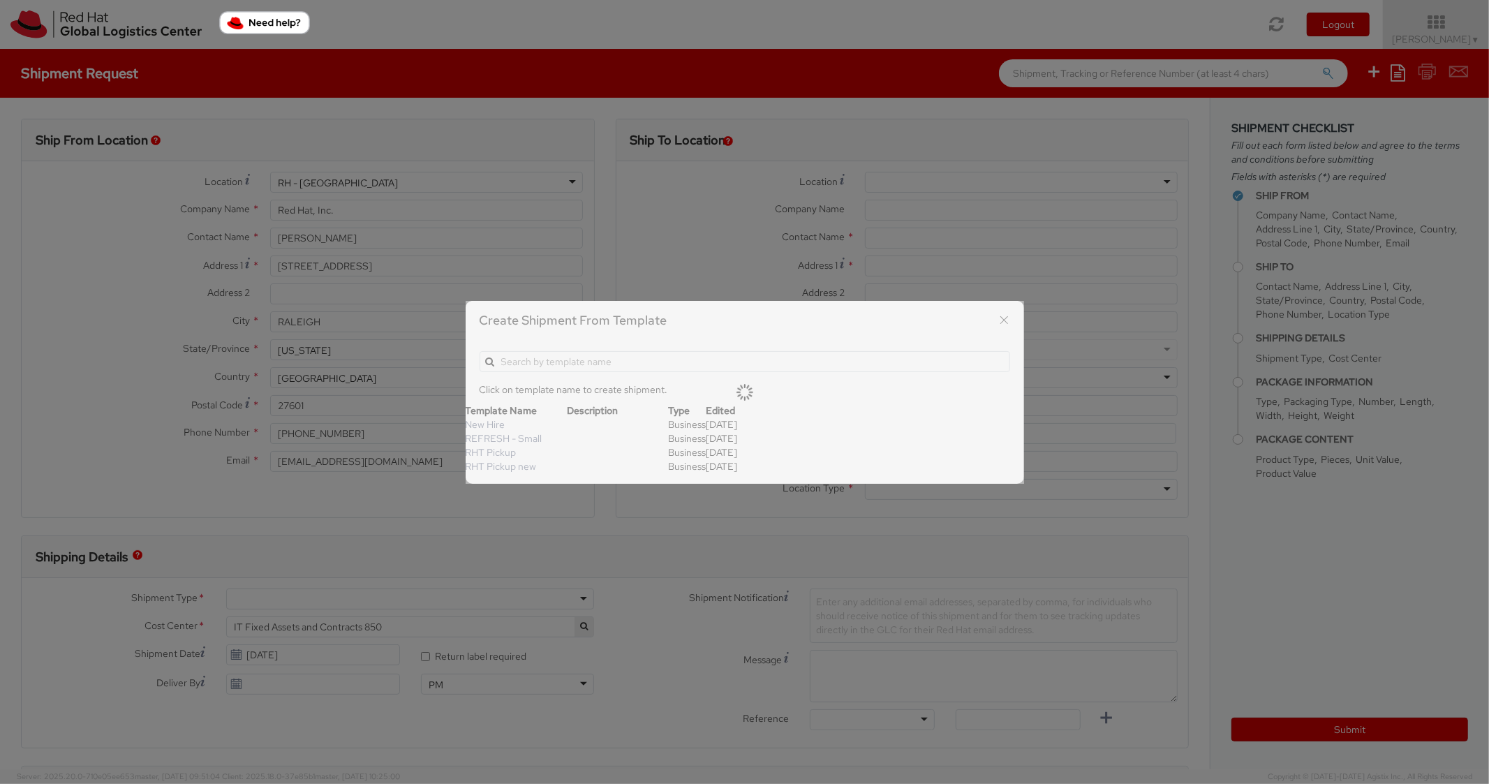
type textarea "Standard Shipping - New hire"
type input "*RPCI*"
select select "LAPTOP"
type input "1"
type input "22"
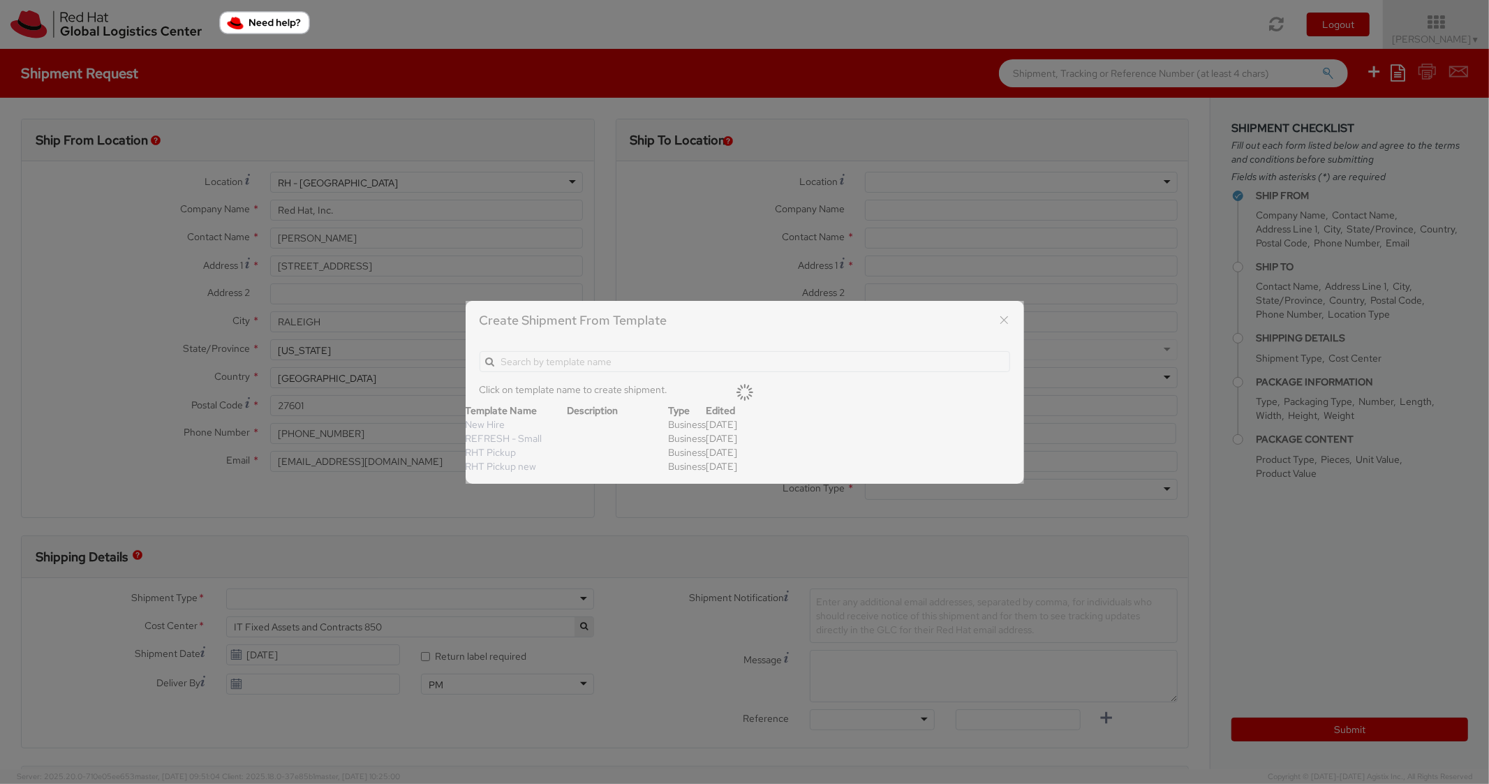
type input "14"
type input "6"
type input "8"
type input "*Laptop model*"
select select "LAPTOP"
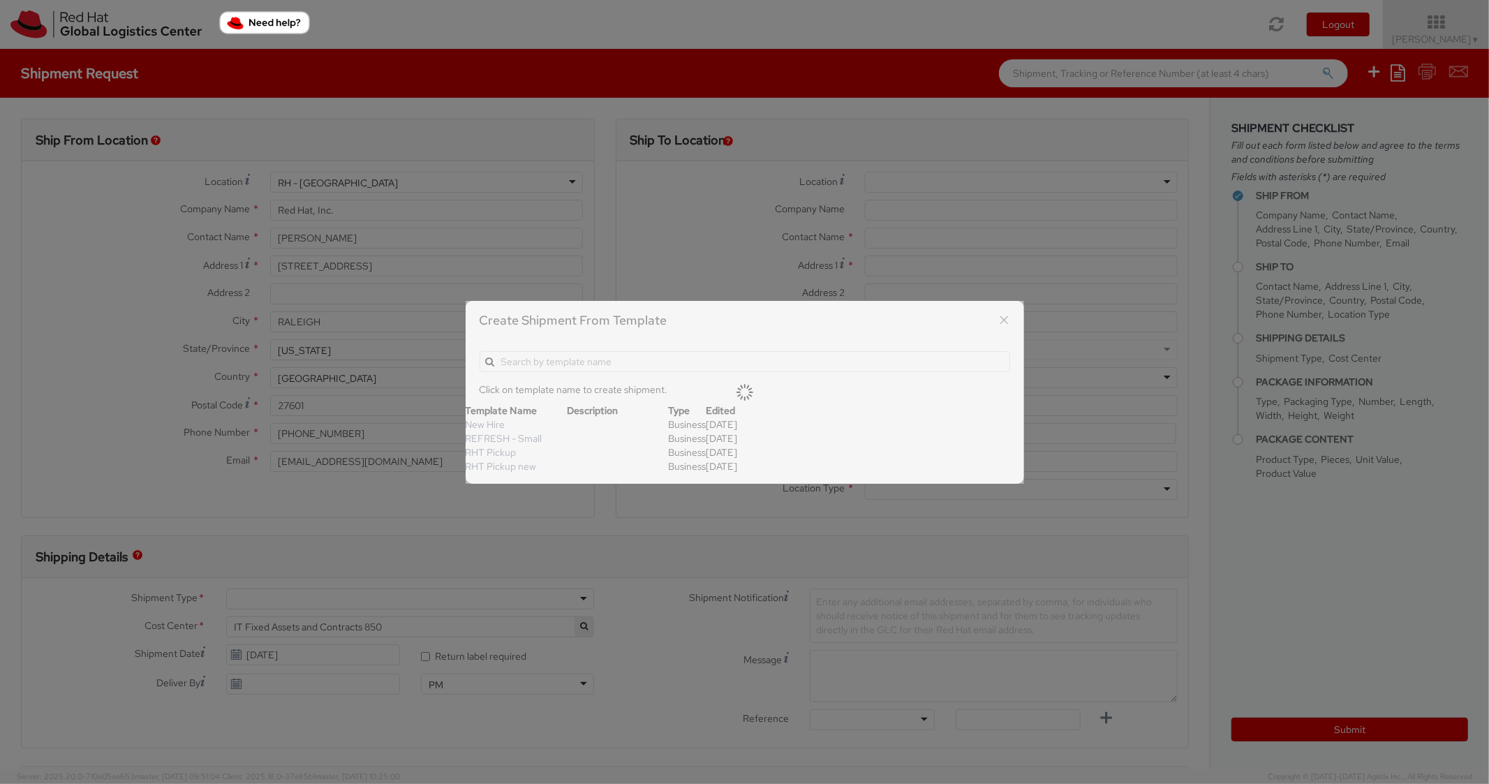
type input "2,000.00"
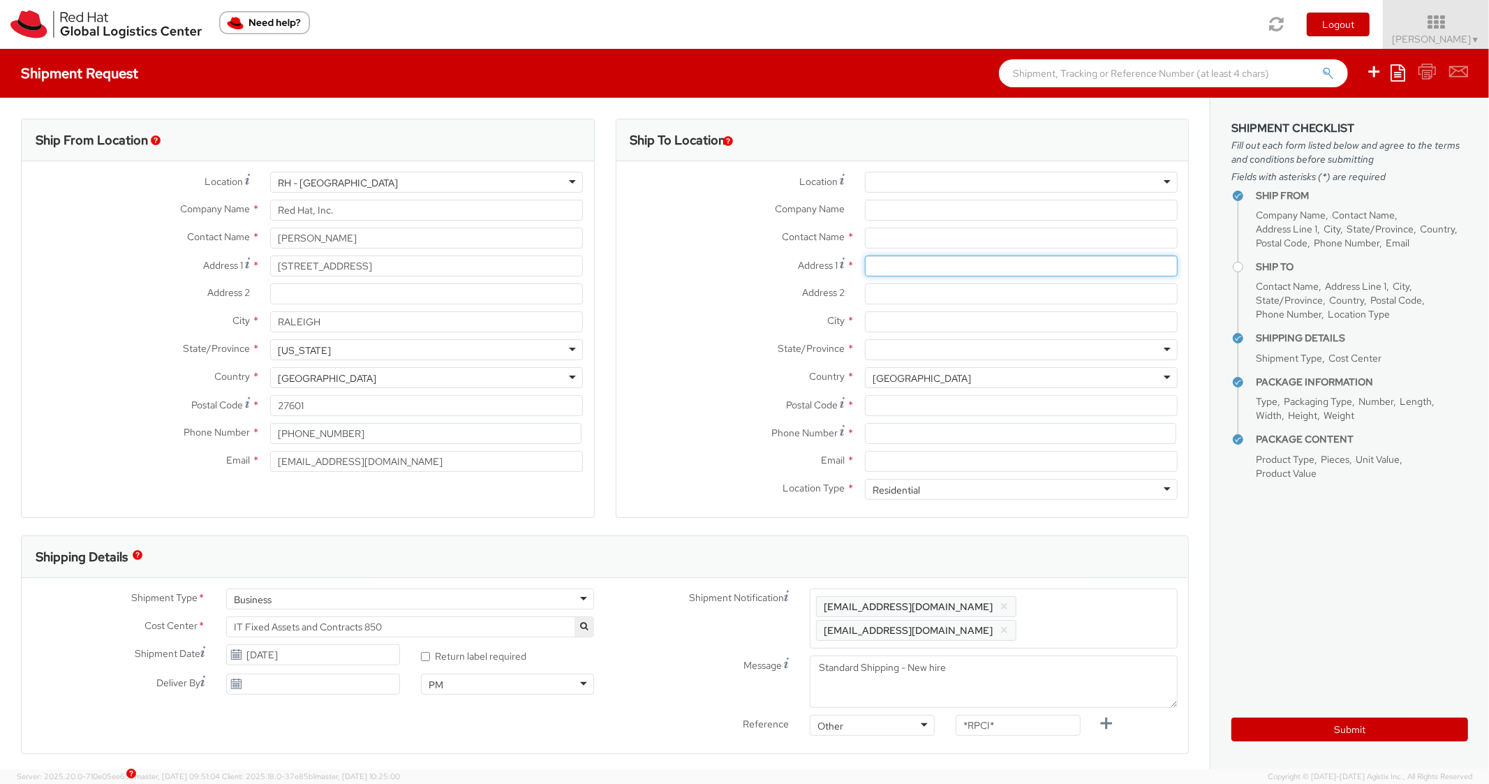
click at [904, 273] on input "Address 1 *" at bounding box center [1021, 266] width 313 height 21
paste input "[GEOGRAPHIC_DATA]"
type input "[GEOGRAPHIC_DATA]"
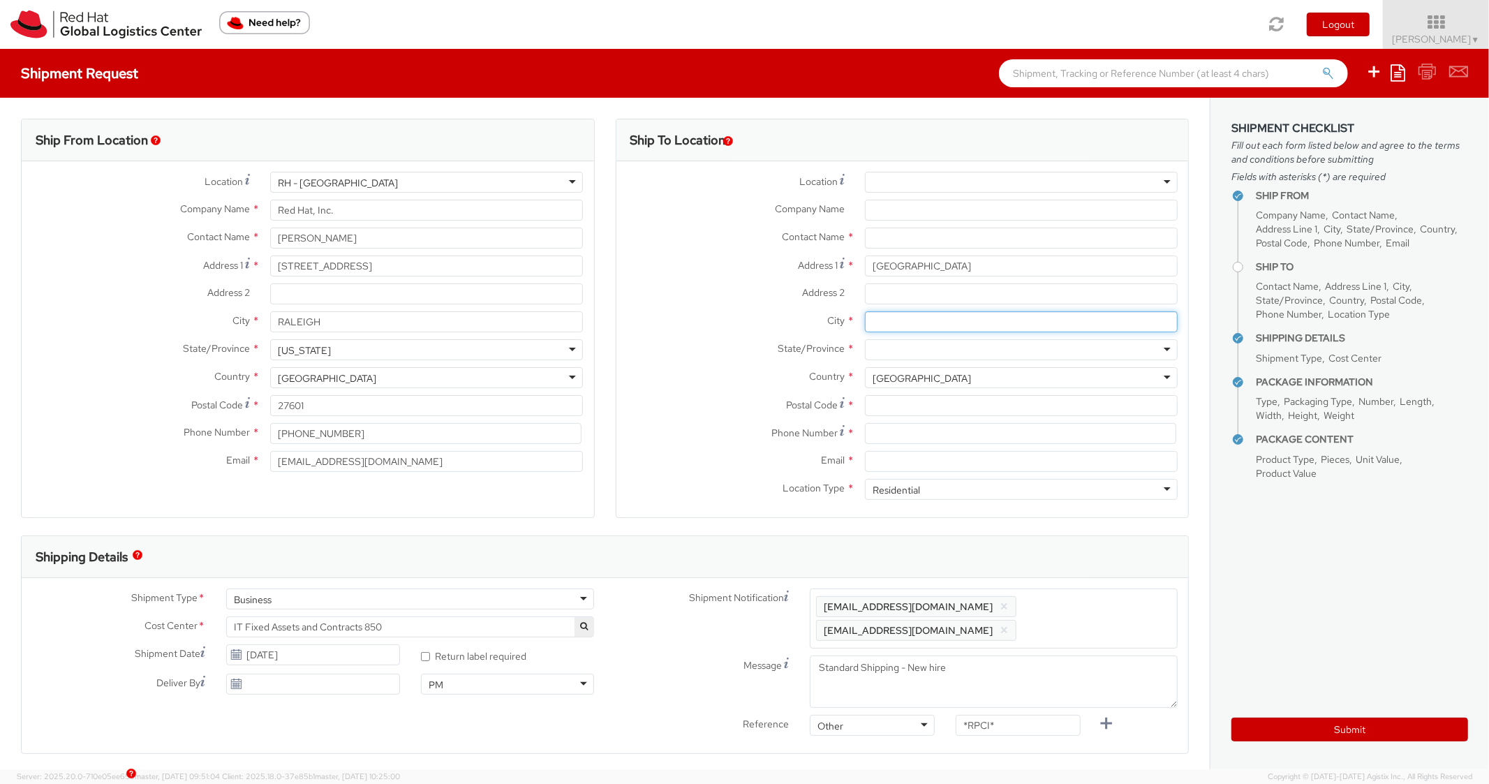
click at [902, 324] on input "City *" at bounding box center [1021, 321] width 313 height 21
paste input "Random Lake"
type input "Random Lake"
click at [916, 357] on div at bounding box center [1021, 349] width 313 height 21
paste input "[US_STATE]"
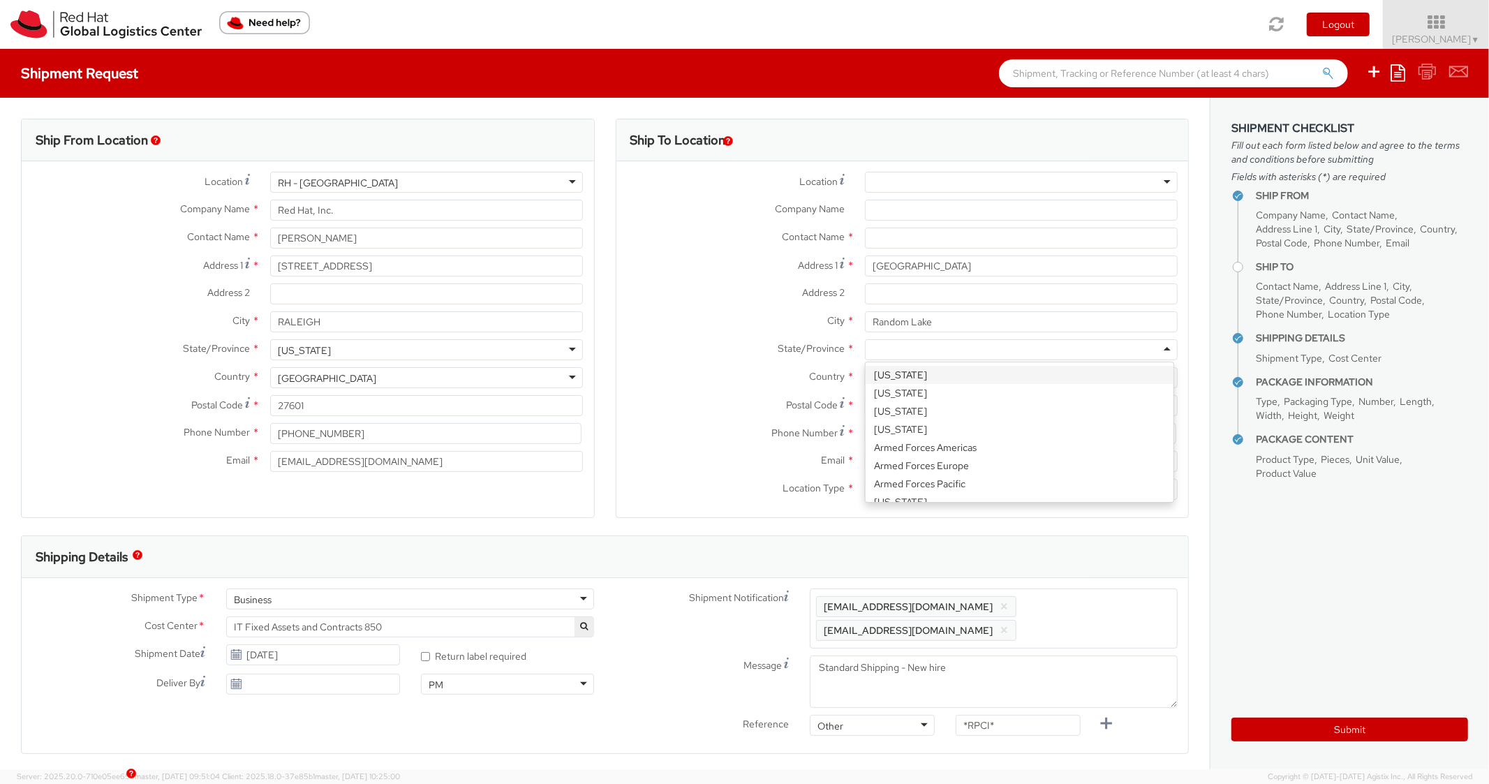
type input "[US_STATE]"
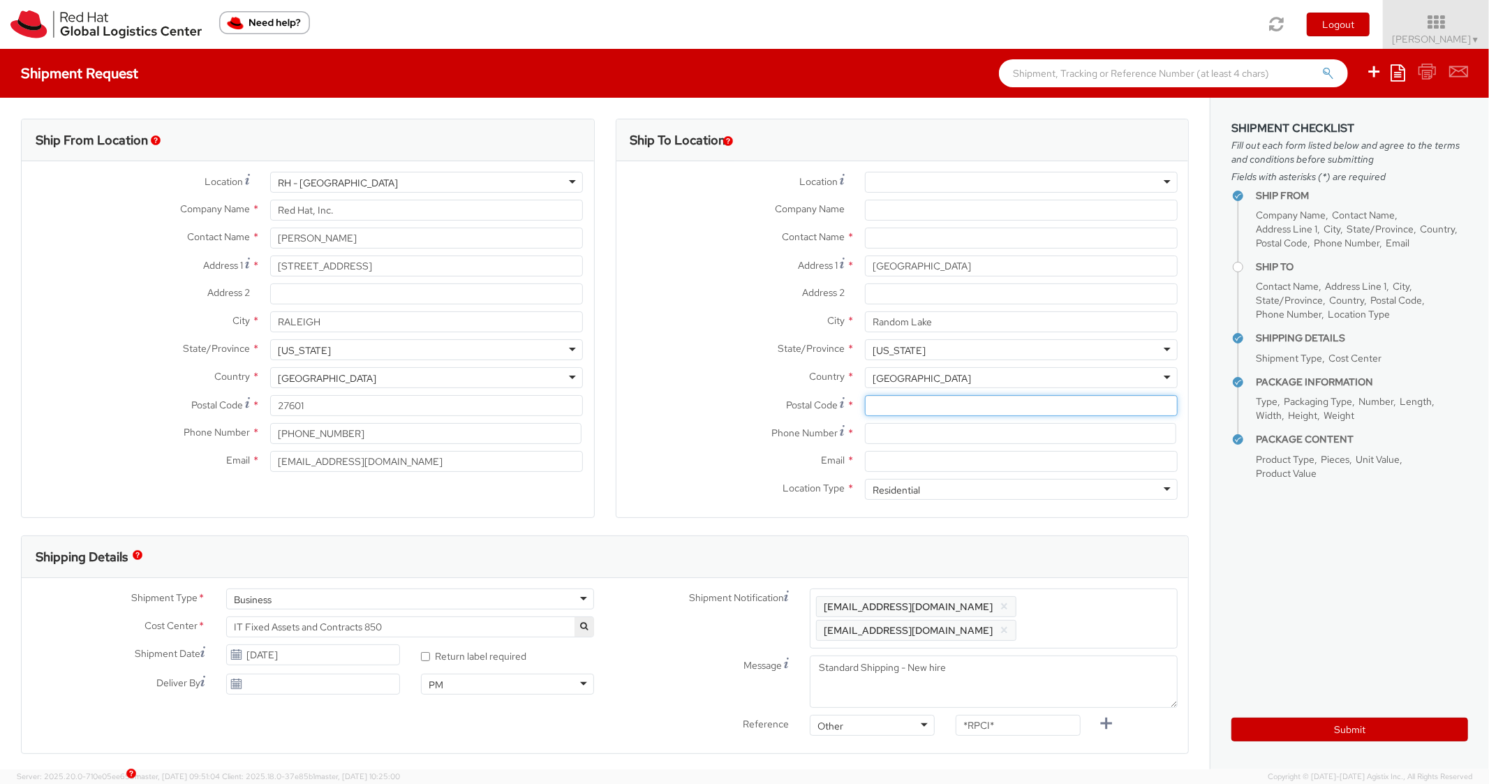
click at [906, 413] on input "Postal Code *" at bounding box center [1021, 405] width 313 height 21
paste input "53075"
type input "53075"
click at [730, 411] on label "Postal Code *" at bounding box center [736, 404] width 238 height 19
click at [865, 411] on input "53075" at bounding box center [1021, 405] width 313 height 21
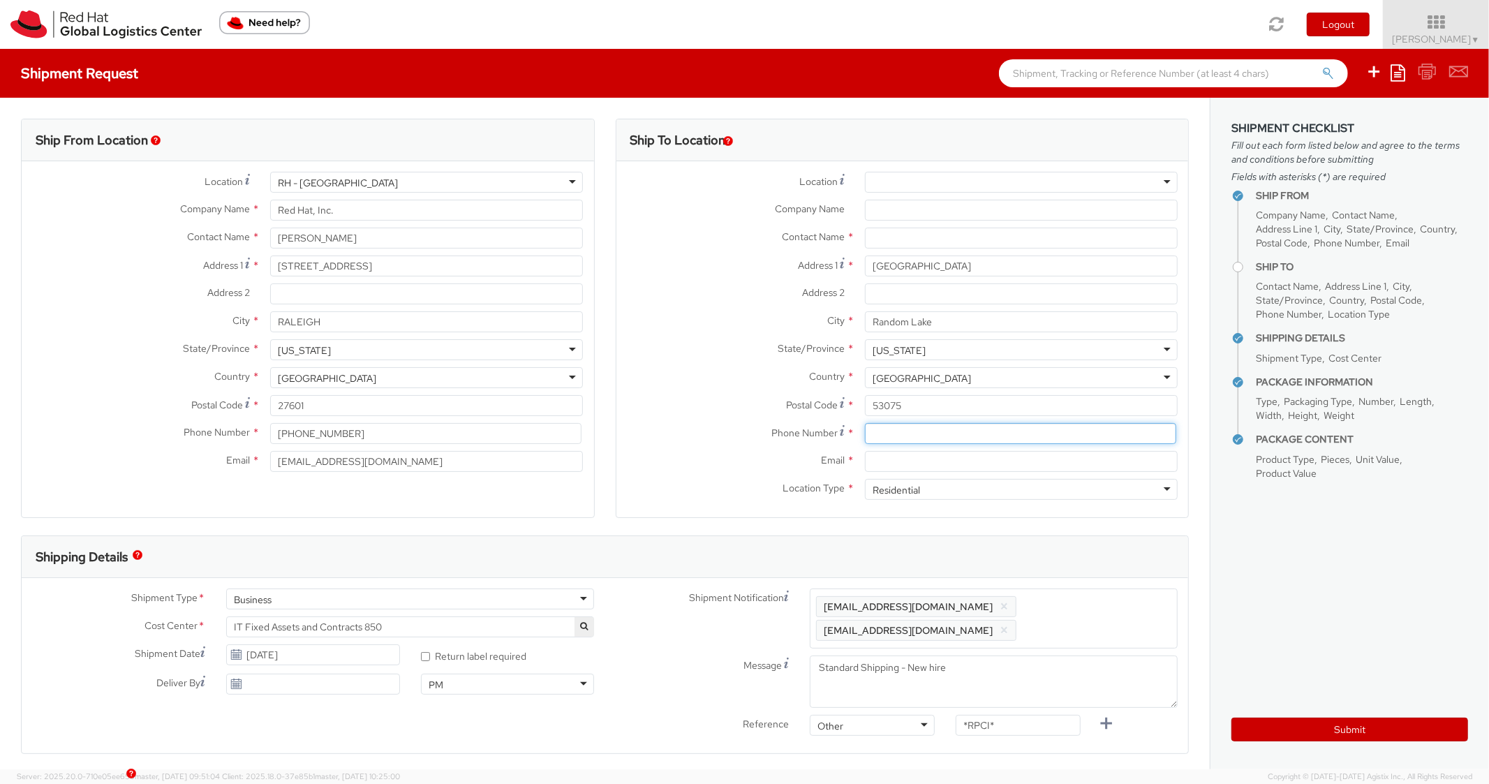
click at [901, 425] on input at bounding box center [1020, 433] width 311 height 21
paste input "[PHONE_NUMBER]"
type input "[PHONE_NUMBER]"
click at [675, 413] on label "Postal Code *" at bounding box center [736, 404] width 238 height 19
click at [865, 413] on input "53075" at bounding box center [1021, 405] width 313 height 21
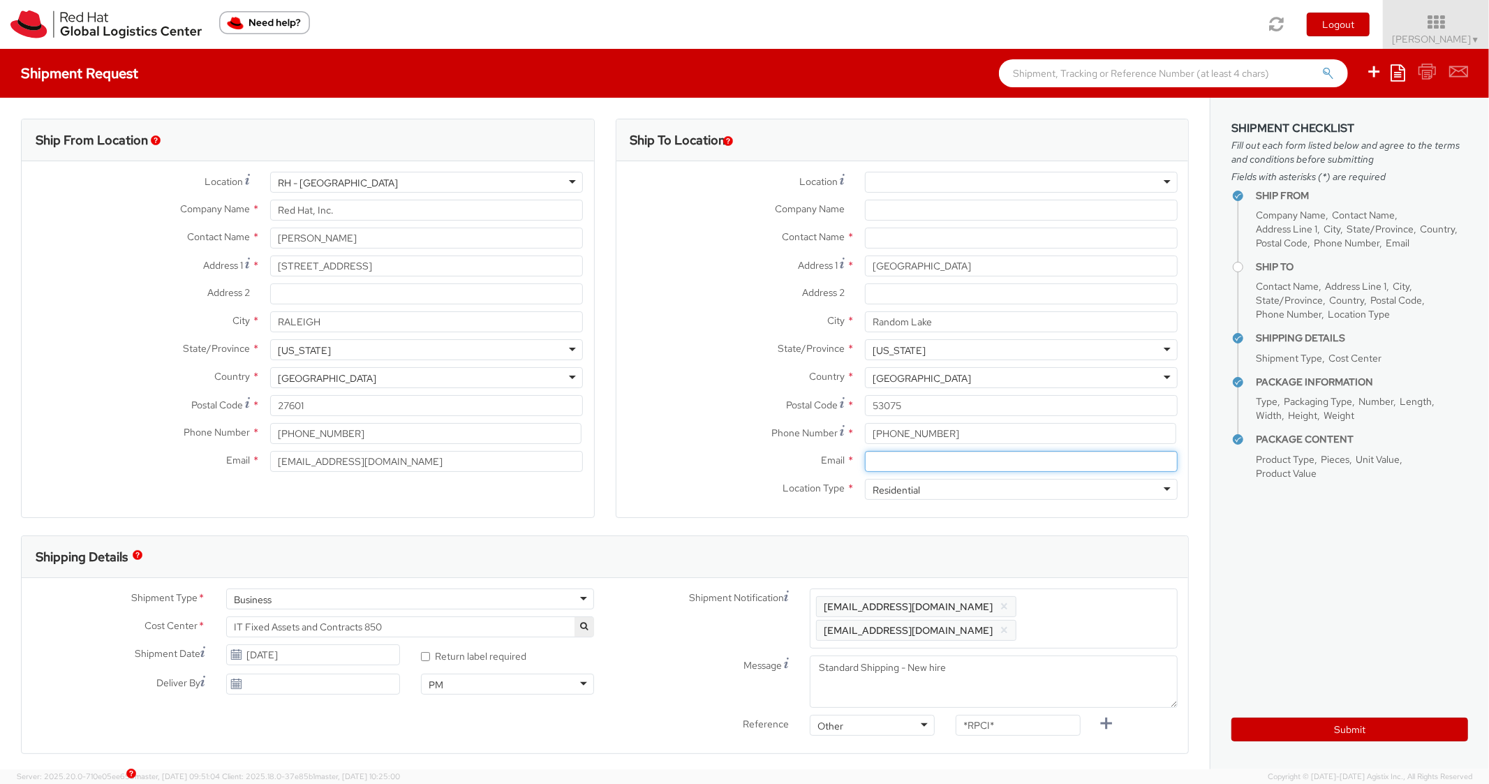
click at [904, 464] on input "Email *" at bounding box center [1021, 461] width 313 height 21
paste input "[EMAIL_ADDRESS][DOMAIN_NAME]"
type input "[EMAIL_ADDRESS][DOMAIN_NAME]"
click at [1128, 619] on span "Enter any additional email addresses, separated by comma, for individuals who s…" at bounding box center [993, 619] width 355 height 42
paste input "[EMAIL_ADDRESS][DOMAIN_NAME]"
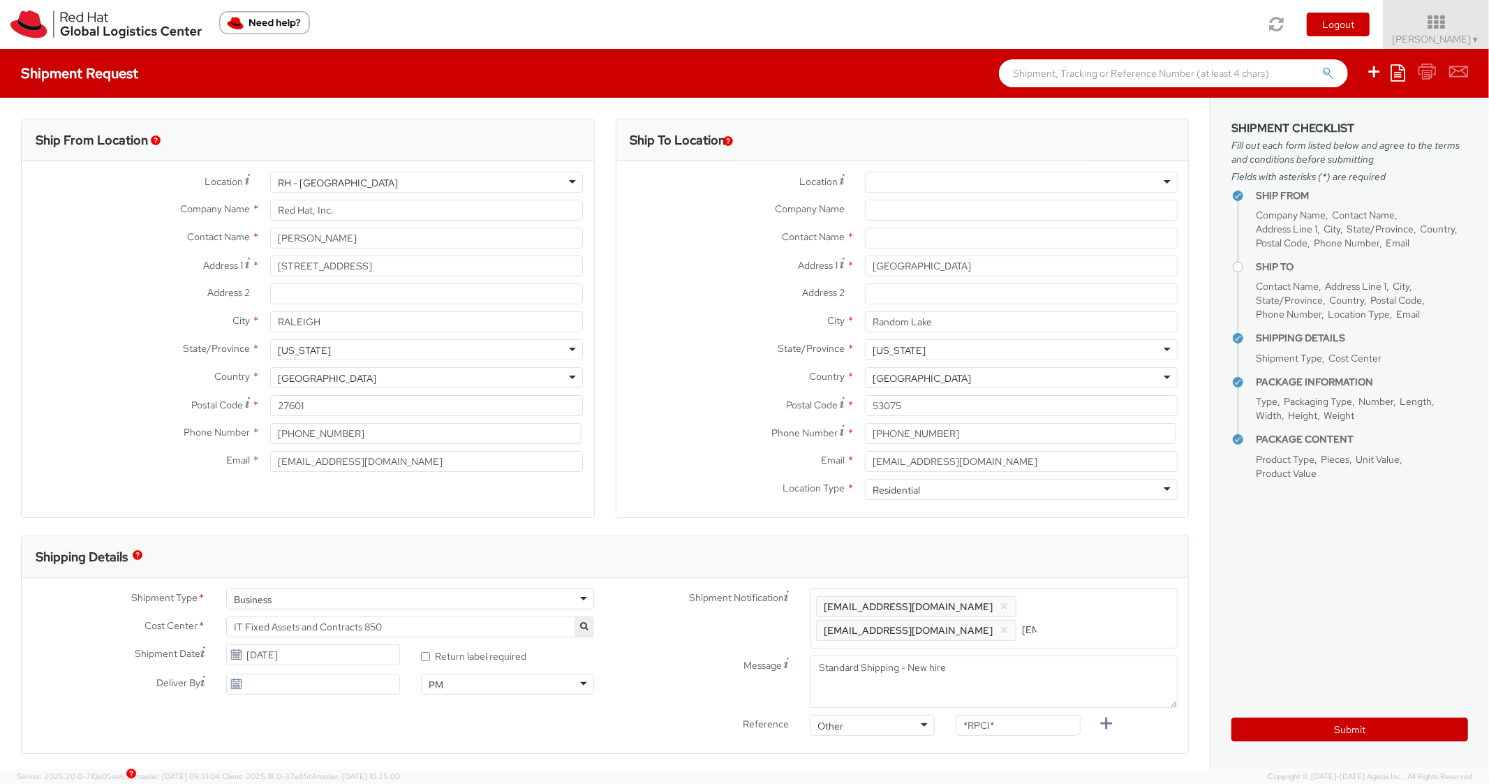
scroll to position [0, 82]
type input "[EMAIL_ADDRESS][DOMAIN_NAME]"
click at [1114, 559] on div "Shipping Details" at bounding box center [605, 557] width 1167 height 42
drag, startPoint x: 1003, startPoint y: 732, endPoint x: 869, endPoint y: 728, distance: 134.8
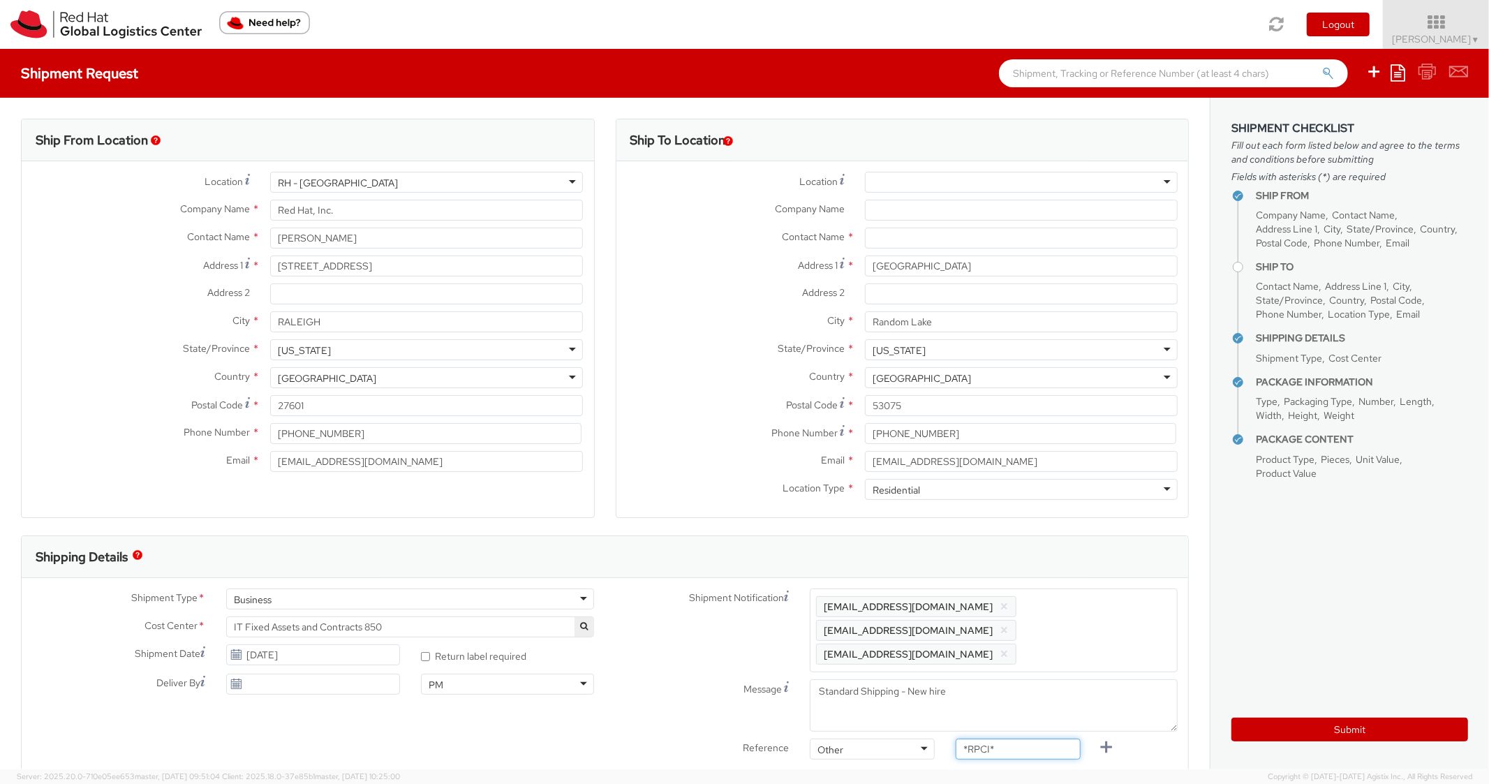
click at [869, 739] on div "Reference Other Other Other Purchase Order Number Reference Number *RPCI*" at bounding box center [897, 753] width 584 height 28
paste input "RPCI0081742"
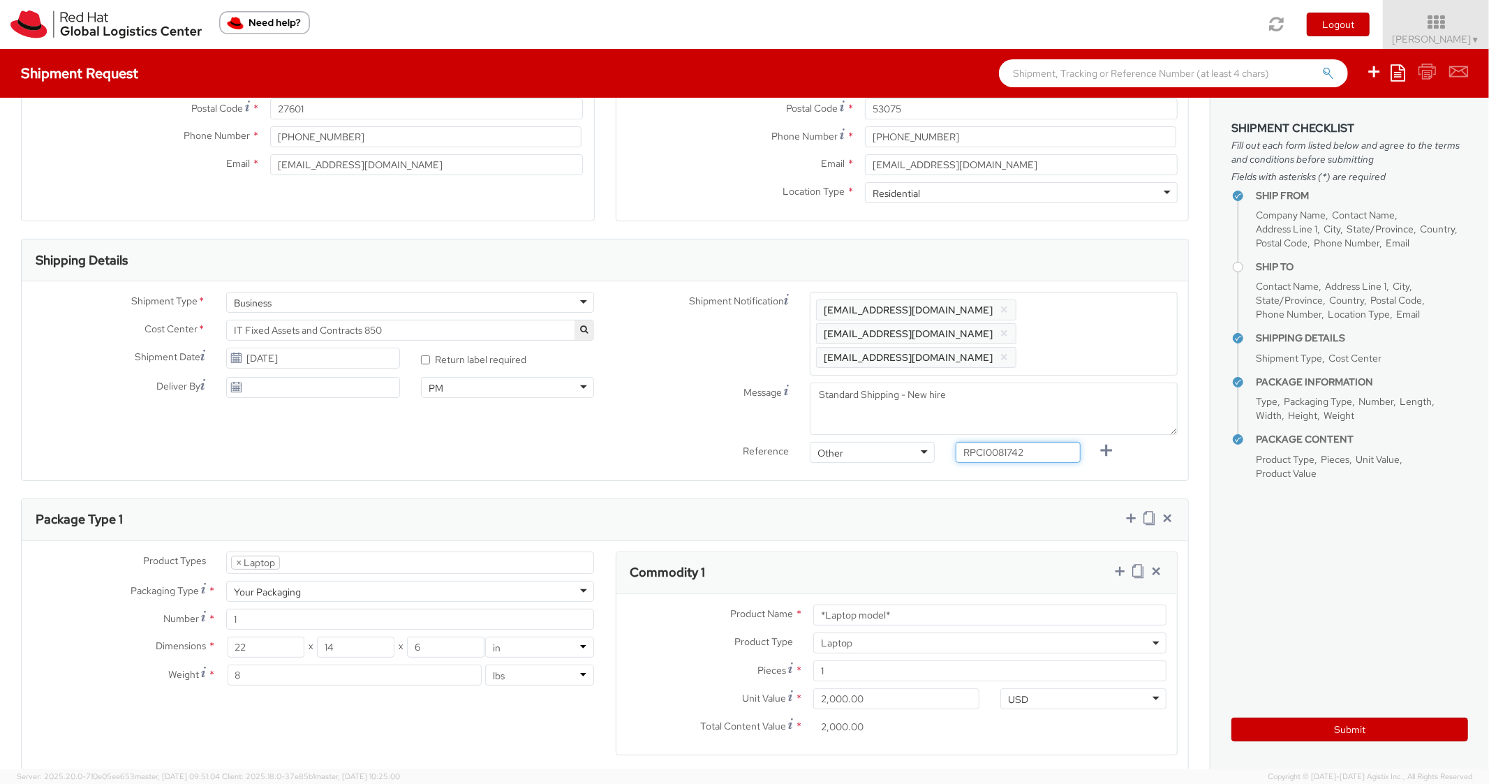
scroll to position [559, 0]
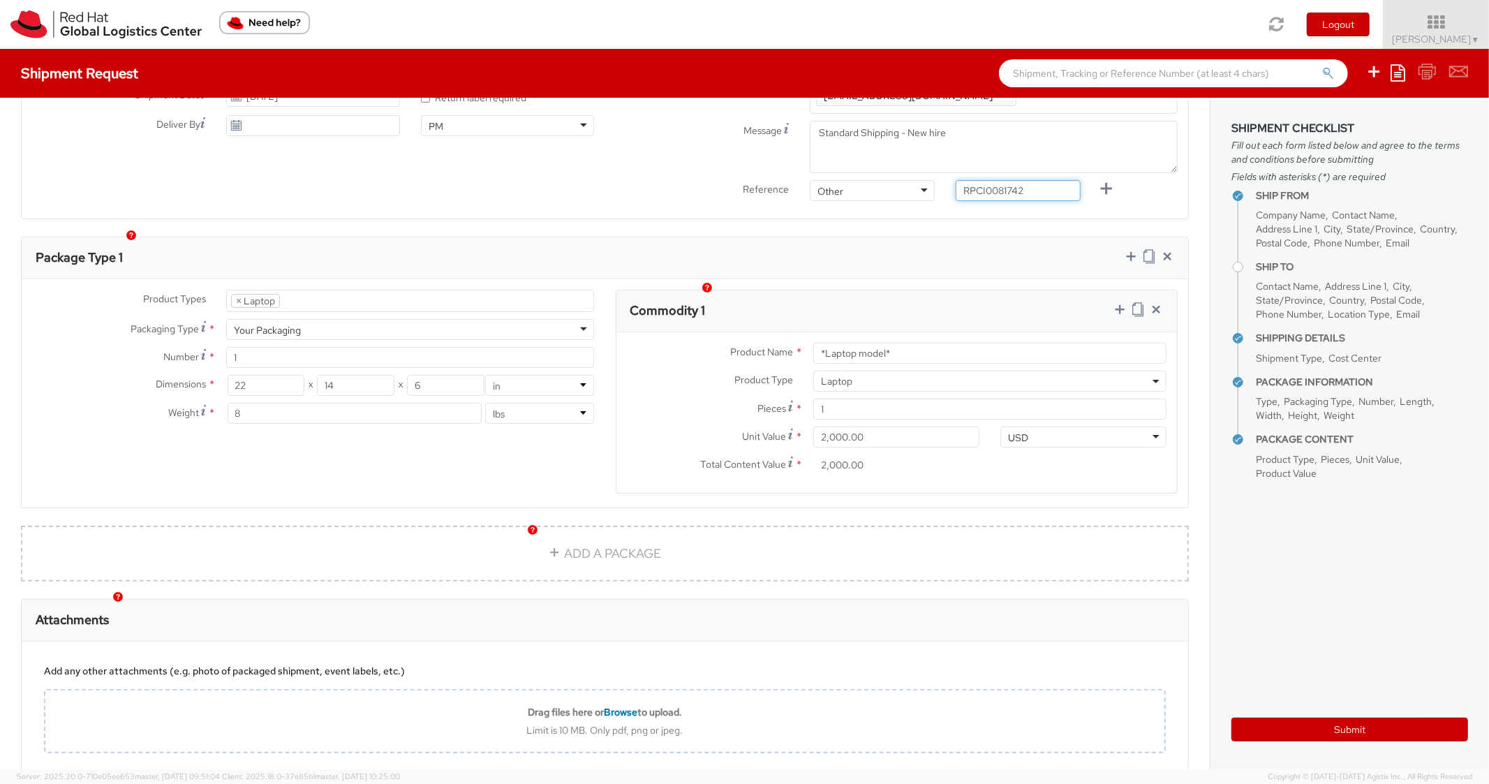
type input "RPCI0081742"
drag, startPoint x: 879, startPoint y: 336, endPoint x: 702, endPoint y: 311, distance: 178.4
click at [702, 332] on div "Product Name * *Laptop model* Product Type * Documents Docking Station Laptop M…" at bounding box center [897, 412] width 561 height 161
paste input "DEVELOPER/DESIGNER - Apple"
type input "DEVELOPER/DESIGNER - Apple"
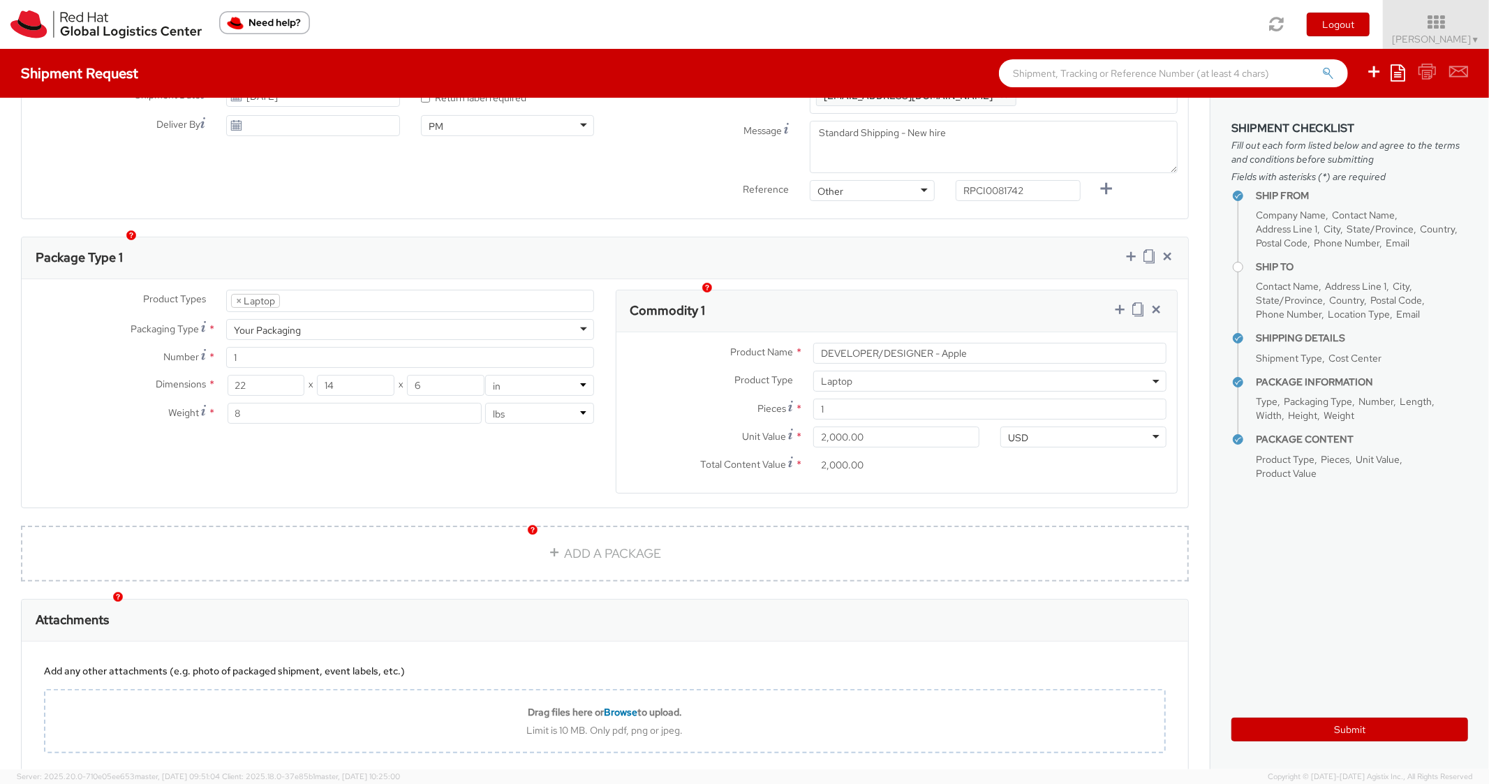
click at [812, 290] on div "Commodity 1" at bounding box center [897, 311] width 561 height 42
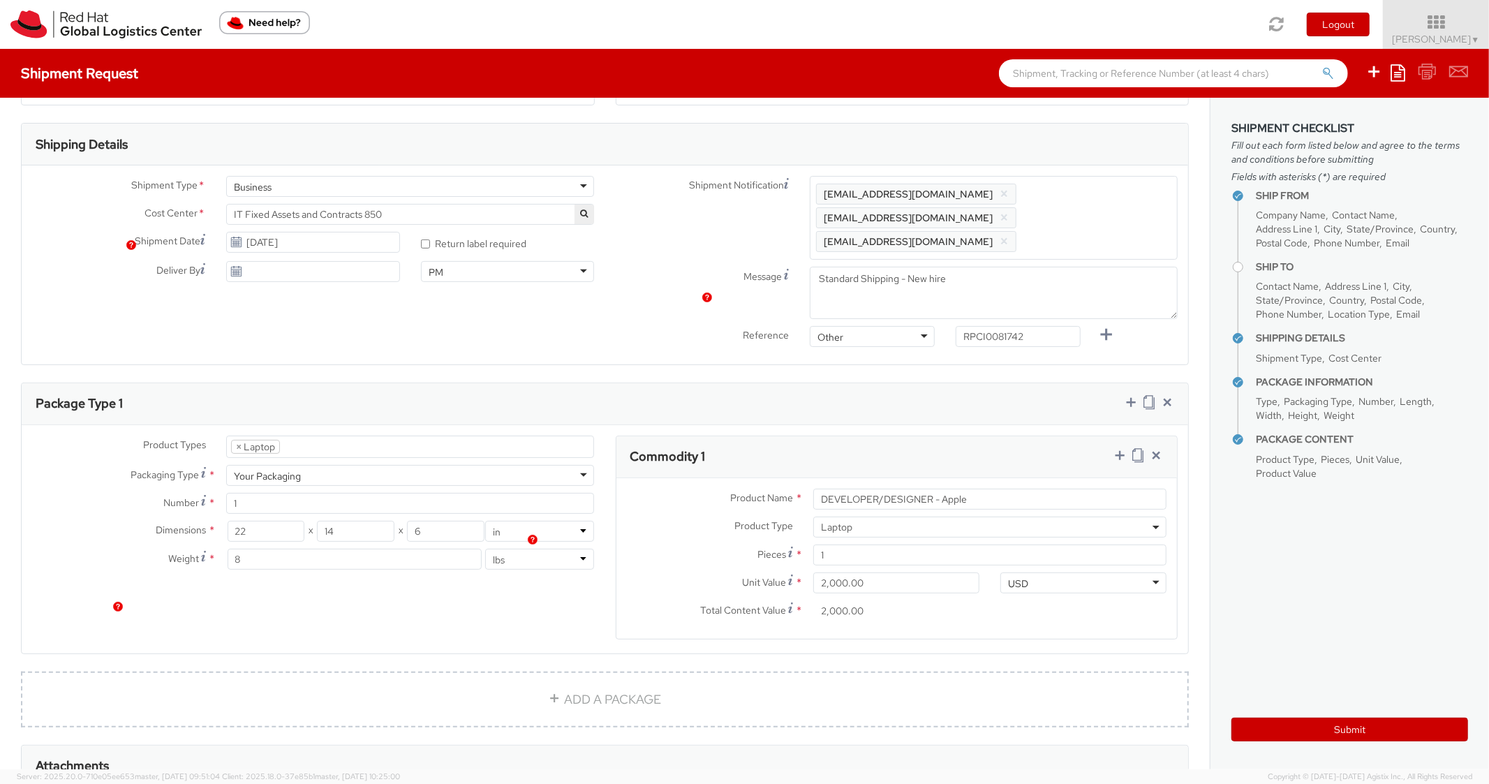
scroll to position [0, 0]
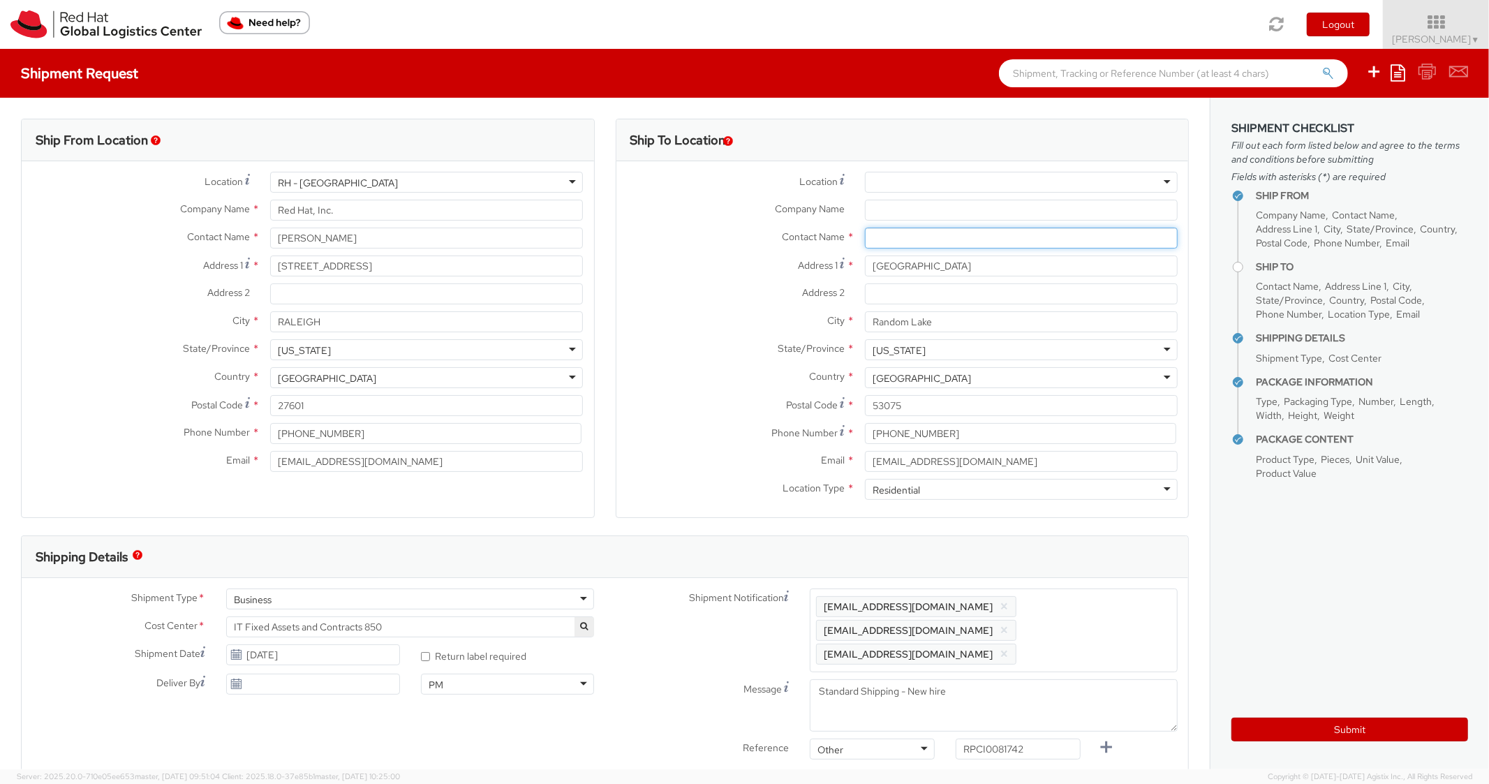
click at [905, 230] on input "text" at bounding box center [1021, 238] width 313 height 21
paste input "[PERSON_NAME]"
type input "[PERSON_NAME]"
click at [677, 323] on label "City *" at bounding box center [736, 320] width 238 height 18
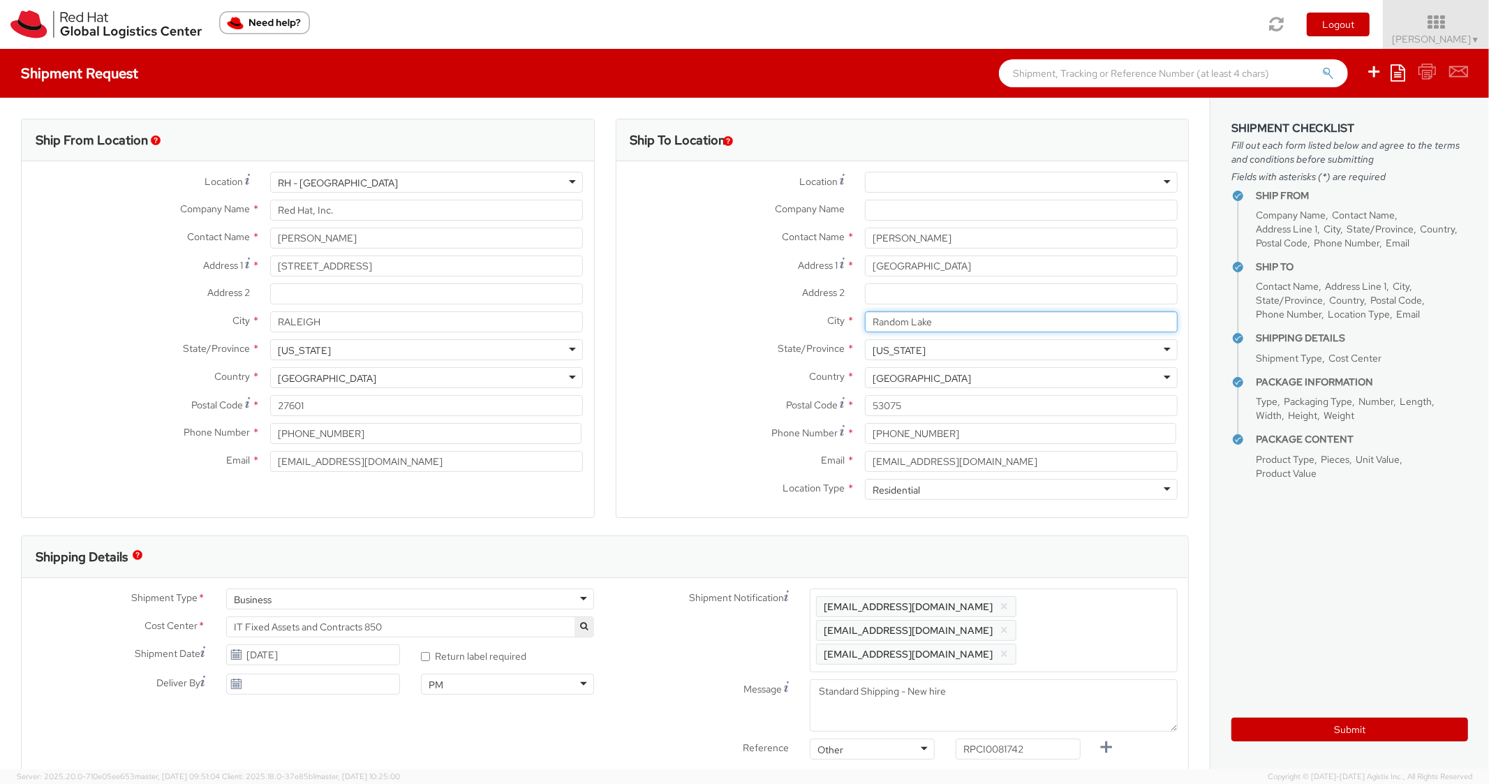
click at [865, 323] on input "Random Lake" at bounding box center [1021, 321] width 313 height 21
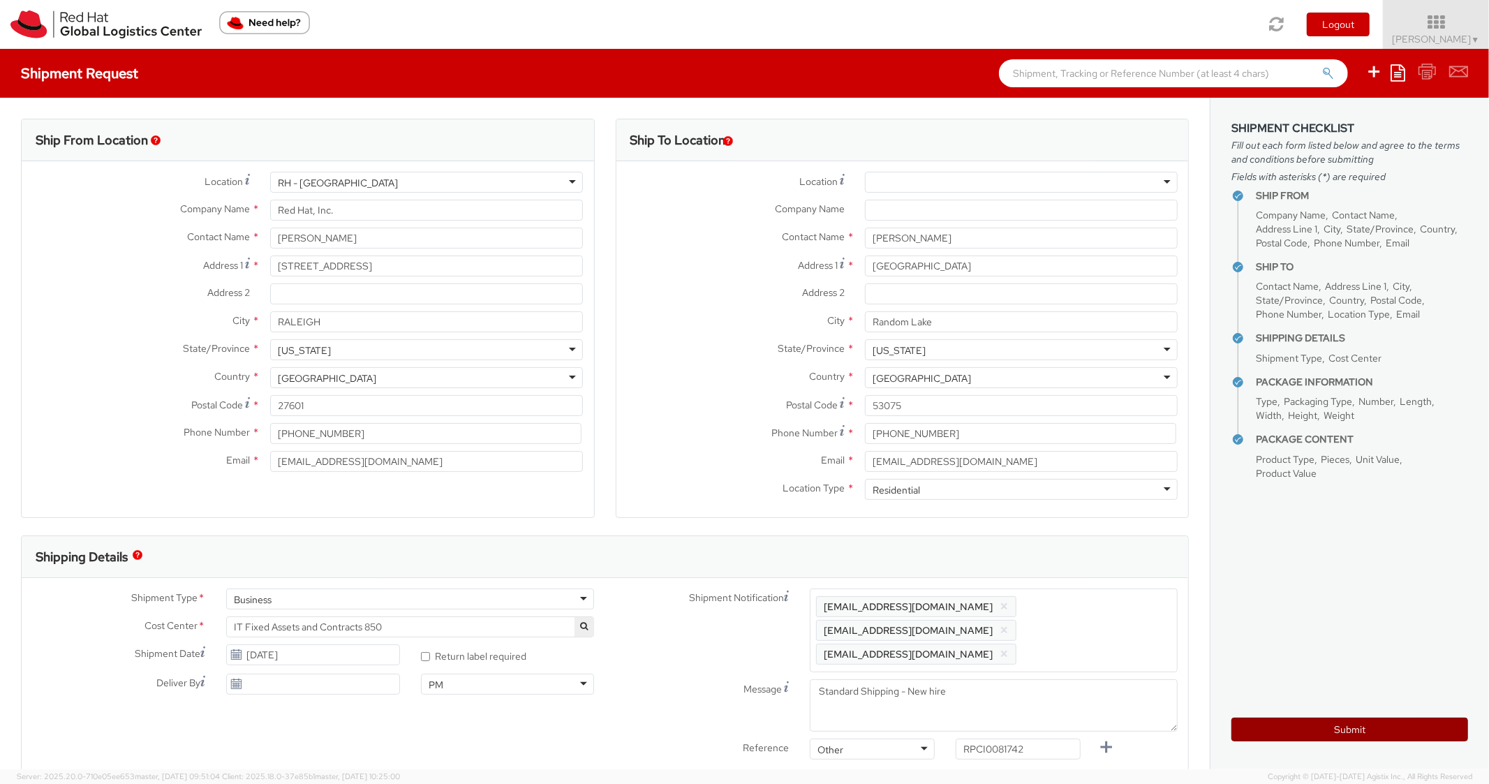
click at [1290, 721] on button "Submit" at bounding box center [1350, 730] width 237 height 24
type input "[PERSON_NAME]"
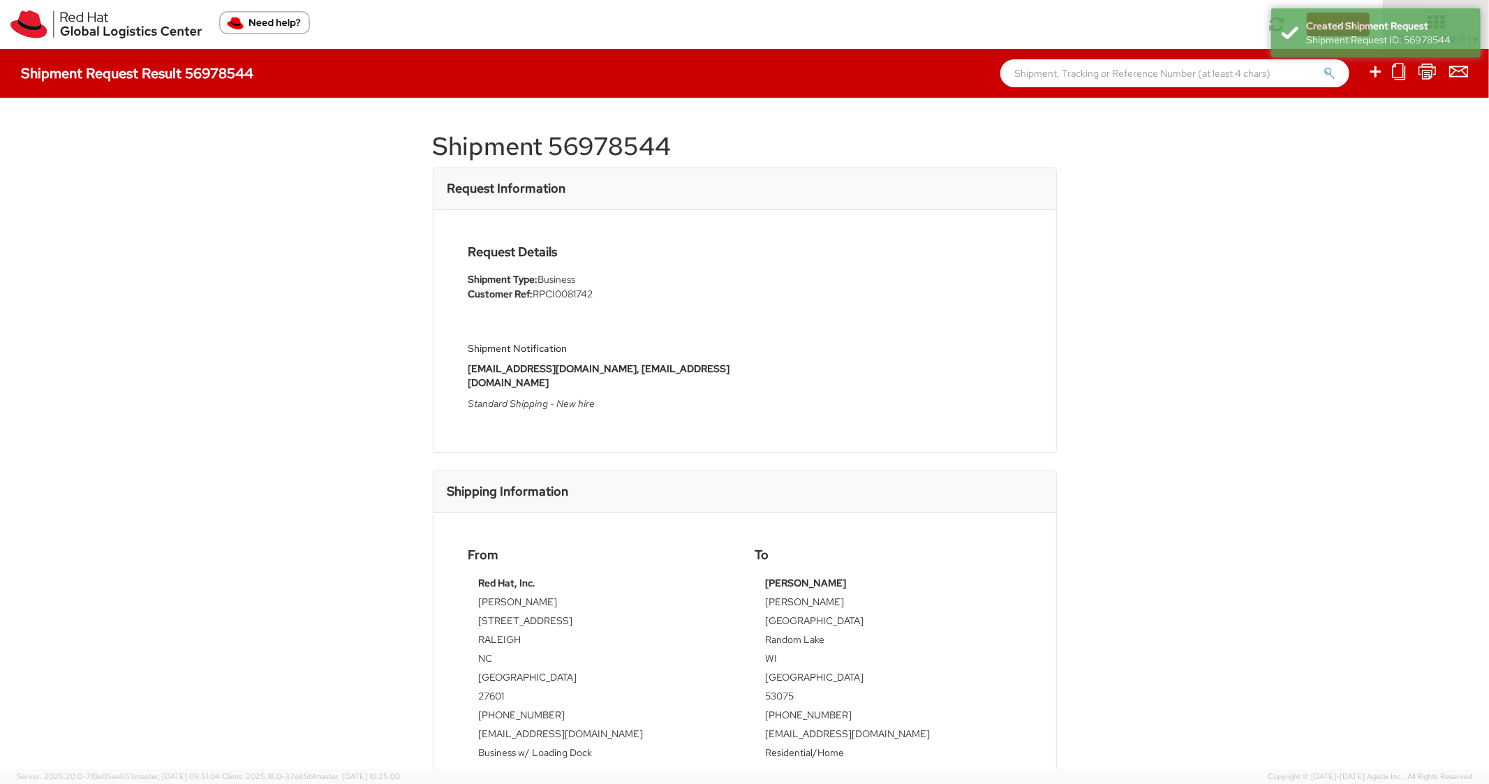
click at [630, 146] on h1 "Shipment 56978544" at bounding box center [745, 147] width 624 height 28
copy h1 "56978544"
click at [853, 279] on div "Request Details Shipment Type: Business Customer Ref: RPCI0081742 Shipment Noti…" at bounding box center [745, 331] width 574 height 172
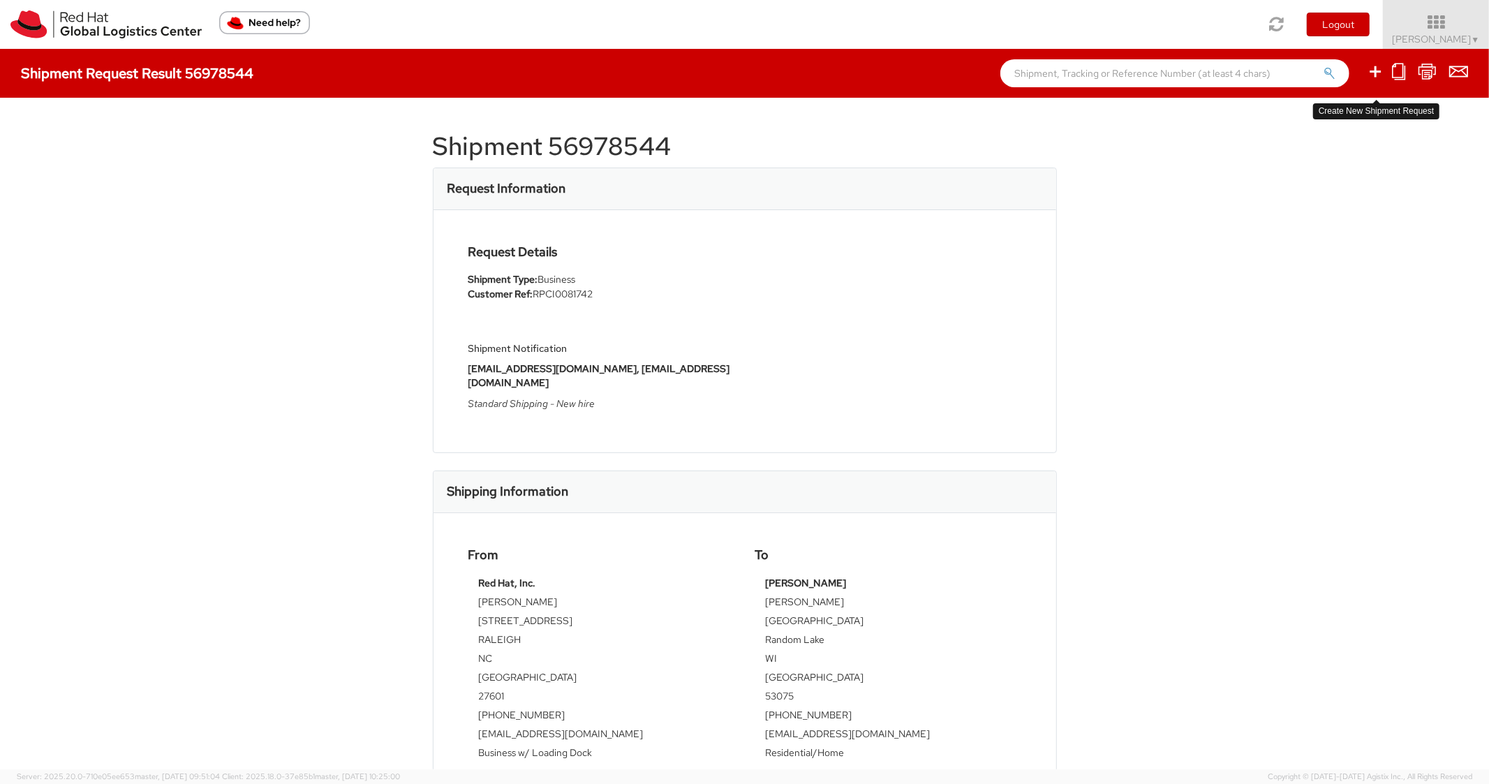
click at [1379, 68] on icon at bounding box center [1375, 71] width 17 height 17
select select
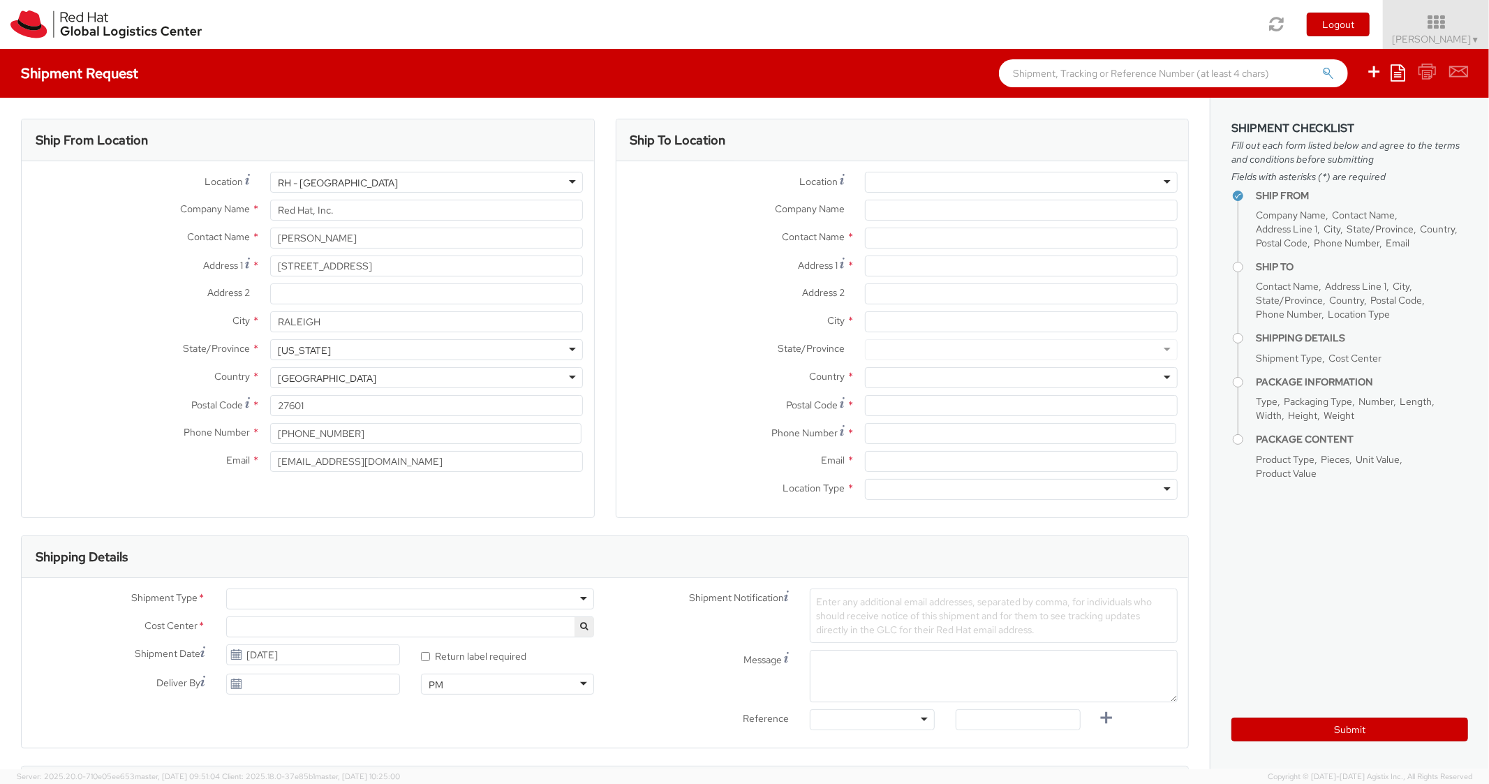
click at [1399, 72] on icon at bounding box center [1398, 72] width 15 height 17
select select "850"
click at [1344, 115] on link "Create from template" at bounding box center [1344, 117] width 122 height 18
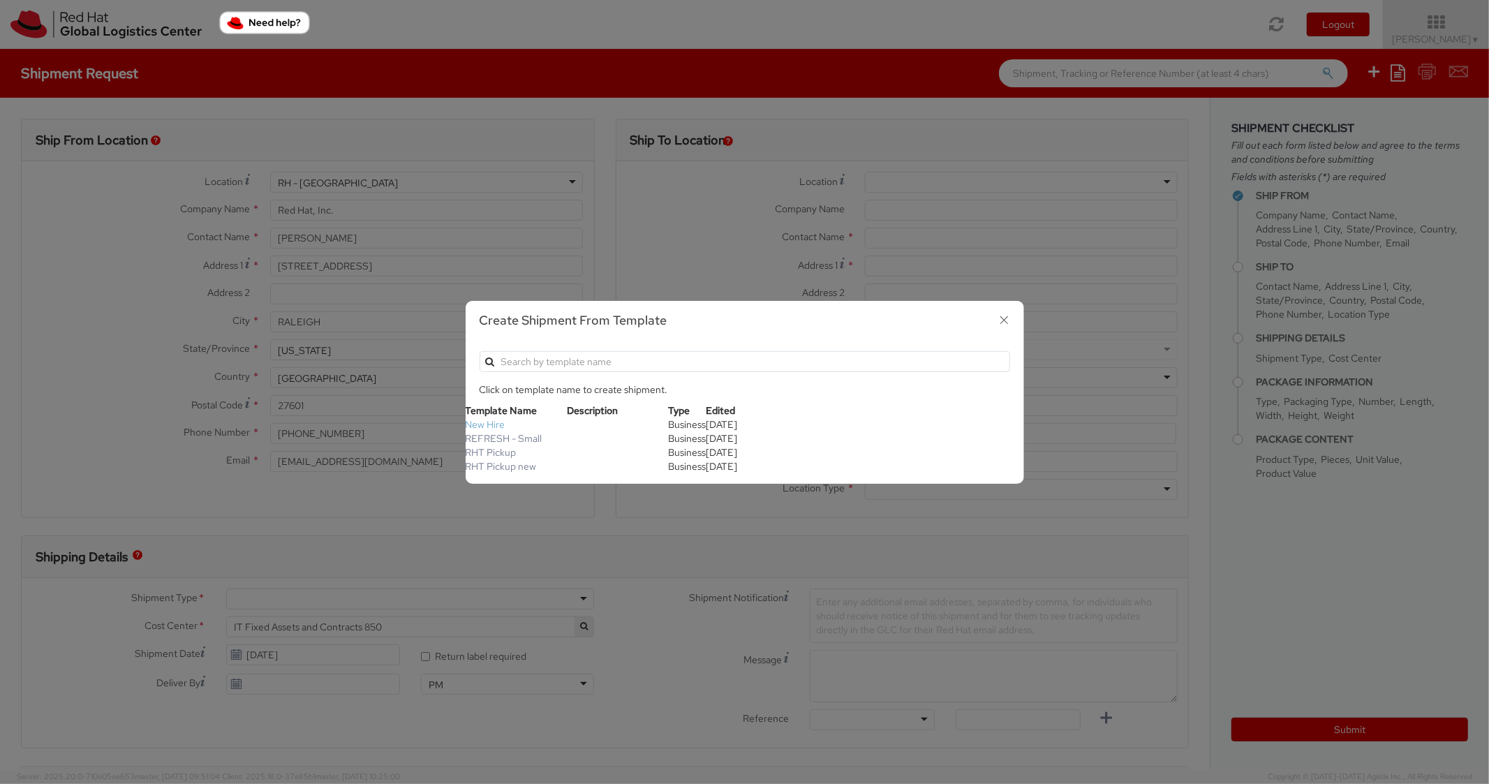
click at [482, 428] on link "New Hire" at bounding box center [486, 424] width 40 height 13
type textarea "Standard Shipping - New hire"
type input "*RPCI*"
select select "LAPTOP"
type input "1"
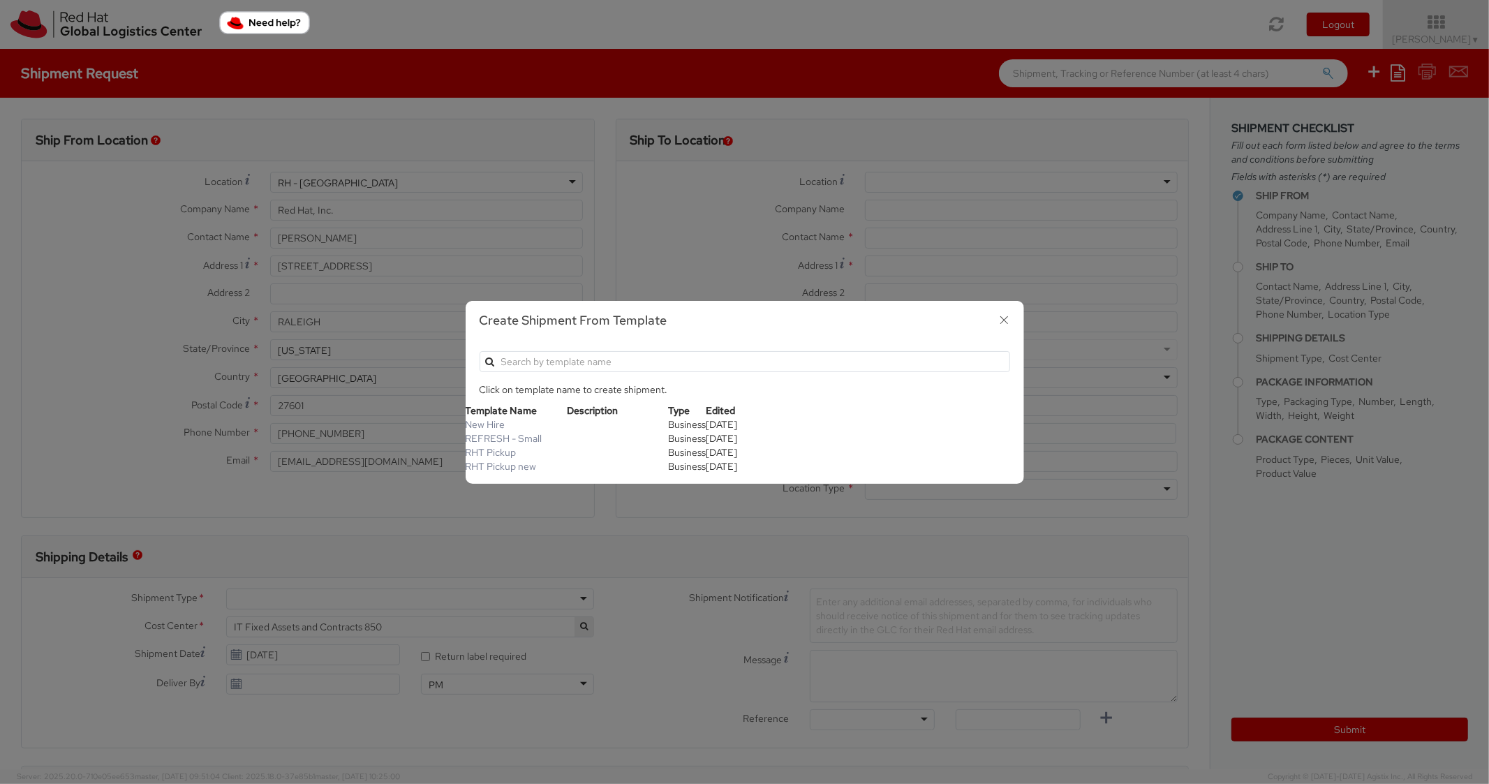
type input "22"
type input "14"
type input "6"
type input "8"
type input "*Laptop model*"
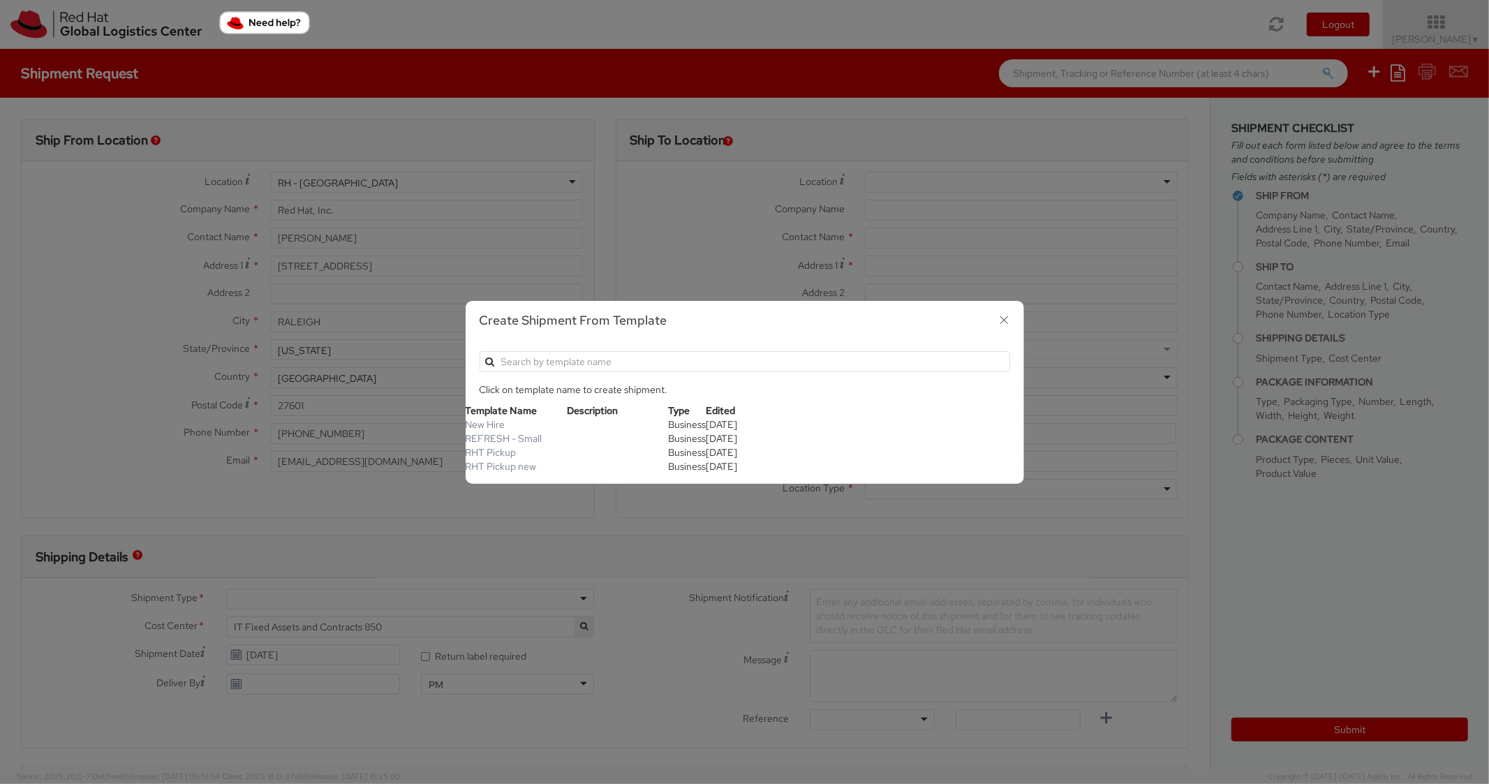
select select "LAPTOP"
type input "2,000.00"
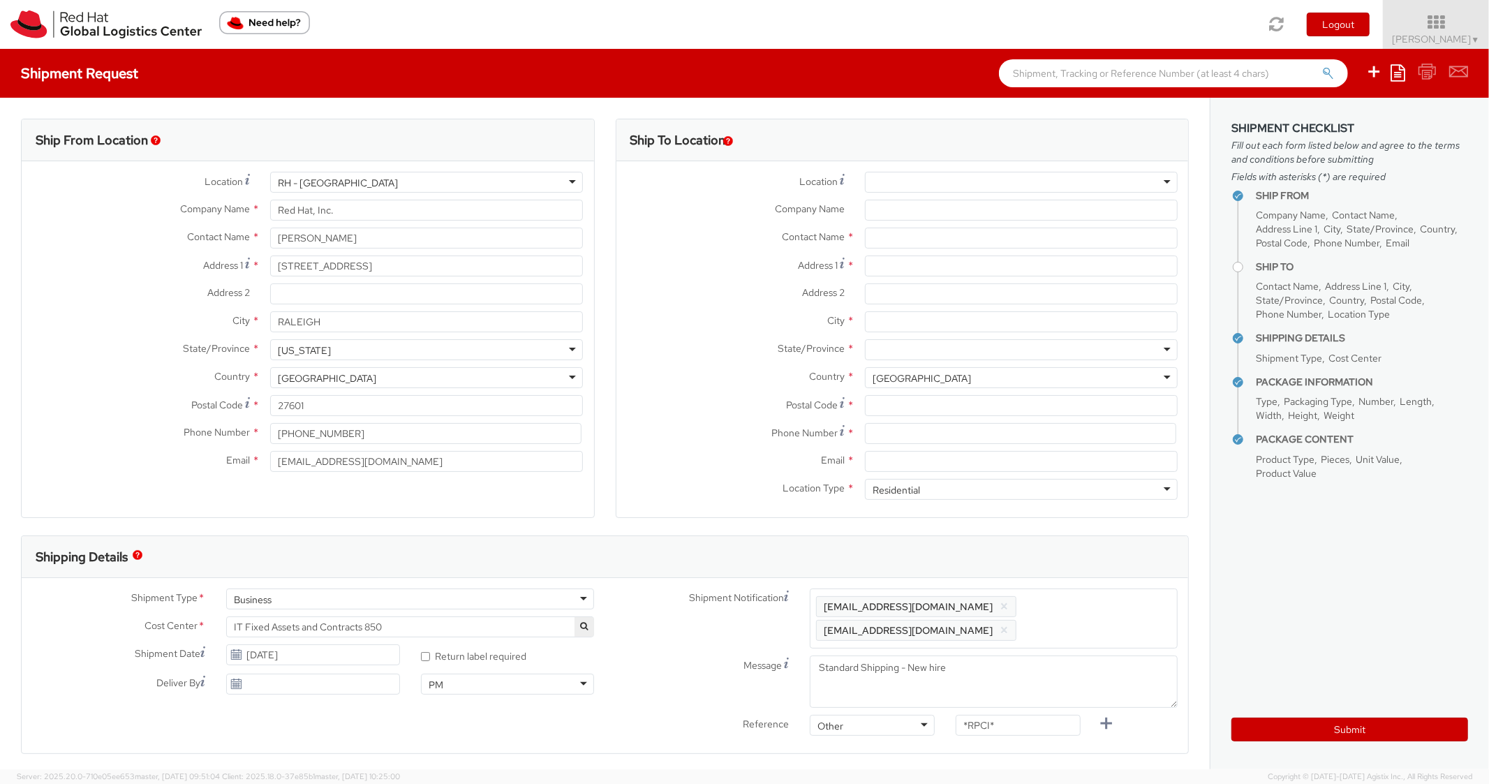
scroll to position [42, 0]
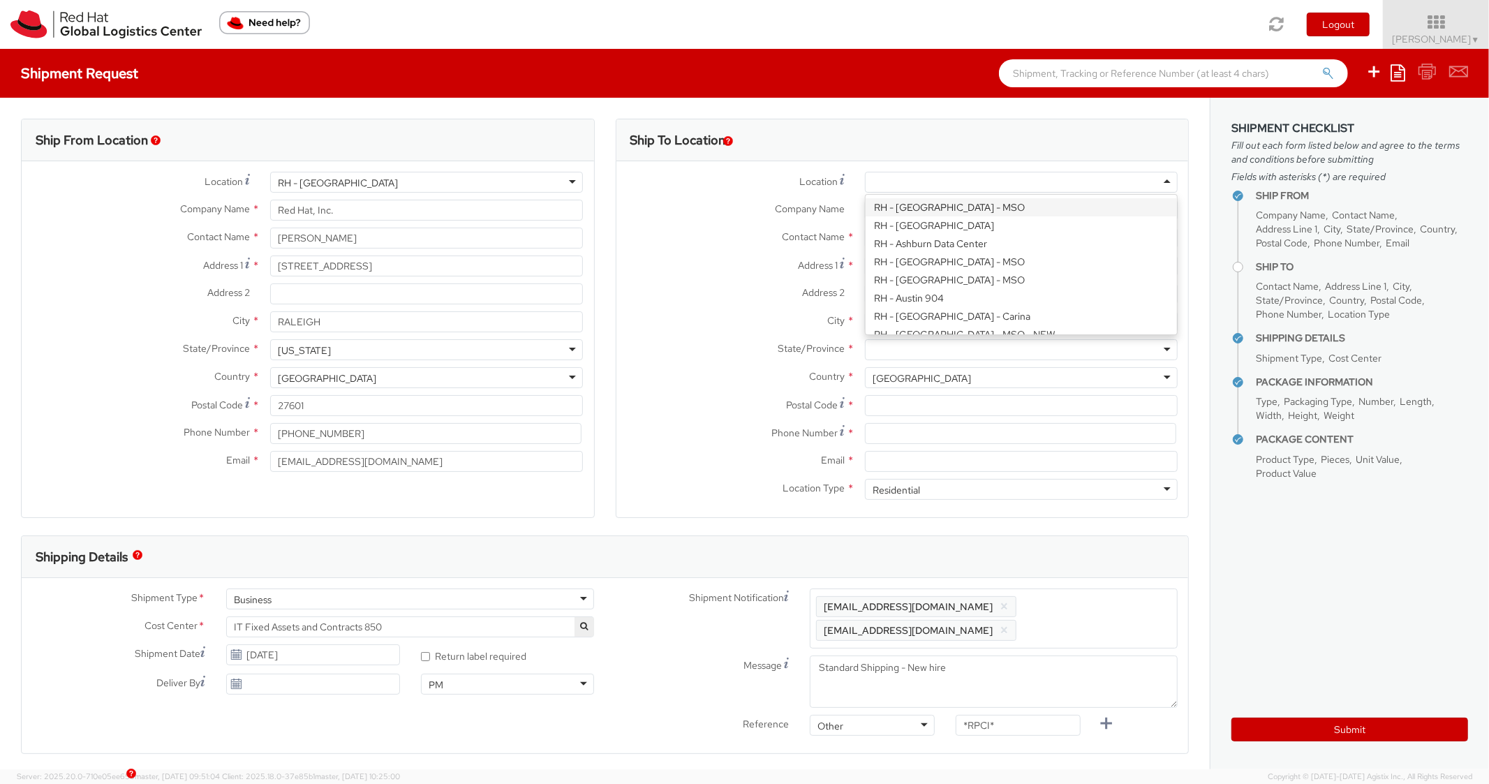
click at [921, 190] on div at bounding box center [1021, 182] width 313 height 21
type input "bos"
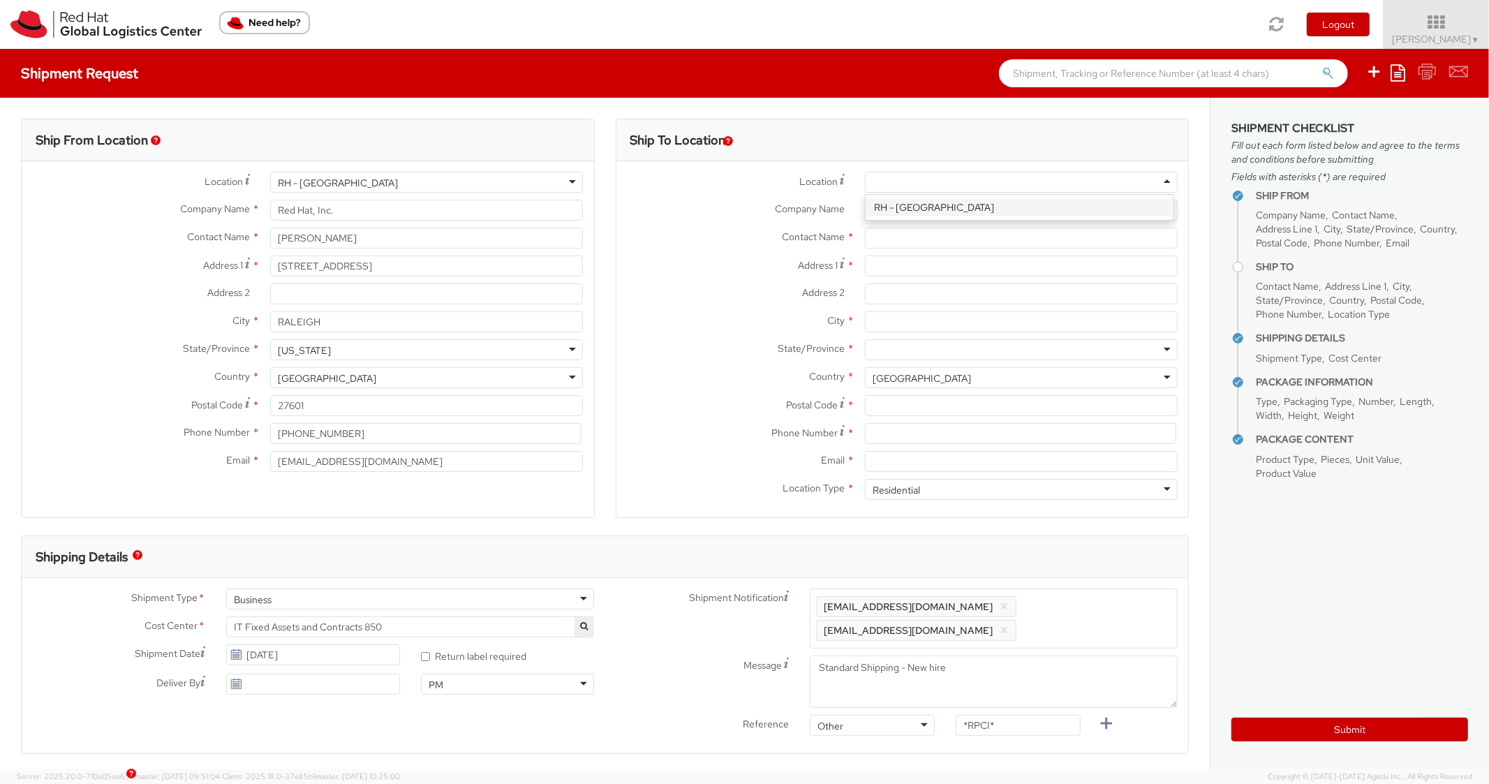
type input "Red Hat Inc."
type input "[STREET_ADDRESS]"
type input "4th Floor"
type input "[GEOGRAPHIC_DATA]"
type input "02210"
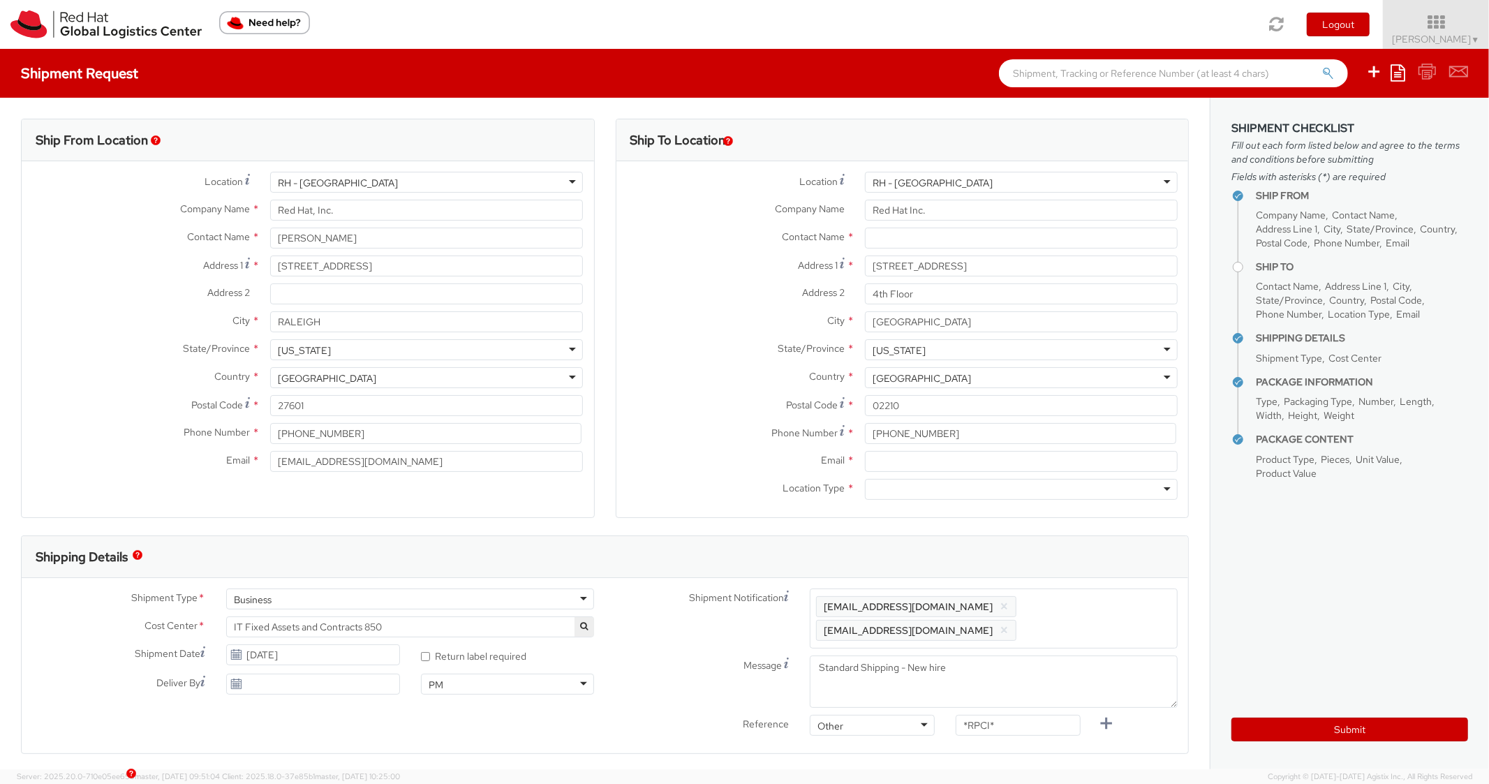
scroll to position [0, 0]
click at [897, 458] on input "Email *" at bounding box center [1021, 461] width 313 height 21
paste input "[EMAIL_ADDRESS][DOMAIN_NAME]"
click at [1085, 607] on span "Enter any additional email addresses, separated by comma, for individuals who s…" at bounding box center [993, 619] width 355 height 42
paste input "[EMAIL_ADDRESS][DOMAIN_NAME]"
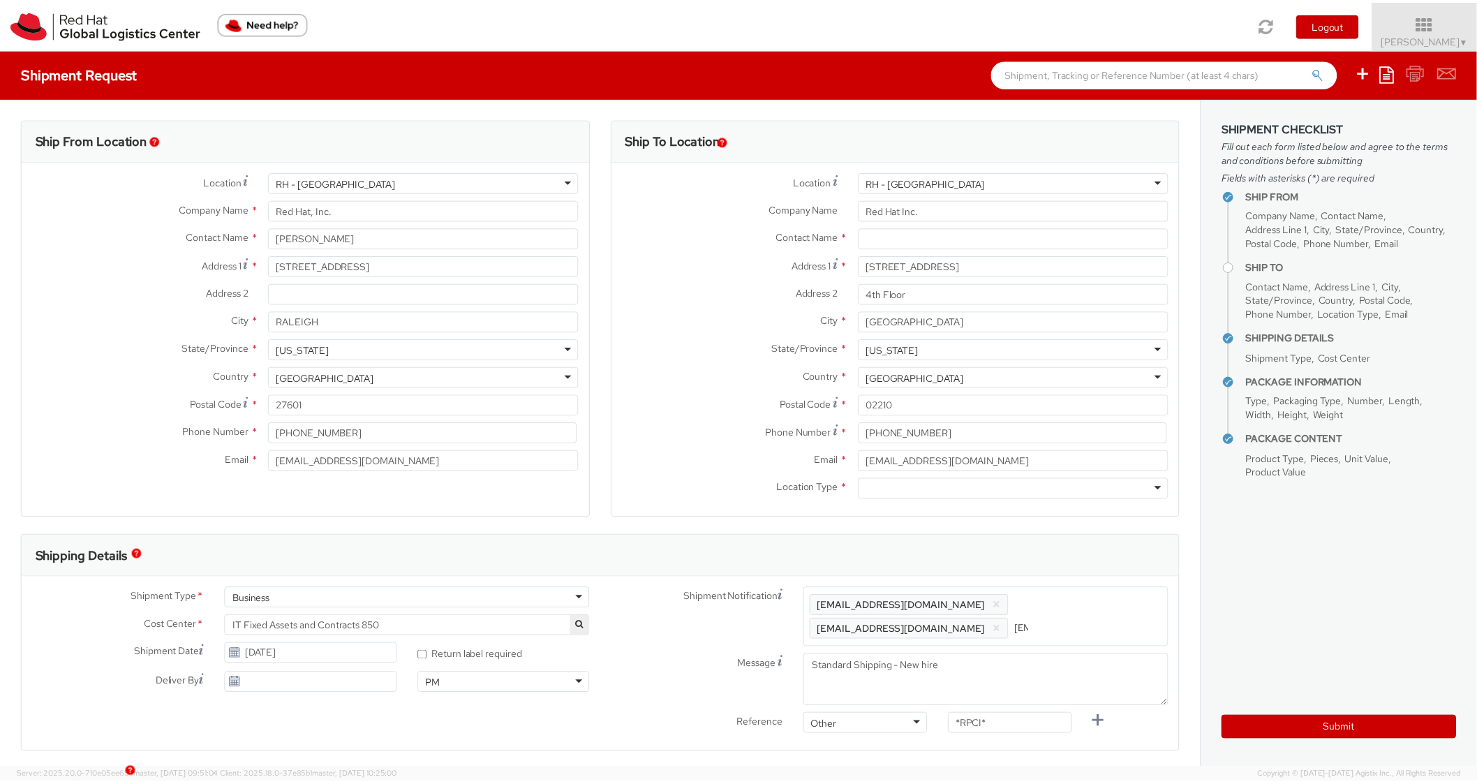
scroll to position [0, 80]
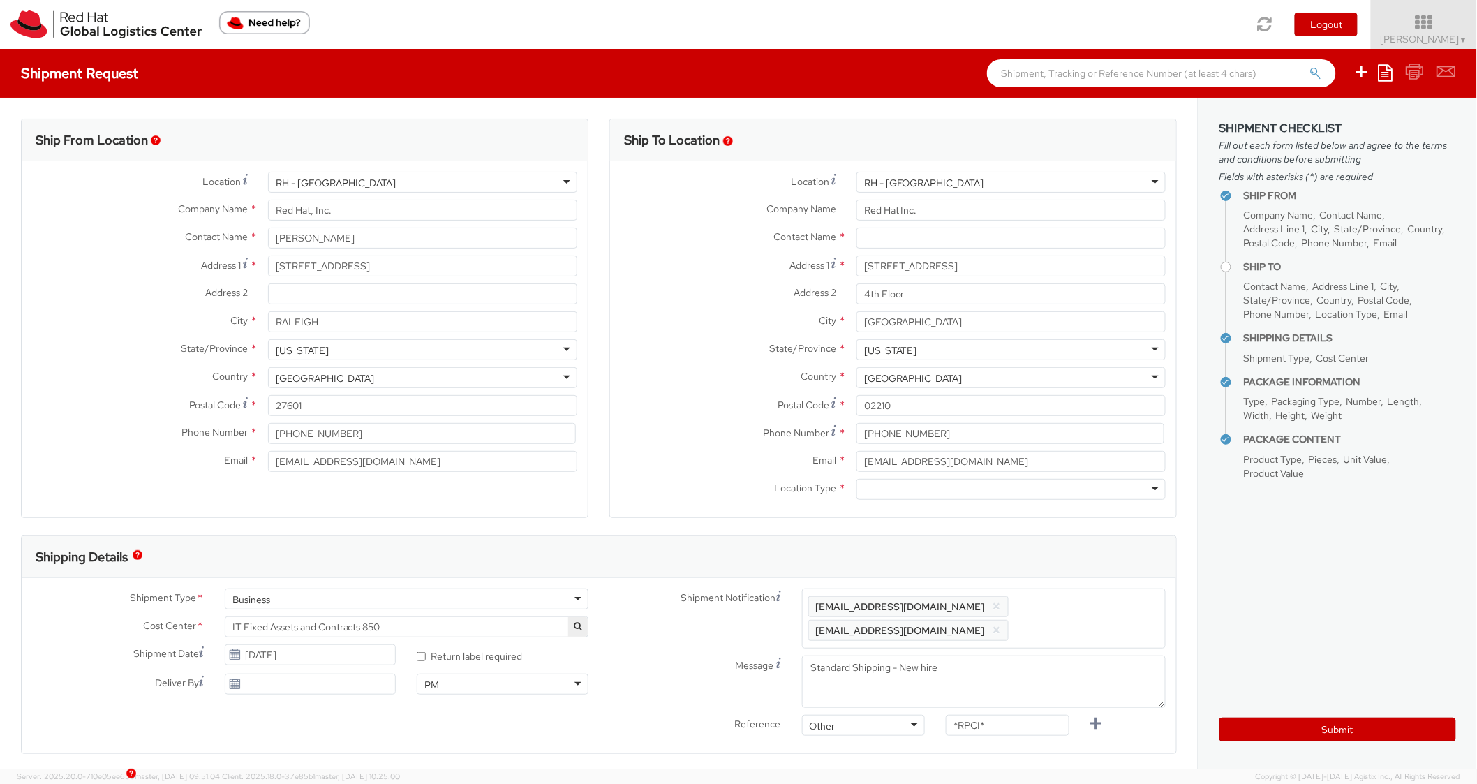
click at [1079, 529] on div "Ship To Location Location * [GEOGRAPHIC_DATA] - [GEOGRAPHIC_DATA] [GEOGRAPHIC_D…" at bounding box center [894, 327] width 568 height 417
drag, startPoint x: 1031, startPoint y: 735, endPoint x: 884, endPoint y: 735, distance: 146.6
click at [884, 739] on div "Reference Other Other Other Purchase Order Number Reference Number *RPCI*" at bounding box center [897, 753] width 584 height 28
drag, startPoint x: 966, startPoint y: 733, endPoint x: 922, endPoint y: 729, distance: 44.9
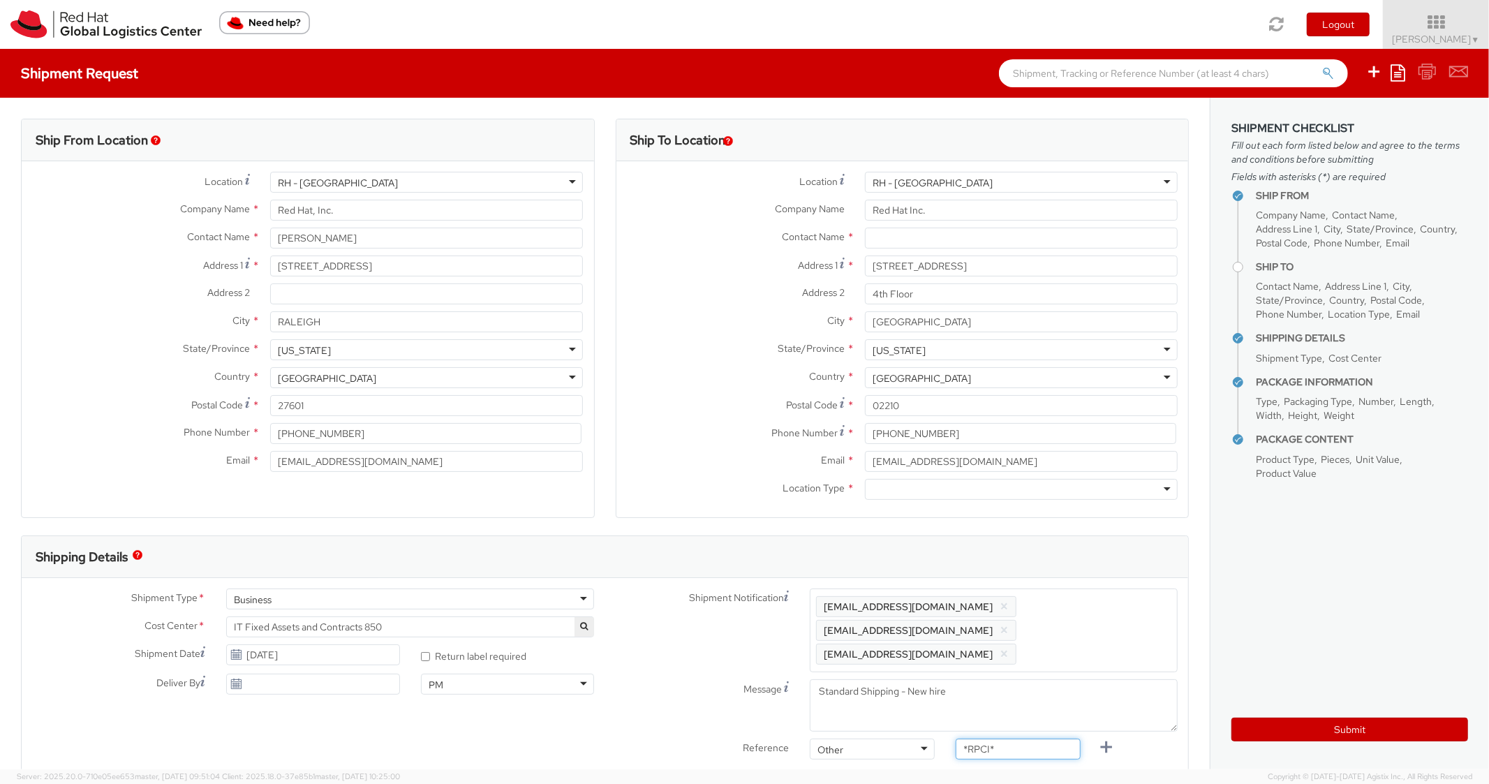
click at [924, 739] on div "Reference Other Other Other Purchase Order Number Reference Number *RPCI*" at bounding box center [897, 753] width 584 height 28
paste input "RPCI0081576"
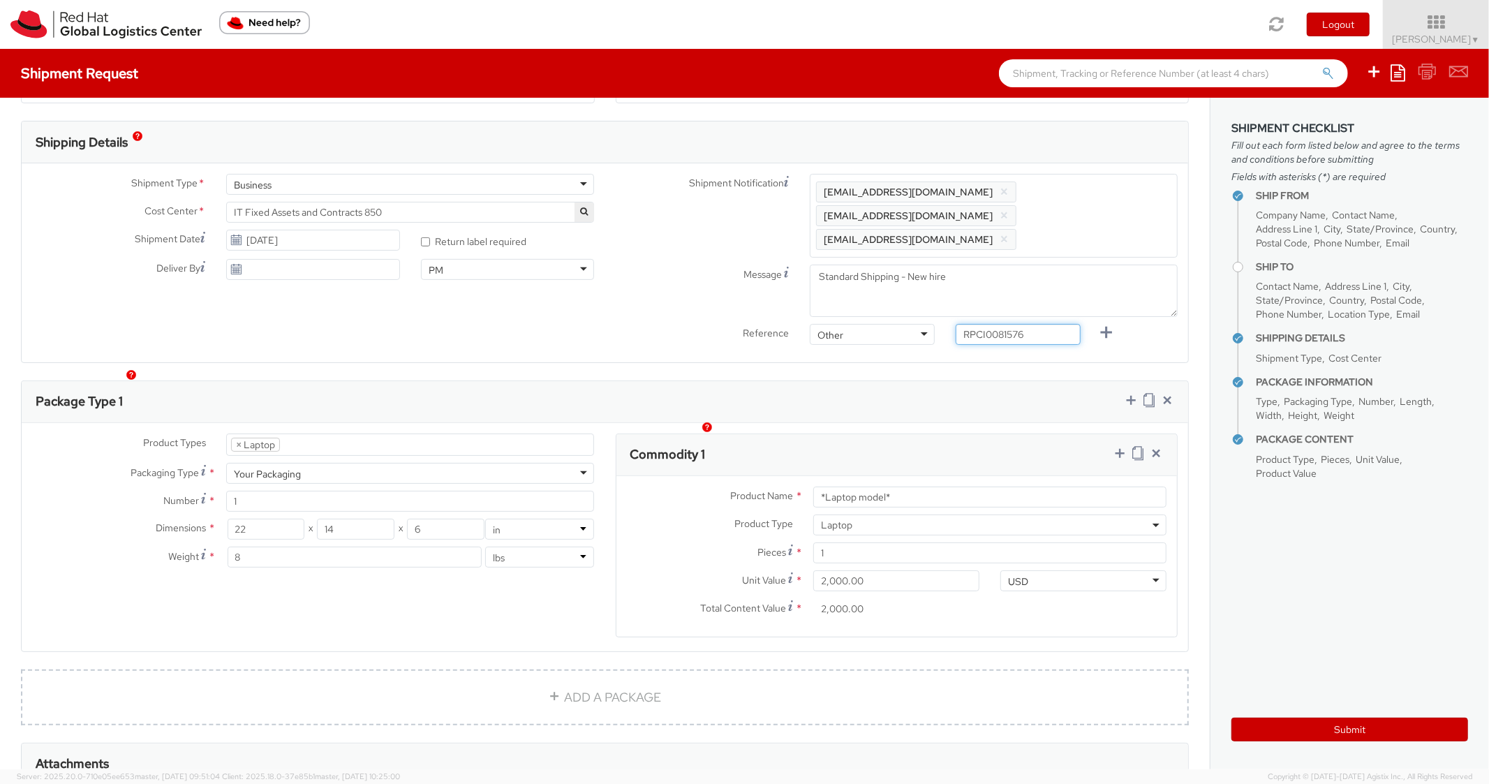
scroll to position [419, 0]
click at [971, 429] on div "Commodity 1 Product Name * *Laptop model* Product Type * Documents Docking Stat…" at bounding box center [897, 531] width 563 height 204
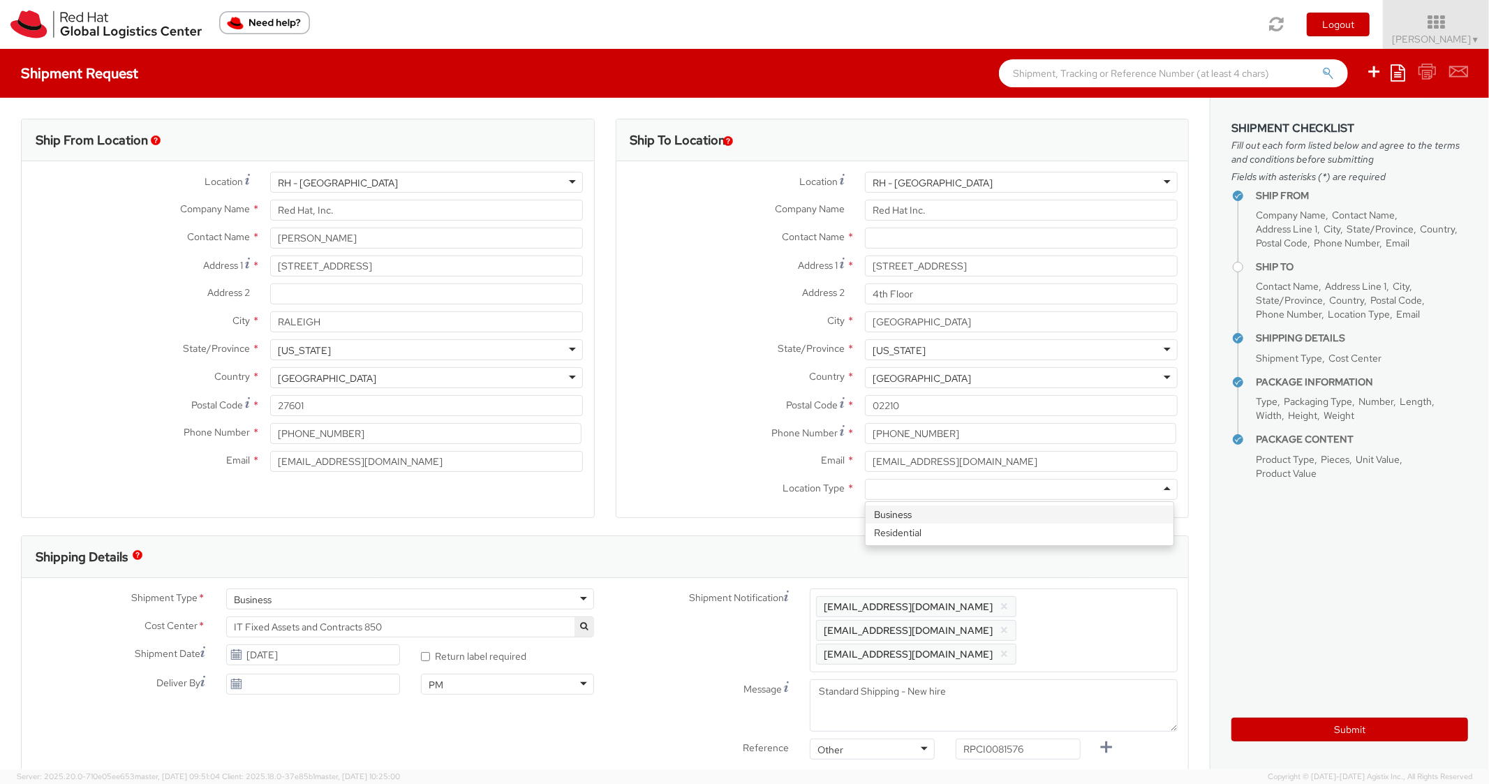
click at [938, 496] on div at bounding box center [1021, 489] width 313 height 21
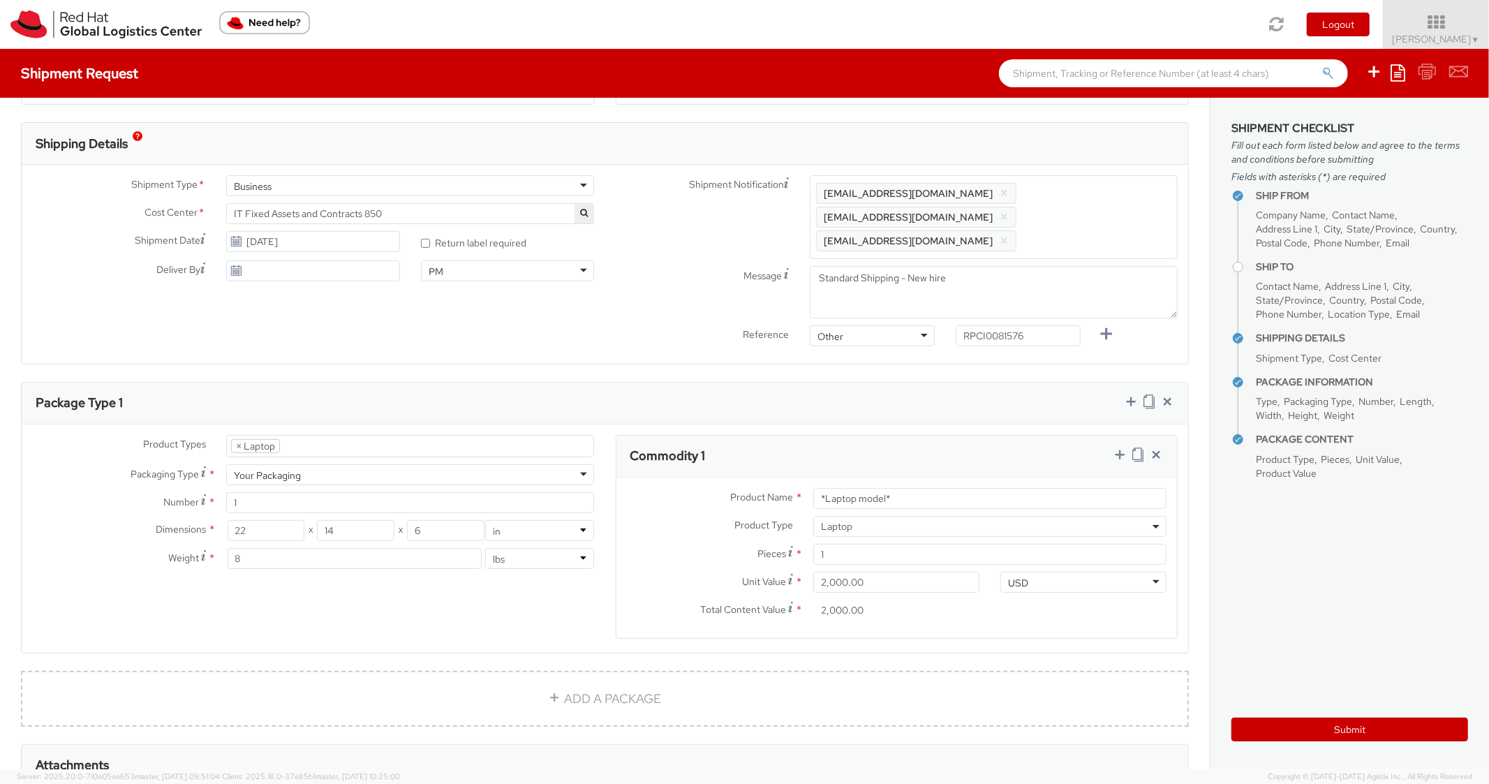
scroll to position [419, 0]
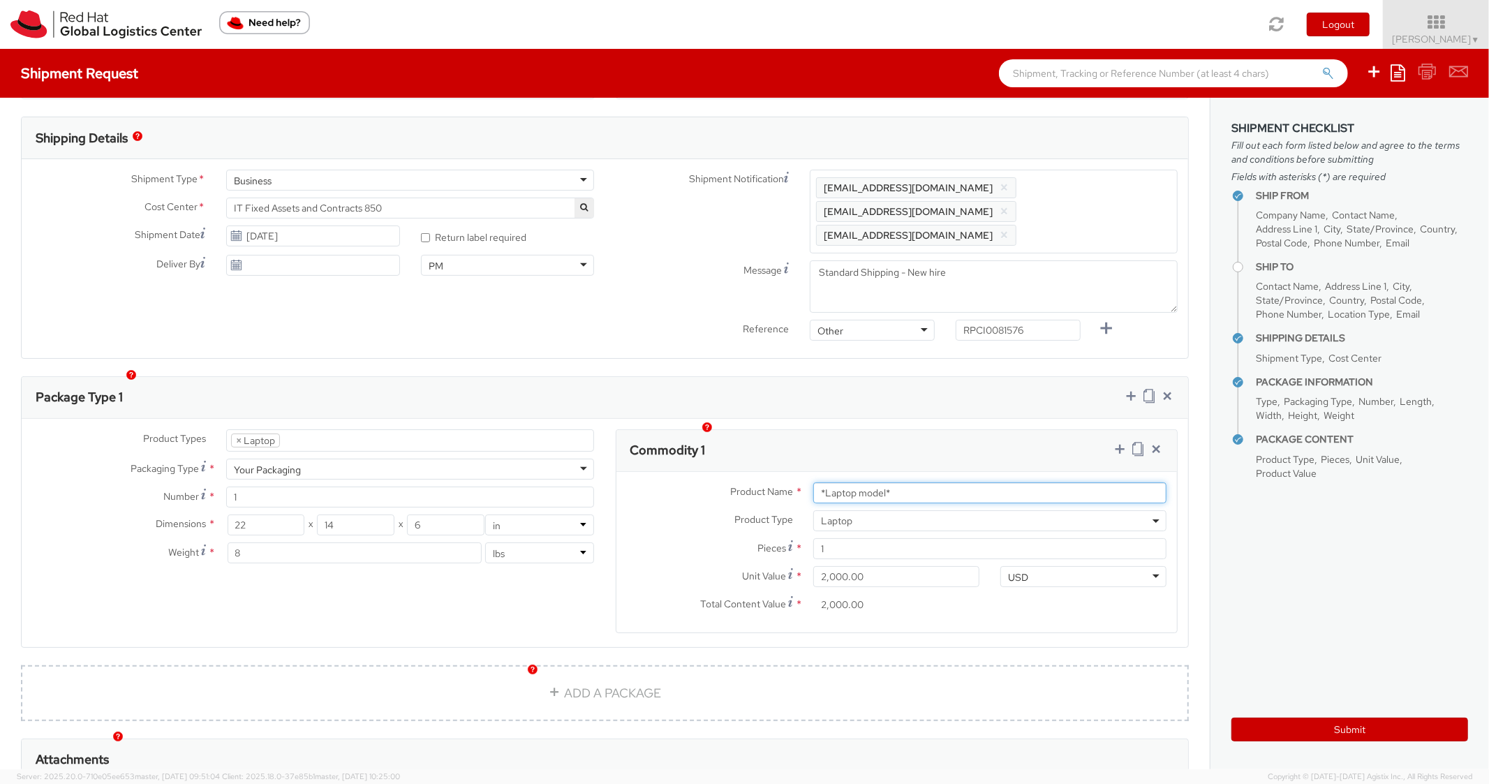
drag, startPoint x: 920, startPoint y: 470, endPoint x: 731, endPoint y: 462, distance: 189.4
click at [731, 482] on div "Product Name * *Laptop model*" at bounding box center [897, 492] width 561 height 21
paste input "DEVELOPER/DESIGNER - Apple"
click at [923, 430] on div "Commodity 1" at bounding box center [897, 451] width 561 height 42
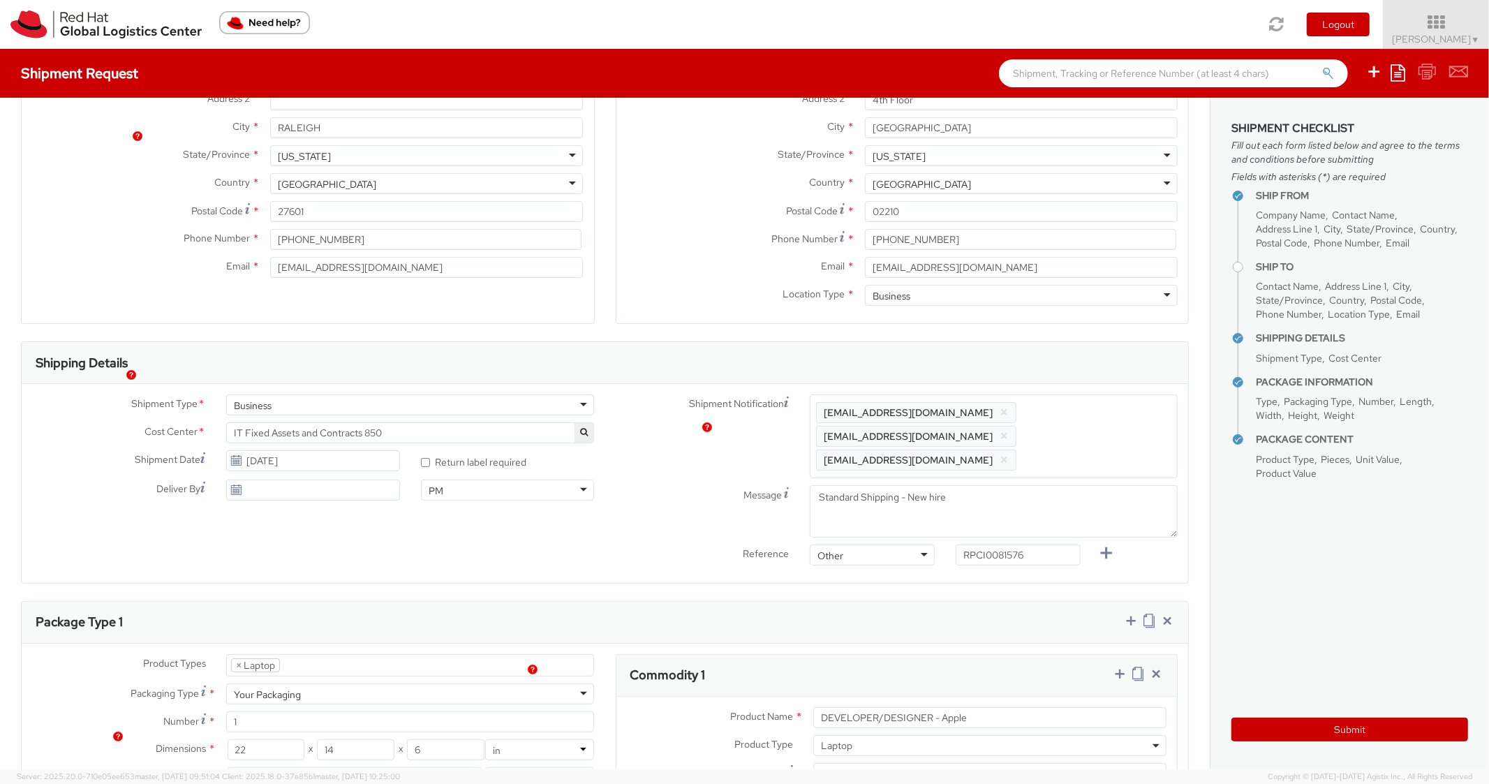
scroll to position [0, 0]
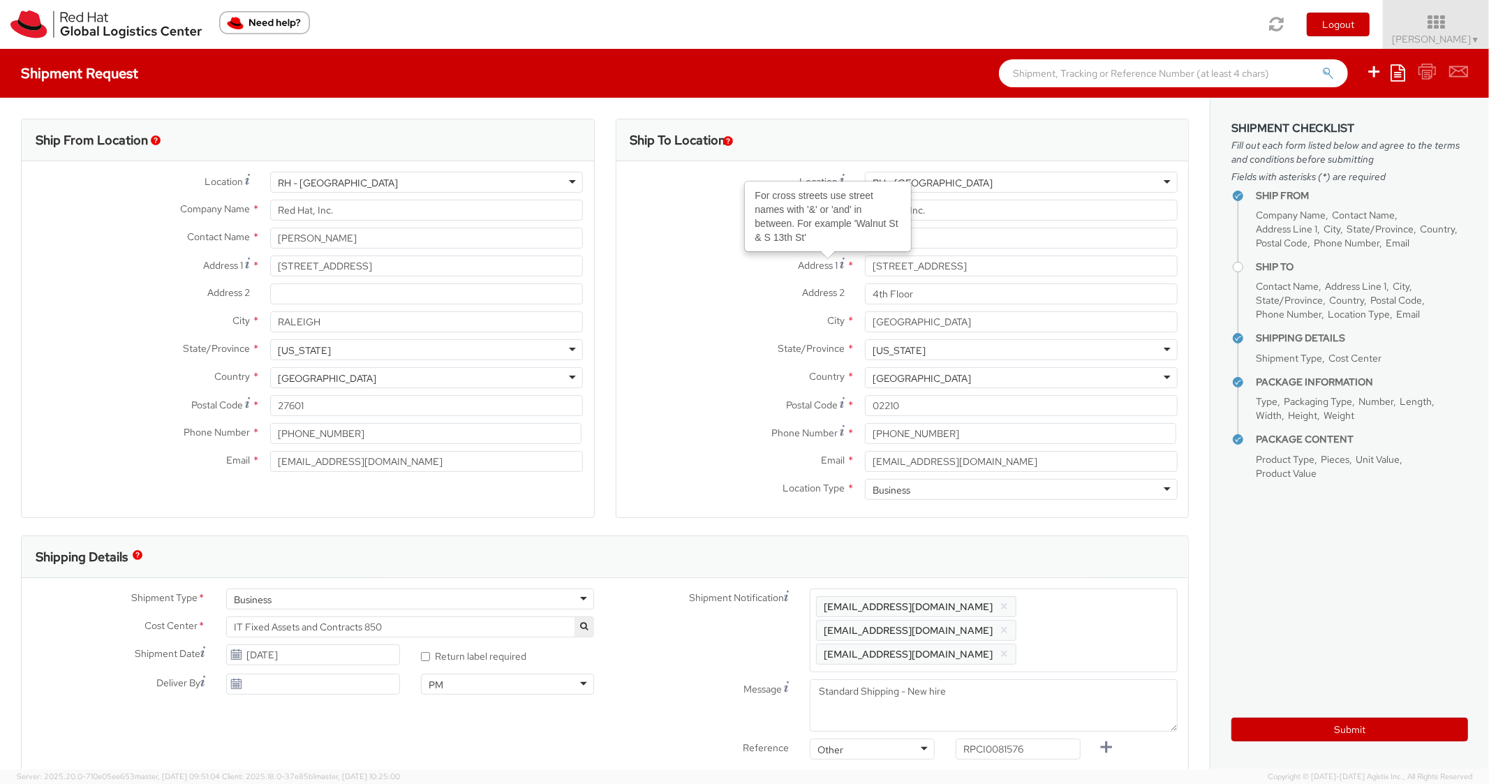
click at [912, 221] on div "Company Name * Red Hat Inc." at bounding box center [903, 214] width 573 height 28
click at [929, 235] on input "text" at bounding box center [1021, 238] width 313 height 21
paste input "[PERSON_NAME] [PERSON_NAME]"
click at [738, 318] on label "City *" at bounding box center [736, 320] width 238 height 18
click at [865, 318] on input "[GEOGRAPHIC_DATA]" at bounding box center [1021, 321] width 313 height 21
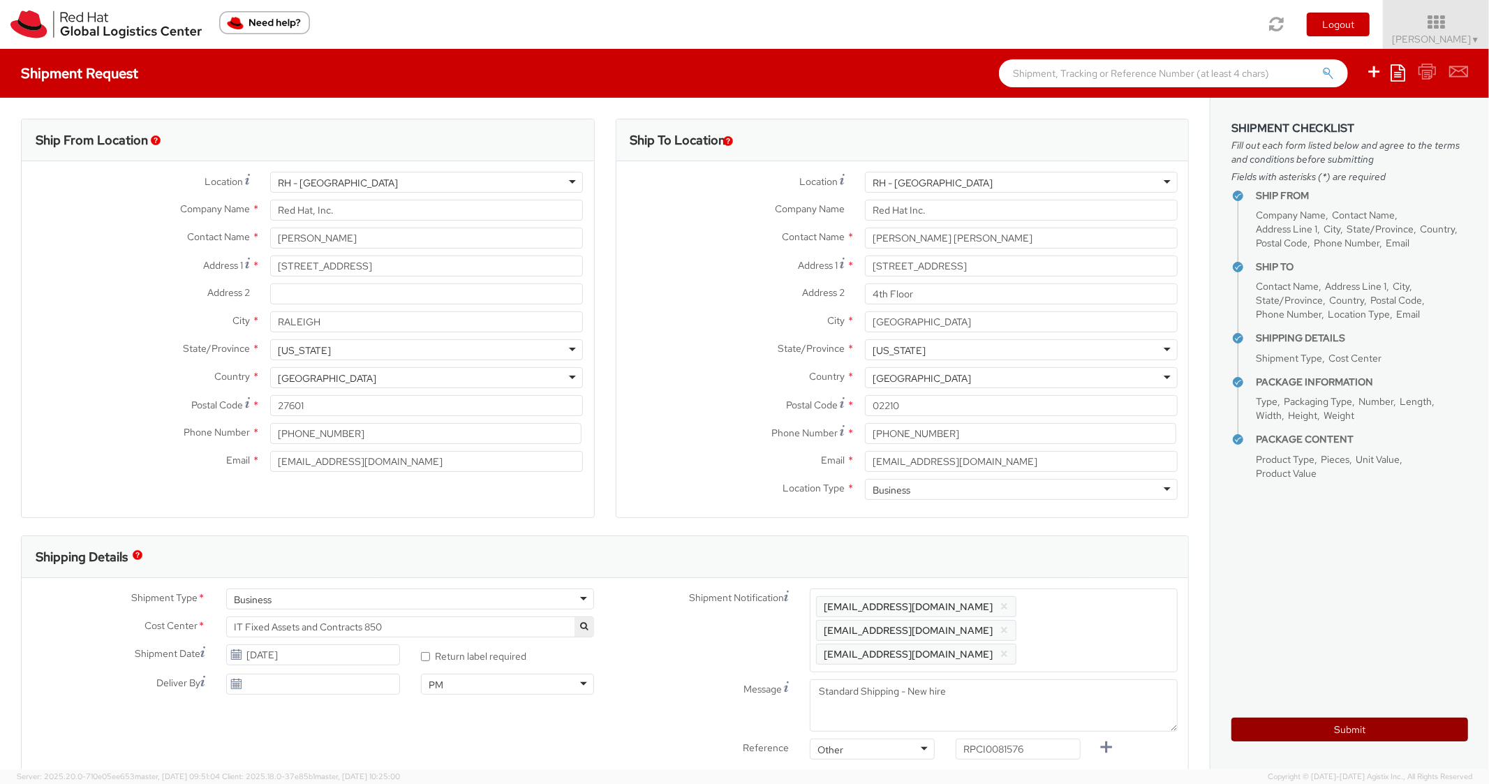
click at [1255, 718] on button "Submit" at bounding box center [1350, 730] width 237 height 24
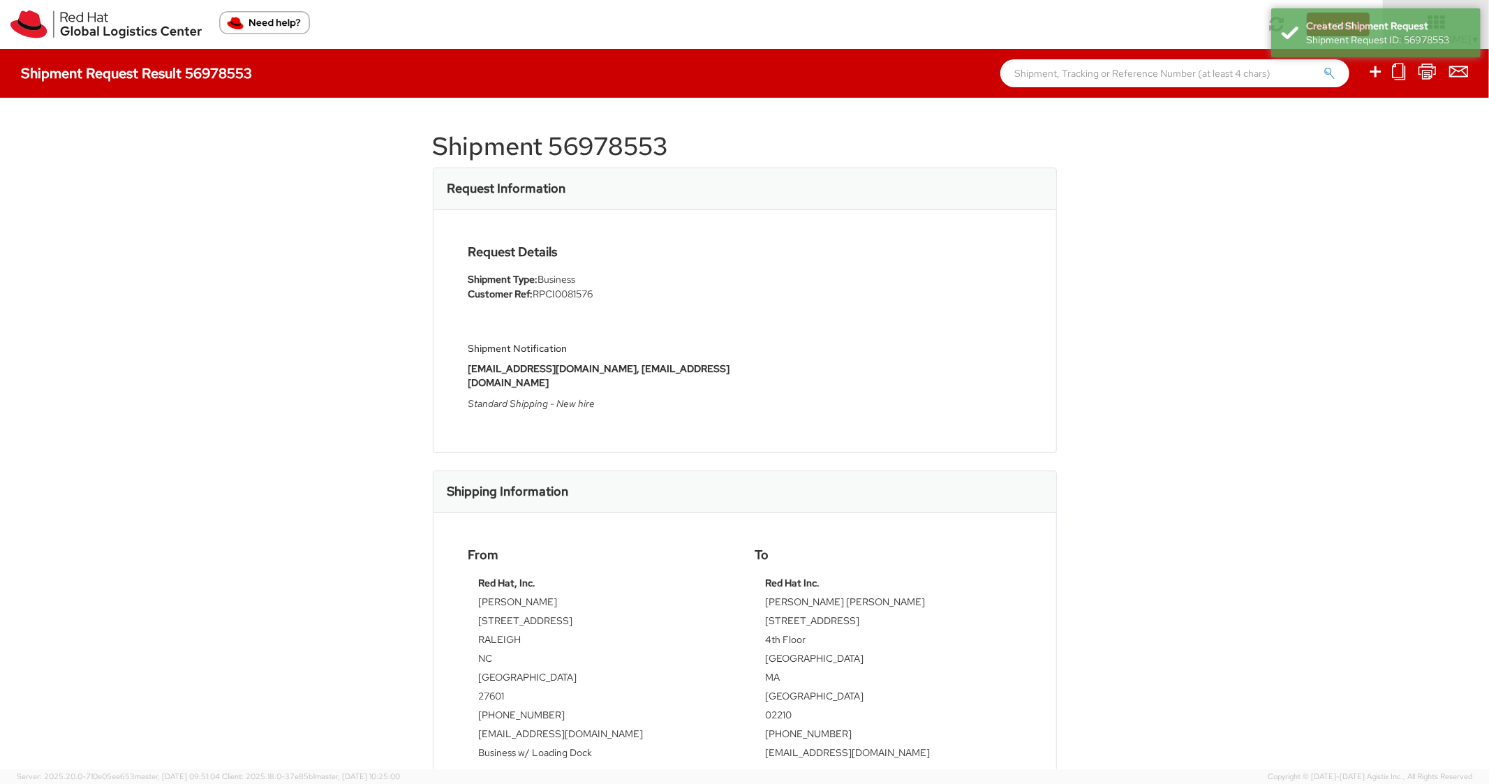
click at [591, 145] on h1 "Shipment 56978553" at bounding box center [745, 147] width 624 height 28
copy h1 "56978553"
click at [781, 479] on div "Shipping Information" at bounding box center [745, 492] width 623 height 42
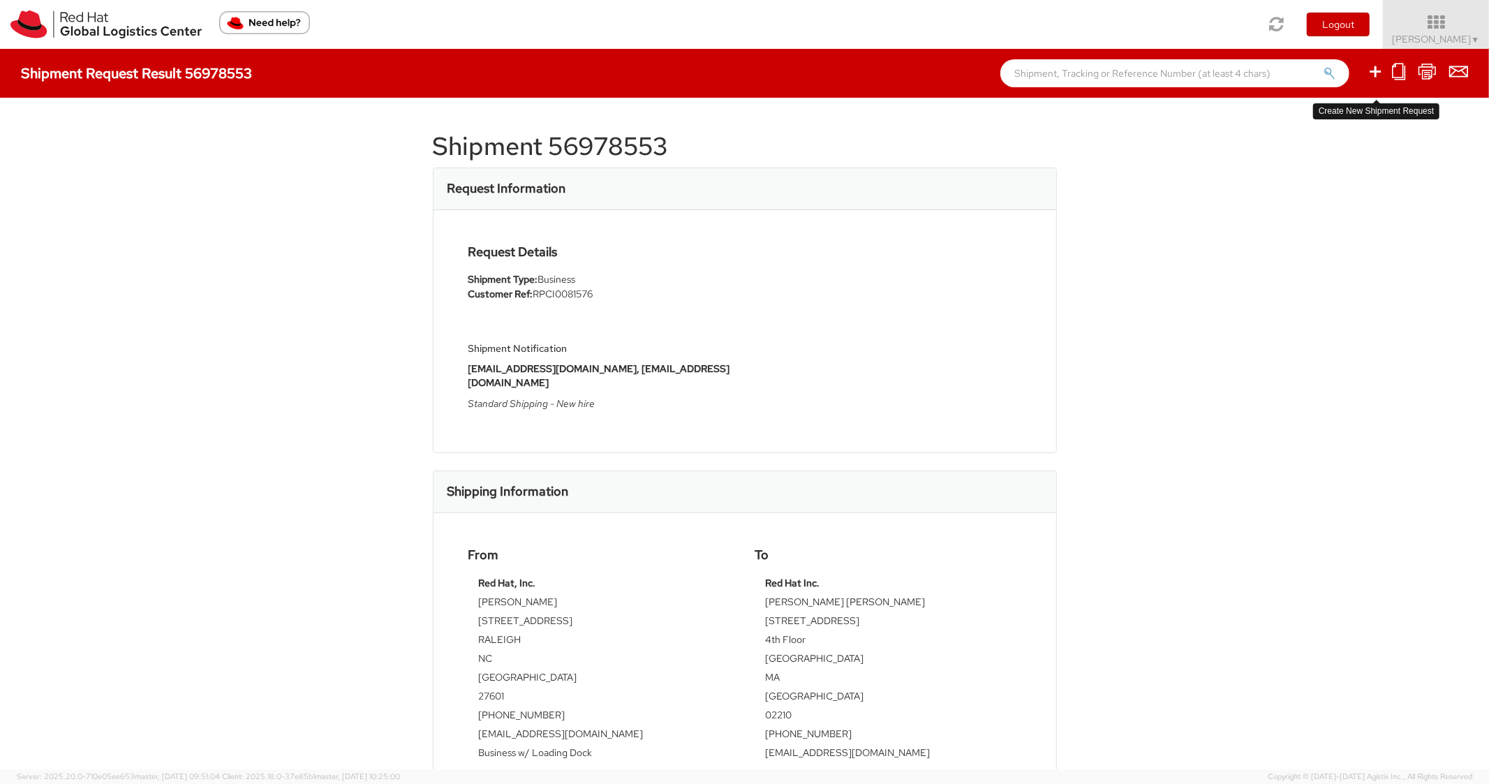
click at [1368, 72] on icon at bounding box center [1375, 71] width 17 height 17
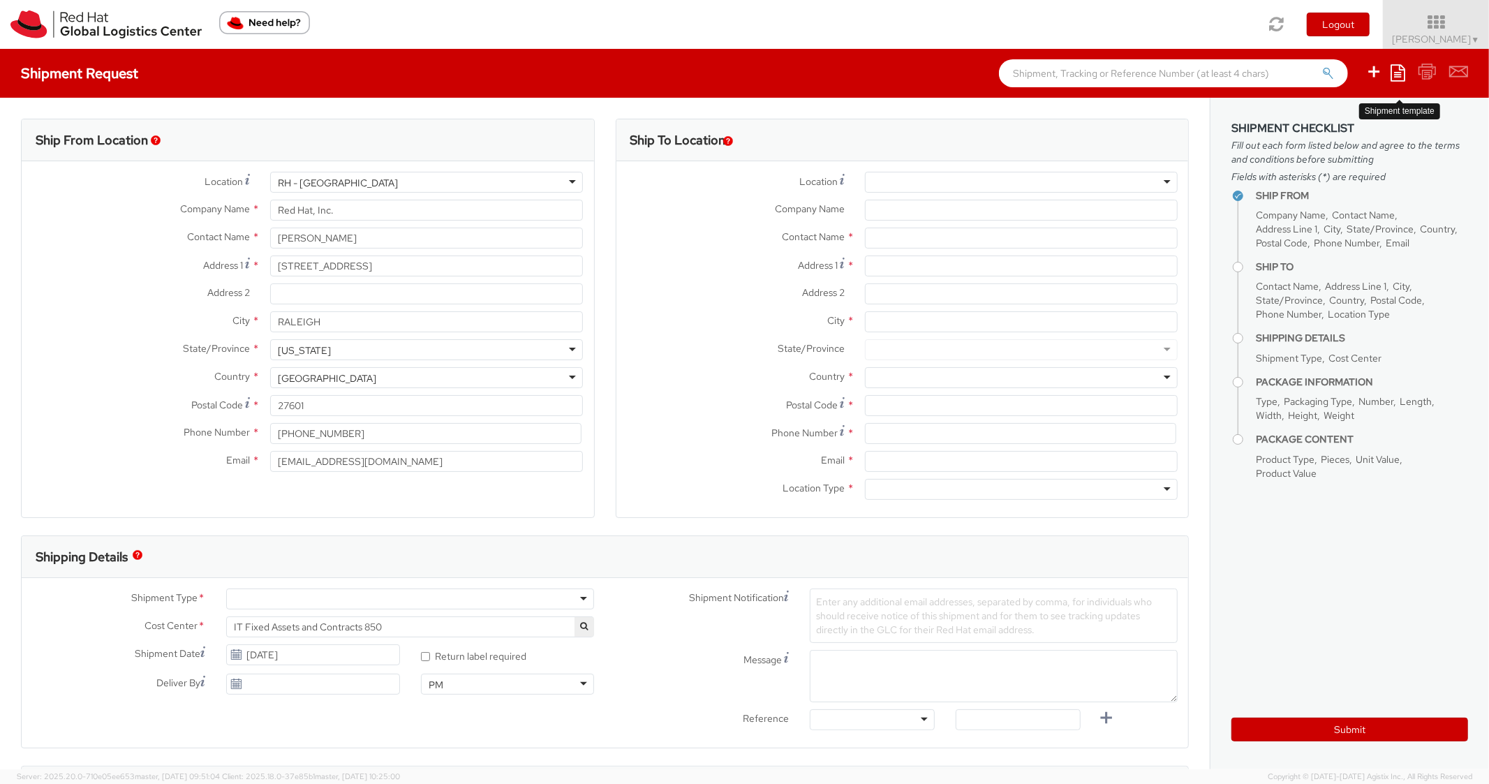
click at [1400, 78] on icon at bounding box center [1398, 72] width 15 height 17
click at [1333, 121] on link "Create from template" at bounding box center [1344, 117] width 122 height 18
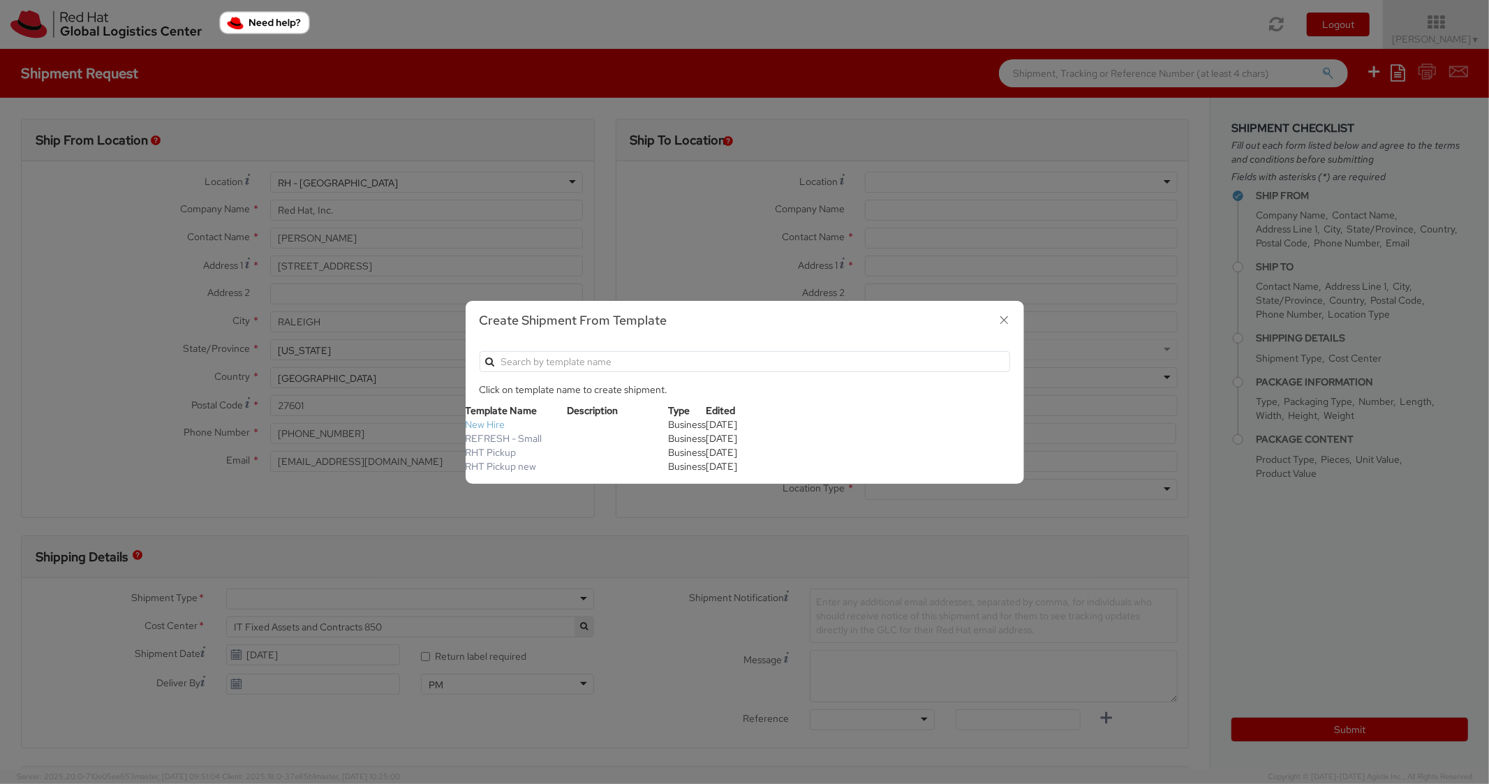
click at [493, 424] on link "New Hire" at bounding box center [486, 424] width 40 height 13
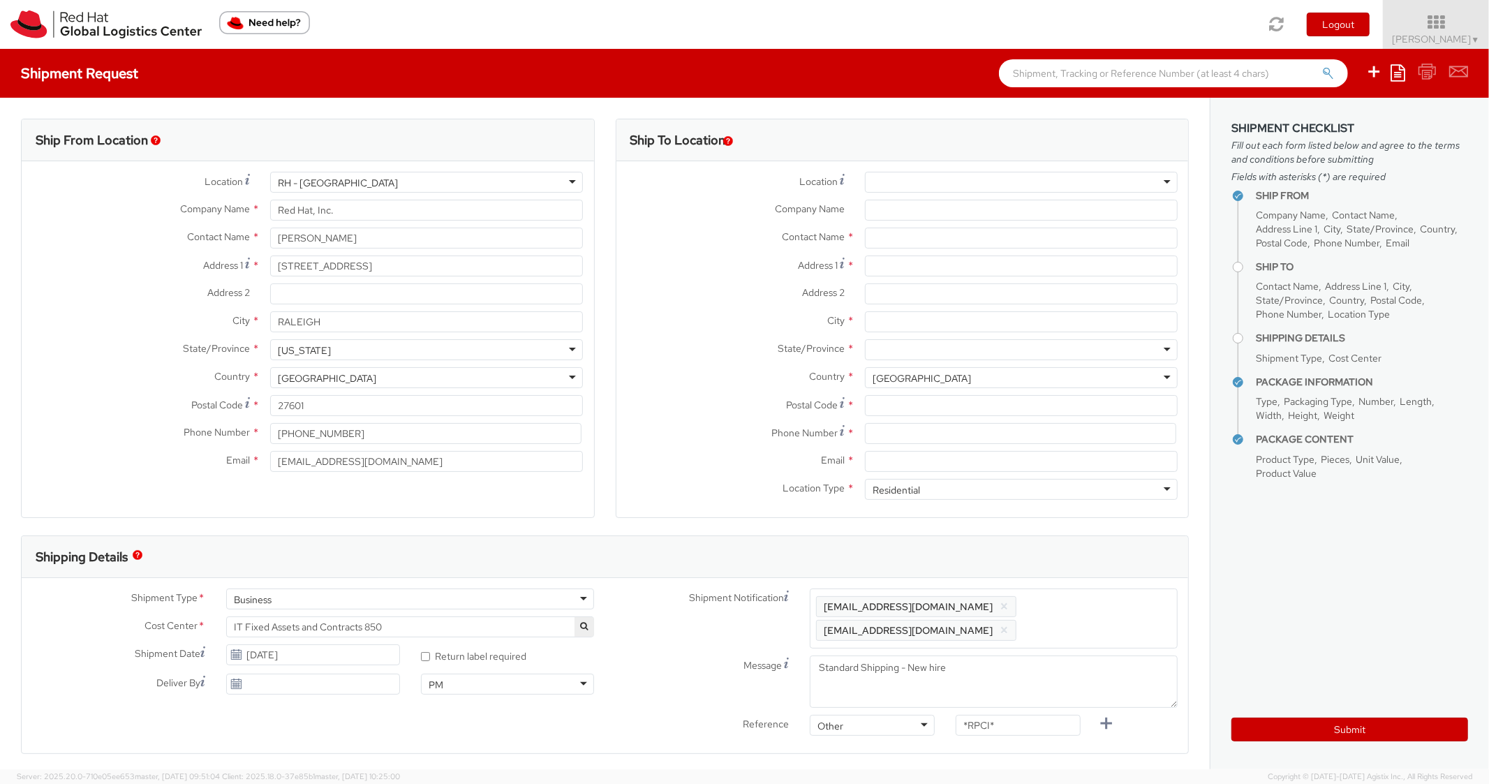
scroll to position [42, 0]
click at [903, 248] on input "text" at bounding box center [1021, 238] width 313 height 21
click at [902, 265] on input "Address 1 *" at bounding box center [1021, 266] width 313 height 21
paste input "[STREET_ADDRESS]"
click at [891, 325] on input "City *" at bounding box center [1021, 321] width 313 height 21
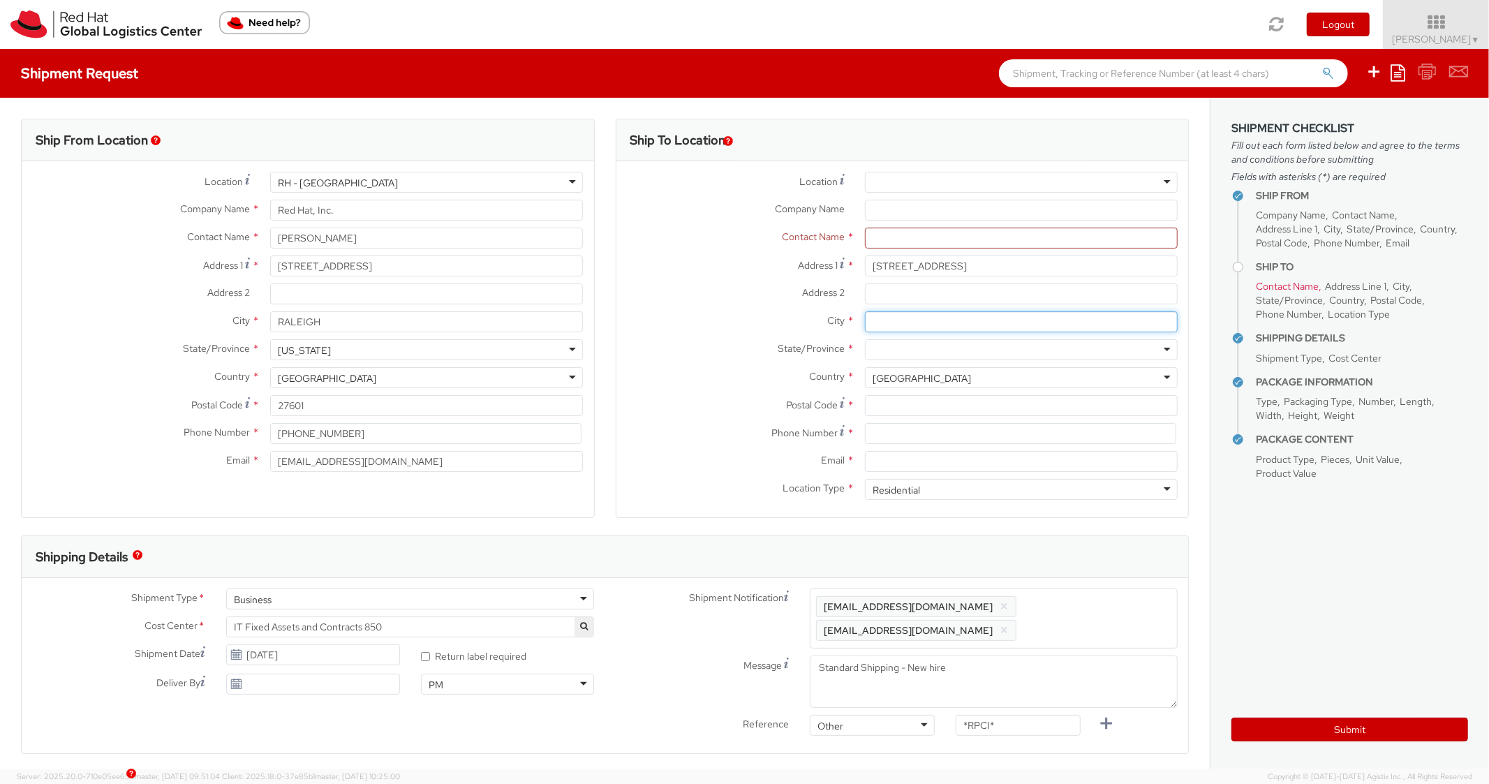
paste input "Plainsboro"
click at [896, 348] on div at bounding box center [1021, 349] width 313 height 21
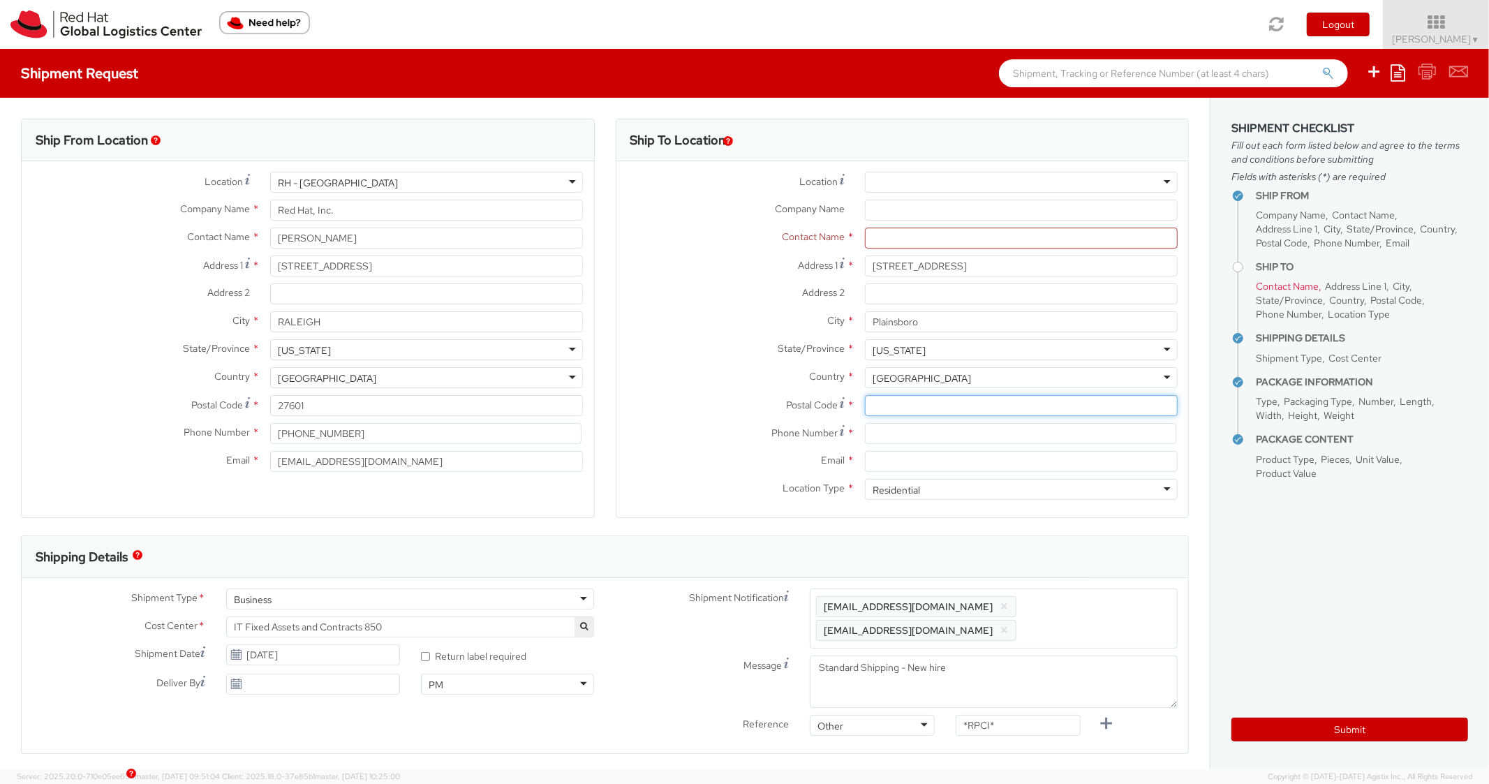
click at [924, 414] on input "Postal Code *" at bounding box center [1021, 405] width 313 height 21
paste input "08536"
click at [727, 364] on div "State/Province * [US_STATE] [US_STATE] [US_STATE] [US_STATE] [US_STATE] [US_STA…" at bounding box center [903, 353] width 573 height 28
click at [889, 444] on div "Phone Number *" at bounding box center [903, 437] width 573 height 28
click at [894, 438] on input at bounding box center [1020, 433] width 311 height 21
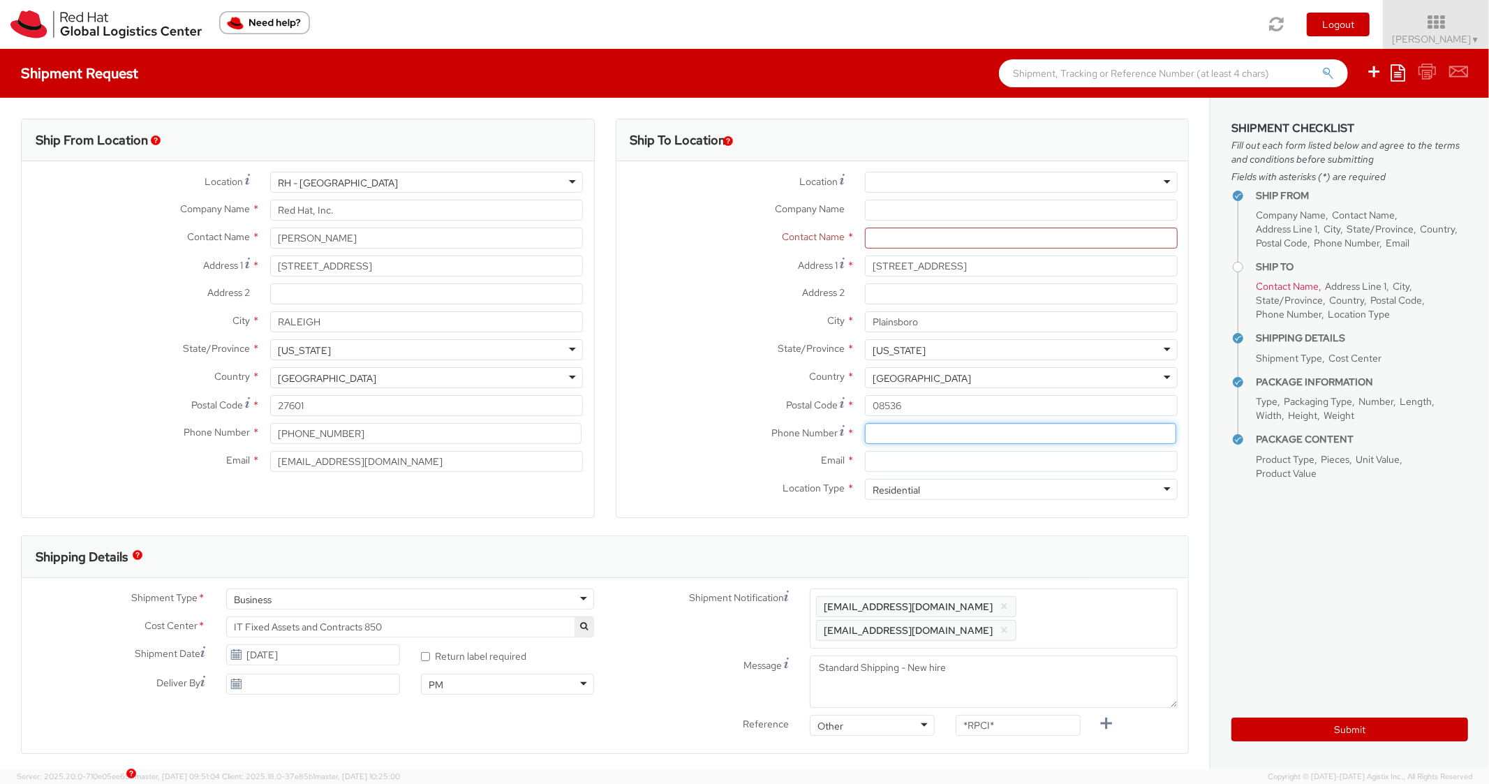
paste input "[PHONE_NUMBER]"
click at [689, 429] on label "Phone Number *" at bounding box center [736, 432] width 238 height 19
click at [909, 465] on input "Email *" at bounding box center [1021, 461] width 313 height 21
paste input "[EMAIL_ADDRESS][DOMAIN_NAME]"
click at [1105, 605] on span "Enter any additional email addresses, separated by comma, for individuals who s…" at bounding box center [993, 619] width 355 height 42
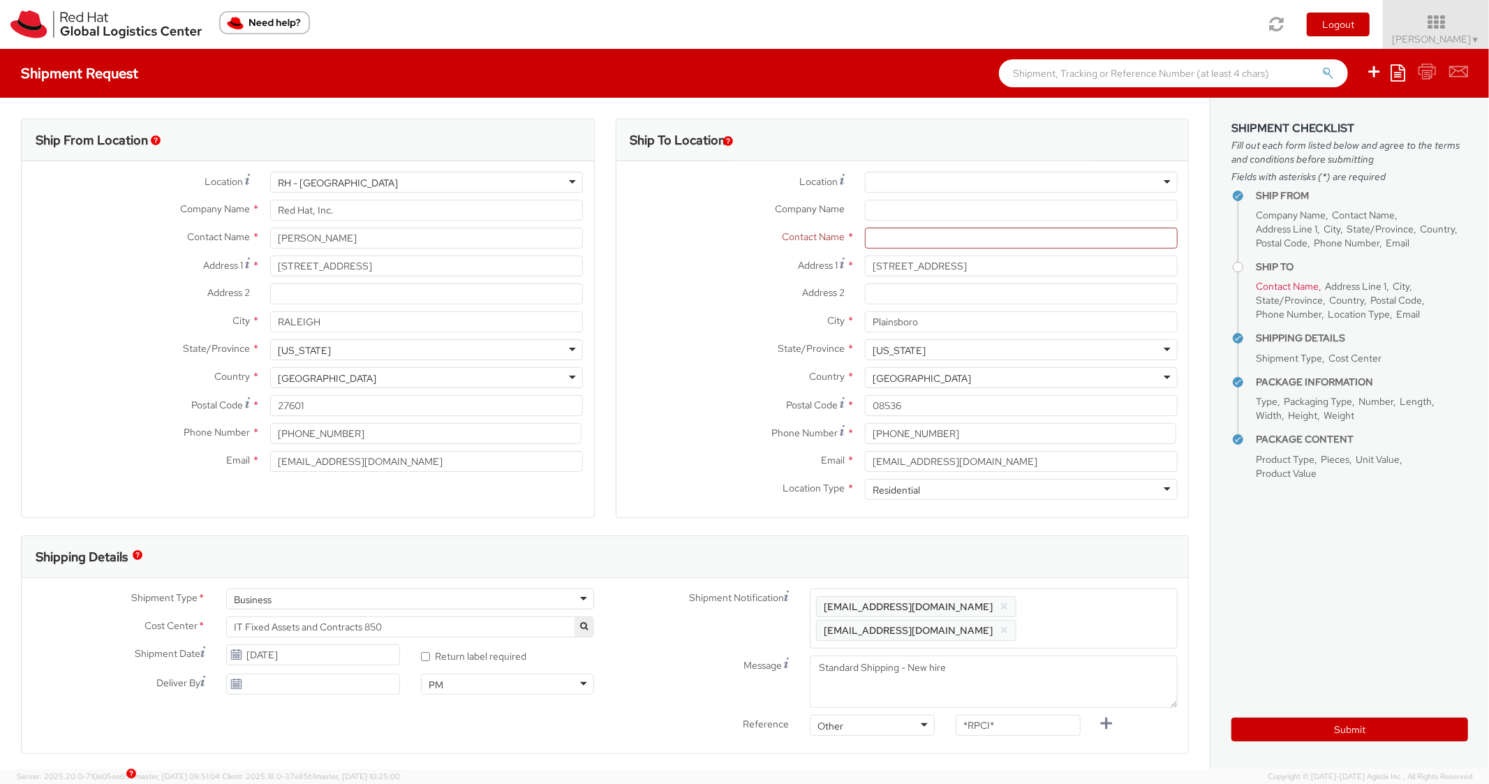
paste input "[EMAIL_ADDRESS][DOMAIN_NAME]"
click at [1095, 538] on div "Shipping Details" at bounding box center [605, 557] width 1167 height 42
drag, startPoint x: 1006, startPoint y: 735, endPoint x: 896, endPoint y: 721, distance: 111.1
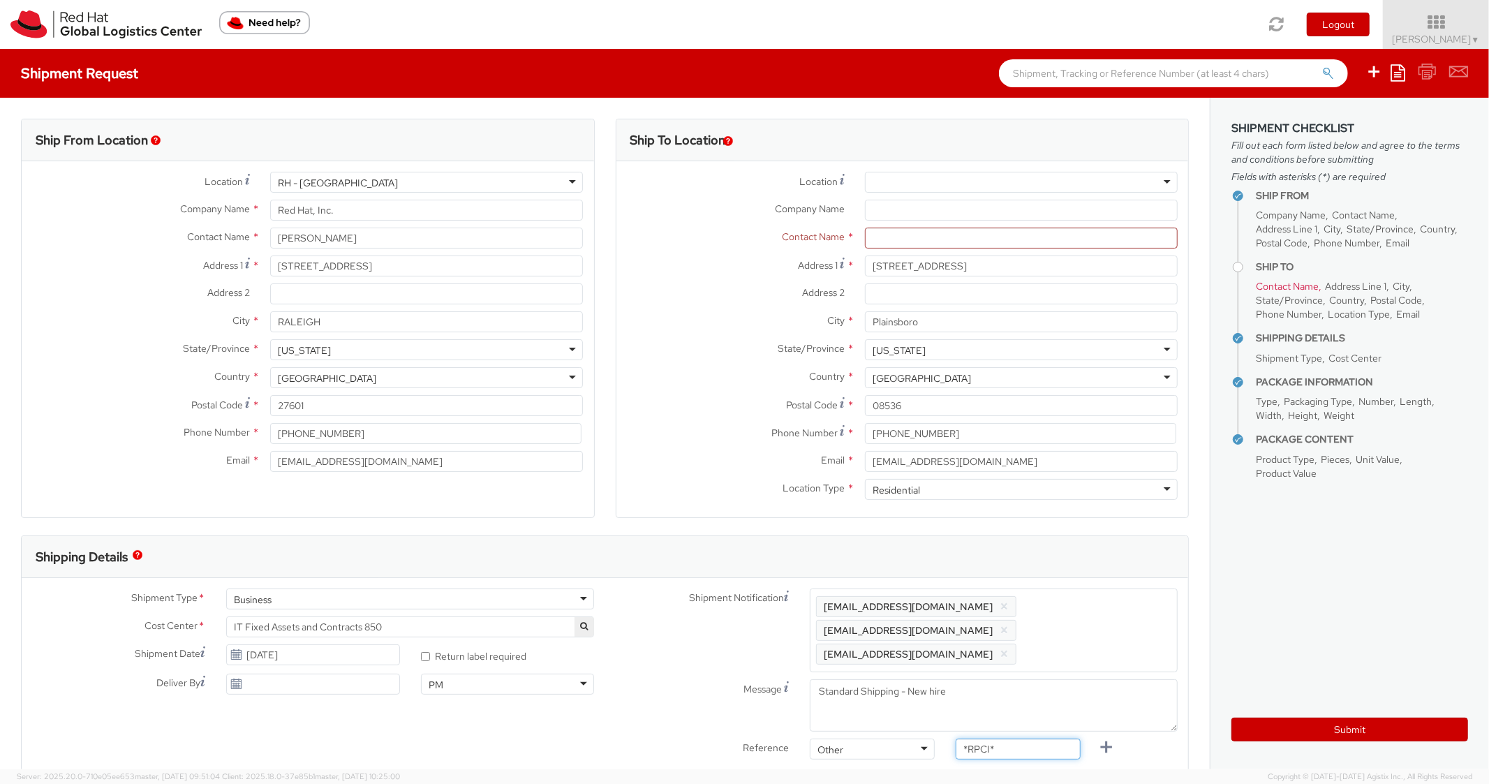
click at [897, 739] on div "Reference Other Other Other Purchase Order Number Reference Number *RPCI*" at bounding box center [897, 753] width 584 height 28
paste input "RPCI0081557"
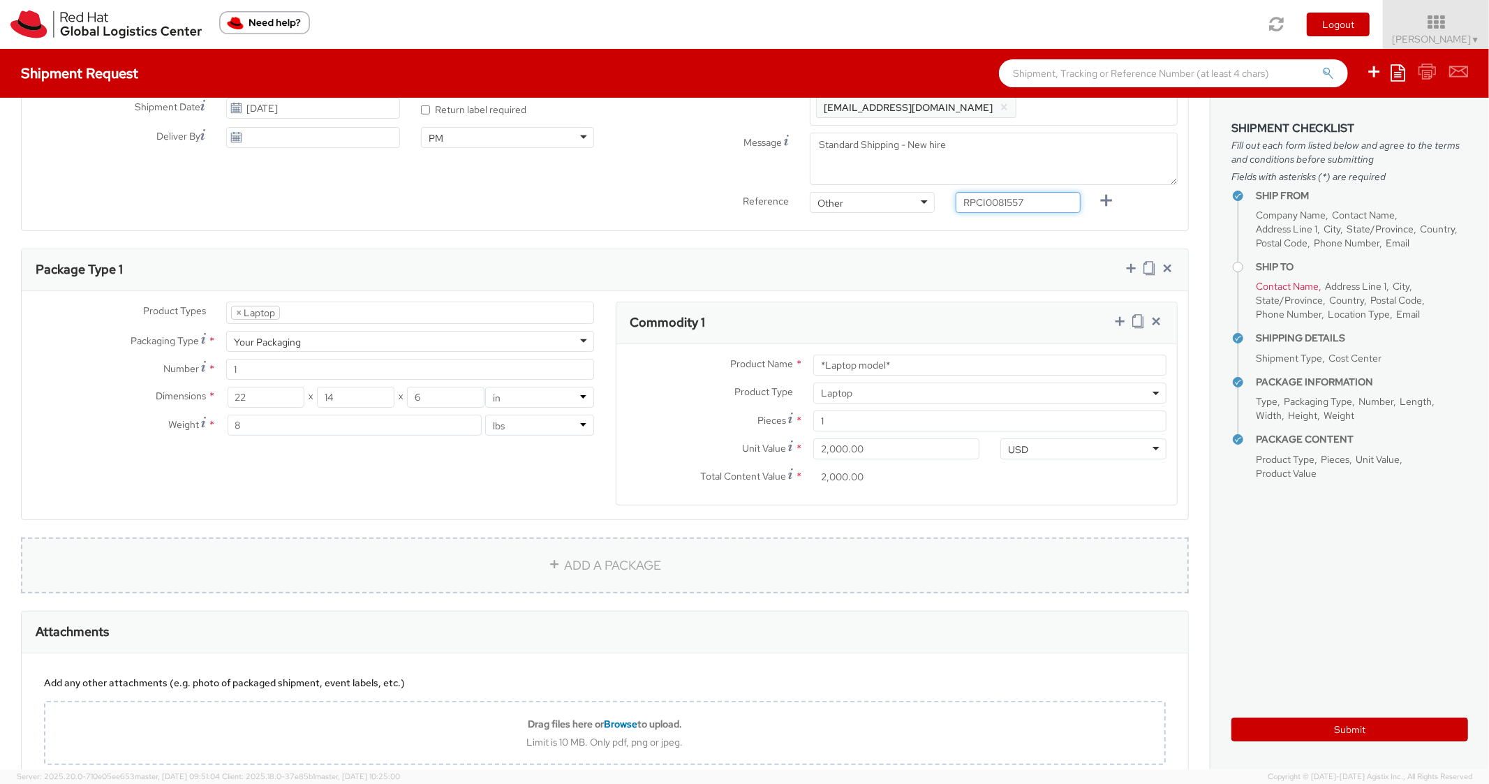
scroll to position [559, 0]
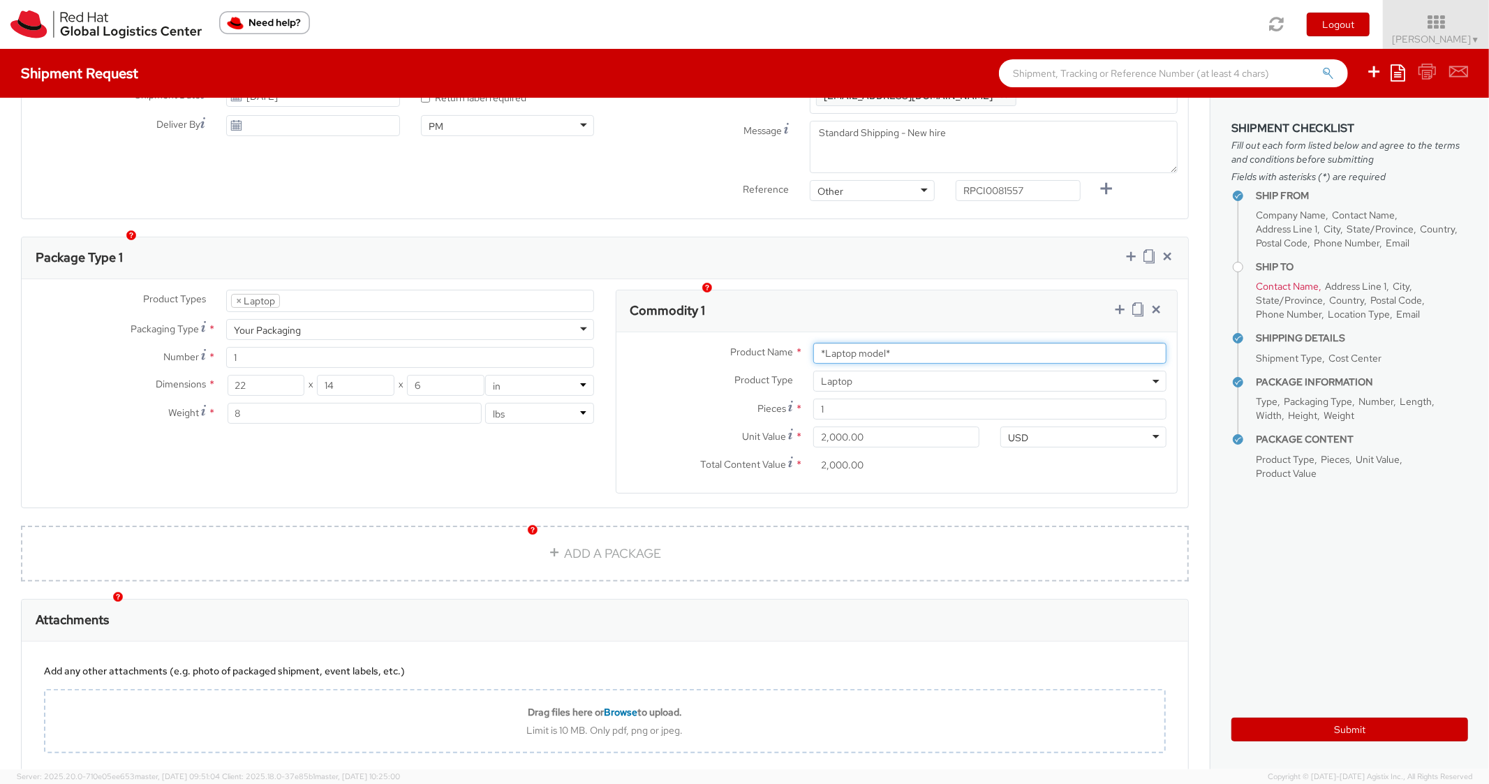
drag, startPoint x: 903, startPoint y: 332, endPoint x: 759, endPoint y: 317, distance: 144.7
click at [760, 332] on div "Product Name * *Laptop model* Product Type * Documents Docking Station Laptop M…" at bounding box center [897, 412] width 561 height 161
paste input "DEVELOPER/DESIGNER - Apple"
click at [966, 290] on div "Commodity 1" at bounding box center [897, 311] width 561 height 42
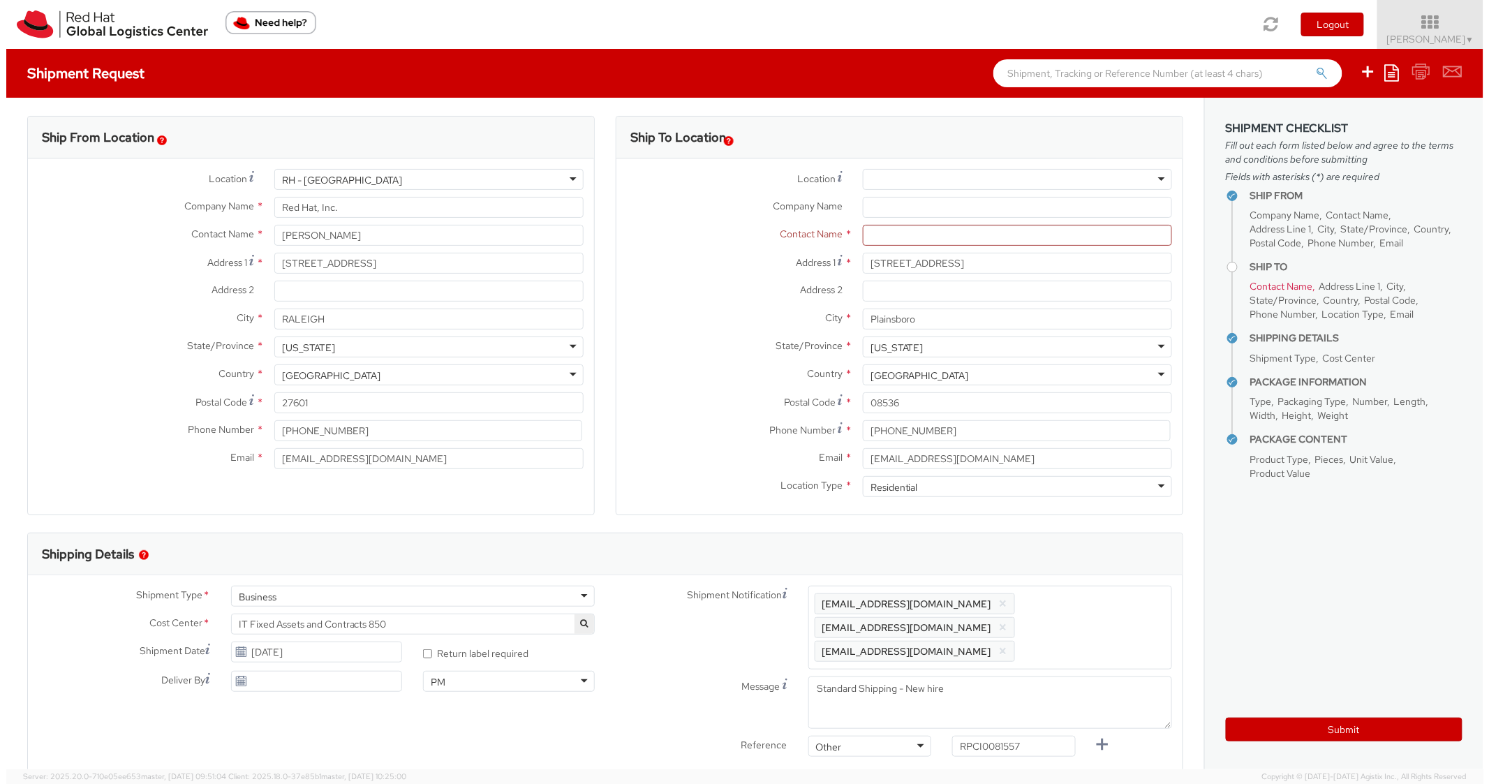
scroll to position [0, 0]
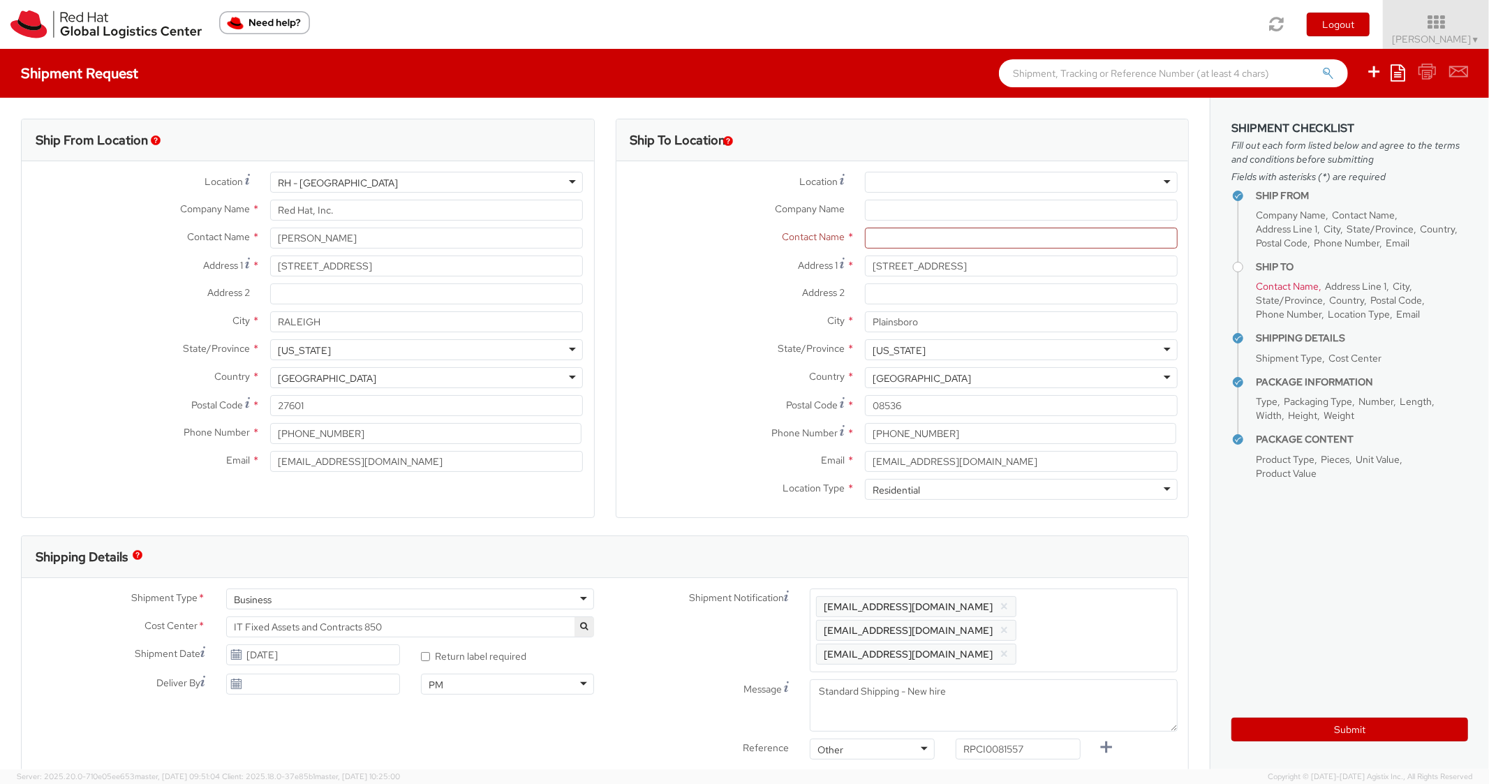
click at [910, 249] on div "Contact Name *" at bounding box center [903, 242] width 573 height 28
click at [910, 244] on input "text" at bounding box center [1021, 238] width 313 height 21
paste input "[PERSON_NAME]"
click at [674, 321] on label "City *" at bounding box center [736, 320] width 238 height 18
click at [865, 321] on input "Plainsboro" at bounding box center [1021, 321] width 313 height 21
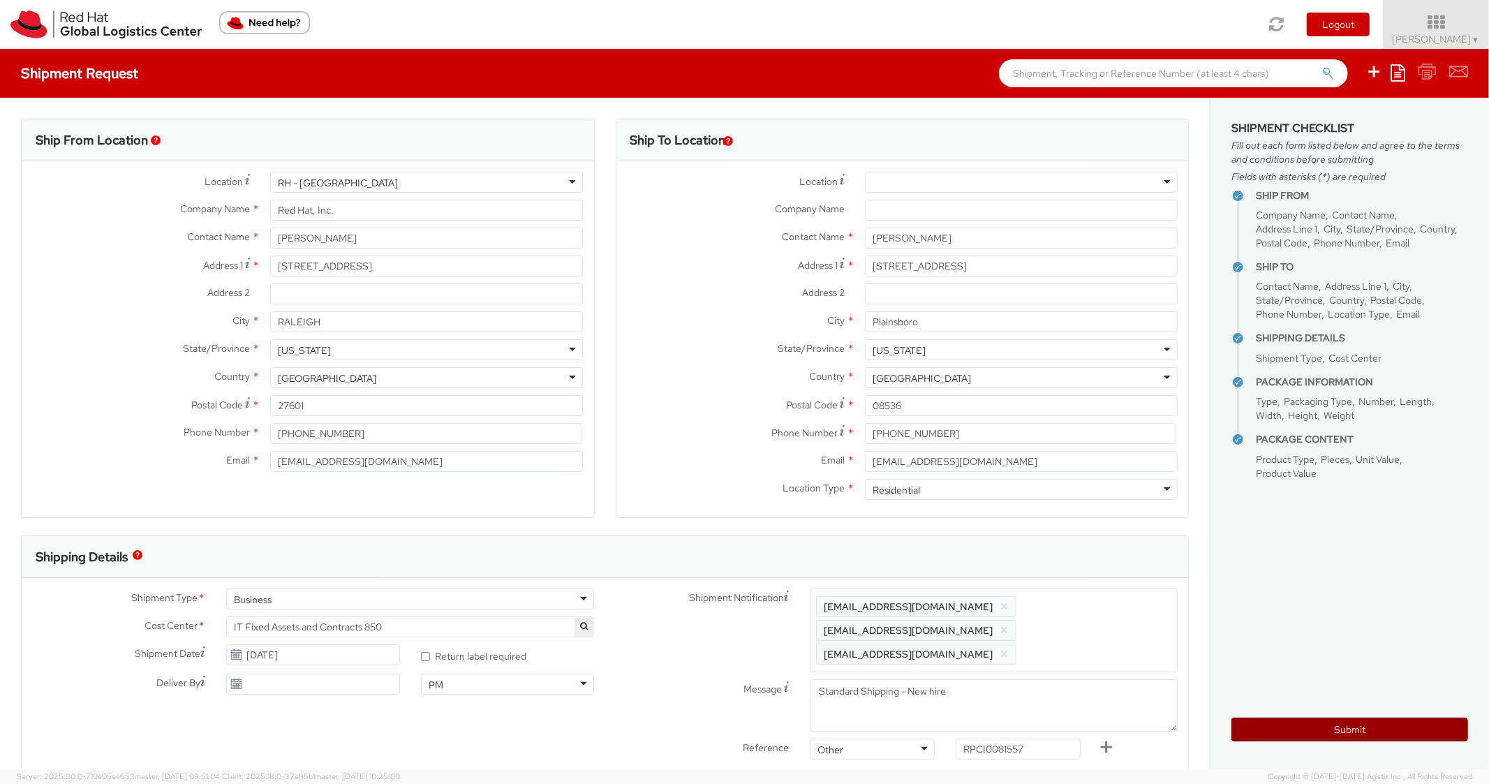
click at [1271, 732] on button "Submit" at bounding box center [1350, 730] width 237 height 24
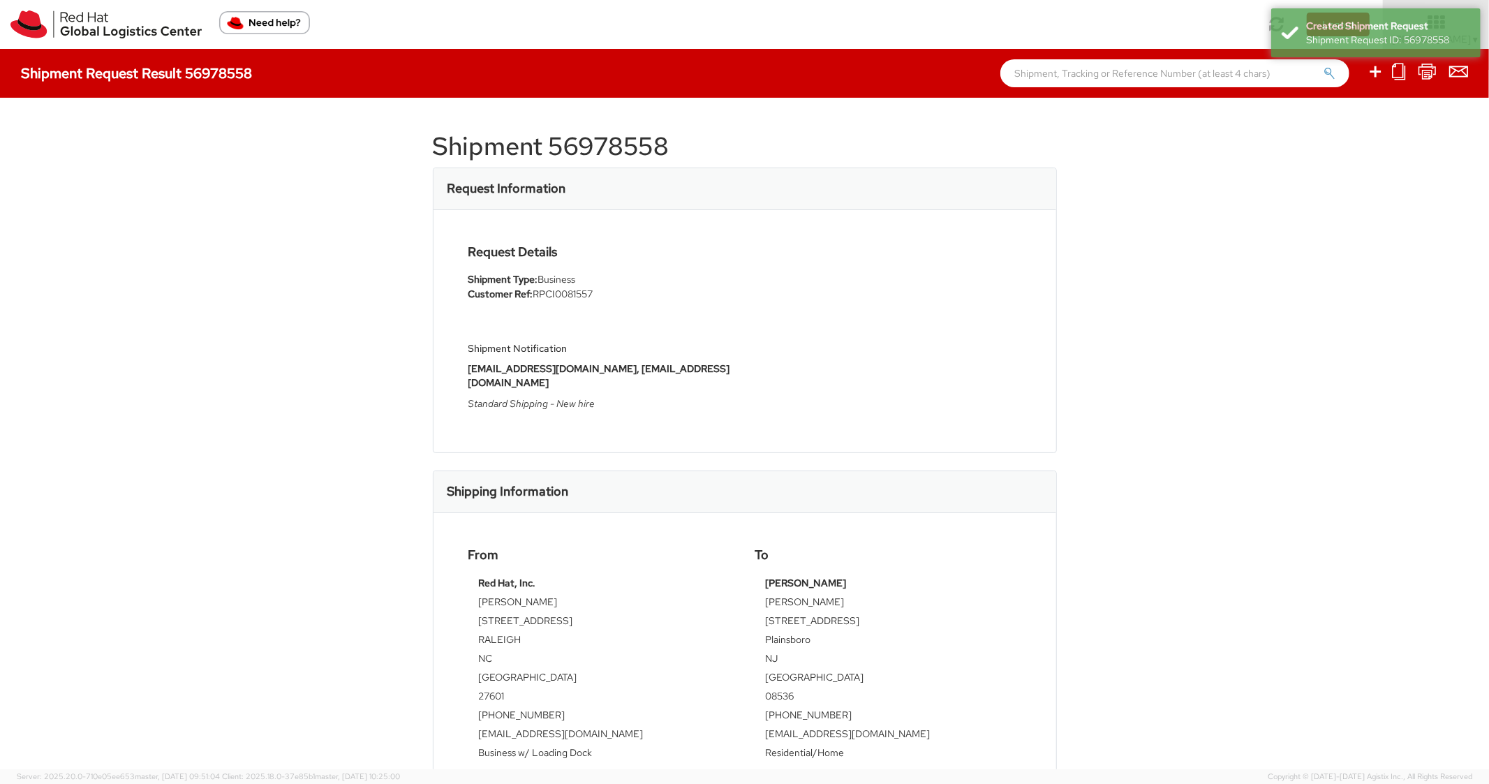
click at [613, 145] on h1 "Shipment 56978558" at bounding box center [745, 147] width 624 height 28
copy h1 "56978558"
